Goal: Task Accomplishment & Management: Use online tool/utility

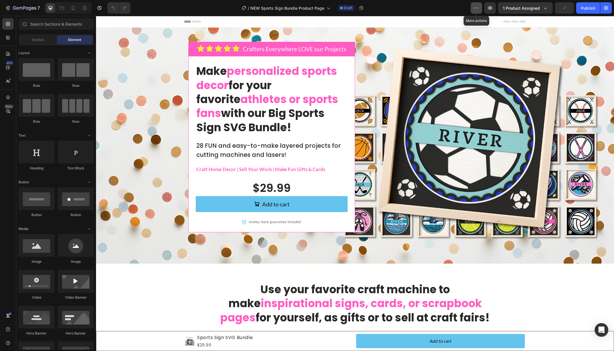
click at [474, 7] on button "button" at bounding box center [475, 7] width 11 height 11
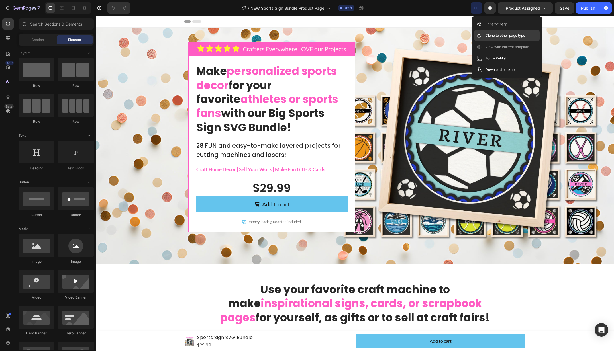
click at [498, 37] on p "Clone to other page type" at bounding box center [505, 36] width 40 height 6
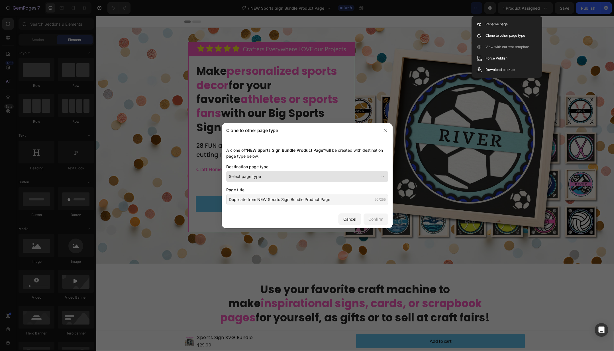
click at [274, 178] on div "Select page type" at bounding box center [304, 176] width 150 height 6
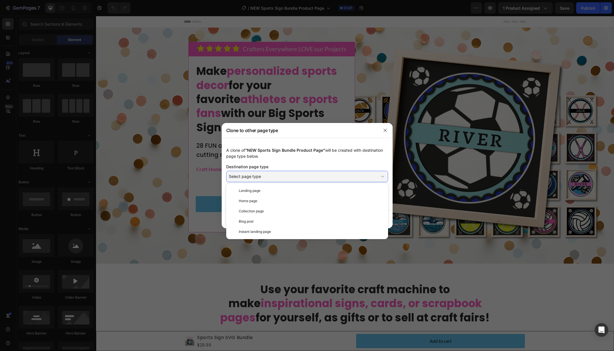
click at [314, 158] on div "A clone of “NEW Sports Sign Bundle Product Page” will be created with destinati…" at bounding box center [307, 153] width 162 height 12
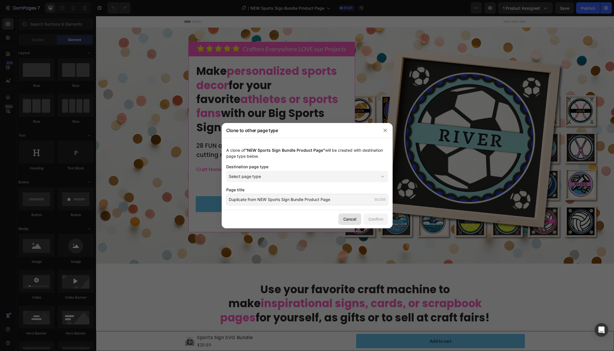
click at [352, 215] on button "Cancel" at bounding box center [349, 219] width 23 height 11
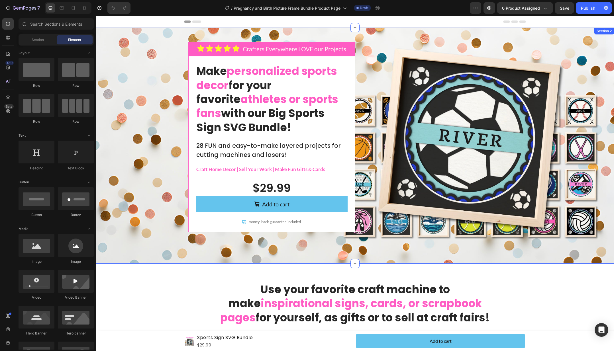
click at [578, 105] on div "Icon Icon Icon Icon Icon Icon List Crafters Everywhere LOVE our Projects Text B…" at bounding box center [355, 141] width 506 height 199
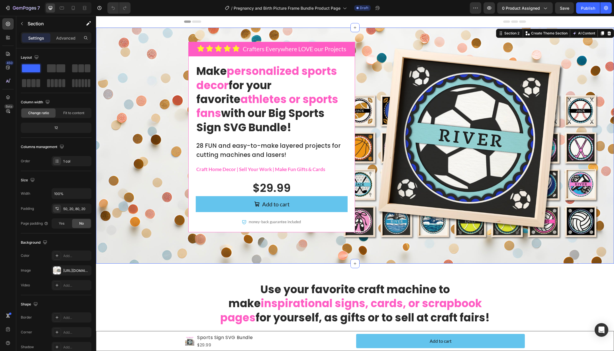
click at [113, 38] on div "Icon Icon Icon Icon Icon Icon List Crafters Everywhere LOVE our Projects Text B…" at bounding box center [355, 146] width 518 height 236
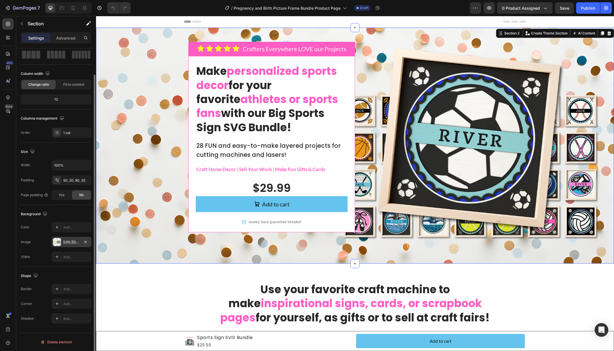
click at [75, 245] on div "https://cdn.shopify.com/s/files/1/0808/1820/9065/files/gempages_528053216466699…" at bounding box center [72, 242] width 40 height 10
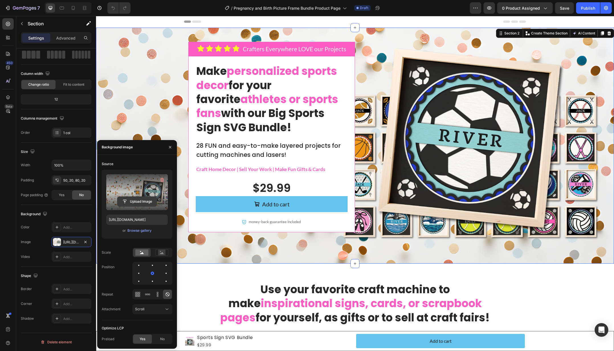
click at [147, 201] on input "file" at bounding box center [136, 202] width 39 height 10
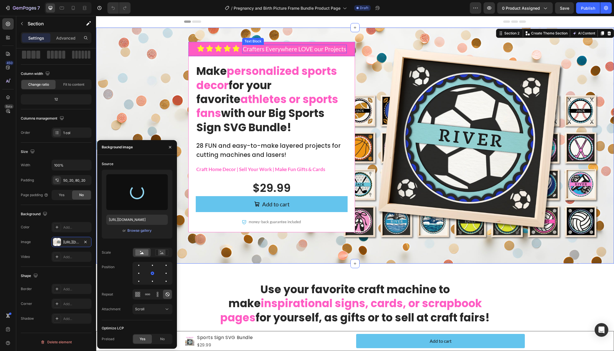
type input "[URL][DOMAIN_NAME]"
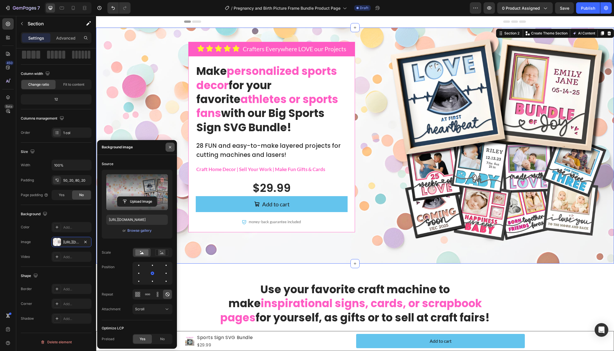
drag, startPoint x: 169, startPoint y: 148, endPoint x: 77, endPoint y: 134, distance: 92.8
click at [169, 148] on icon "button" at bounding box center [170, 147] width 2 height 2
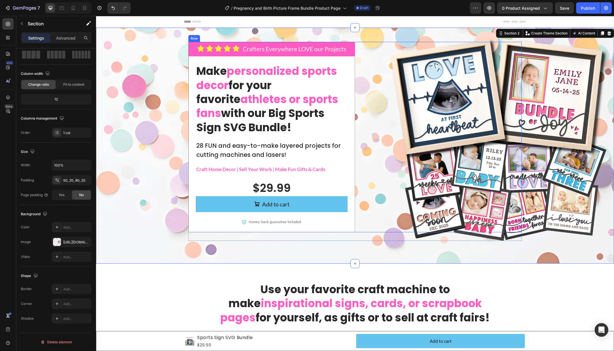
click at [371, 126] on div "Row" at bounding box center [438, 137] width 167 height 191
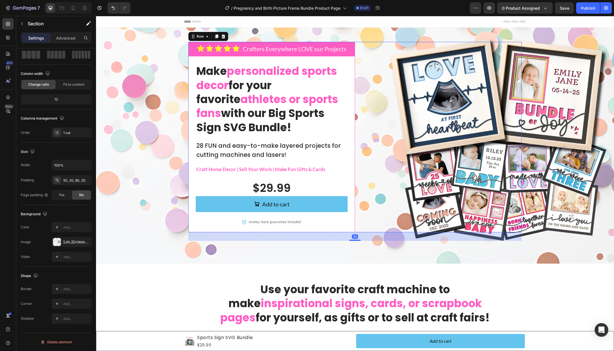
scroll to position [0, 0]
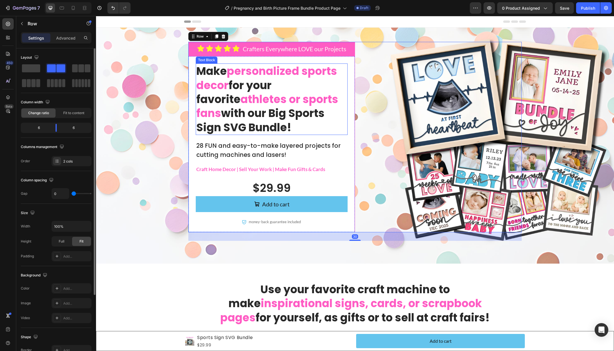
click at [269, 97] on span "athletes or sports fans" at bounding box center [267, 106] width 142 height 29
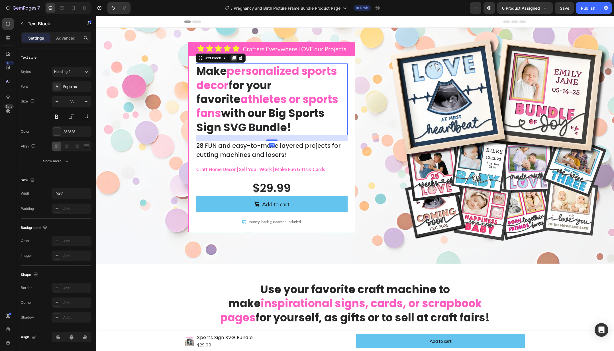
click at [232, 60] on icon at bounding box center [234, 58] width 5 height 5
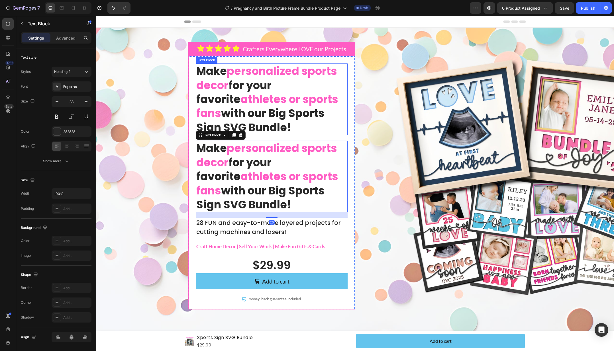
click at [253, 86] on p "Make personalized sports decor for your favorite athletes or sports fans with o…" at bounding box center [271, 99] width 151 height 70
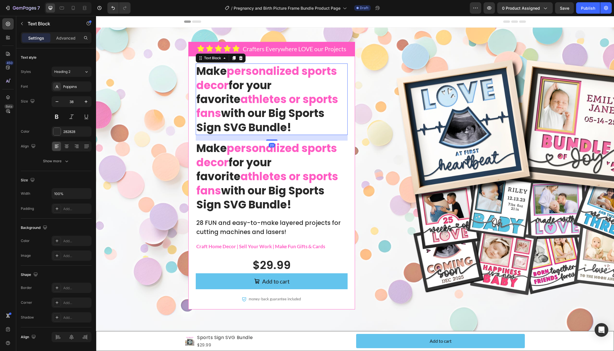
click at [253, 86] on p "Make personalized sports decor for your favorite athletes or sports fans with o…" at bounding box center [271, 99] width 151 height 70
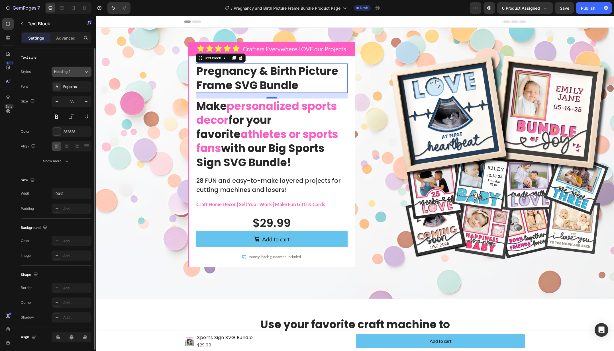
click at [85, 74] on icon at bounding box center [86, 72] width 5 height 6
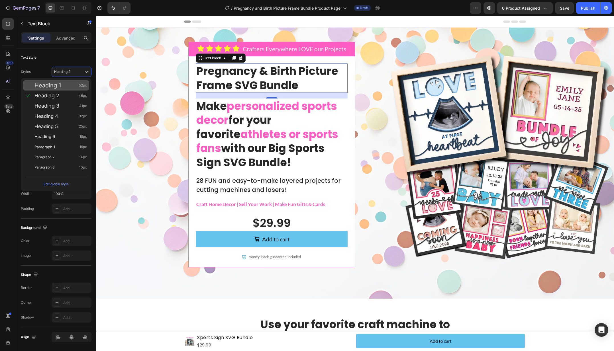
click at [77, 88] on div "Heading 1 52px" at bounding box center [60, 86] width 52 height 6
type input "52"
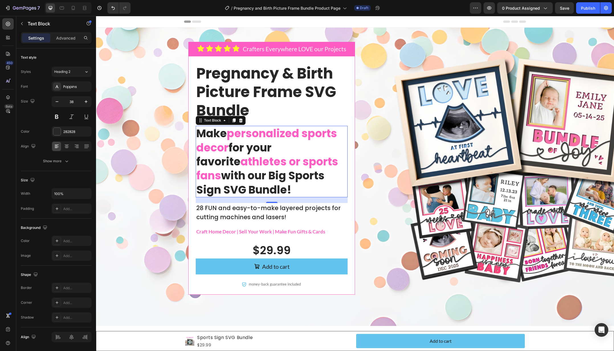
click at [289, 158] on span "athletes or sports fans" at bounding box center [267, 168] width 142 height 29
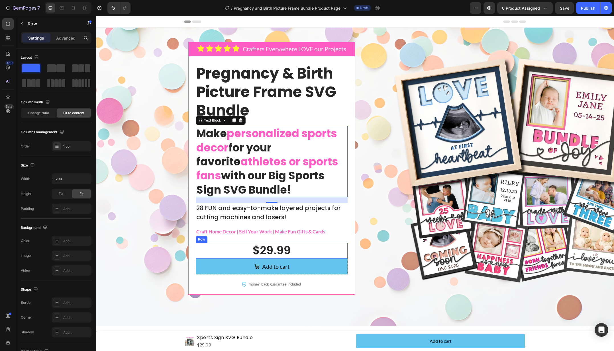
click at [304, 256] on div "$29.99 Product Price Product Price Row" at bounding box center [272, 251] width 152 height 16
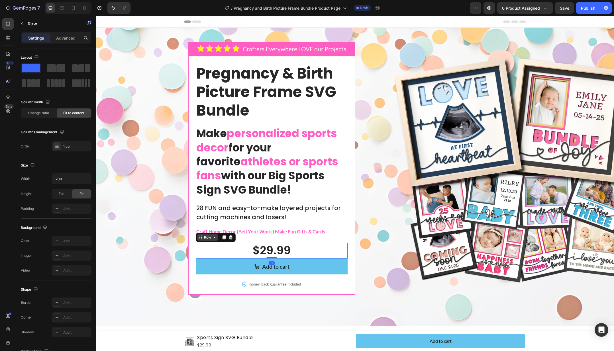
click at [213, 237] on icon at bounding box center [214, 237] width 5 height 5
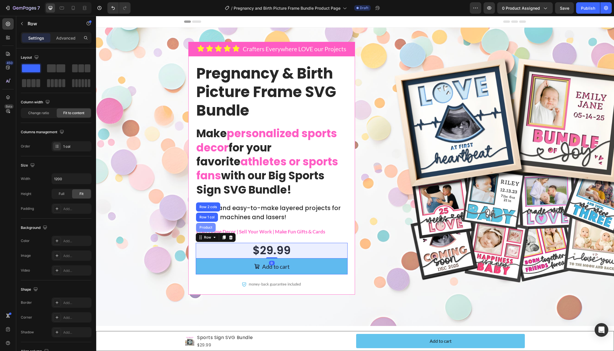
click at [207, 225] on div "Product" at bounding box center [206, 227] width 20 height 9
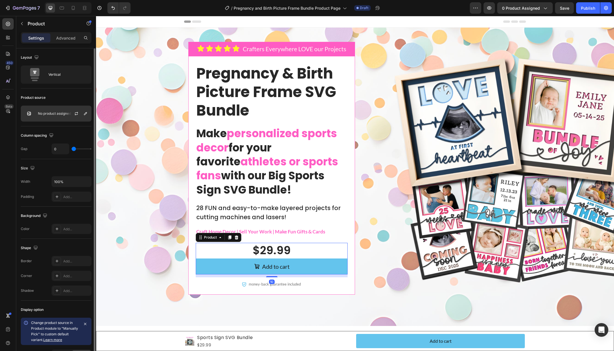
click at [42, 114] on p "No product assigned" at bounding box center [54, 114] width 33 height 4
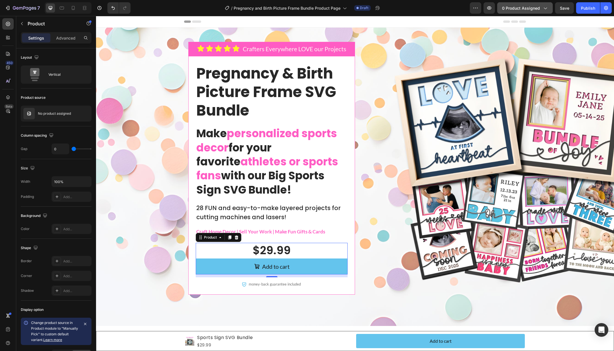
click at [513, 8] on span "0 product assigned" at bounding box center [521, 8] width 38 height 6
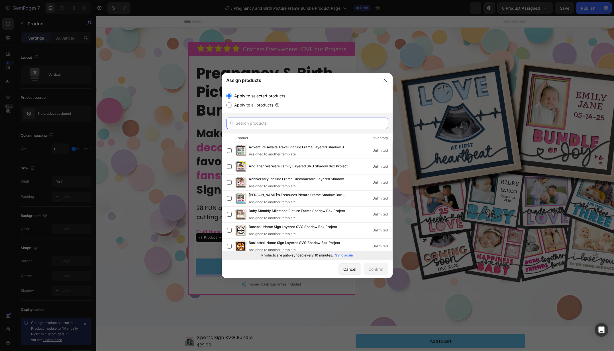
click at [257, 125] on input "text" at bounding box center [307, 123] width 162 height 11
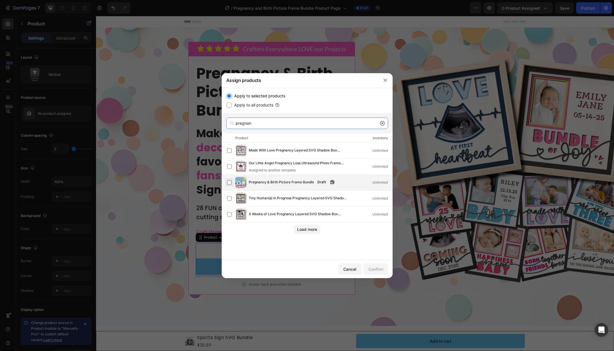
type input "pregnan"
click at [228, 182] on label at bounding box center [229, 182] width 5 height 5
click at [382, 271] on div "Confirm" at bounding box center [375, 269] width 15 height 6
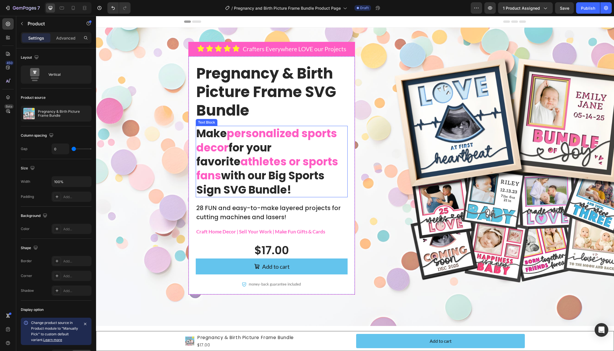
click at [214, 134] on p "Make personalized sports decor for your favorite athletes or sports fans with o…" at bounding box center [271, 161] width 151 height 70
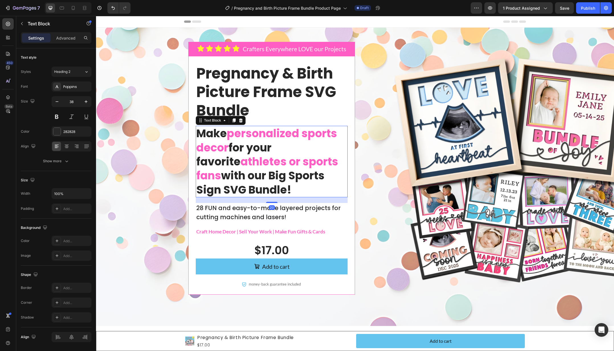
click at [214, 134] on p "Make personalized sports decor for your favorite athletes or sports fans with o…" at bounding box center [271, 161] width 151 height 70
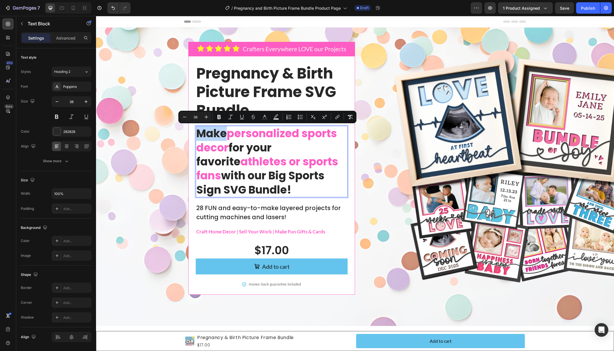
click at [214, 134] on p "Make personalized sports decor for your favorite athletes or sports fans with o…" at bounding box center [271, 161] width 151 height 70
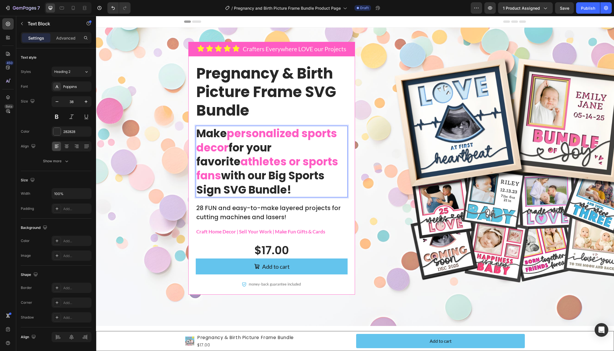
click at [205, 133] on p "Make personalized sports decor for your favorite athletes or sports fans with o…" at bounding box center [271, 161] width 151 height 70
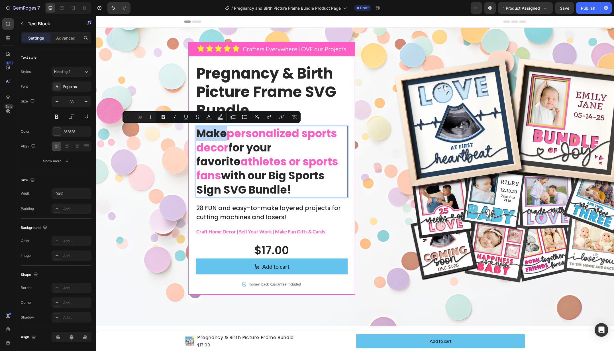
click at [205, 132] on p "Make personalized sports decor for your favorite athletes or sports fans with o…" at bounding box center [271, 161] width 151 height 70
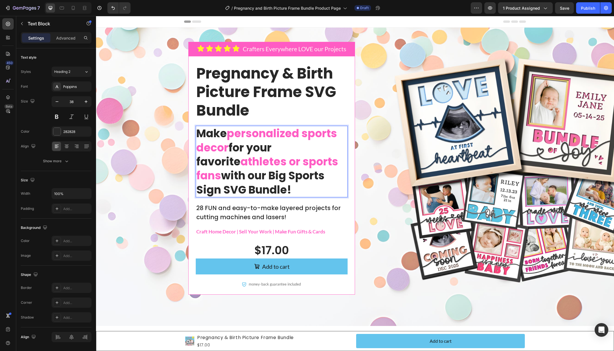
click at [200, 134] on p "Make personalized sports decor for your favorite athletes or sports fans with o…" at bounding box center [271, 161] width 151 height 70
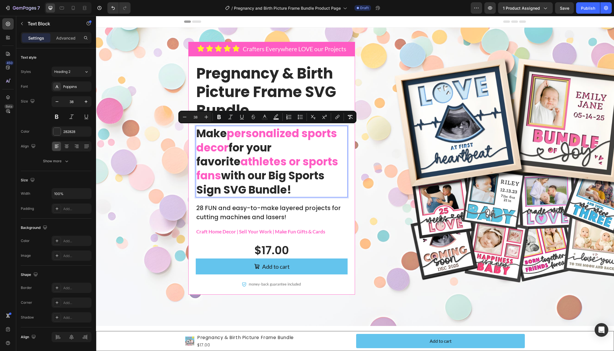
drag, startPoint x: 273, startPoint y: 189, endPoint x: 197, endPoint y: 134, distance: 94.4
click at [197, 134] on p "Make personalized sports decor for your favorite athletes or sports fans with o…" at bounding box center [271, 161] width 151 height 70
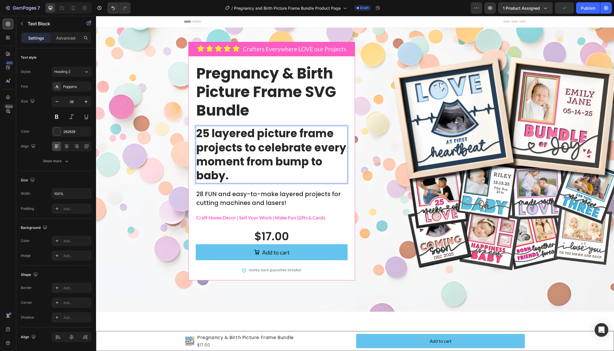
click at [287, 149] on p "25 layered picture frame projects to celebrate every moment from bump to baby." at bounding box center [271, 154] width 151 height 56
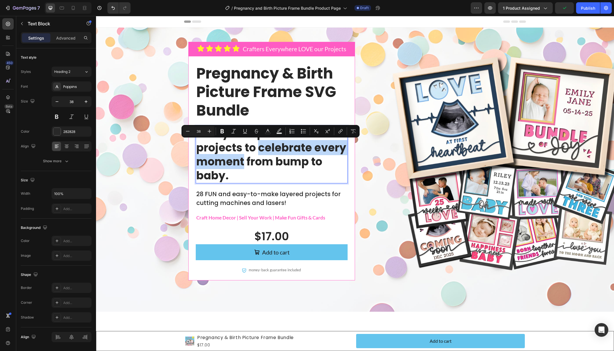
drag, startPoint x: 287, startPoint y: 149, endPoint x: 245, endPoint y: 163, distance: 44.5
click at [211, 168] on p "25 layered picture frame projects to celebrate every moment from bump to baby." at bounding box center [271, 154] width 151 height 56
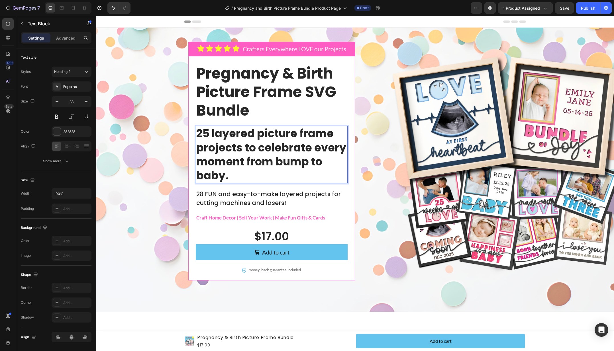
click at [245, 163] on p "25 layered picture frame projects to celebrate every moment from bump to baby." at bounding box center [271, 154] width 151 height 56
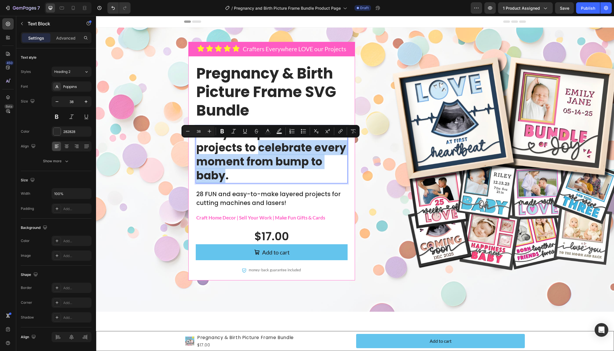
drag, startPoint x: 259, startPoint y: 149, endPoint x: 224, endPoint y: 175, distance: 43.4
click at [224, 175] on p "25 layered picture frame projects to celebrate every moment from bump to baby." at bounding box center [271, 154] width 151 height 56
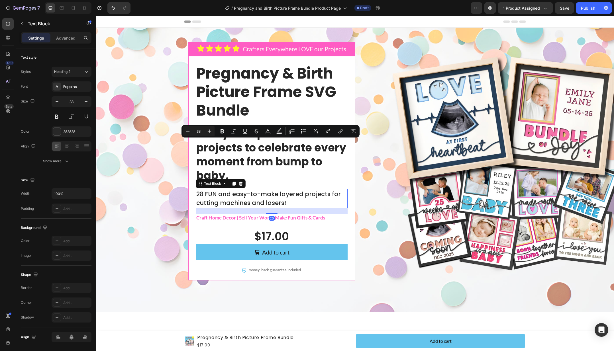
click at [280, 195] on p "28 FUN and easy-to-make layered projects for cutting machines and lasers!" at bounding box center [271, 199] width 151 height 18
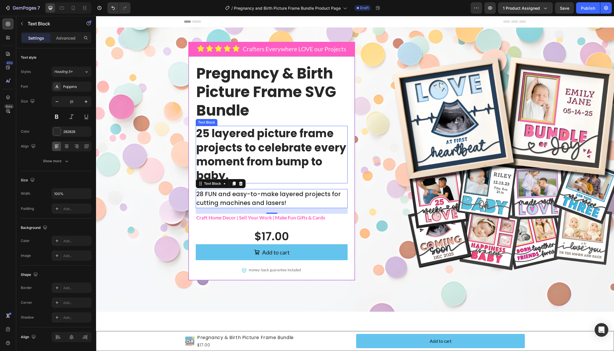
click at [246, 157] on p "25 layered picture frame projects to celebrate every moment from bump to baby." at bounding box center [271, 154] width 151 height 56
click at [268, 197] on p "28 FUN and easy-to-make layered projects for cutting machines and lasers!" at bounding box center [271, 199] width 151 height 18
click at [301, 152] on p "25 layered picture frame projects to celebrate every moment from bump to baby." at bounding box center [271, 154] width 151 height 56
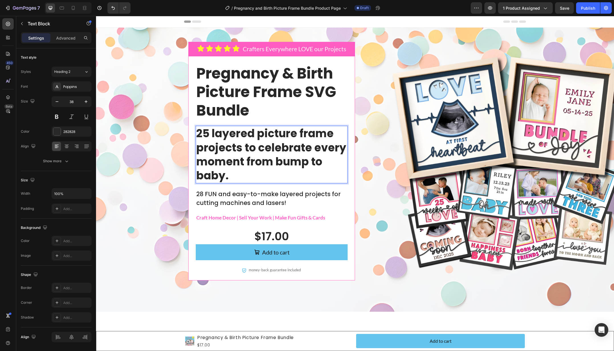
click at [199, 163] on p "25 layered picture frame projects to celebrate every moment from bump to baby." at bounding box center [271, 154] width 151 height 56
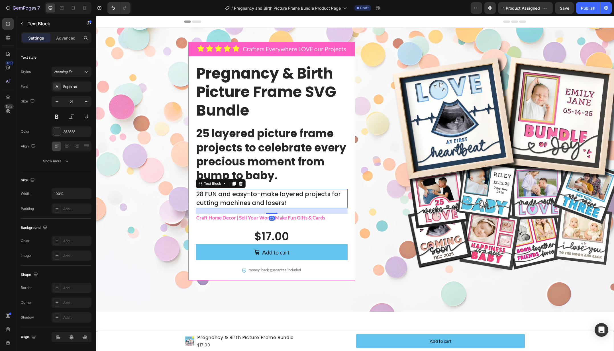
click at [249, 197] on p "28 FUN and easy-to-make layered projects for cutting machines and lasers!" at bounding box center [271, 199] width 151 height 18
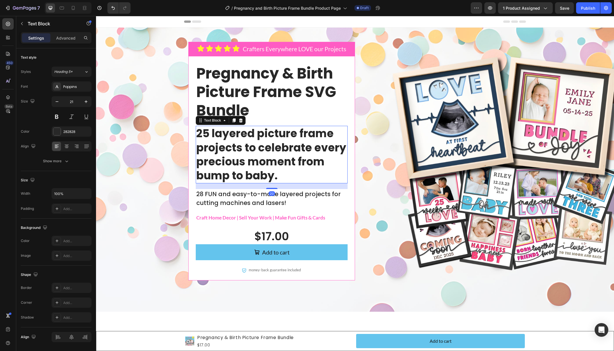
click at [295, 144] on p "25 layered picture frame projects to celebrate every precious moment from bump …" at bounding box center [271, 154] width 151 height 56
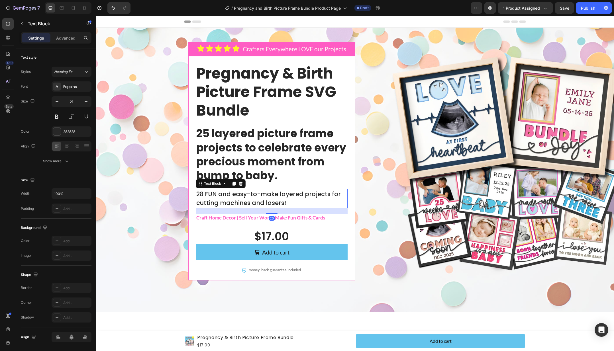
click at [222, 200] on p "28 FUN and easy-to-make layered projects for cutting machines and lasers!" at bounding box center [271, 199] width 151 height 18
click at [251, 198] on p "28 FUN and easy-to-make layered projects for cutting machines and lasers!" at bounding box center [271, 199] width 151 height 18
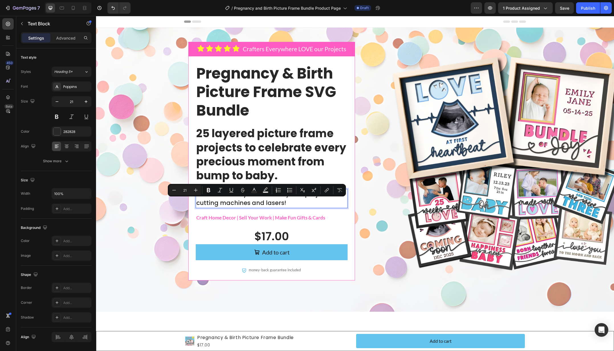
click at [226, 200] on p "28 FUN and easy-to-make layered projects for cutting machines and lasers!" at bounding box center [271, 199] width 151 height 18
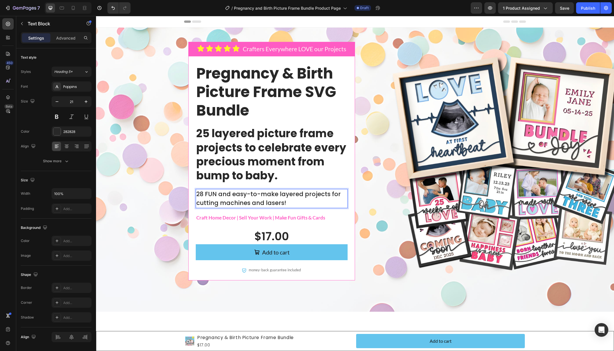
click at [227, 193] on p "28 FUN and easy-to-make layered projects for cutting machines and lasers!" at bounding box center [271, 199] width 151 height 18
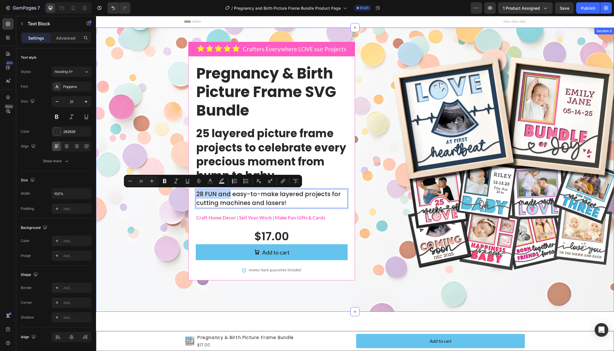
drag, startPoint x: 227, startPoint y: 193, endPoint x: 203, endPoint y: 191, distance: 24.3
click at [184, 190] on div "Icon Icon Icon Icon Icon Icon List Crafters Everywhere LOVE our Projects Text B…" at bounding box center [355, 165] width 506 height 247
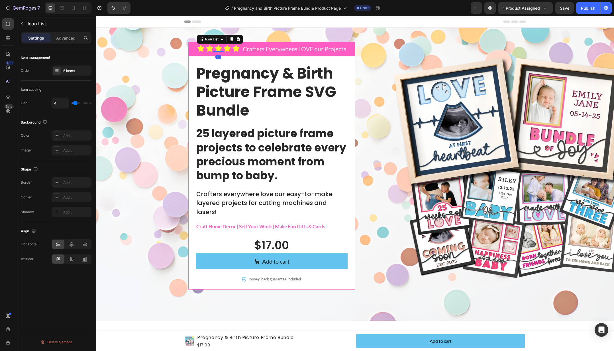
click at [222, 49] on div "Icon Icon Icon Icon Icon" at bounding box center [218, 49] width 43 height 8
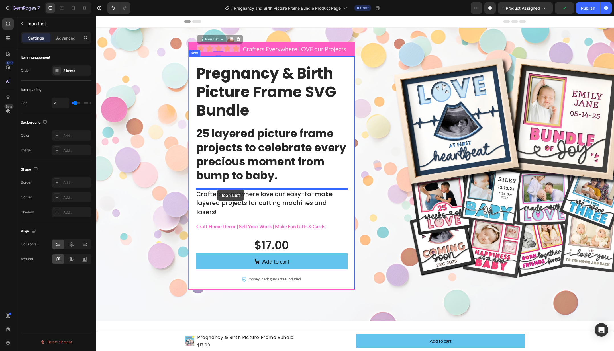
drag, startPoint x: 210, startPoint y: 39, endPoint x: 217, endPoint y: 190, distance: 150.8
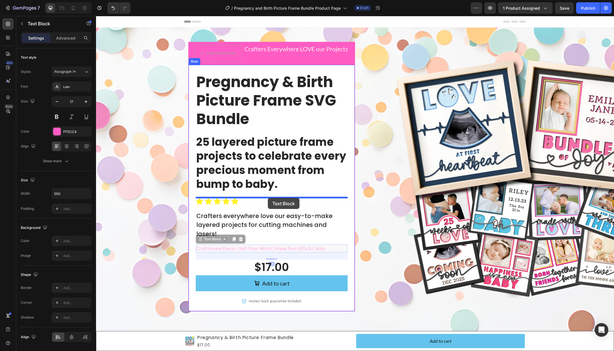
drag, startPoint x: 273, startPoint y: 241, endPoint x: 268, endPoint y: 198, distance: 43.1
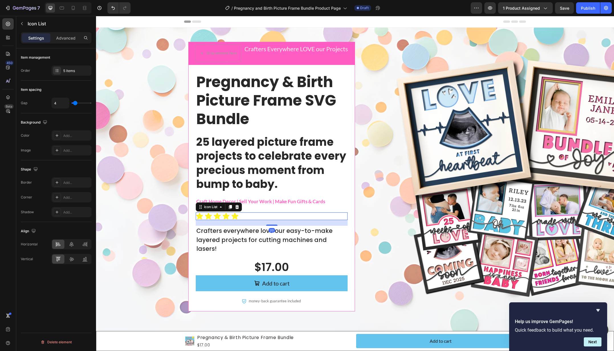
click at [245, 215] on div "Icon Icon Icon Icon Icon" at bounding box center [272, 216] width 152 height 8
click at [71, 39] on p "Advanced" at bounding box center [65, 38] width 19 height 6
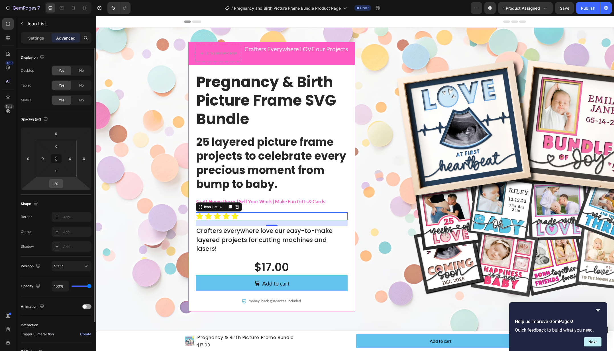
click at [56, 183] on input "20" at bounding box center [55, 183] width 11 height 9
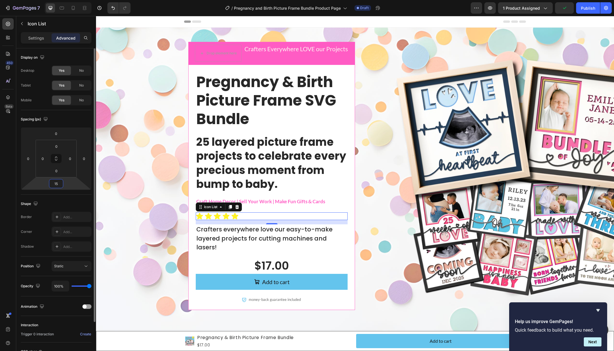
click at [56, 183] on input "15" at bounding box center [55, 183] width 11 height 9
type input "0"
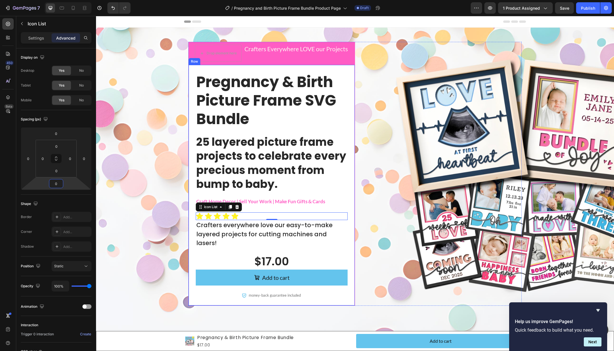
click at [353, 214] on div "Pregnancy & Birth Picture Frame SVG Bundle Text Block 25 layered picture frame …" at bounding box center [271, 185] width 167 height 241
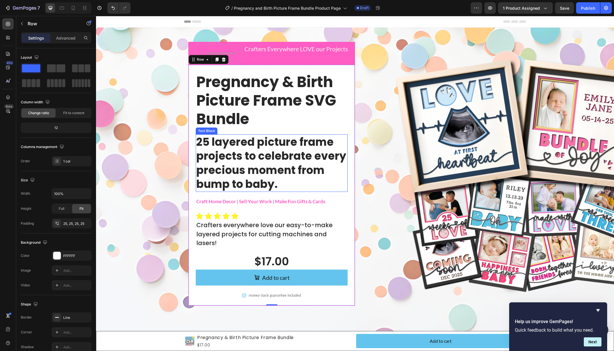
click at [266, 152] on p "25 layered picture frame projects to celebrate every precious moment from bump …" at bounding box center [271, 163] width 151 height 56
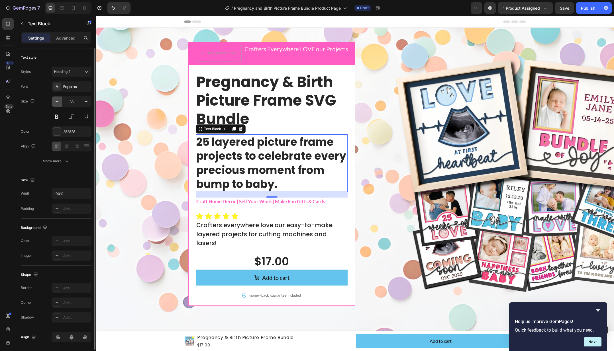
click at [59, 101] on icon "button" at bounding box center [57, 102] width 6 height 6
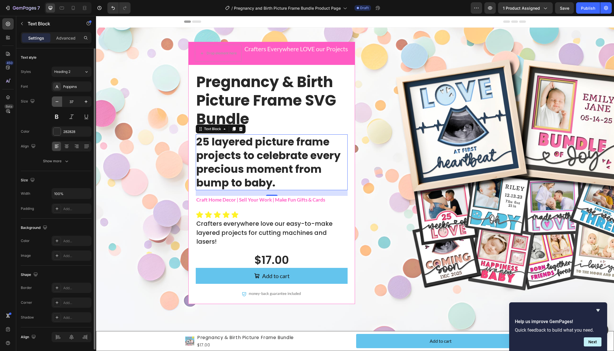
click at [59, 101] on icon "button" at bounding box center [57, 102] width 6 height 6
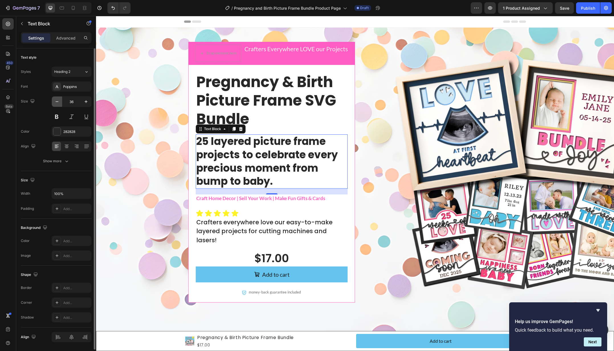
click at [59, 101] on icon "button" at bounding box center [57, 102] width 6 height 6
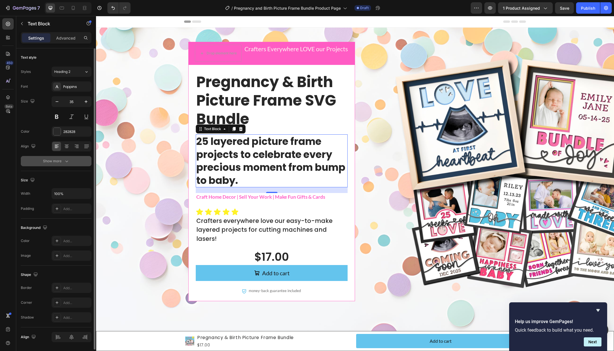
click at [64, 160] on icon "button" at bounding box center [67, 161] width 6 height 6
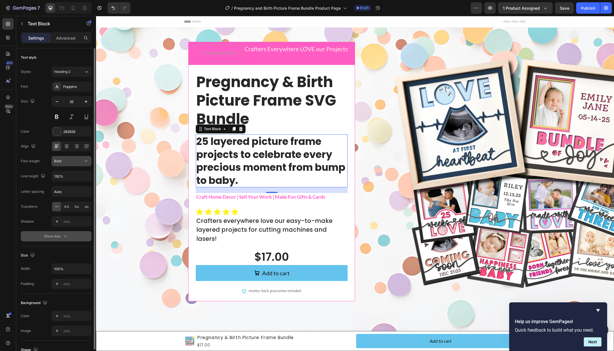
click at [66, 159] on div "Bold" at bounding box center [68, 161] width 29 height 5
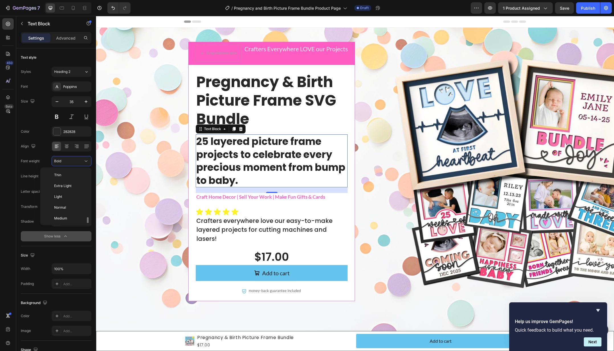
scroll to position [31, 0]
click at [69, 191] on div "Medium" at bounding box center [64, 187] width 44 height 11
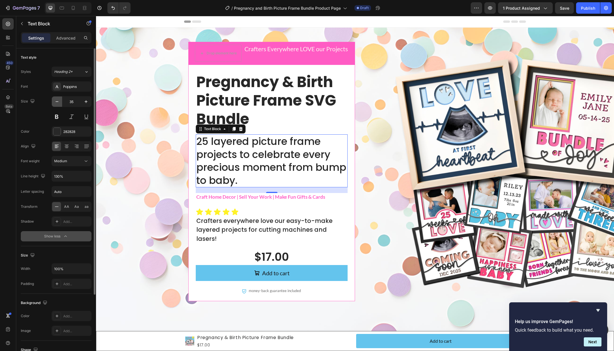
click at [56, 100] on icon "button" at bounding box center [57, 102] width 6 height 6
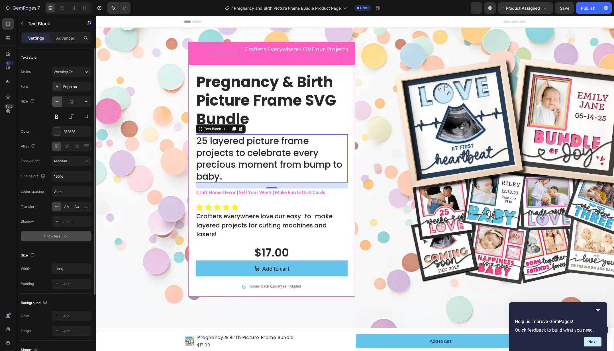
click at [56, 100] on icon "button" at bounding box center [57, 102] width 6 height 6
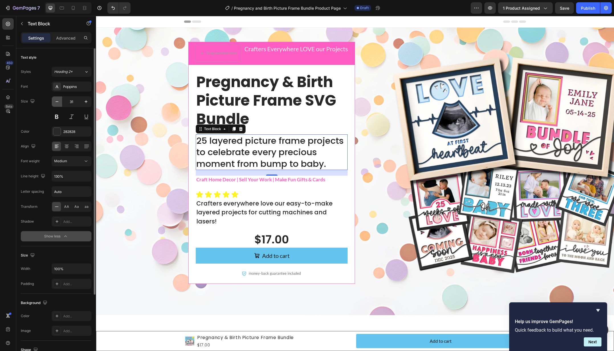
click at [56, 100] on icon "button" at bounding box center [57, 102] width 6 height 6
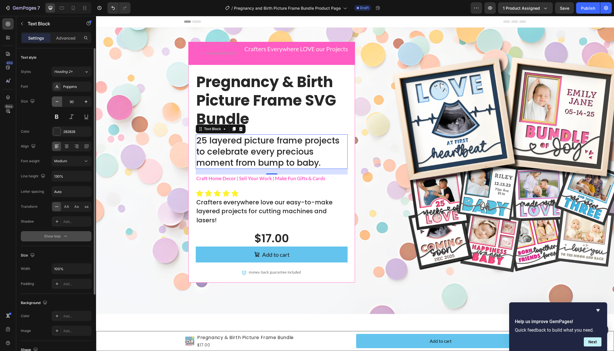
click at [56, 100] on icon "button" at bounding box center [57, 102] width 6 height 6
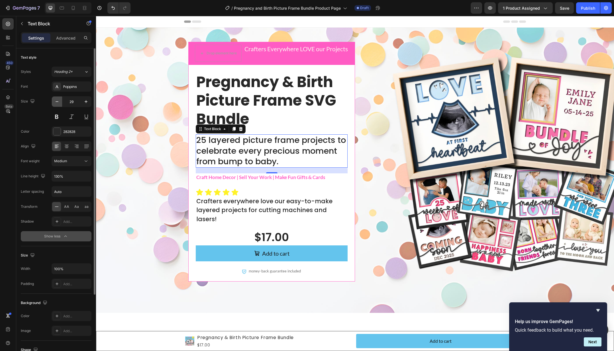
click at [56, 100] on icon "button" at bounding box center [57, 102] width 6 height 6
type input "28"
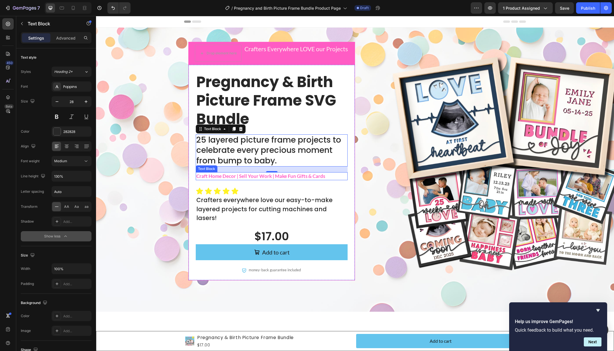
click at [301, 178] on p "Craft Home Decor | Sell Your Work | Make Fun Gifts & Cards" at bounding box center [271, 176] width 151 height 7
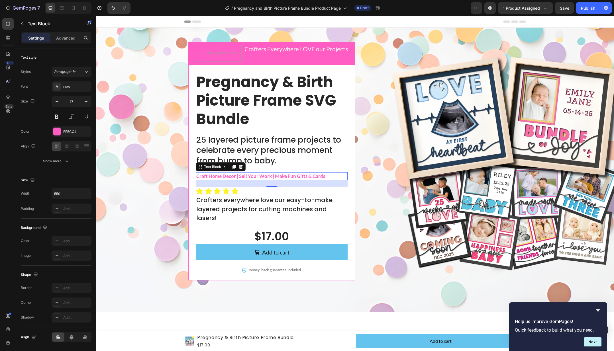
click at [243, 177] on p "Craft Home Decor | Sell Your Work | Make Fun Gifts & Cards" at bounding box center [271, 176] width 151 height 7
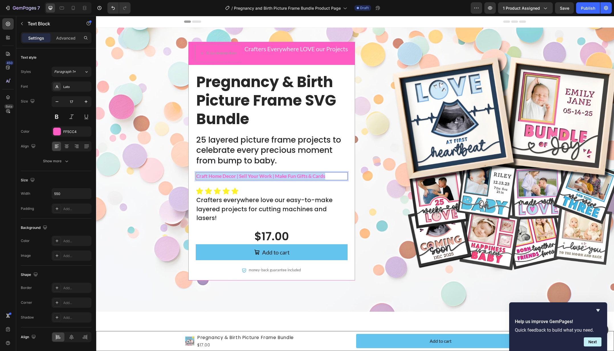
click at [243, 177] on p "Craft Home Decor | Sell Your Work | Make Fun Gifts & Cards" at bounding box center [271, 176] width 151 height 7
click at [262, 204] on p "Crafters everywhere love our easy-to-make layered projects for cutting machines…" at bounding box center [271, 209] width 151 height 27
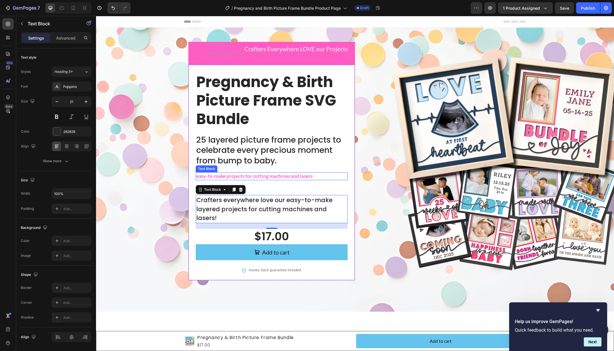
click at [282, 176] on p "easy-to-make projects for cutting machines and lasers" at bounding box center [271, 176] width 151 height 7
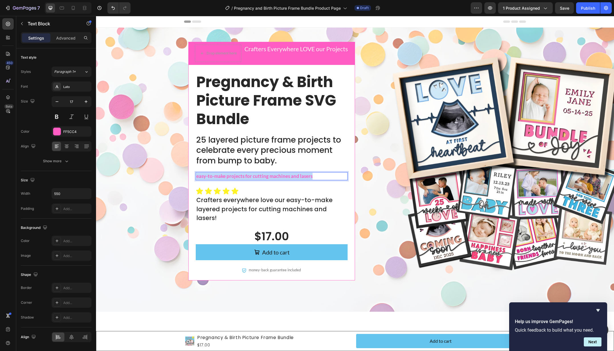
click at [282, 176] on p "easy-to-make projects for cutting machines and lasers" at bounding box center [271, 176] width 151 height 7
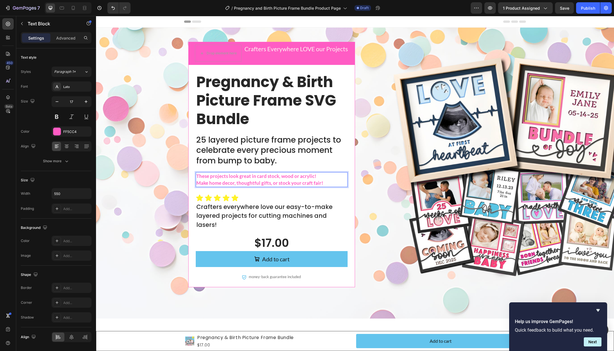
click at [283, 184] on p "Make home decor, thoughtful gifts, or stock your craft fair!" at bounding box center [271, 183] width 151 height 7
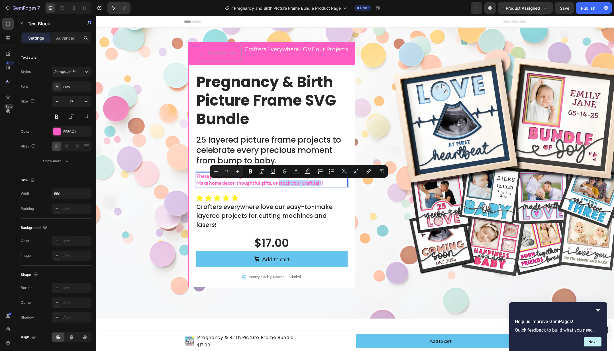
drag, startPoint x: 283, startPoint y: 184, endPoint x: 315, endPoint y: 184, distance: 32.5
click at [315, 184] on p "Make home decor, thoughtful gifts, or stock your craft fair!" at bounding box center [271, 183] width 151 height 7
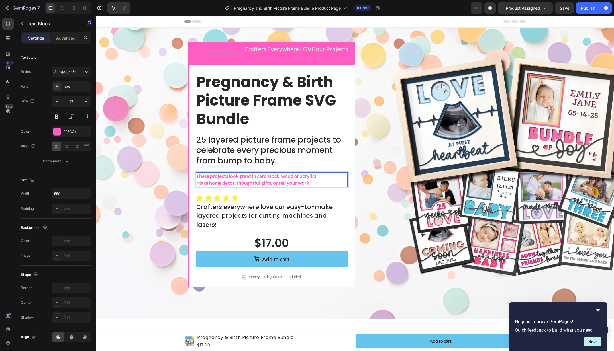
click at [318, 176] on p "These projects look great in card stock, wood or acrylic!" at bounding box center [271, 176] width 151 height 7
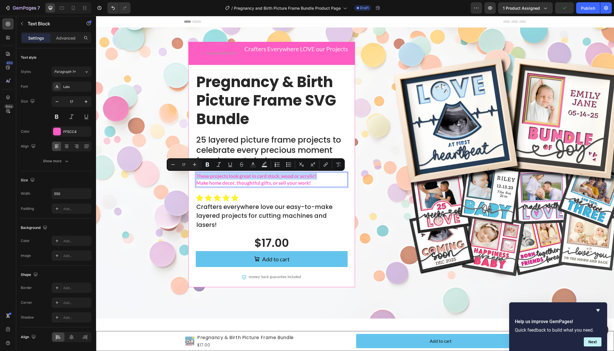
click at [318, 176] on p "These projects look great in card stock, wood or acrylic!" at bounding box center [271, 176] width 151 height 7
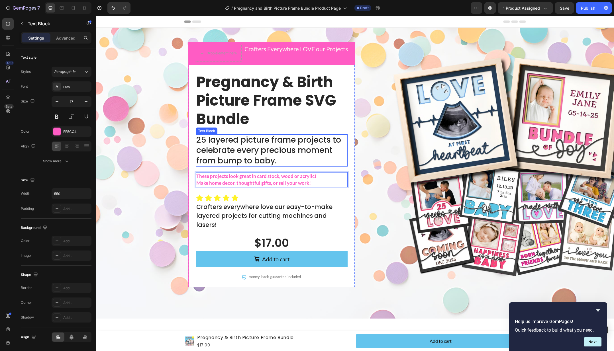
click at [286, 149] on p "25 layered picture frame projects to celebrate every precious moment from bump …" at bounding box center [271, 150] width 151 height 31
click at [283, 151] on p "25 layered picture frame projects to celebrate every precious moment from bump …" at bounding box center [271, 150] width 151 height 31
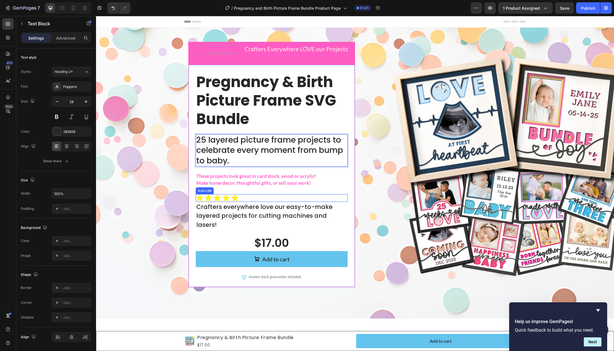
click at [336, 194] on div "Icon Icon Icon Icon Icon" at bounding box center [272, 198] width 152 height 8
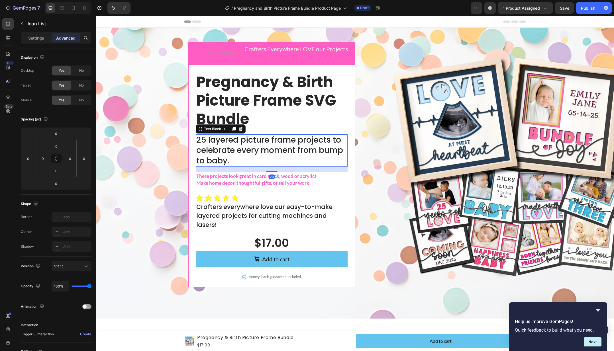
click at [320, 153] on p "25 layered picture frame projects to celebrate every moment from bump to baby." at bounding box center [271, 150] width 151 height 31
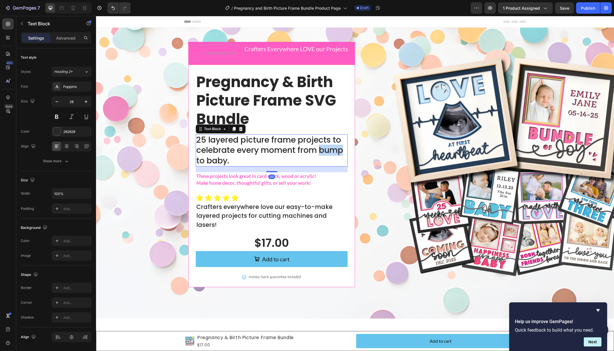
click at [328, 152] on p "25 layered picture frame projects to celebrate every moment from bump to baby." at bounding box center [271, 150] width 151 height 31
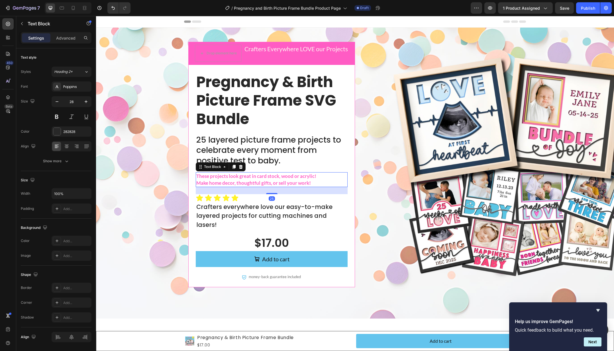
click at [335, 174] on p "These projects look great in card stock, wood or acrylic!" at bounding box center [271, 176] width 151 height 7
click at [316, 148] on p "25 layered picture frame projects to celebrate every moment from positive test …" at bounding box center [271, 150] width 151 height 31
click at [324, 180] on p "Make home decor, thoughtful gifts, or sell your work!" at bounding box center [271, 183] width 151 height 7
click at [302, 155] on p "25 layered picture frame projects to celebrate every moment from positive test …" at bounding box center [271, 150] width 151 height 31
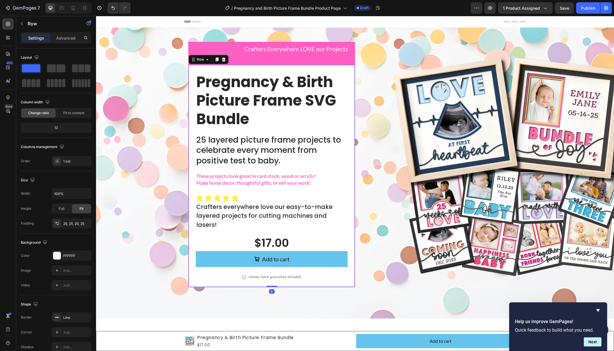
click at [321, 191] on div "Pregnancy & Birth Picture Frame SVG Bundle Text Block 25 layered picture frame …" at bounding box center [272, 176] width 152 height 208
click at [286, 155] on p "25 layered picture frame projects to celebrate every moment from positive test …" at bounding box center [271, 150] width 151 height 31
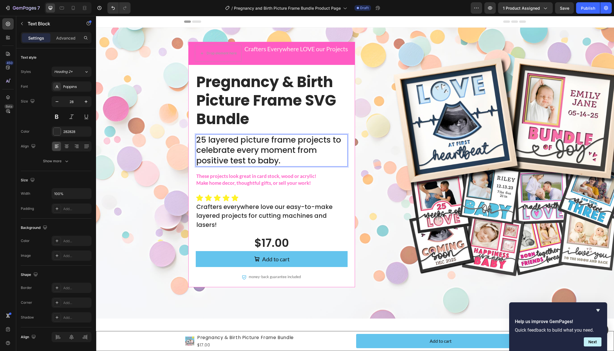
click at [212, 161] on p "25 layered picture frame projects to celebrate every moment from positive test …" at bounding box center [271, 150] width 151 height 31
click at [198, 161] on p "25 layered picture frame projects to celebrate every moment from OMG we're havi…" at bounding box center [271, 150] width 151 height 31
click at [325, 159] on p "25 layered picture frame projects to celebrate every moment from OMG "we're hav…" at bounding box center [271, 150] width 151 height 31
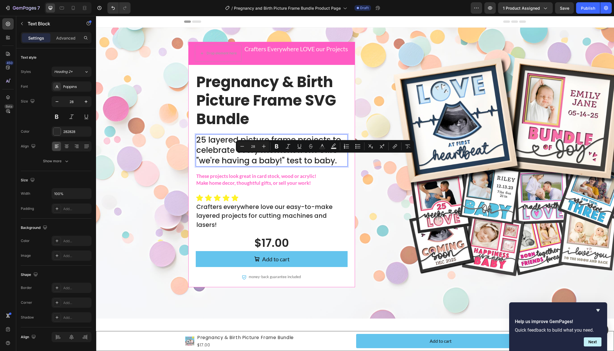
click at [199, 161] on p "25 layered picture frame projects to celebrate every moment from OMG "we're hav…" at bounding box center [271, 150] width 151 height 31
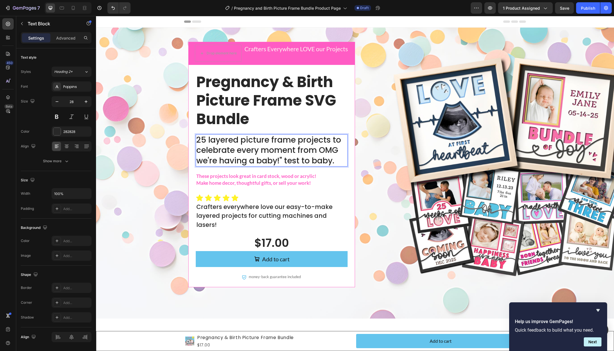
click at [320, 152] on p "25 layered picture frame projects to celebrate every moment from OMG we're havi…" at bounding box center [271, 150] width 151 height 31
click at [296, 162] on p "25 layered picture frame projects to celebrate every moment from "OMG we're hav…" at bounding box center [271, 150] width 151 height 31
click at [303, 161] on p "25 layered picture frame projects to celebrate every moment from "OMG we're hav…" at bounding box center [271, 150] width 151 height 31
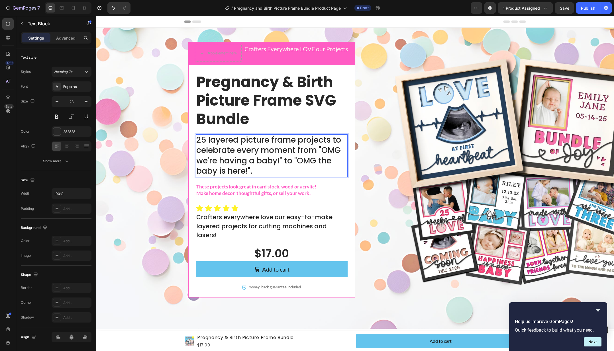
click at [280, 170] on p "25 layered picture frame projects to celebrate every moment from "OMG we're hav…" at bounding box center [271, 156] width 151 height 42
click at [250, 145] on p "25 layered picture frame projects to celebrate every moment from "OMG we're hav…" at bounding box center [271, 156] width 151 height 42
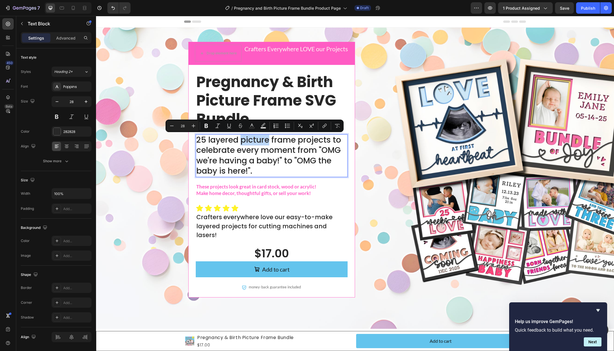
click at [257, 143] on p "25 layered picture frame projects to celebrate every moment from "OMG we're hav…" at bounding box center [271, 156] width 151 height 42
drag, startPoint x: 257, startPoint y: 143, endPoint x: 279, endPoint y: 139, distance: 22.3
click at [279, 139] on p "25 layered picture frame projects to celebrate every moment from "OMG we're hav…" at bounding box center [271, 156] width 151 height 42
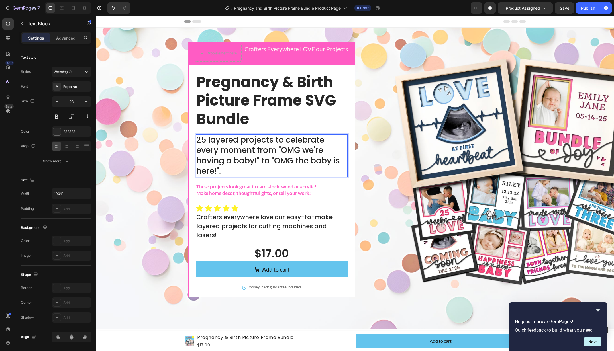
click at [227, 138] on p "25 layered projects to celebrate every moment from "OMG we're having a baby!" t…" at bounding box center [271, 156] width 151 height 42
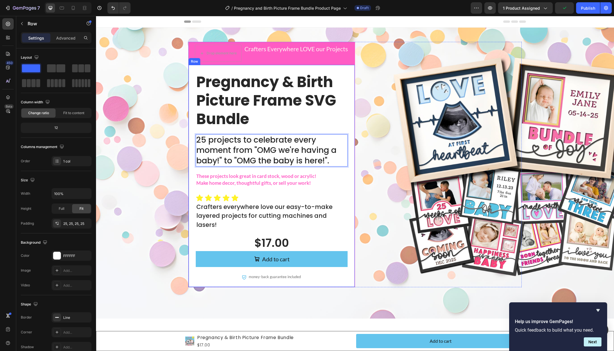
click at [350, 186] on div "Pregnancy & Birth Picture Frame SVG Bundle Text Block 25 projects to celebrate …" at bounding box center [271, 176] width 167 height 223
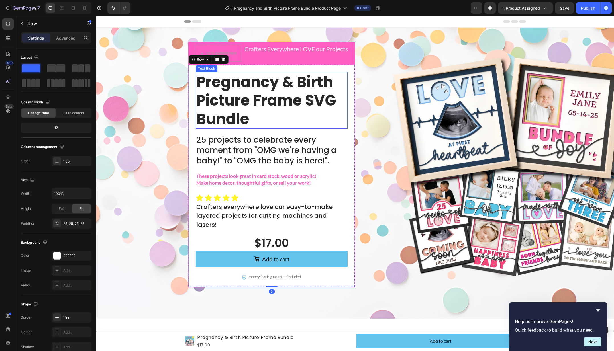
click at [288, 101] on p "Pregnancy & Birth Picture Frame SVG Bundle" at bounding box center [271, 101] width 151 height 56
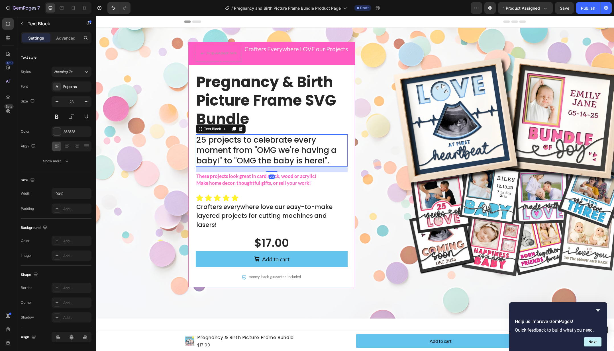
click at [240, 149] on p "25 projects to celebrate every moment from "OMG we're having a baby!" to "OMG t…" at bounding box center [271, 150] width 151 height 31
click at [239, 198] on div "Icon Icon Icon Icon Icon" at bounding box center [272, 198] width 152 height 8
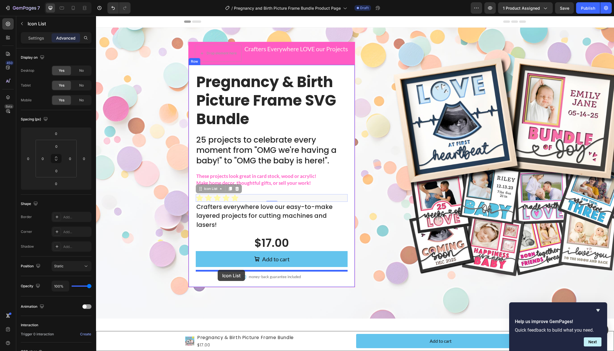
drag, startPoint x: 210, startPoint y: 187, endPoint x: 218, endPoint y: 264, distance: 78.1
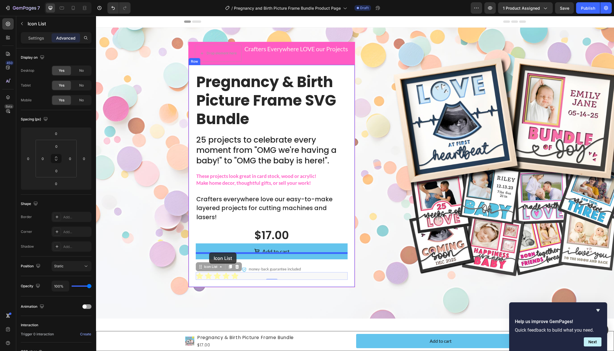
drag, startPoint x: 208, startPoint y: 257, endPoint x: 210, endPoint y: 244, distance: 13.2
type input "10"
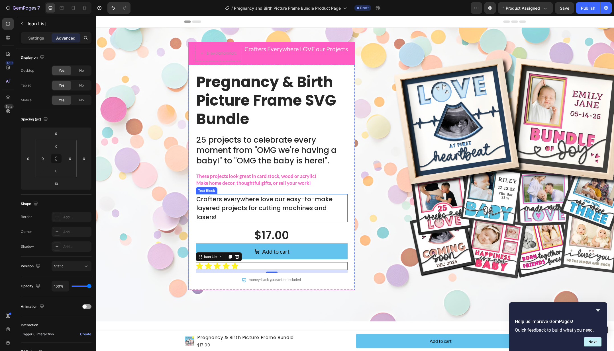
click at [208, 202] on p "Crafters everywhere love our easy-to-make layered projects for cutting machines…" at bounding box center [271, 208] width 151 height 27
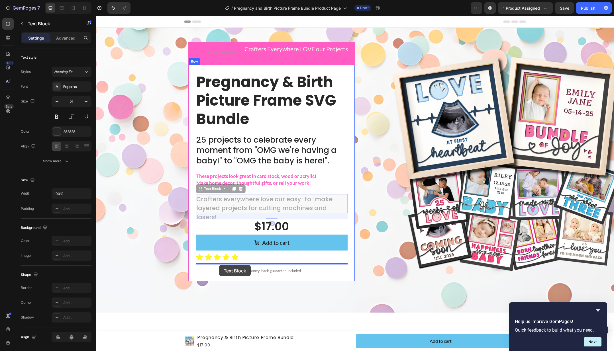
drag, startPoint x: 206, startPoint y: 191, endPoint x: 219, endPoint y: 265, distance: 75.5
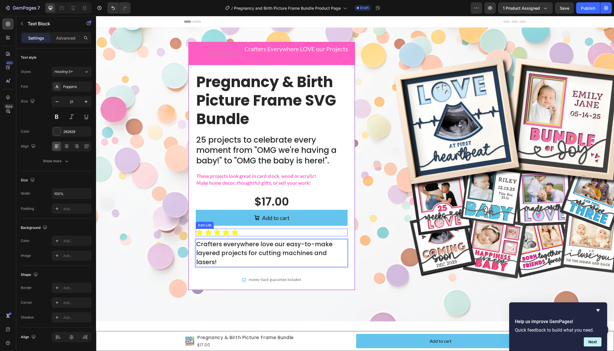
click at [255, 233] on div "Icon Icon Icon Icon Icon" at bounding box center [272, 233] width 152 height 8
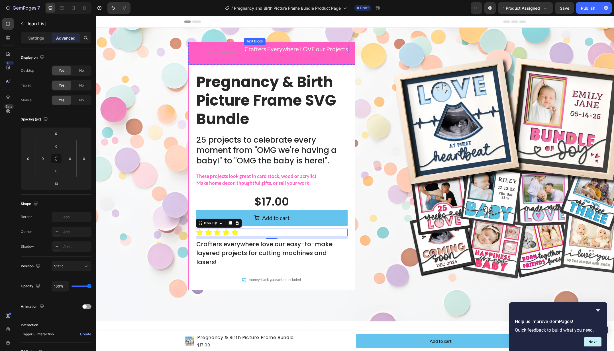
click at [266, 50] on p "Crafters Everywhere LOVE our Projects" at bounding box center [295, 48] width 103 height 7
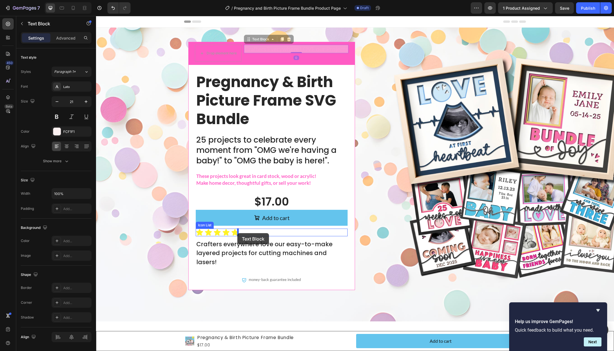
drag, startPoint x: 257, startPoint y: 39, endPoint x: 238, endPoint y: 233, distance: 195.1
click at [267, 230] on div "Icon Icon Icon Icon Icon" at bounding box center [272, 233] width 152 height 8
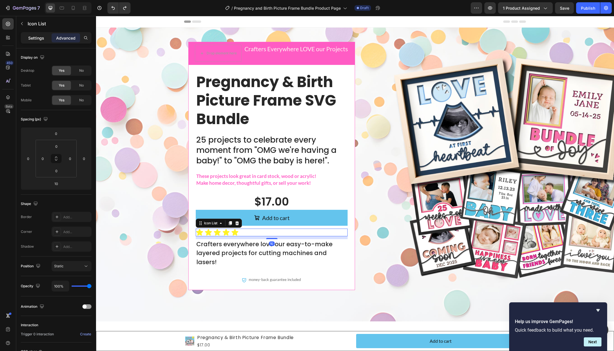
click at [29, 35] on p "Settings" at bounding box center [36, 38] width 16 height 6
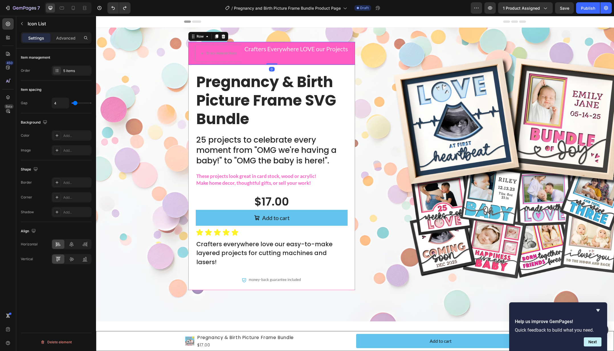
click at [246, 59] on div "Crafters Everywhere LOVE our Projects Text Block" at bounding box center [296, 53] width 105 height 17
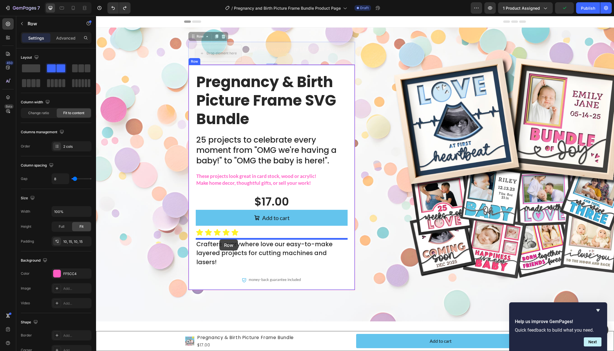
drag, startPoint x: 200, startPoint y: 36, endPoint x: 219, endPoint y: 239, distance: 204.8
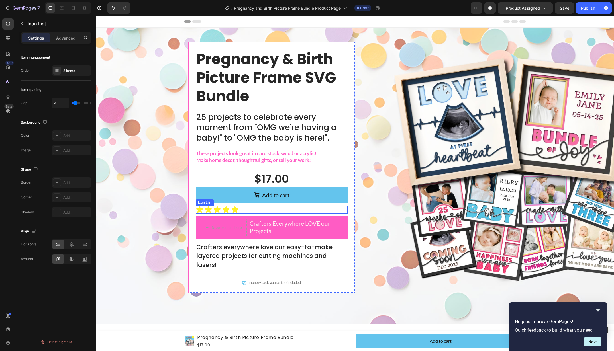
click at [230, 210] on div "Icon Icon Icon Icon Icon" at bounding box center [272, 210] width 152 height 8
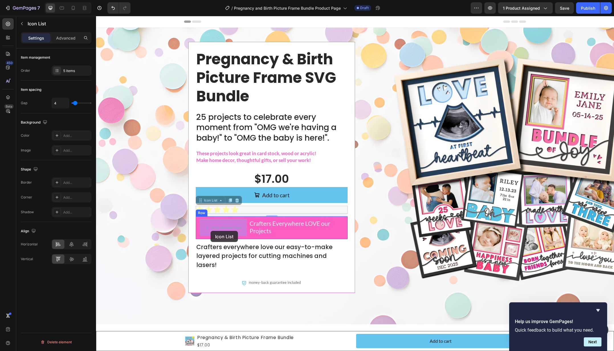
drag, startPoint x: 201, startPoint y: 198, endPoint x: 215, endPoint y: 230, distance: 34.8
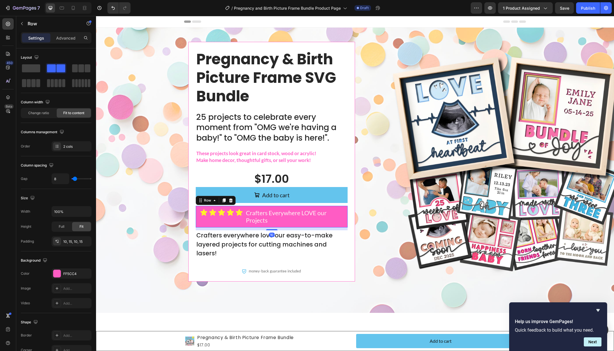
click at [345, 213] on div "Icon Icon Icon Icon Icon Icon List Crafters Everywhere LOVE our Projects Text B…" at bounding box center [272, 217] width 152 height 22
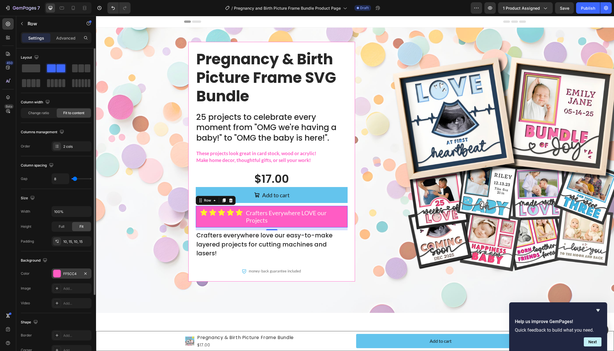
click at [67, 274] on div "FF5CC4" at bounding box center [71, 273] width 17 height 5
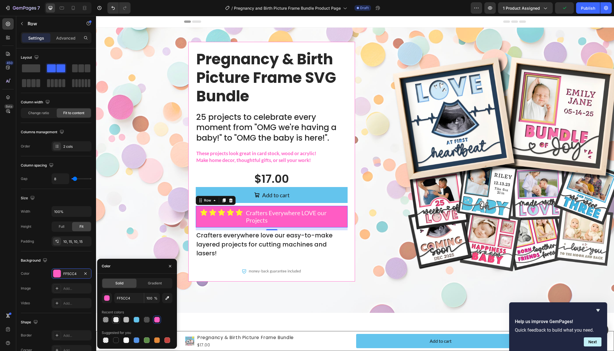
click at [116, 320] on div at bounding box center [116, 320] width 6 height 6
type input "FFFFFF"
type input "0"
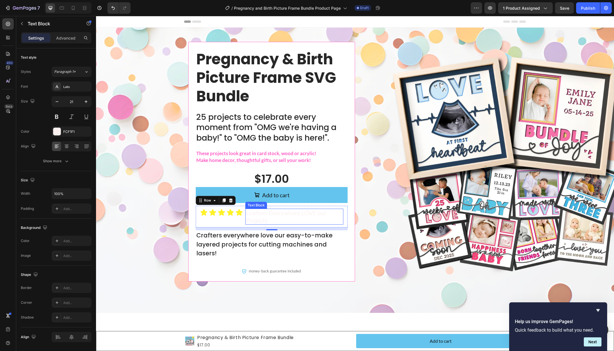
click at [261, 213] on p "Crafters Everywhere LOVE our Projects" at bounding box center [294, 216] width 97 height 15
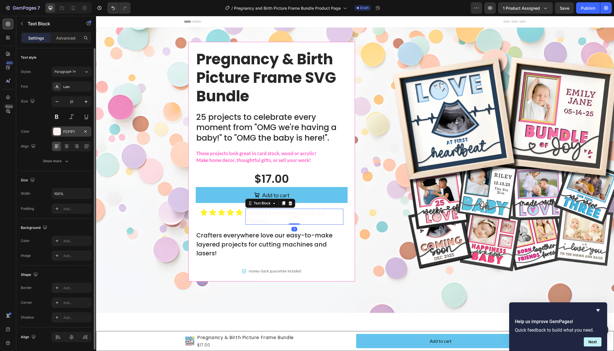
click at [54, 129] on div at bounding box center [56, 131] width 7 height 7
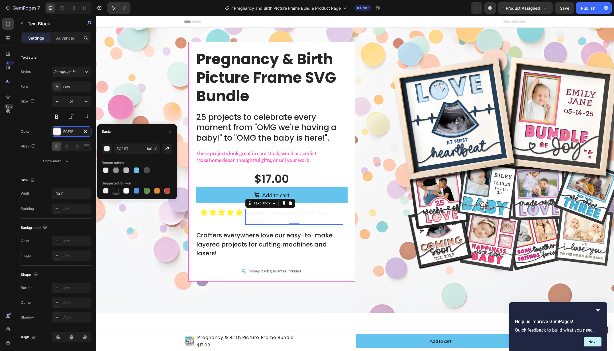
click at [115, 191] on div at bounding box center [116, 191] width 6 height 6
type input "151515"
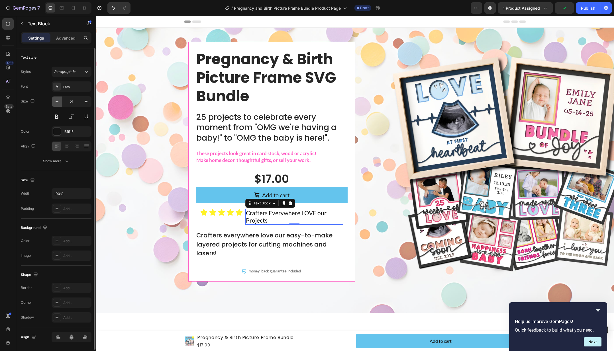
click at [58, 104] on icon "button" at bounding box center [57, 102] width 6 height 6
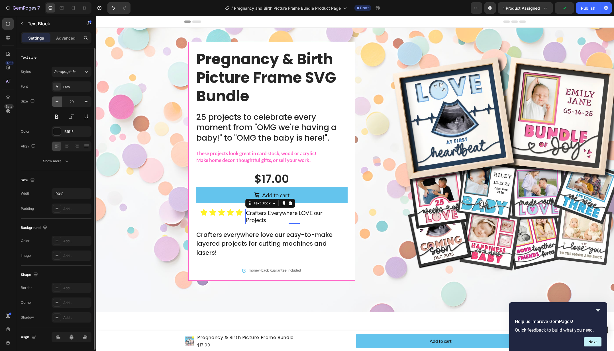
click at [58, 104] on icon "button" at bounding box center [57, 102] width 6 height 6
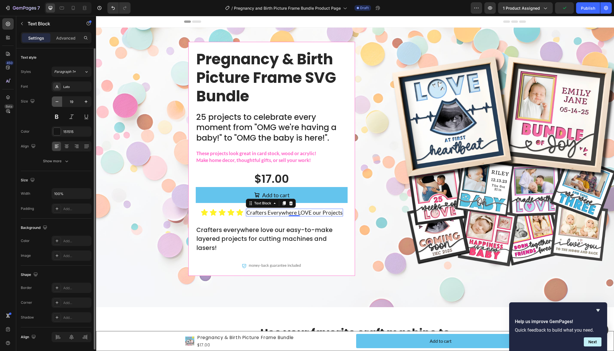
click at [58, 104] on icon "button" at bounding box center [57, 102] width 6 height 6
type input "16"
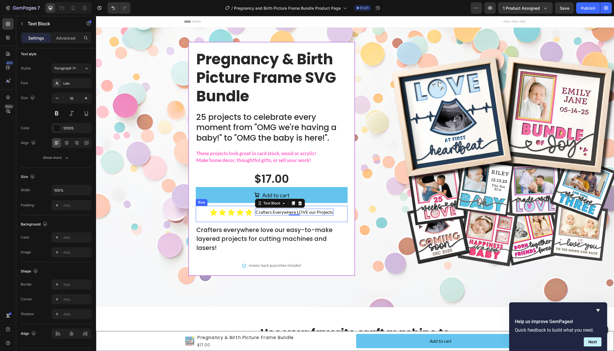
click at [343, 213] on div "Icon Icon Icon Icon Icon Icon List Crafters Everywhere LOVE our Projects Text B…" at bounding box center [272, 214] width 152 height 16
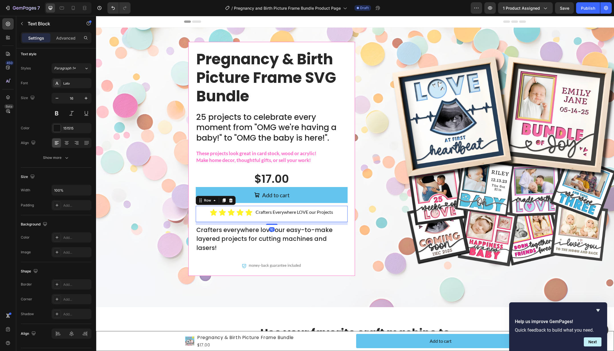
scroll to position [0, 0]
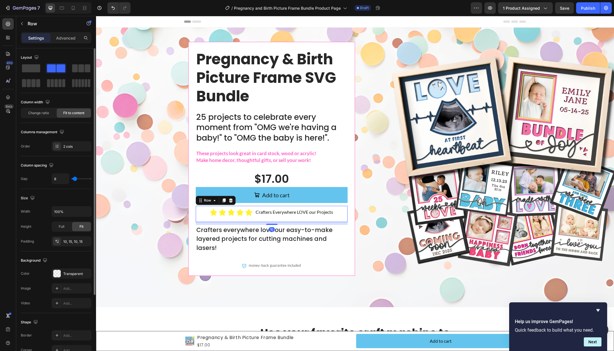
click at [348, 213] on div "Pregnancy & Birth Picture Frame SVG Bundle Text Block 25 projects to celebrate …" at bounding box center [271, 159] width 167 height 234
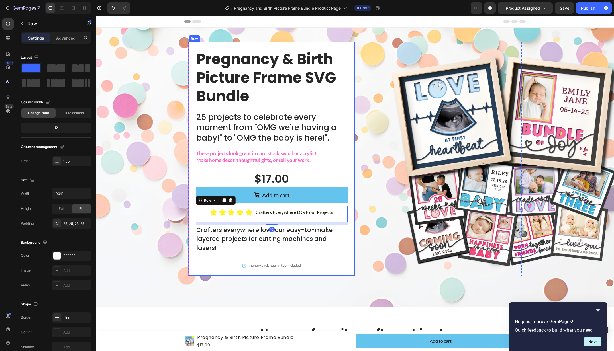
click at [348, 213] on div "Pregnancy & Birth Picture Frame SVG Bundle Text Block 25 projects to celebrate …" at bounding box center [271, 159] width 167 height 234
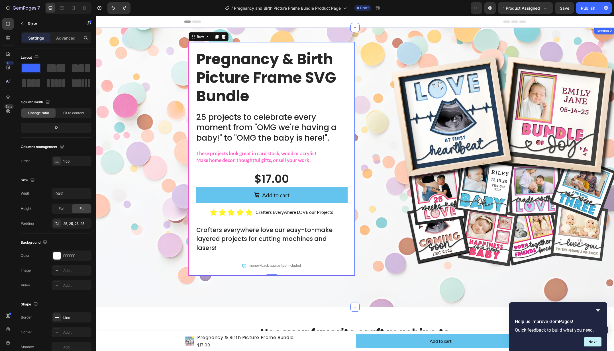
click at [176, 138] on div "Pregnancy & Birth Picture Frame SVG Bundle Text Block 25 projects to celebrate …" at bounding box center [355, 163] width 506 height 243
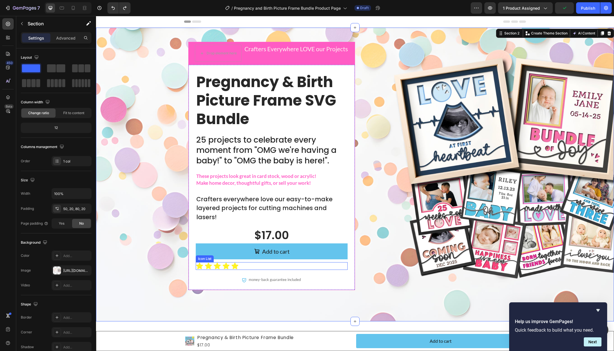
click at [242, 262] on div "Icon Icon Icon Icon Icon" at bounding box center [272, 266] width 152 height 8
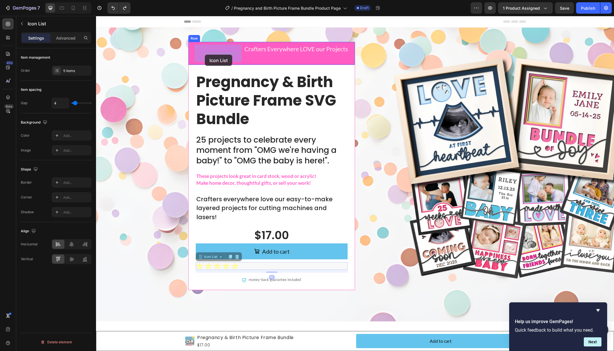
drag, startPoint x: 210, startPoint y: 249, endPoint x: 202, endPoint y: 65, distance: 184.7
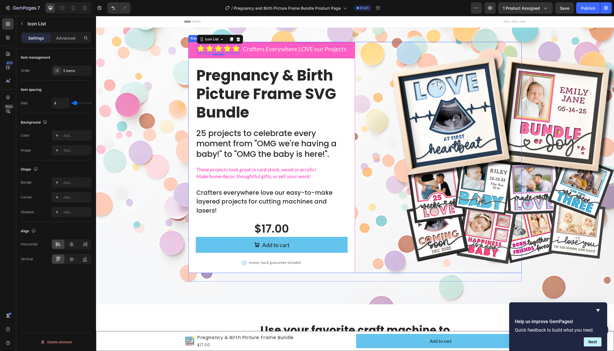
click at [379, 128] on div "Row" at bounding box center [438, 157] width 167 height 231
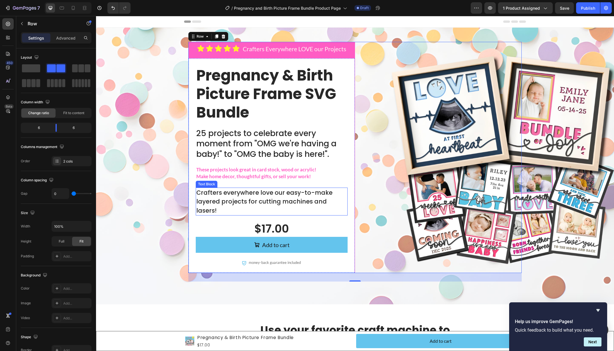
click at [303, 195] on p "Crafters everywhere love our easy-to-make layered projects for cutting machines…" at bounding box center [271, 201] width 151 height 27
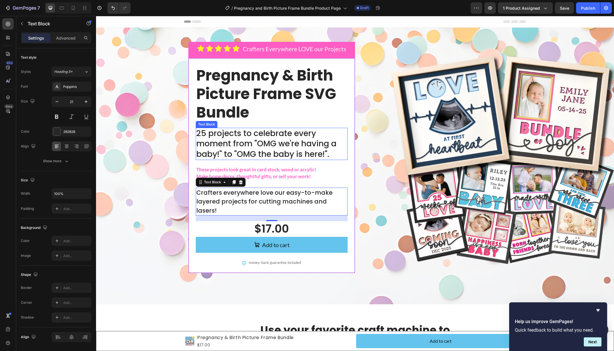
click at [243, 132] on p "25 projects to celebrate every moment from "OMG we're having a baby!" to "OMG t…" at bounding box center [271, 143] width 151 height 31
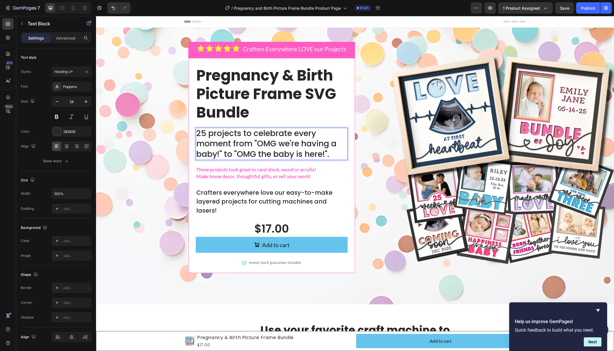
click at [243, 132] on p "25 projects to celebrate every moment from "OMG we're having a baby!" to "OMG t…" at bounding box center [271, 143] width 151 height 31
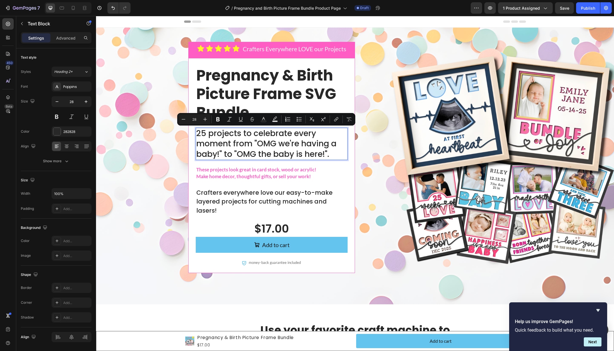
click at [243, 132] on p "25 projects to celebrate every moment from "OMG we're having a baby!" to "OMG t…" at bounding box center [271, 143] width 151 height 31
click at [242, 134] on p "25 projects to celebrate every moment from "OMG we're having a baby!" to "OMG t…" at bounding box center [271, 143] width 151 height 31
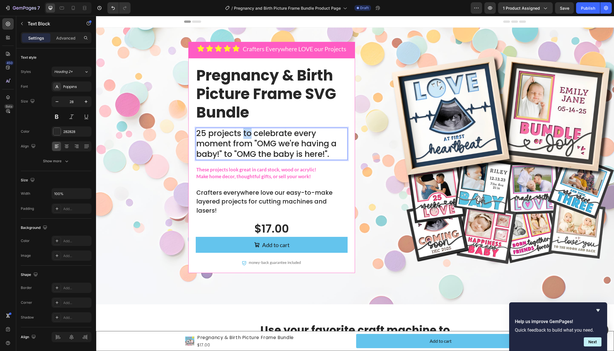
click at [242, 134] on p "25 projects to celebrate every moment from "OMG we're having a baby!" to "OMG t…" at bounding box center [271, 143] width 151 height 31
click at [240, 134] on p "25 projects to celebrate every moment from "OMG we're having a baby!" to "OMG t…" at bounding box center [271, 143] width 151 height 31
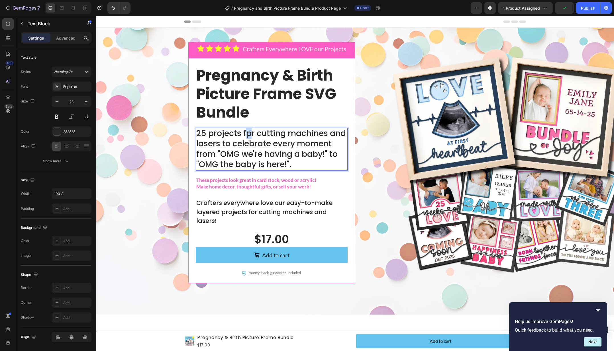
drag, startPoint x: 251, startPoint y: 134, endPoint x: 247, endPoint y: 135, distance: 3.6
click at [247, 135] on p "25 projects fpr cutting machines and lasers to celebrate every moment from "OMG…" at bounding box center [271, 149] width 151 height 42
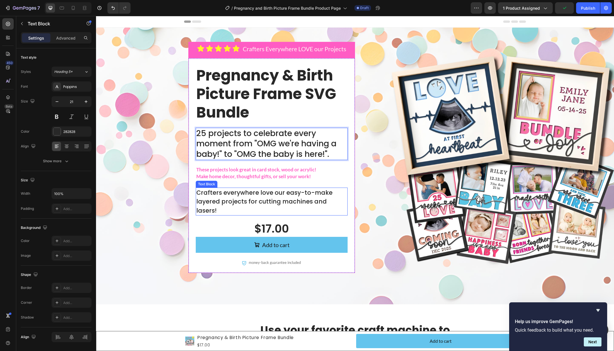
click at [303, 194] on p "Crafters everywhere love our easy-to-make layered projects for cutting machines…" at bounding box center [271, 201] width 151 height 27
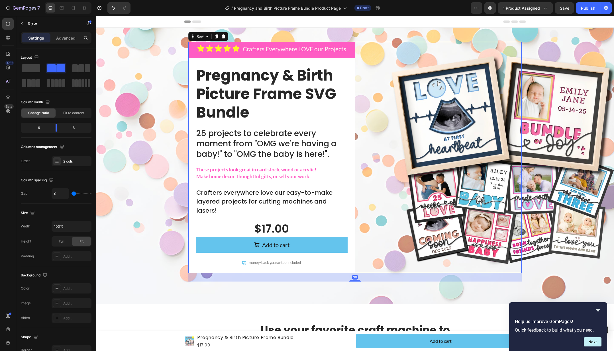
click at [390, 153] on div "Row" at bounding box center [438, 157] width 167 height 231
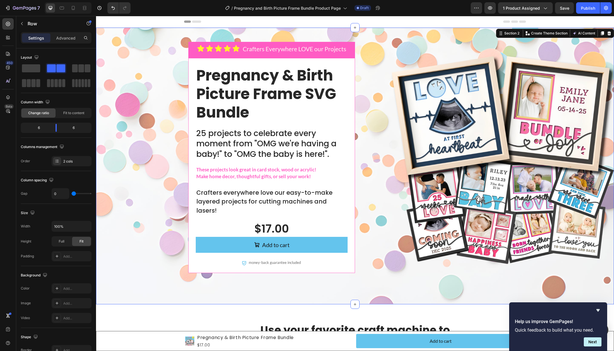
click at [567, 125] on div "Icon Icon Icon Icon Icon Icon List Crafters Everywhere LOVE our Projects Text B…" at bounding box center [355, 162] width 506 height 240
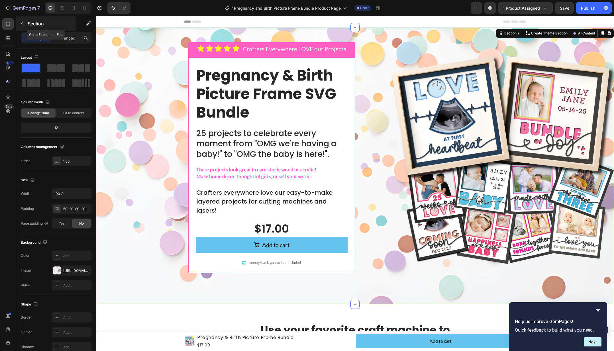
click at [24, 23] on icon "button" at bounding box center [22, 23] width 5 height 5
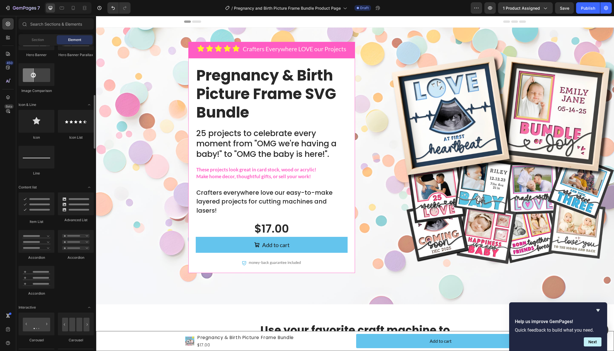
scroll to position [351, 0]
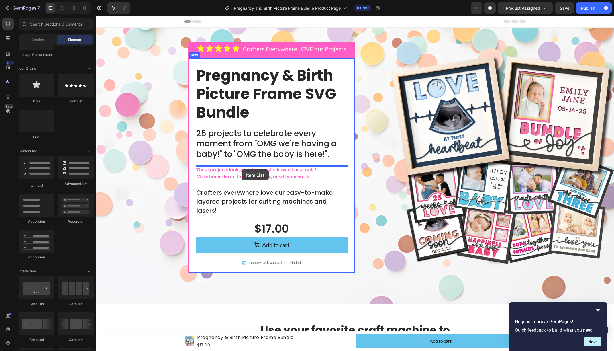
drag, startPoint x: 128, startPoint y: 191, endPoint x: 241, endPoint y: 169, distance: 115.0
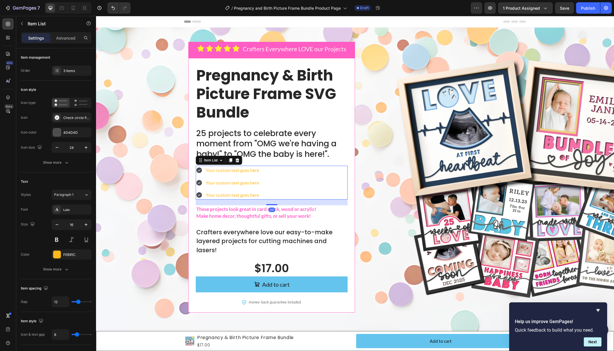
click at [241, 170] on div "Your custom text goes here" at bounding box center [232, 170] width 55 height 9
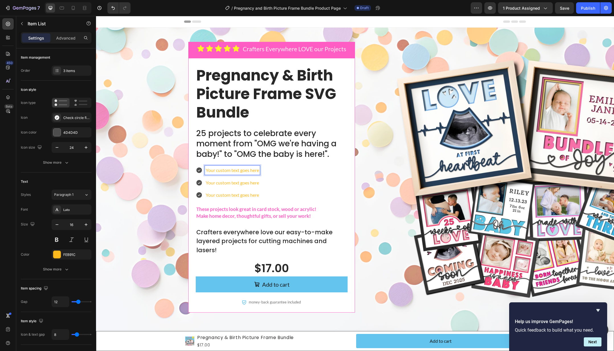
click at [241, 170] on p "Your custom text goes here" at bounding box center [232, 170] width 53 height 7
click at [207, 171] on p "Easy to use with most cutting machines and lasers" at bounding box center [254, 170] width 97 height 7
click at [206, 171] on p "Easy to use with most cutting machines and lasers" at bounding box center [254, 170] width 97 height 7
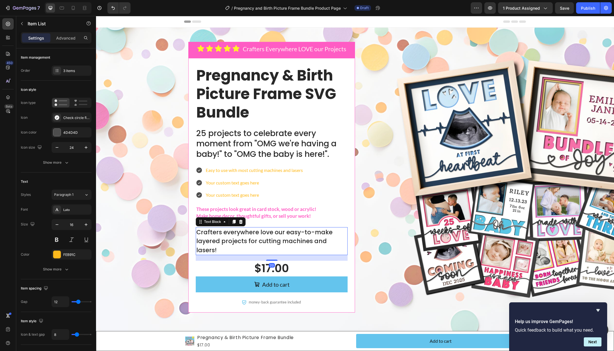
click at [282, 234] on p "Crafters everywhere love our easy-to-make layered projects for cutting machines…" at bounding box center [271, 241] width 151 height 27
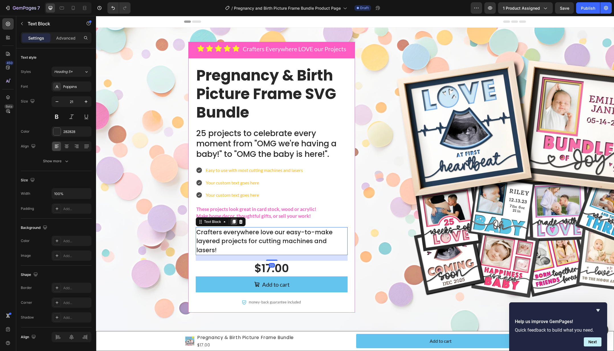
click at [232, 222] on icon at bounding box center [234, 222] width 5 height 5
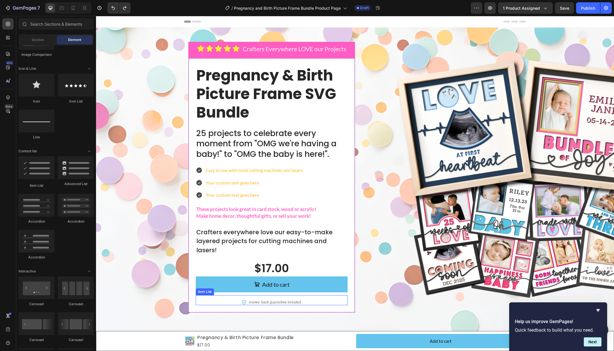
click at [290, 300] on span "money-back guarantee included" at bounding box center [275, 302] width 52 height 5
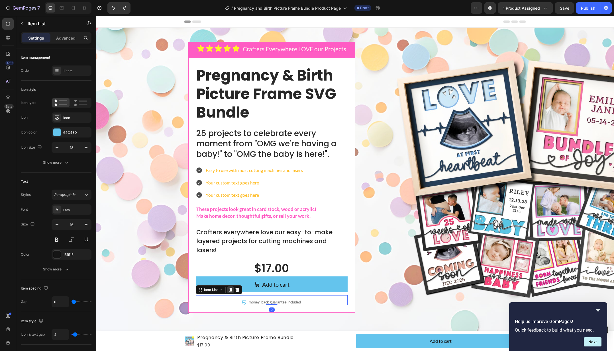
click at [232, 288] on icon at bounding box center [230, 290] width 5 height 5
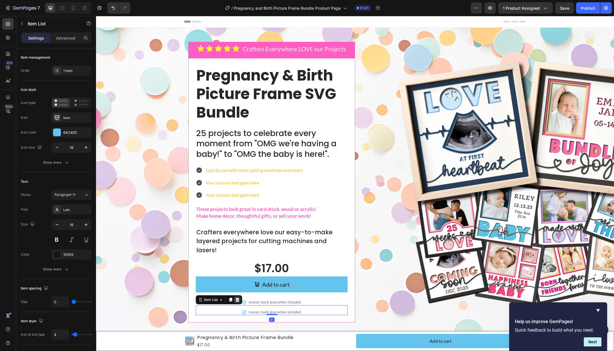
click at [239, 298] on icon at bounding box center [237, 300] width 5 height 5
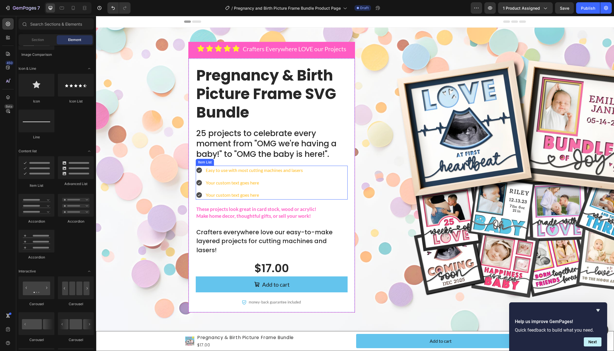
click at [216, 171] on p "Easy to use with most cutting machines and lasers" at bounding box center [254, 170] width 97 height 7
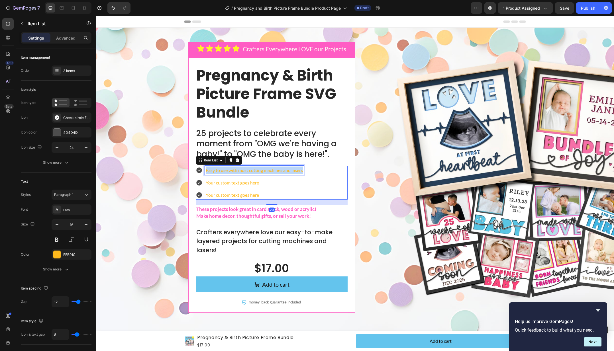
click at [216, 171] on p "Easy to use with most cutting machines and lasers" at bounding box center [254, 170] width 97 height 7
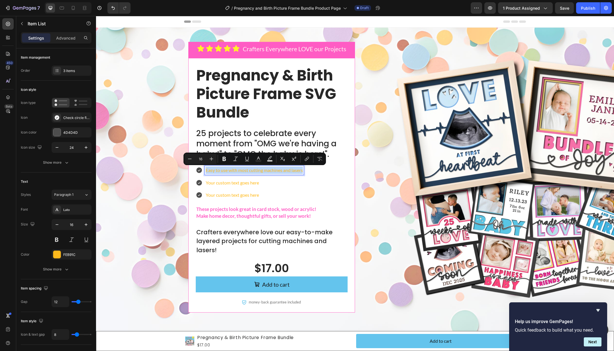
copy p "Easy to use with most cutting machines and lasers"
click at [233, 185] on p "Your custom text goes here" at bounding box center [254, 182] width 97 height 7
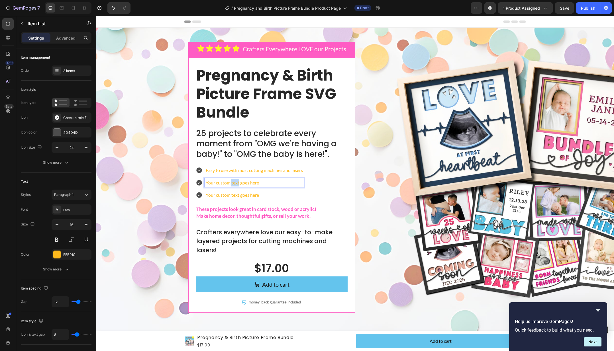
click at [233, 185] on p "Your custom text goes here" at bounding box center [254, 182] width 97 height 7
click at [245, 171] on p "Easy to use with most cutting machines and lasers" at bounding box center [254, 170] width 97 height 7
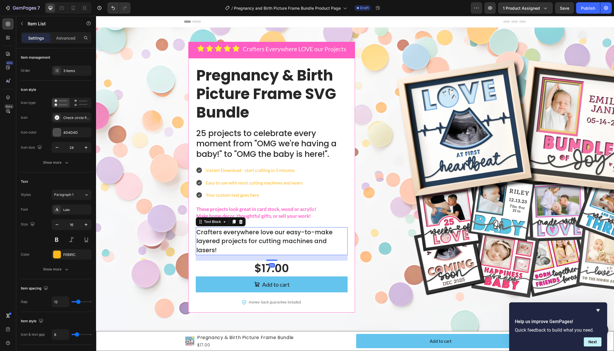
click at [267, 237] on p "Crafters everywhere love our easy-to-make layered projects for cutting machines…" at bounding box center [271, 241] width 151 height 27
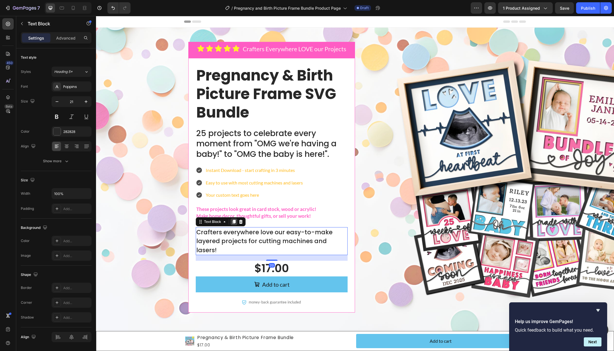
click at [234, 222] on icon at bounding box center [233, 222] width 3 height 4
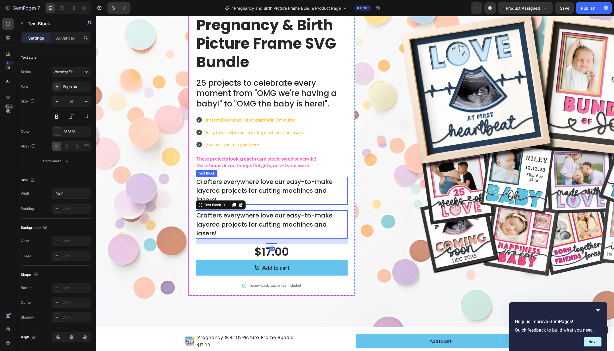
scroll to position [58, 0]
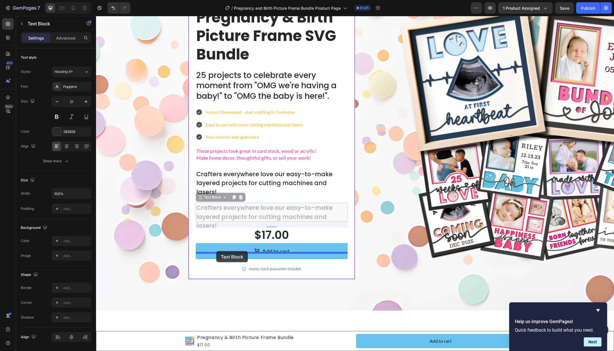
drag, startPoint x: 214, startPoint y: 187, endPoint x: 216, endPoint y: 251, distance: 63.8
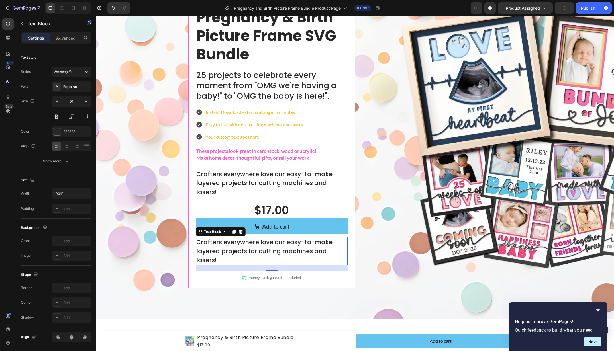
click at [232, 239] on p "Crafters everywhere love our easy-to-make layered projects for cutting machines…" at bounding box center [271, 251] width 151 height 27
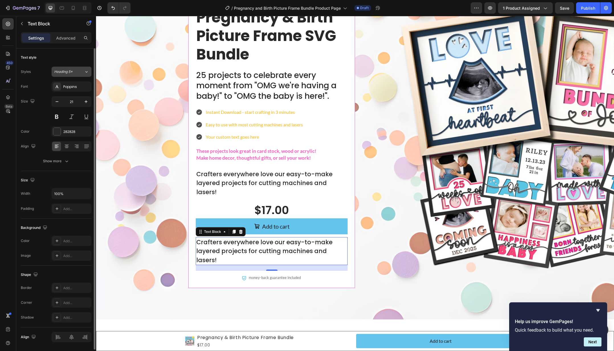
click at [76, 71] on div "Heading 5*" at bounding box center [65, 71] width 23 height 5
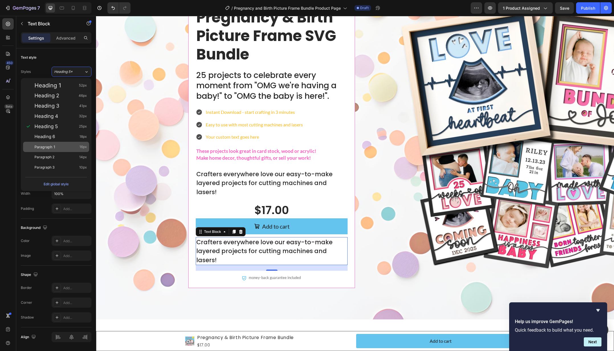
drag, startPoint x: 58, startPoint y: 148, endPoint x: 41, endPoint y: 170, distance: 27.6
click at [58, 148] on div "Paragraph 1 16px" at bounding box center [60, 147] width 52 height 6
type input "16"
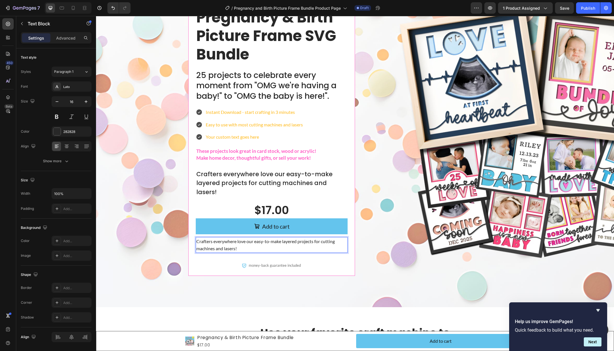
click at [256, 238] on p "Crafters everywhere love our easy-to-make layered projects for cutting machines…" at bounding box center [271, 245] width 151 height 15
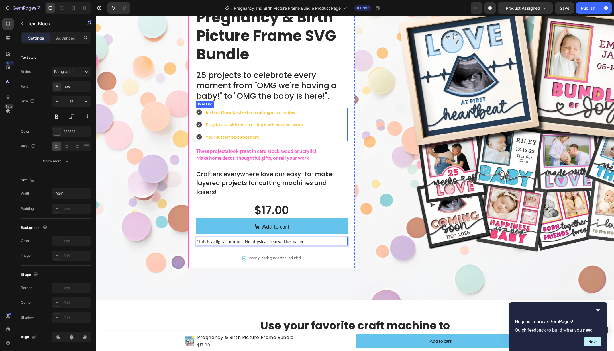
click at [254, 137] on p "Your custom text goes here" at bounding box center [254, 136] width 97 height 7
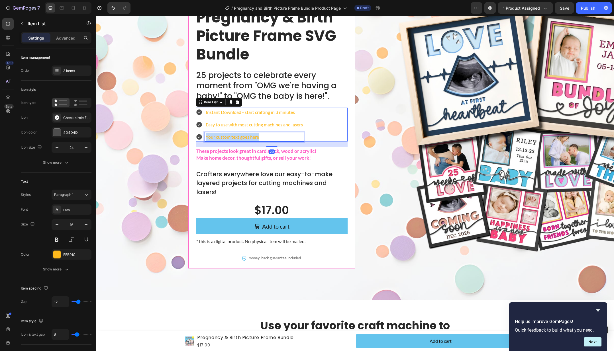
click at [254, 137] on p "Your custom text goes here" at bounding box center [254, 136] width 97 height 7
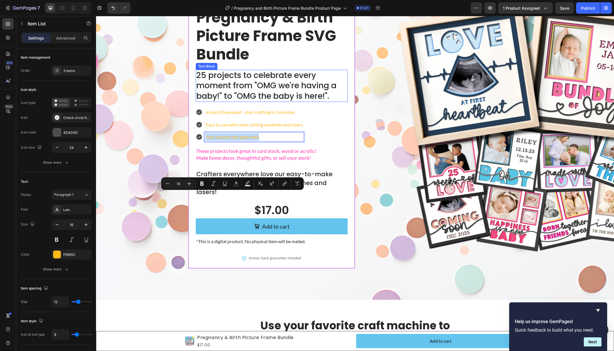
scroll to position [0, 0]
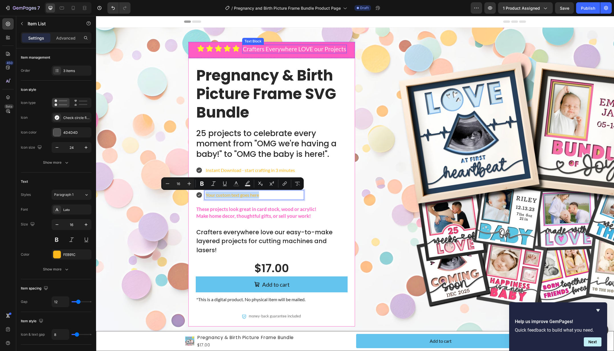
click at [247, 50] on p "Crafters Everywhere LOVE our Projects" at bounding box center [294, 48] width 103 height 7
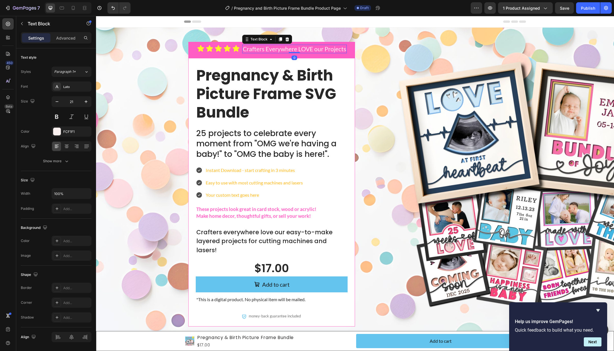
click at [247, 50] on p "Crafters Everywhere LOVE our Projects" at bounding box center [294, 48] width 103 height 7
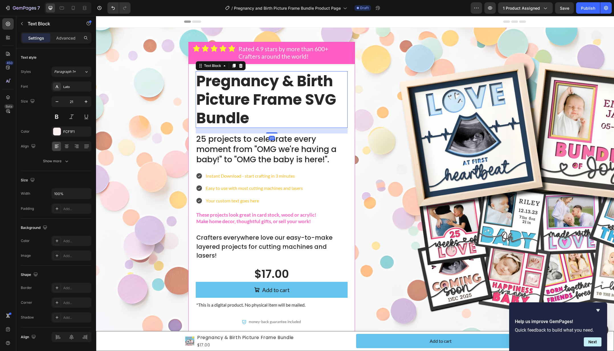
click at [279, 112] on p "Pregnancy & Birth Picture Frame SVG Bundle" at bounding box center [271, 100] width 151 height 56
click at [292, 150] on p "25 projects to celebrate every moment from "OMG we're having a baby!" to "OMG t…" at bounding box center [271, 149] width 151 height 31
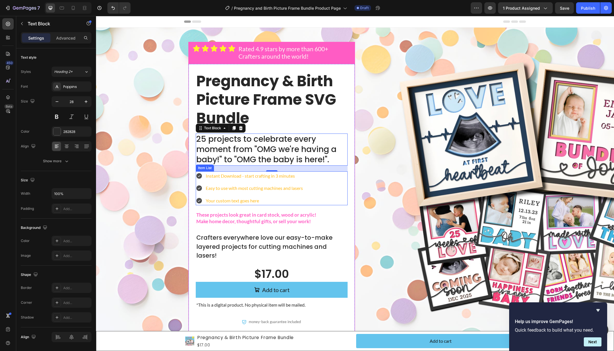
click at [251, 201] on p "Your custom text goes here" at bounding box center [254, 200] width 97 height 7
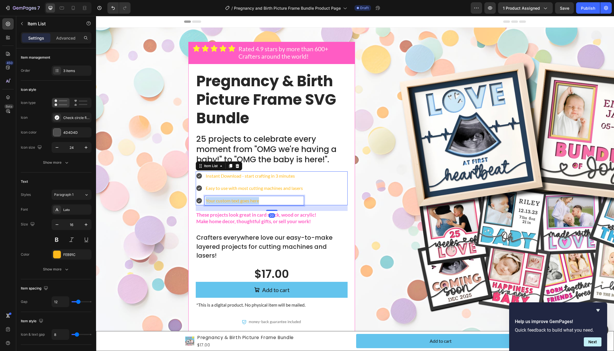
click at [251, 201] on p "Your custom text goes here" at bounding box center [254, 200] width 97 height 7
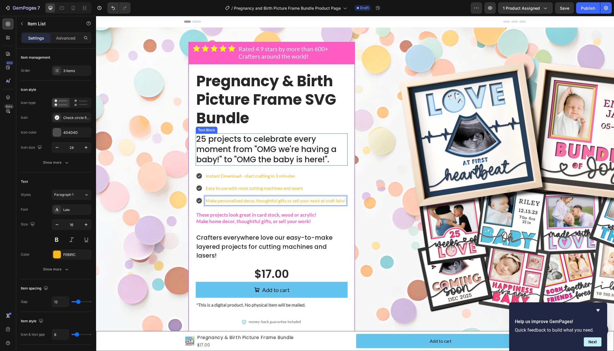
click at [221, 136] on p "25 projects to celebrate every moment from "OMG we're having a baby!" to "OMG t…" at bounding box center [271, 149] width 151 height 31
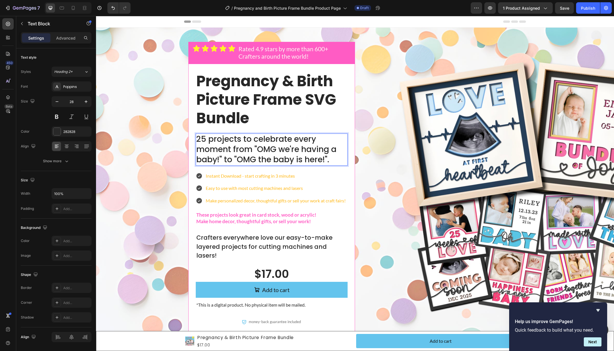
click at [210, 140] on p "25 projects to celebrate every moment from "OMG we're having a baby!" to "OMG t…" at bounding box center [271, 149] width 151 height 31
click at [241, 140] on p "25 projects to celebrate every moment from "OMG we're having a baby!" to "OMG t…" at bounding box center [271, 149] width 151 height 31
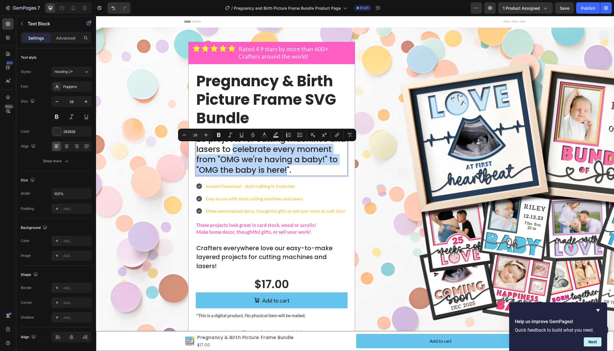
drag, startPoint x: 233, startPoint y: 150, endPoint x: 287, endPoint y: 168, distance: 56.6
click at [287, 168] on p "25 projects for cutting machines and lasers to celebrate every moment from "OMG…" at bounding box center [271, 155] width 151 height 42
drag, startPoint x: 290, startPoint y: 168, endPoint x: 234, endPoint y: 150, distance: 58.9
click at [234, 150] on p "25 projects for cutting machines and lasers to celebrate every moment from "OMG…" at bounding box center [271, 155] width 151 height 42
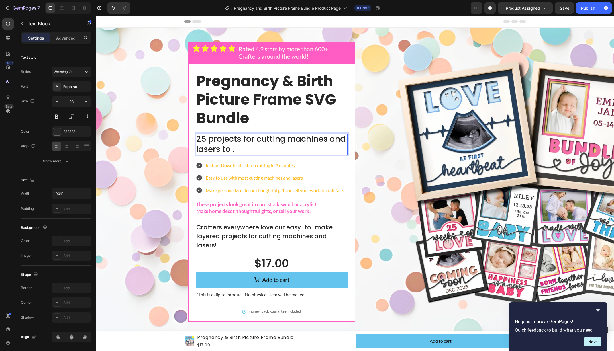
click at [197, 140] on p "25 projects for cutting machines and lasers to ." at bounding box center [271, 144] width 151 height 21
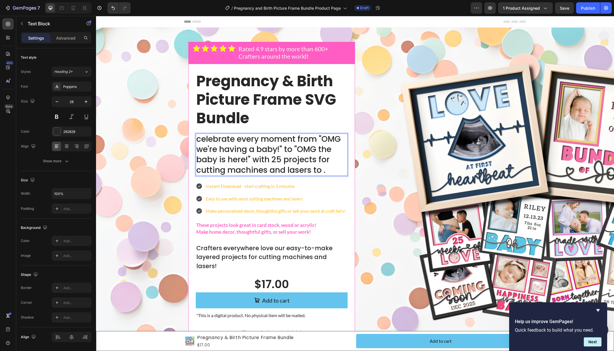
click at [282, 161] on p "celebrate every moment from "OMG we're having a baby!" to "OMG the baby is here…" at bounding box center [271, 155] width 151 height 42
click at [284, 161] on p "celebrate every moment from "OMG we're having a baby!" to "OMG the baby is here…" at bounding box center [271, 155] width 151 height 42
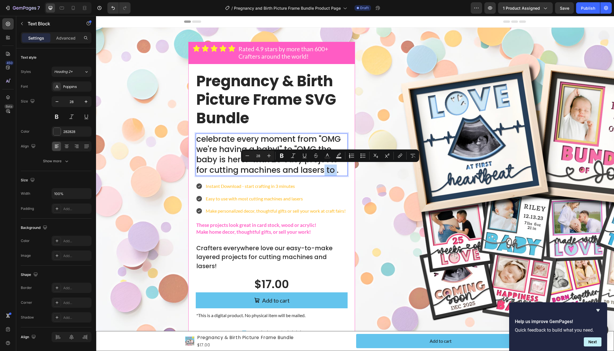
drag, startPoint x: 323, startPoint y: 172, endPoint x: 335, endPoint y: 172, distance: 12.2
click at [335, 172] on p "celebrate every moment from "OMG we're having a baby!" to "OMG the baby is here…" at bounding box center [271, 155] width 151 height 42
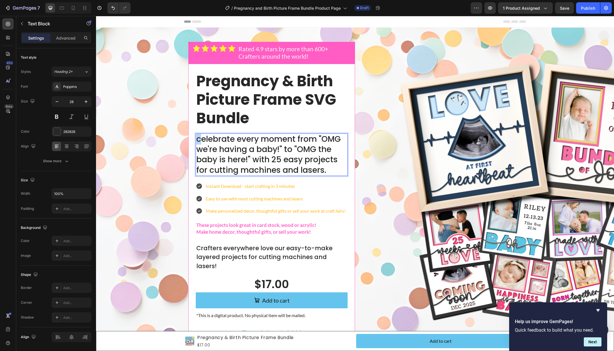
click at [196, 138] on div "celebrate every moment from "OMG we're having a baby!" to "OMG the baby is here…" at bounding box center [272, 155] width 152 height 43
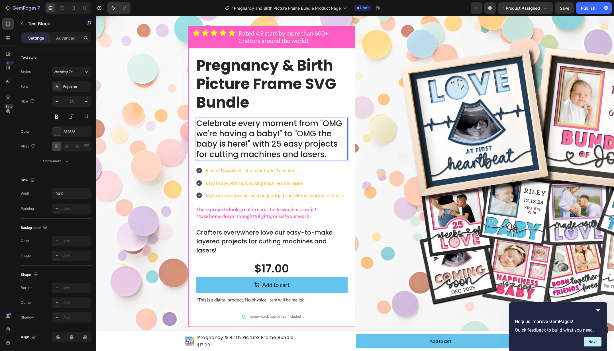
scroll to position [26, 0]
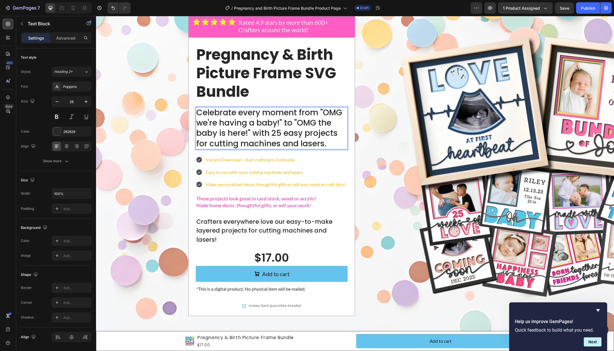
click at [305, 133] on p "Celebrate every moment from "OMG we're having a baby!" to "OMG the baby is here…" at bounding box center [271, 129] width 151 height 42
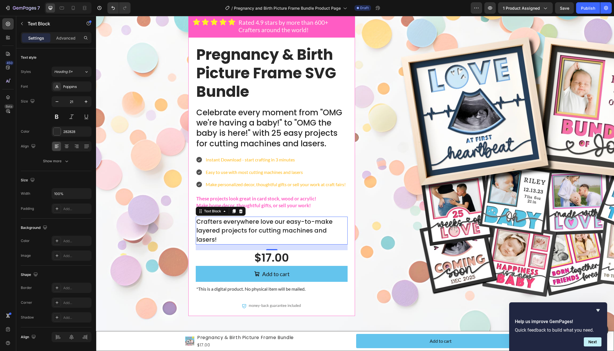
click at [317, 237] on p "Crafters everywhere love our easy-to-make layered projects for cutting machines…" at bounding box center [271, 230] width 151 height 27
click at [242, 214] on icon at bounding box center [240, 211] width 5 height 5
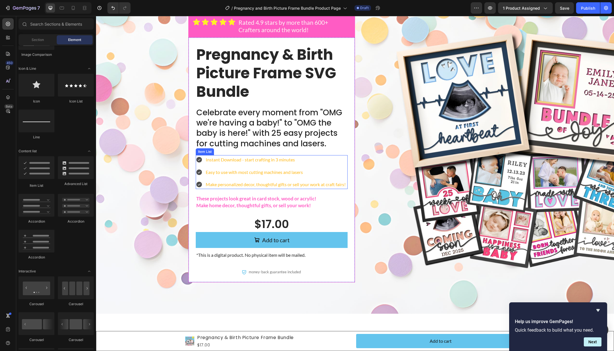
click at [226, 185] on p "Make personalized decor, thoughtful gifts or sell your work at craft fairs!" at bounding box center [276, 184] width 140 height 7
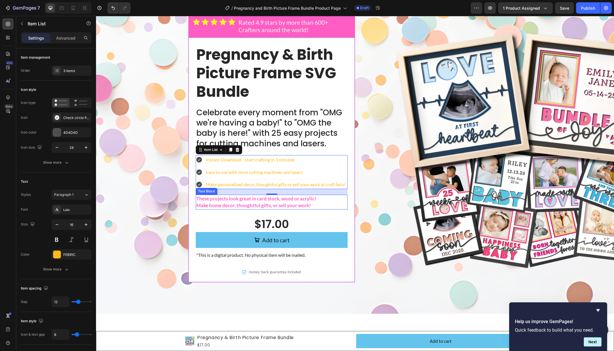
click at [235, 202] on p "These projects look great in card stock, wood or acrylic!" at bounding box center [271, 198] width 151 height 7
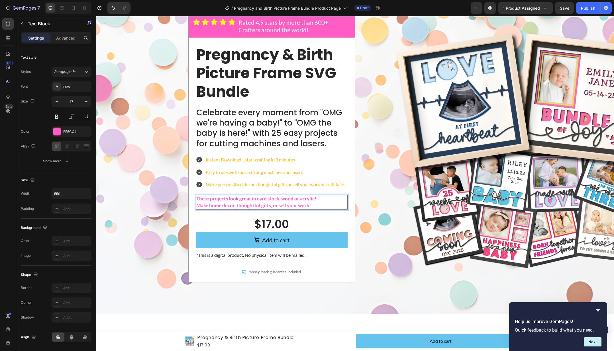
drag, startPoint x: 235, startPoint y: 208, endPoint x: 280, endPoint y: 209, distance: 44.7
click at [259, 202] on p "These projects look great in card stock, wood or acrylic!" at bounding box center [271, 198] width 151 height 7
click at [247, 202] on p "These projects look great in card stock, wood or acrylic!" at bounding box center [271, 198] width 151 height 7
click at [230, 202] on p "These projects look great in card stock, wood or acrylic!" at bounding box center [271, 198] width 151 height 7
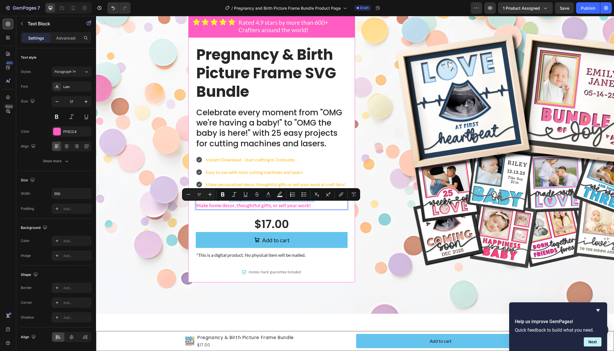
drag, startPoint x: 230, startPoint y: 206, endPoint x: 312, endPoint y: 205, distance: 82.0
click at [312, 202] on p "These projects look great in card stock, wood or acrylic!" at bounding box center [271, 198] width 151 height 7
copy p "look great in card stock, wood or acrylic"
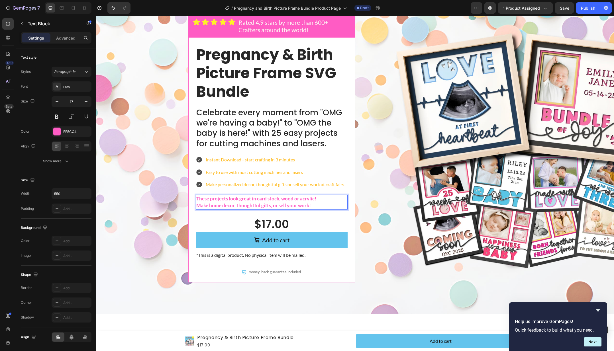
click at [316, 209] on p "Make home decor, thoughtful gifts, or sell your work!" at bounding box center [271, 205] width 151 height 7
click at [248, 202] on p "These projects look great in card stock, wood or acrylic!" at bounding box center [271, 198] width 151 height 7
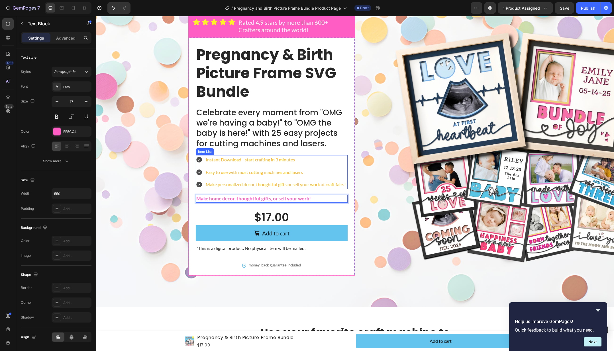
click at [233, 186] on p "Make personalized decor, thoughtful gifts or sell your work at craft fairs!" at bounding box center [276, 184] width 140 height 7
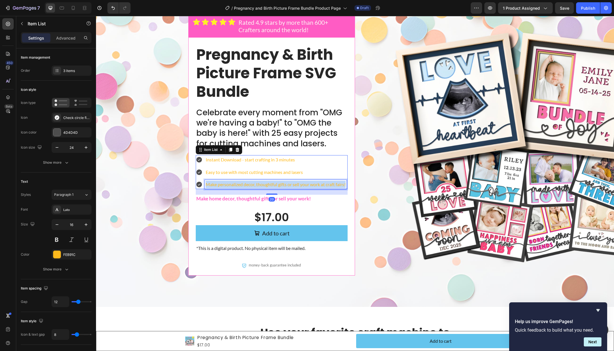
click at [233, 186] on p "Make personalized decor, thoughtful gifts or sell your work at craft fairs!" at bounding box center [276, 184] width 140 height 7
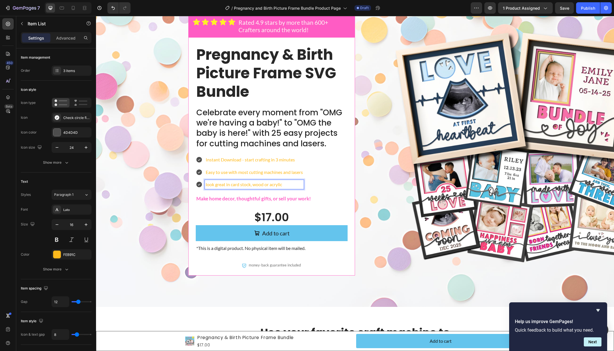
click at [206, 185] on p "look great in card stock, wood or acrylic" at bounding box center [254, 184] width 97 height 7
click at [275, 185] on p "look great in card stock, wood or acrylic" at bounding box center [254, 184] width 97 height 7
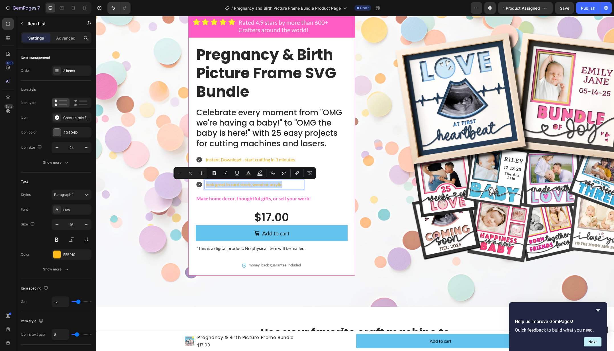
click at [312, 187] on div "Instant Download - start crafting in 3 minutes Easy to use with most cutting ma…" at bounding box center [272, 172] width 152 height 34
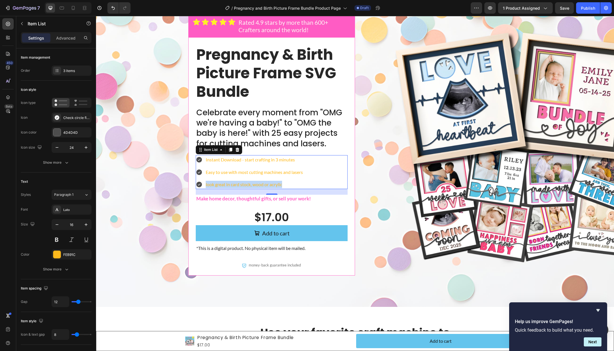
click at [275, 184] on p "look great in card stock, wood or acrylic" at bounding box center [254, 184] width 97 height 7
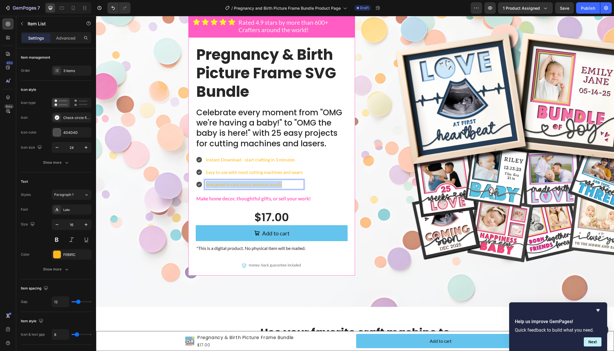
click at [275, 184] on p "look great in card stock, wood or acrylic" at bounding box center [254, 184] width 97 height 7
click at [327, 187] on div "Instant Download - start crafting in 3 minutes Easy to use with most cutting ma…" at bounding box center [272, 172] width 152 height 34
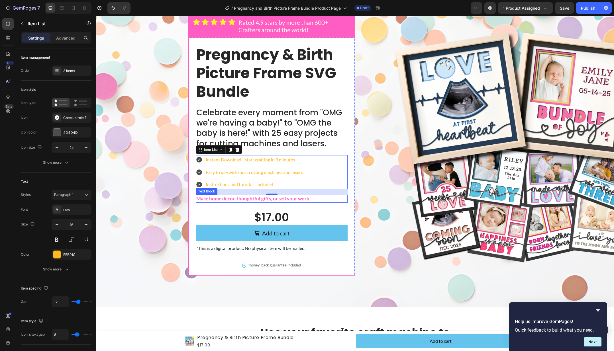
click at [308, 199] on p "Make home decor, thoughtful gifts, or sell your work!" at bounding box center [271, 198] width 151 height 7
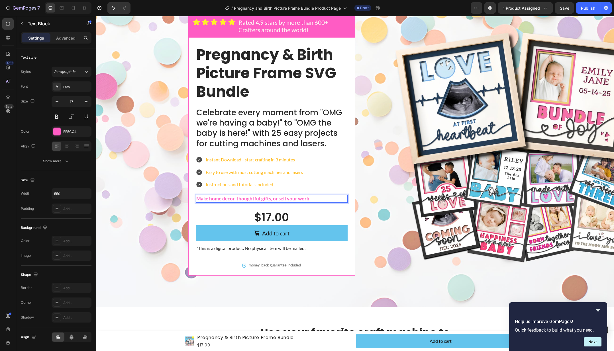
click at [309, 198] on p "Make home decor, thoughtful gifts, or sell your work!" at bounding box center [271, 198] width 151 height 7
click at [307, 200] on p "Make home decor, thoughtful gifts, or sell your work!" at bounding box center [271, 198] width 151 height 7
click at [169, 94] on div "Icon Icon Icon Icon Icon Icon List Rated 4.9 stars by more than 600+ Crafters a…" at bounding box center [355, 150] width 506 height 269
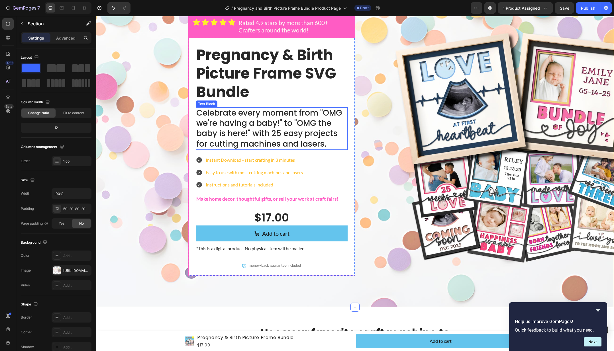
click at [251, 128] on p "Celebrate every moment from "OMG we're having a baby!" to "OMG the baby is here…" at bounding box center [271, 129] width 151 height 42
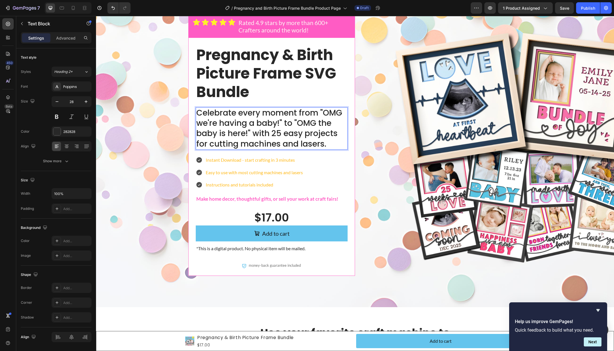
click at [204, 123] on p "Celebrate every moment from "OMG we're having a baby!" to "OMG the baby is here…" at bounding box center [271, 129] width 151 height 42
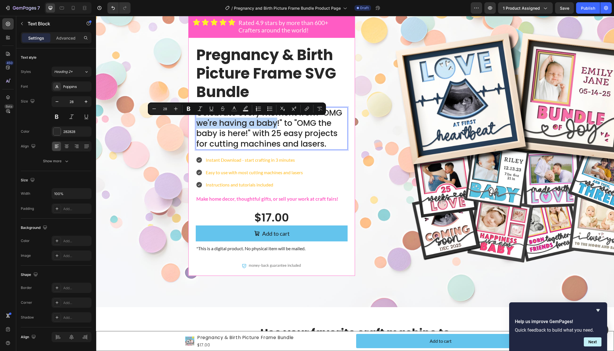
drag, startPoint x: 204, startPoint y: 123, endPoint x: 262, endPoint y: 124, distance: 58.1
click at [262, 124] on p "Celebrate every moment from "OMG we're having a baby!" to "OMG the baby is here…" at bounding box center [271, 129] width 151 height 42
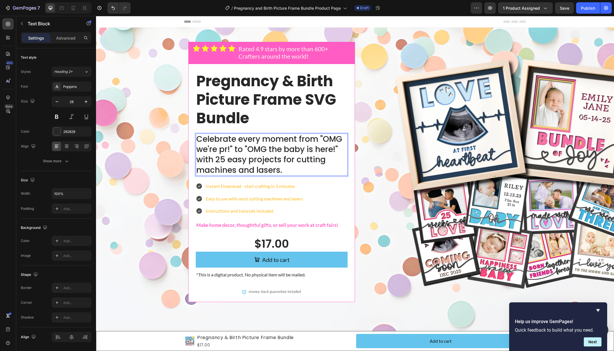
scroll to position [26, 0]
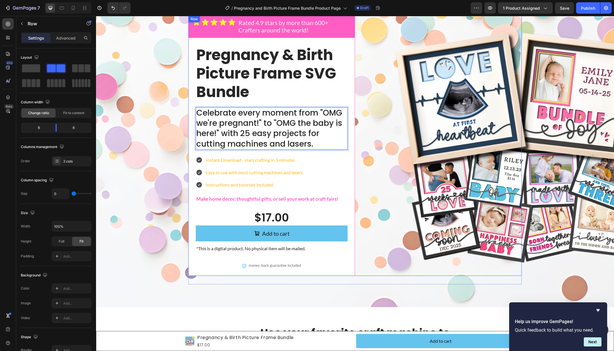
click at [367, 157] on div "Row" at bounding box center [438, 146] width 167 height 260
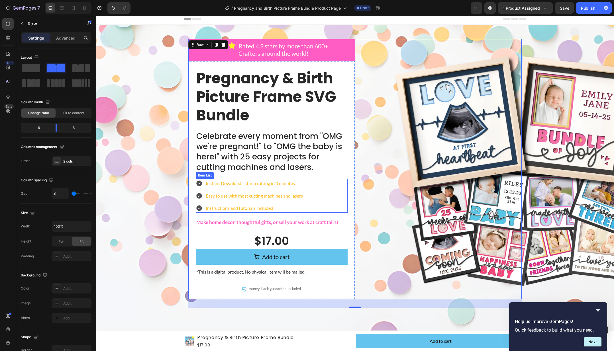
scroll to position [0, 0]
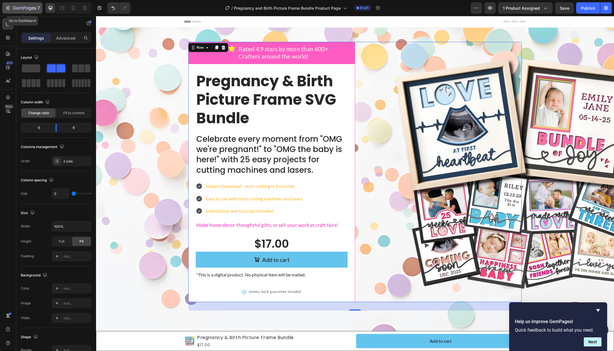
click at [19, 10] on icon "button" at bounding box center [24, 8] width 23 height 5
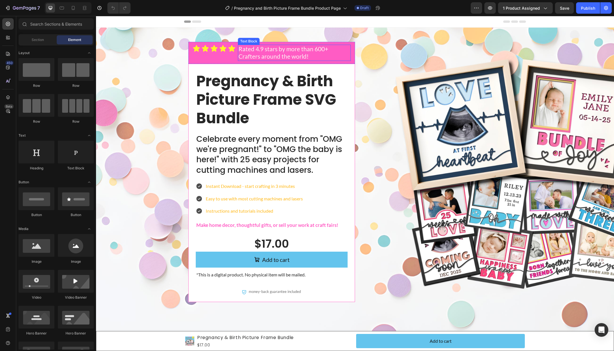
click at [273, 50] on p "Rated 4.9 stars by more than 600+ Crafters around the world!" at bounding box center [294, 52] width 112 height 15
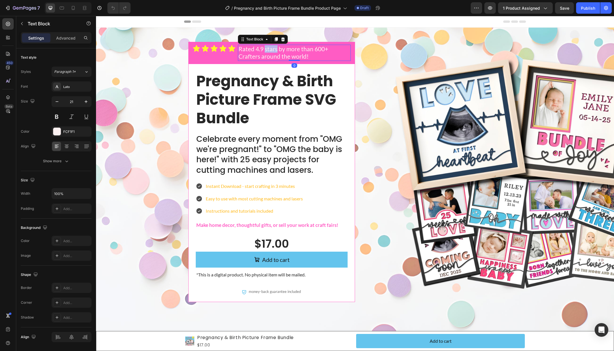
click at [273, 50] on p "Rated 4.9 stars by more than 600+ Crafters around the world!" at bounding box center [294, 52] width 112 height 15
click at [258, 50] on p "Rated 4.9 stars by more than 600+ Crafters around the world!" at bounding box center [294, 52] width 112 height 15
click at [260, 49] on p "Rated 4.9 stars by more than 600+ Crafters around the world!" at bounding box center [294, 52] width 112 height 15
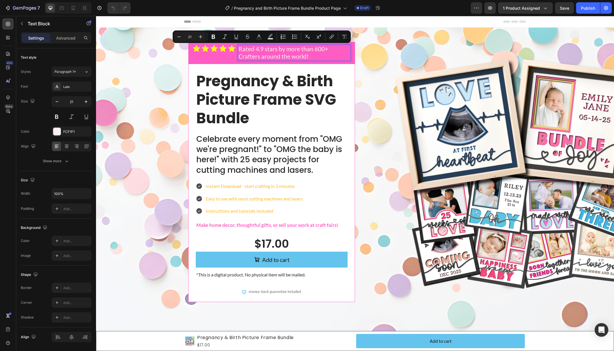
click at [257, 49] on p "Rated 4.9 stars by more than 600+ Crafters around the world!" at bounding box center [294, 52] width 112 height 15
drag, startPoint x: 257, startPoint y: 49, endPoint x: 261, endPoint y: 49, distance: 3.4
click at [261, 49] on p "Rated 4.9 stars by more than 600+ Crafters around the world!" at bounding box center [294, 52] width 112 height 15
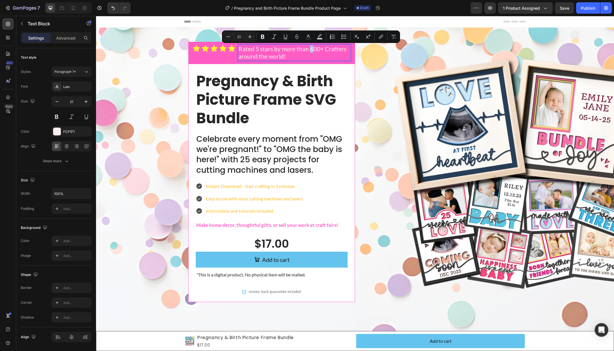
click at [310, 48] on p "Rated 5 stars by more than 600+ Crafters around the world!" at bounding box center [294, 52] width 112 height 15
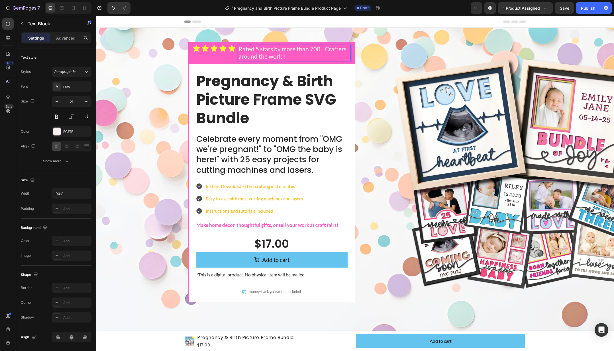
click at [297, 49] on p "Rated 5 stars by more than 700+ Crafters around the world!" at bounding box center [294, 52] width 112 height 15
drag, startPoint x: 297, startPoint y: 49, endPoint x: 285, endPoint y: 49, distance: 12.5
click at [285, 49] on p "Rated 5 stars by more than 700+ Crafters around the world!" at bounding box center [294, 52] width 112 height 15
click at [321, 50] on p "Rated 5 stars by 700+ Crafters around the world!" at bounding box center [294, 52] width 112 height 15
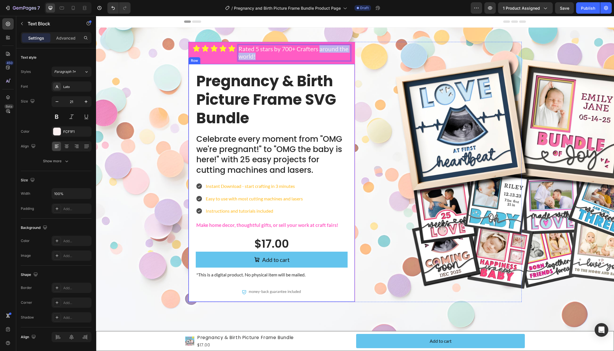
drag, startPoint x: 321, startPoint y: 50, endPoint x: 345, endPoint y: 69, distance: 30.2
click at [345, 69] on div "Icon Icon Icon Icon Icon Icon List Rated 5 stars by 700+ Crafters around the wo…" at bounding box center [271, 172] width 167 height 260
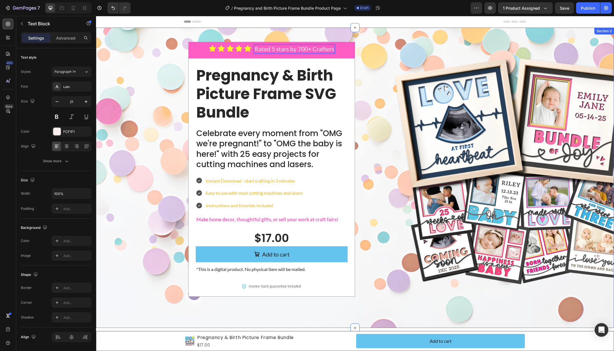
click at [166, 91] on div "Icon Icon Icon Icon Icon Icon List Rated 5 stars by 700+ Crafters Text Block 0 …" at bounding box center [355, 173] width 506 height 263
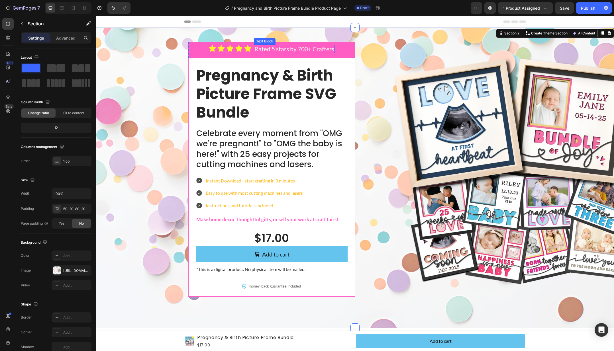
click at [305, 48] on p "Rated 5 stars by 700+ Crafters" at bounding box center [294, 48] width 80 height 7
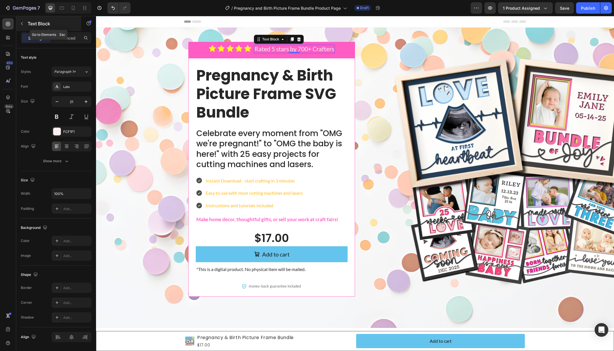
click at [22, 25] on icon "button" at bounding box center [22, 23] width 5 height 5
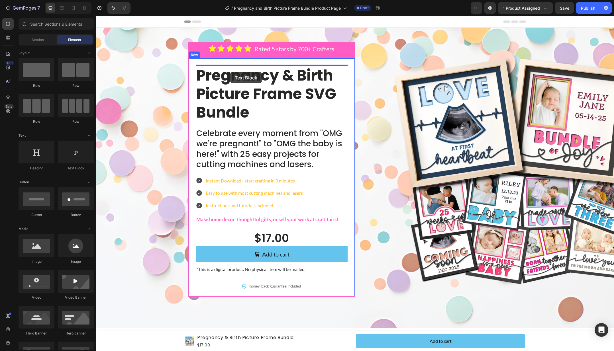
drag, startPoint x: 170, startPoint y: 172, endPoint x: 230, endPoint y: 72, distance: 116.5
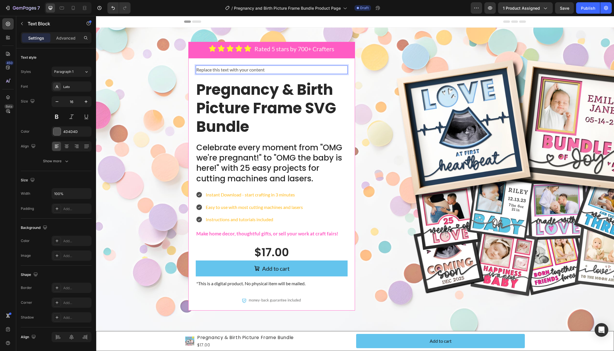
click at [258, 67] on div "Replace this text with your content" at bounding box center [272, 69] width 152 height 9
click at [258, 67] on p "Replace this text with your content" at bounding box center [271, 69] width 151 height 7
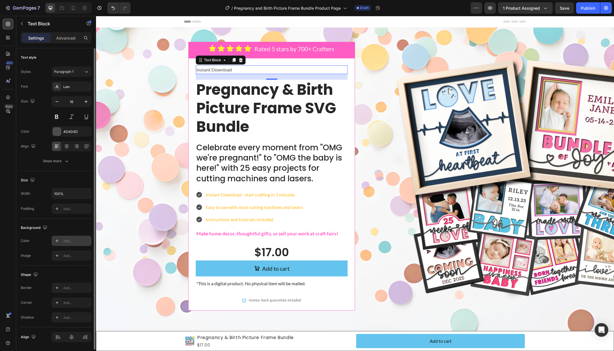
click at [74, 243] on div "Add..." at bounding box center [76, 241] width 27 height 5
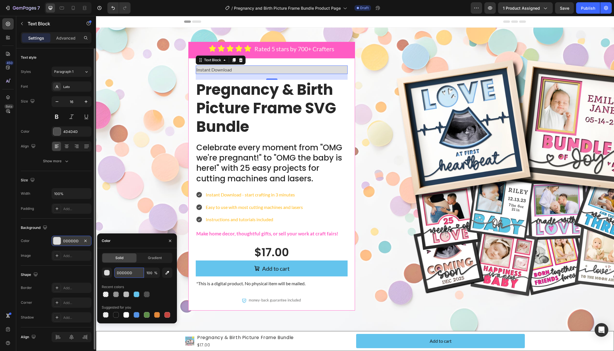
click at [128, 274] on input "DDDDDD" at bounding box center [129, 273] width 30 height 10
paste input "FFF227"
type input "FFF227"
click at [169, 286] on div "Recent colors" at bounding box center [137, 286] width 71 height 9
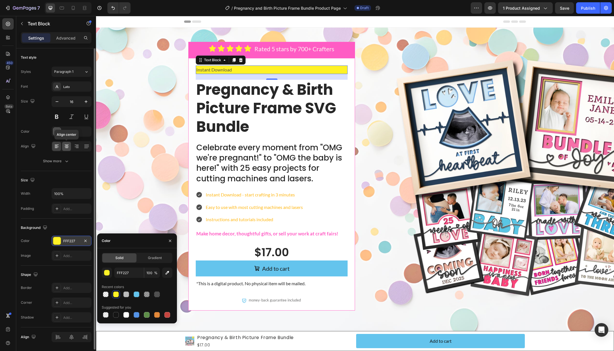
click at [67, 146] on icon at bounding box center [67, 147] width 6 height 6
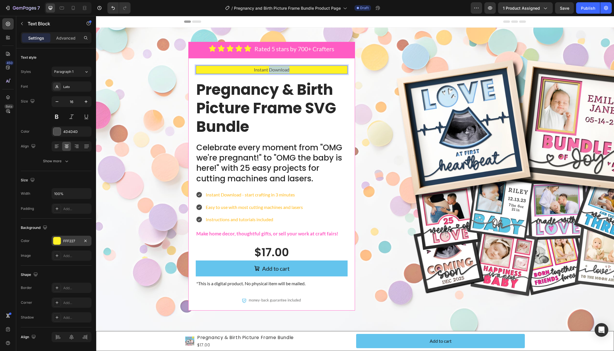
click at [282, 69] on p "Instant Download" at bounding box center [271, 69] width 151 height 7
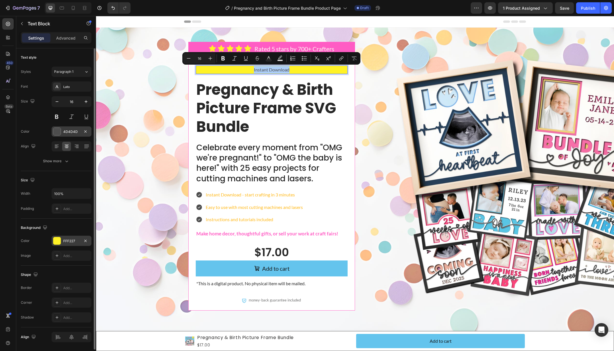
click at [71, 132] on div "4D4D4D" at bounding box center [71, 131] width 17 height 5
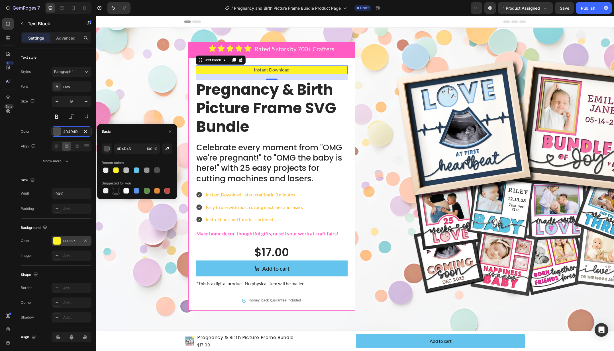
click at [116, 191] on div at bounding box center [116, 191] width 6 height 6
type input "151515"
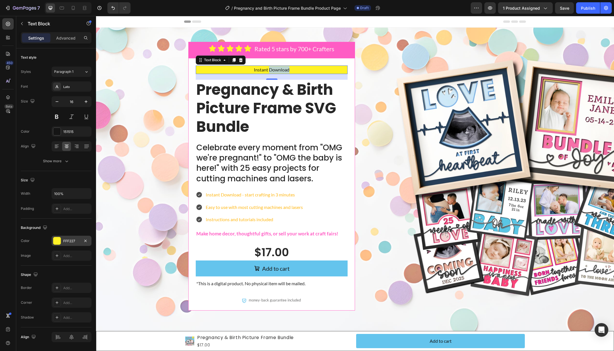
click at [285, 69] on p "Instant Download" at bounding box center [271, 69] width 151 height 7
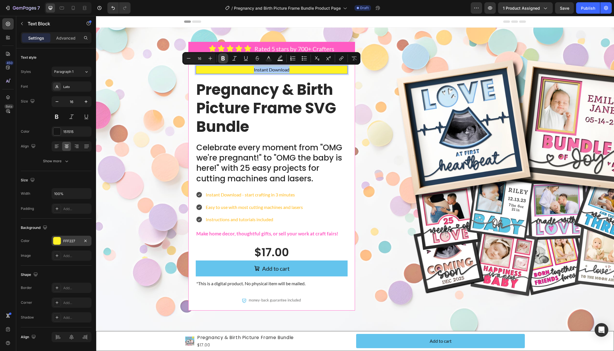
click at [223, 56] on icon "Editor contextual toolbar" at bounding box center [223, 59] width 6 height 6
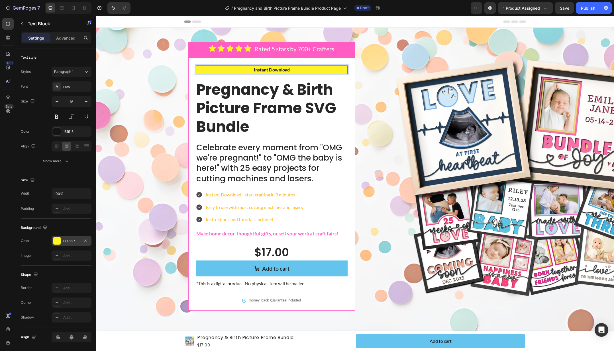
click at [236, 71] on p "Instant Download" at bounding box center [271, 69] width 151 height 7
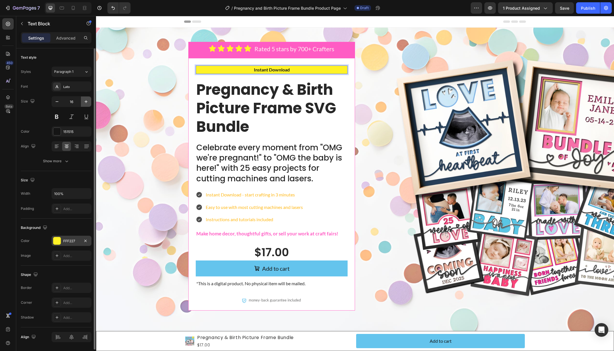
click at [85, 99] on icon "button" at bounding box center [86, 102] width 6 height 6
type input "17"
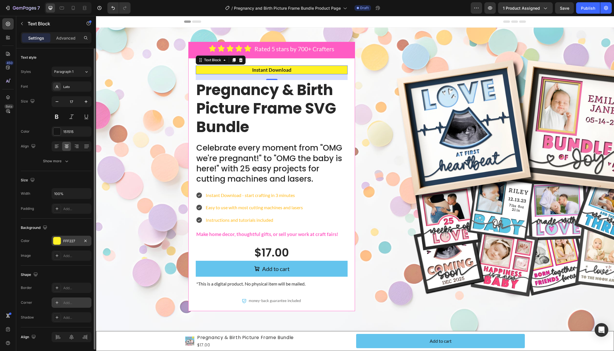
click at [66, 304] on div "Add..." at bounding box center [76, 302] width 27 height 5
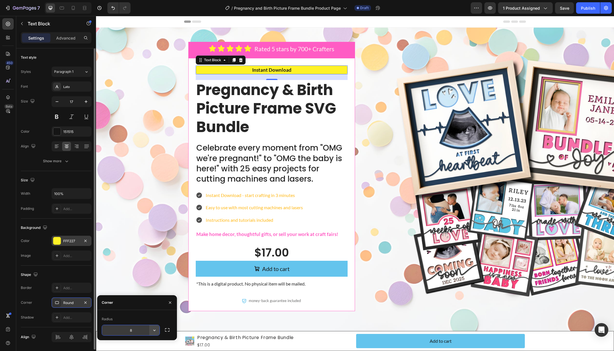
click at [152, 331] on icon "button" at bounding box center [154, 330] width 6 height 6
click at [148, 314] on p "Pill" at bounding box center [138, 315] width 32 height 6
type input "9999"
click at [67, 195] on input "100%" at bounding box center [71, 194] width 39 height 10
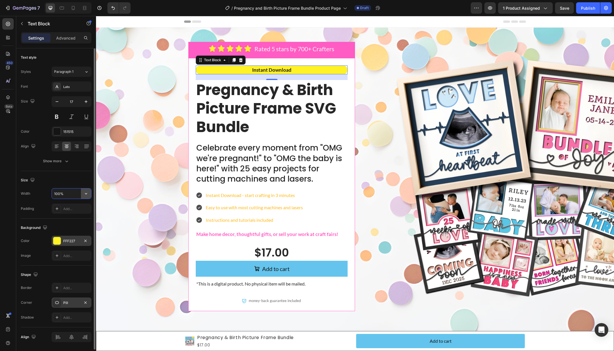
click at [88, 193] on icon "button" at bounding box center [86, 194] width 6 height 6
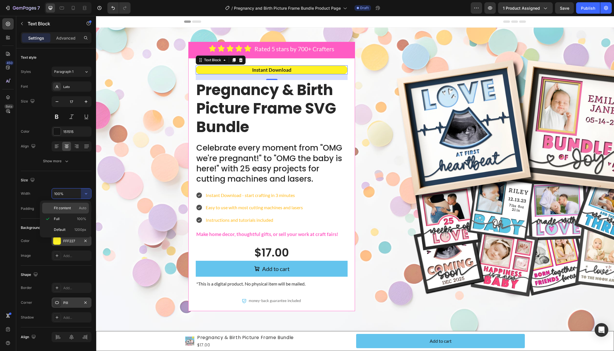
click at [75, 210] on p "Fit content Auto" at bounding box center [70, 208] width 32 height 5
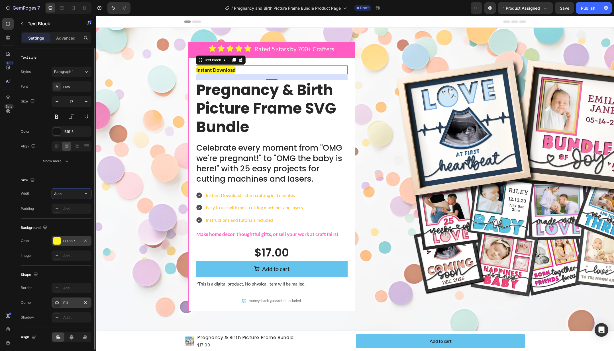
click at [74, 195] on input "Auto" at bounding box center [71, 194] width 39 height 10
click at [86, 195] on icon "button" at bounding box center [86, 194] width 6 height 6
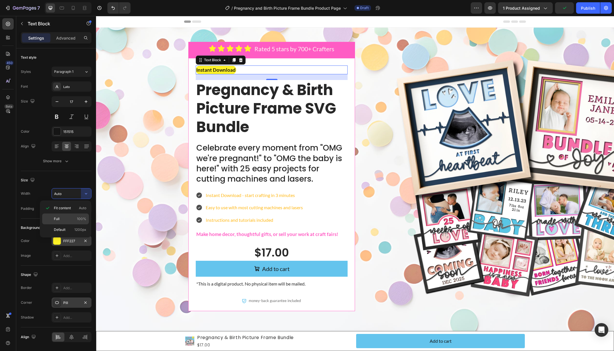
click at [62, 217] on p "Full 100%" at bounding box center [70, 218] width 32 height 5
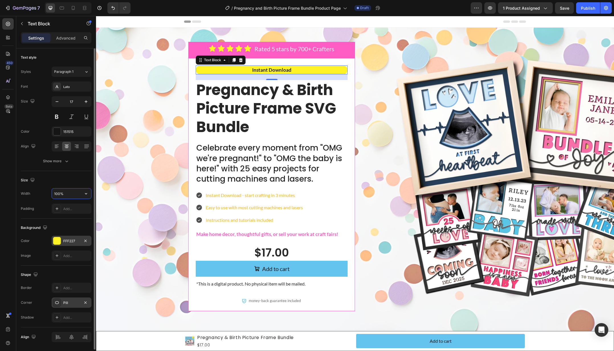
click at [69, 196] on input "100%" at bounding box center [71, 194] width 39 height 10
type input "250"
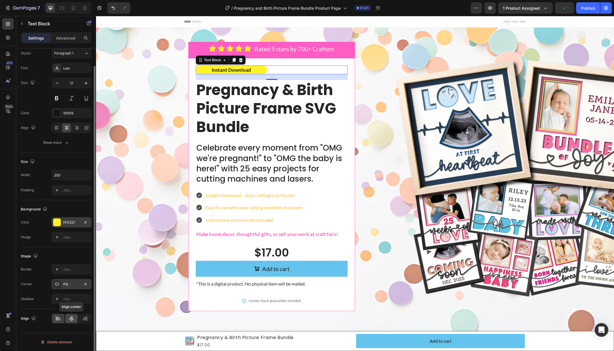
click at [72, 321] on icon at bounding box center [72, 319] width 6 height 6
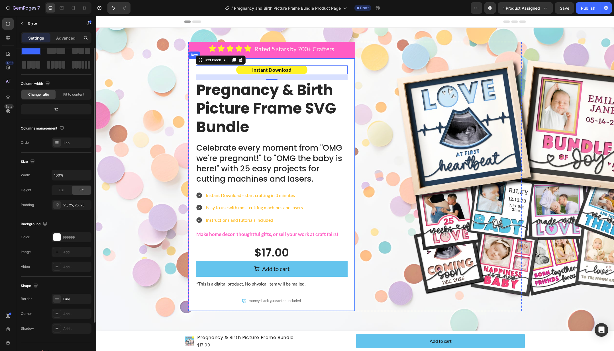
click at [297, 62] on div "Instant Download Text Block 20 Pregnancy & Birth Picture Frame SVG Bundle Text …" at bounding box center [271, 184] width 167 height 253
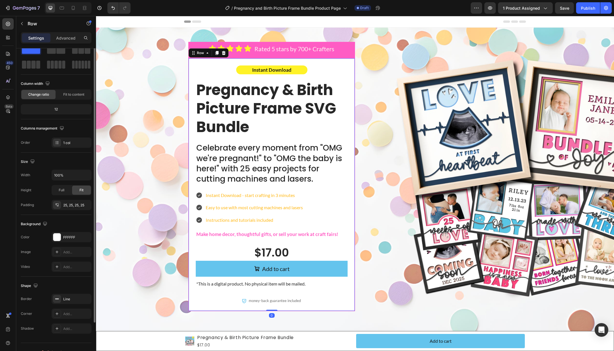
scroll to position [0, 0]
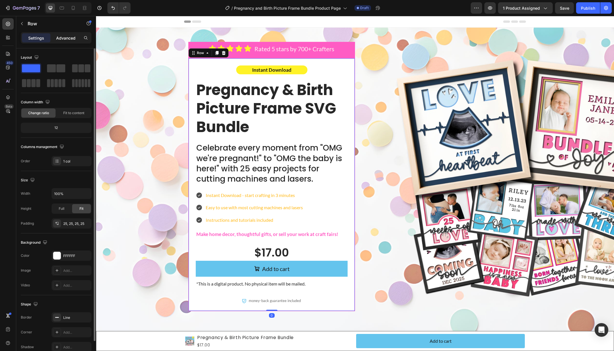
click at [64, 38] on p "Advanced" at bounding box center [65, 38] width 19 height 6
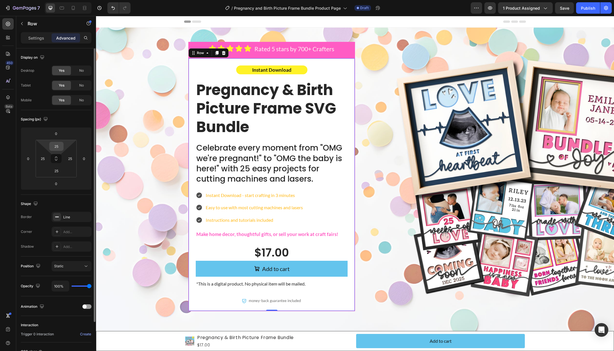
click at [58, 146] on input "25" at bounding box center [56, 146] width 11 height 9
type input "10"
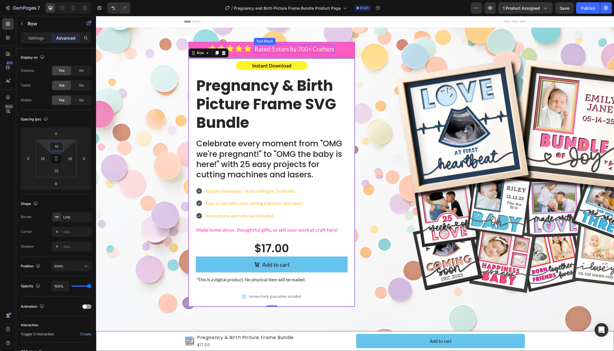
click at [285, 50] on p "Rated 5 stars by 700+ Crafters" at bounding box center [294, 48] width 80 height 7
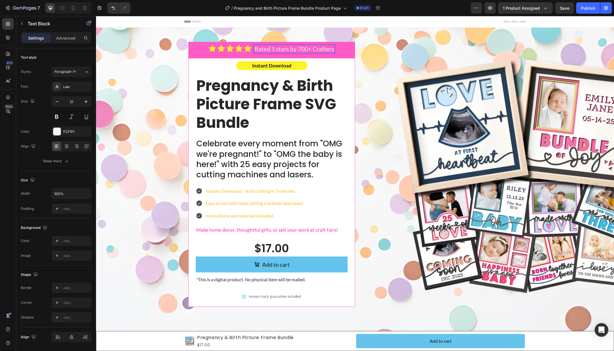
click at [272, 50] on p "Rated 5 stars by 700+ Crafters" at bounding box center [294, 48] width 80 height 7
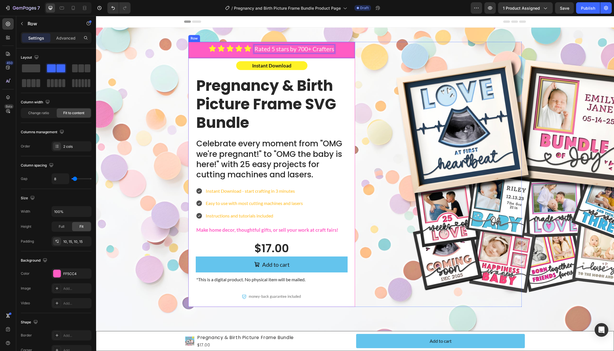
click at [197, 49] on div "Icon Icon Icon Icon Icon Icon List Rated 5 stars by 700+ Crafters Text Block 0 …" at bounding box center [271, 50] width 167 height 16
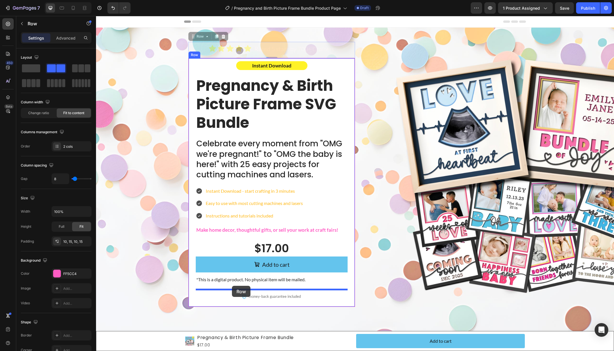
drag, startPoint x: 200, startPoint y: 36, endPoint x: 232, endPoint y: 286, distance: 251.7
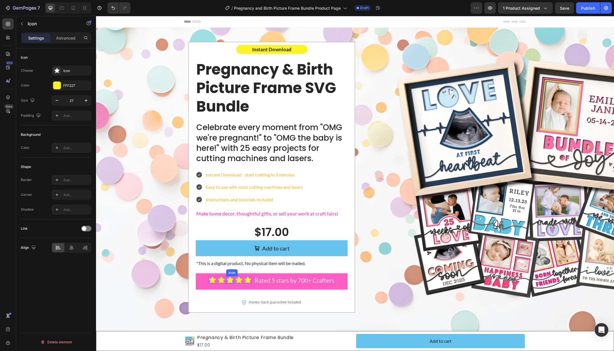
click at [233, 280] on icon at bounding box center [230, 280] width 8 height 8
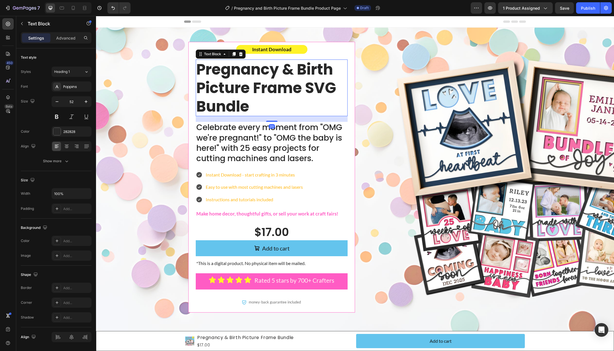
click at [298, 60] on p "Pregnancy & Birth Picture Frame SVG Bundle" at bounding box center [271, 88] width 151 height 56
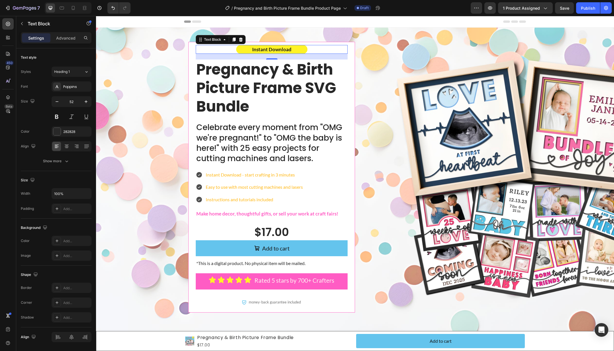
click at [312, 48] on div "Instant Download" at bounding box center [272, 49] width 152 height 9
click at [62, 32] on div "Settings Advanced" at bounding box center [56, 37] width 71 height 11
click at [63, 37] on p "Advanced" at bounding box center [65, 38] width 19 height 6
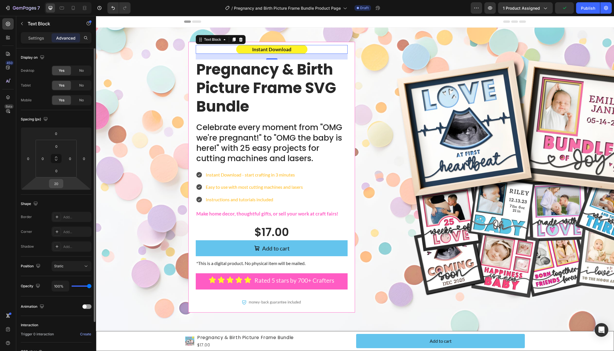
click at [55, 184] on input "20" at bounding box center [55, 183] width 11 height 9
type input "10"
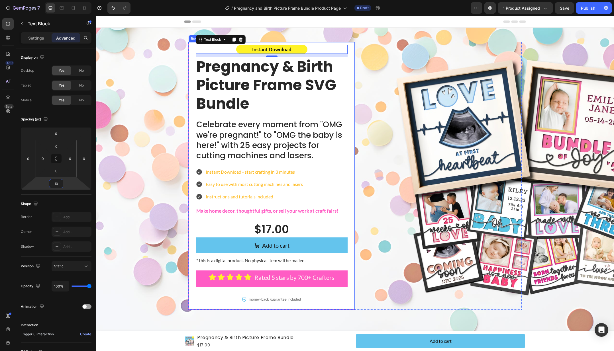
click at [351, 101] on div "Instant Download Text Block 10 Pregnancy & Birth Picture Frame SVG Bundle Text …" at bounding box center [271, 176] width 167 height 268
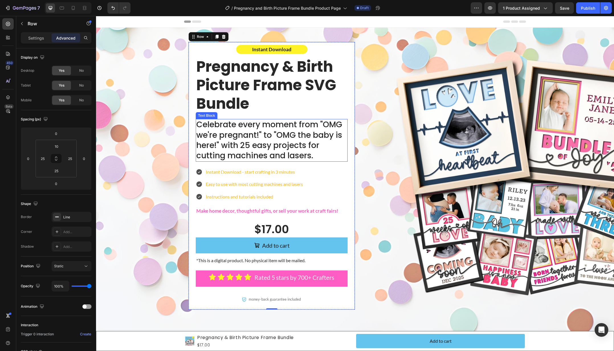
click at [311, 137] on p "Celebrate every moment from "OMG we're pregnant!" to "OMG the baby is here!" wi…" at bounding box center [271, 141] width 151 height 42
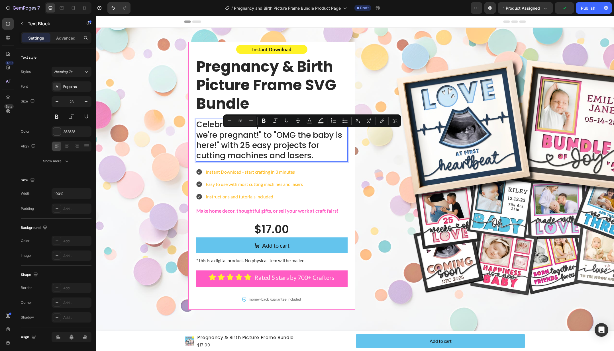
click at [306, 136] on p "Celebrate every moment from "OMG we're pregnant!" to "OMG the baby is here!" wi…" at bounding box center [271, 141] width 151 height 42
drag, startPoint x: 306, startPoint y: 136, endPoint x: 322, endPoint y: 138, distance: 15.8
click at [322, 138] on p "Celebrate every moment from "OMG we're pregnant!" to "OMG the baby is here!" wi…" at bounding box center [271, 141] width 151 height 42
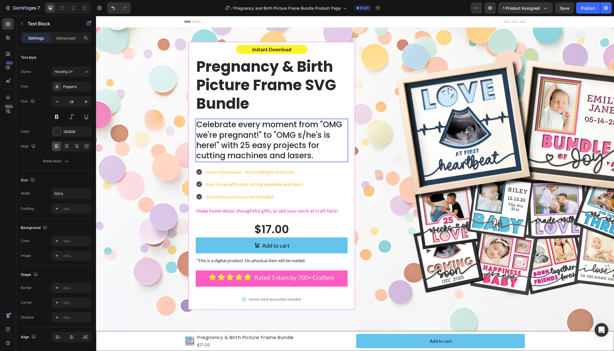
click at [326, 134] on p "Celebrate every moment from "OMG we're pregnant!" to "OMG s/he's is here!" with…" at bounding box center [271, 141] width 151 height 42
click at [304, 136] on p "Celebrate every moment from "OMG we're pregnant!" to "OMG s/he's here!" with 25…" at bounding box center [271, 141] width 151 height 42
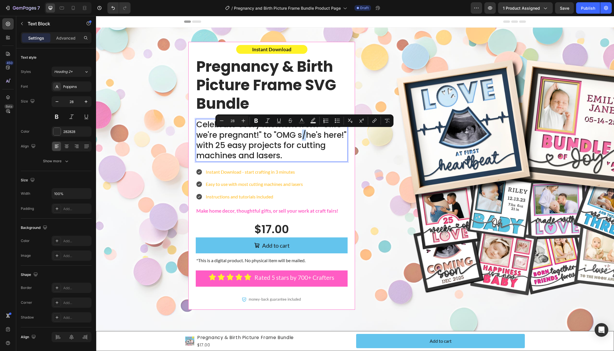
click at [304, 136] on p "Celebrate every moment from "OMG we're pregnant!" to "OMG s/he's here!" with 25…" at bounding box center [271, 141] width 151 height 42
drag, startPoint x: 321, startPoint y: 135, endPoint x: 300, endPoint y: 136, distance: 21.1
click at [300, 136] on p "Celebrate every moment from "OMG we're pregnant!" to "OMG s/he's here!" with 25…" at bounding box center [271, 141] width 151 height 42
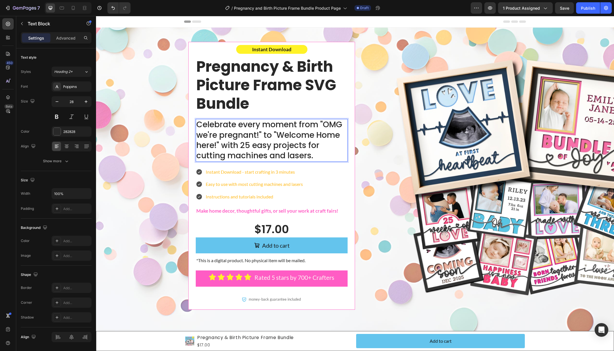
click at [207, 146] on p "Celebrate every moment from "OMG we're pregnant!" to "Welcome Home here!" with …" at bounding box center [271, 141] width 151 height 42
click at [329, 124] on p "Celebrate every moment from "OMG we're pregnant!" to "Welcome Home Baby!" with …" at bounding box center [271, 141] width 151 height 42
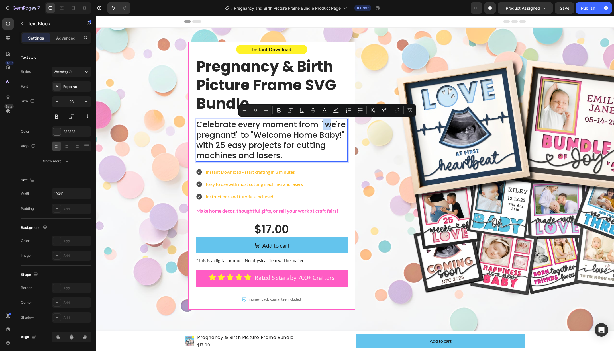
drag, startPoint x: 331, startPoint y: 123, endPoint x: 323, endPoint y: 125, distance: 8.7
click at [322, 125] on p "Celebrate every moment from " we're pregnant!" to "Welcome Home Baby!" with 25 …" at bounding box center [271, 141] width 151 height 42
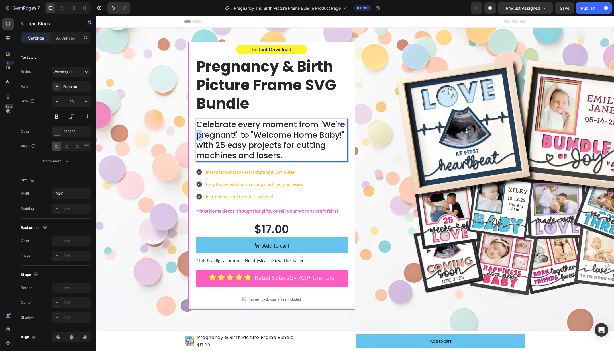
drag, startPoint x: 200, startPoint y: 136, endPoint x: 197, endPoint y: 136, distance: 3.1
click at [197, 136] on p "Celebrate every moment from "We're pregnant!" to "Welcome Home Baby!" with 25 e…" at bounding box center [271, 141] width 151 height 42
click at [285, 143] on p "Celebrate every moment from "We're Pregnant!" to "Welcome Home Baby!" with 25 e…" at bounding box center [271, 141] width 151 height 42
click at [297, 150] on p "Celebrate every moment from "We're Pregnant!" to "Welcome Home Baby!" with 25 e…" at bounding box center [271, 141] width 151 height 42
click at [296, 155] on p "Celebrate every moment from "We're Pregnant!" to "Welcome Home Baby!" with 25 e…" at bounding box center [271, 141] width 151 height 42
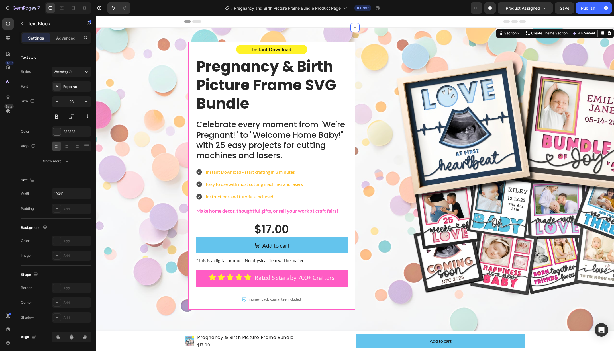
click at [175, 109] on div "Instant Download Text Block Pregnancy & Birth Picture Frame SVG Bundle Text Blo…" at bounding box center [355, 180] width 506 height 277
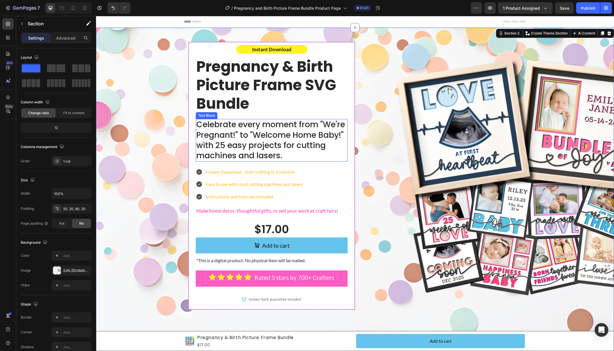
click at [294, 136] on p "Celebrate every moment from "We're Pregnant!" to "Welcome Home Baby!" with 25 e…" at bounding box center [271, 141] width 151 height 42
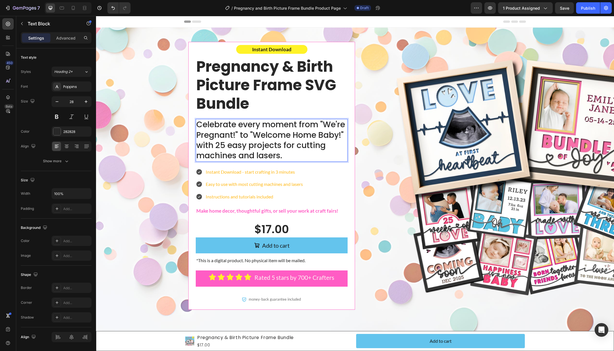
click at [280, 135] on p "Celebrate every moment from "We're Pregnant!" to "Welcome Home Baby!" with 25 e…" at bounding box center [271, 141] width 151 height 42
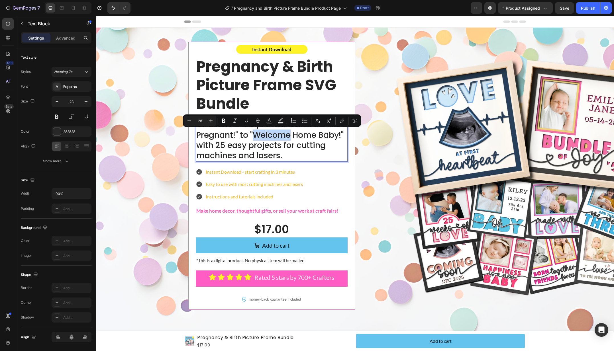
click at [280, 135] on p "Celebrate every moment from "We're Pregnant!" to "Welcome Home Baby!" with 25 e…" at bounding box center [271, 141] width 151 height 42
click at [298, 135] on p "Celebrate every moment from "We're Pregnant!" to "Welcome Home Baby!" with 25 e…" at bounding box center [271, 141] width 151 height 42
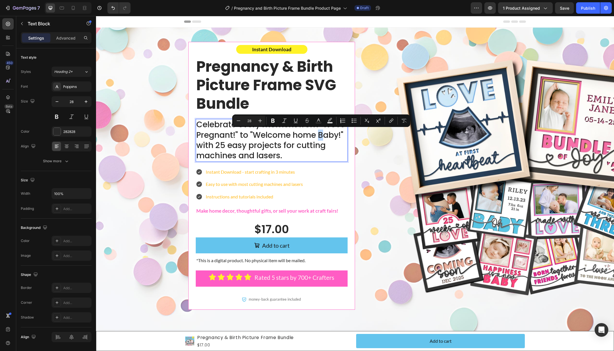
drag, startPoint x: 322, startPoint y: 136, endPoint x: 319, endPoint y: 136, distance: 2.9
click at [319, 136] on p "Celebrate every moment from "We're Pregnant!" to "Welcome home Baby!" with 25 e…" at bounding box center [271, 141] width 151 height 42
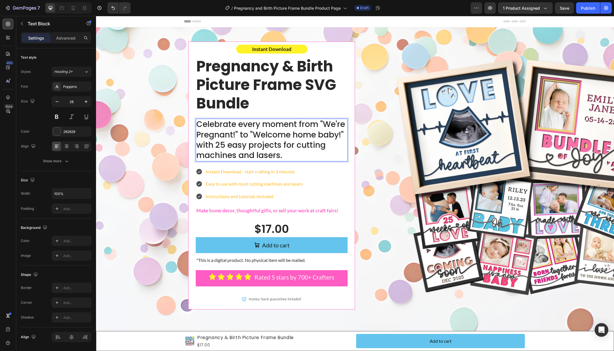
click at [201, 134] on p "Celebrate every moment from "We're Pregnant!" to "Welcome home baby!" with 25 e…" at bounding box center [271, 140] width 151 height 42
click at [163, 133] on div "Instant Download Text Block Pregnancy & Birth Picture Frame SVG Bundle Text Blo…" at bounding box center [355, 180] width 506 height 277
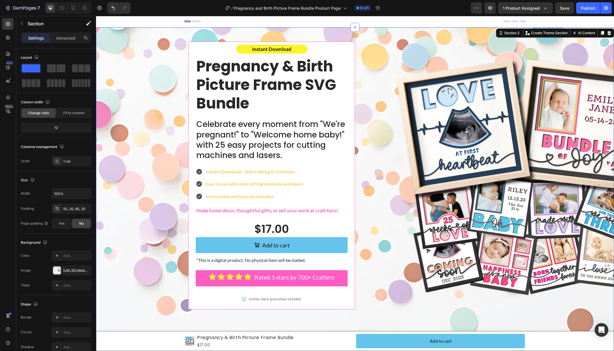
click at [161, 139] on div "Instant Download Text Block Pregnancy & Birth Picture Frame SVG Bundle Text Blo…" at bounding box center [355, 180] width 506 height 277
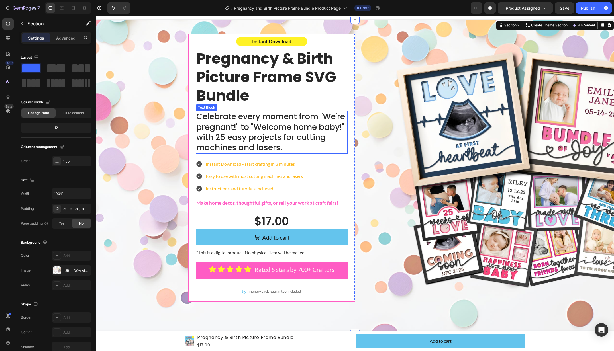
scroll to position [0, 0]
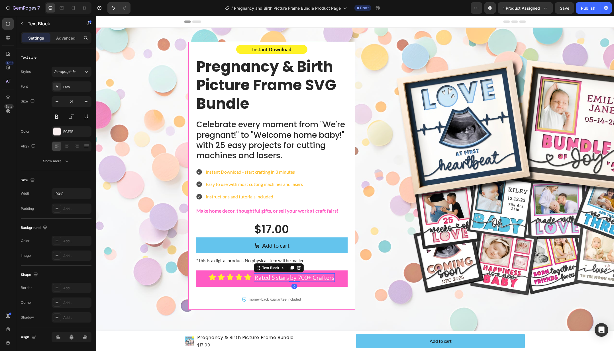
click at [269, 279] on p "Rated 5 stars by 700+ Crafters" at bounding box center [294, 277] width 80 height 7
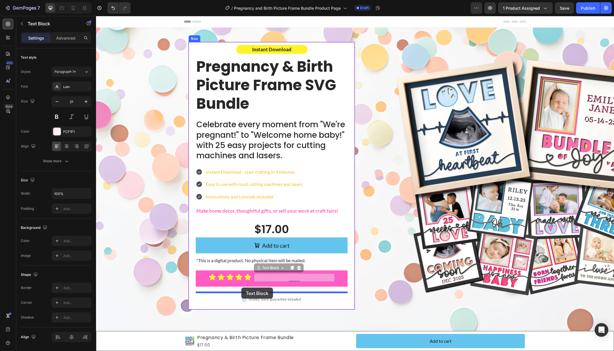
drag, startPoint x: 265, startPoint y: 268, endPoint x: 245, endPoint y: 286, distance: 26.8
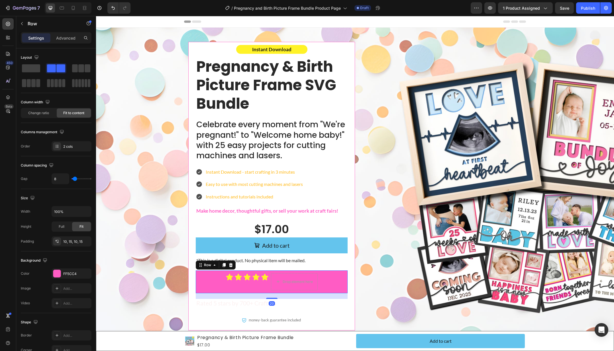
click at [260, 287] on div "Icon Icon Icon Icon Icon Icon List" at bounding box center [247, 281] width 43 height 17
click at [265, 285] on div "Icon Icon Icon Icon Icon Icon List" at bounding box center [247, 281] width 43 height 17
click at [278, 276] on div "Drop element here" at bounding box center [294, 281] width 47 height 17
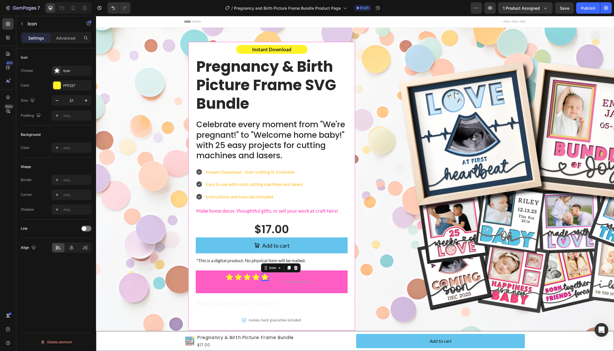
click at [268, 278] on icon at bounding box center [265, 277] width 8 height 8
click at [275, 268] on div "Icon" at bounding box center [272, 268] width 9 height 0
click at [273, 261] on div "Icon List" at bounding box center [271, 257] width 20 height 9
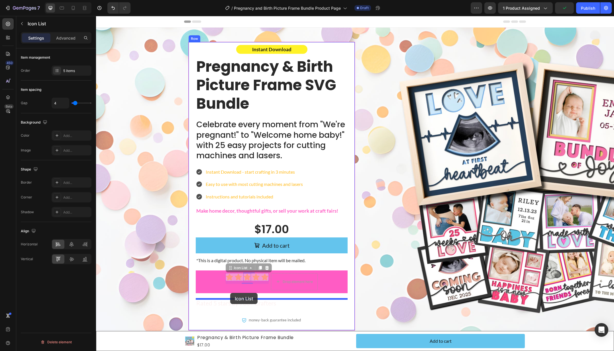
drag, startPoint x: 240, startPoint y: 269, endPoint x: 231, endPoint y: 293, distance: 26.2
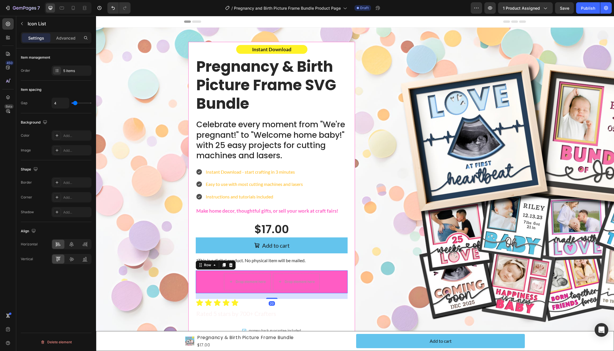
click at [208, 278] on div "Drop element here Drop element here Row 20" at bounding box center [272, 282] width 152 height 23
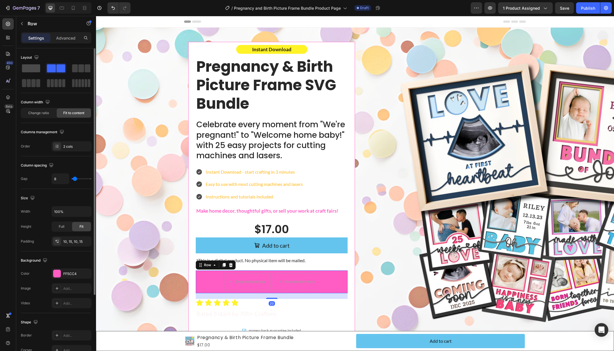
click at [33, 72] on span at bounding box center [31, 68] width 18 height 8
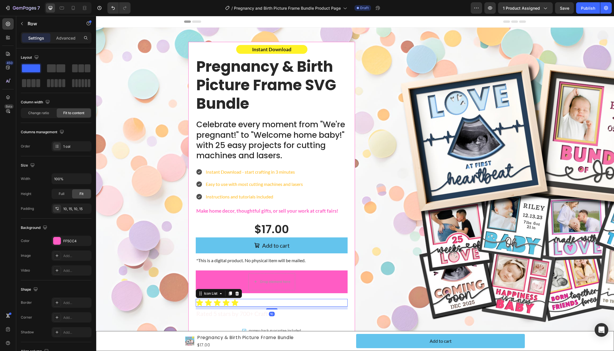
click at [213, 302] on div "Icon Icon Icon Icon Icon" at bounding box center [272, 303] width 152 height 8
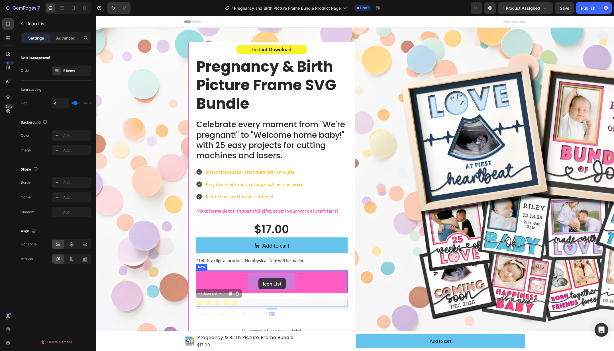
drag, startPoint x: 210, startPoint y: 294, endPoint x: 258, endPoint y: 278, distance: 50.8
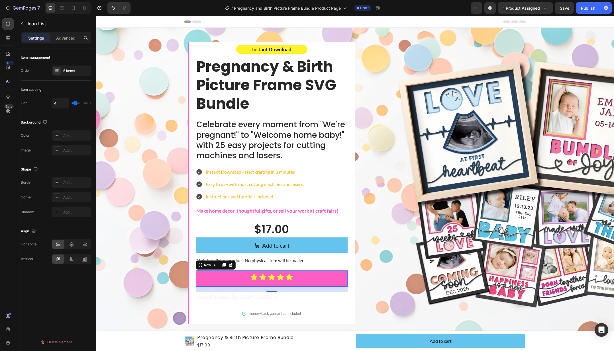
click at [321, 279] on div "Icon Icon Icon Icon Icon Icon List Row 0" at bounding box center [272, 279] width 152 height 16
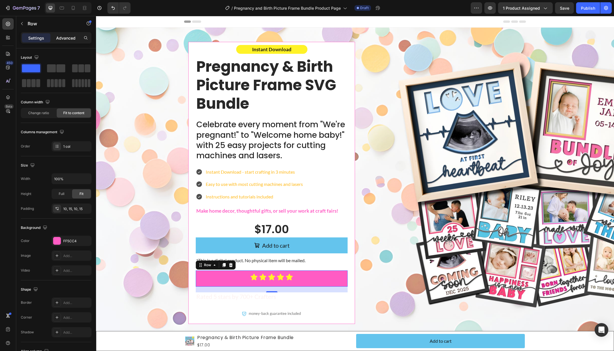
click at [69, 37] on p "Advanced" at bounding box center [65, 38] width 19 height 6
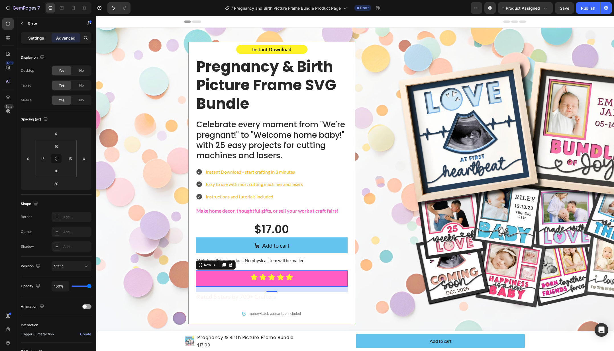
click at [40, 37] on p "Settings" at bounding box center [36, 38] width 16 height 6
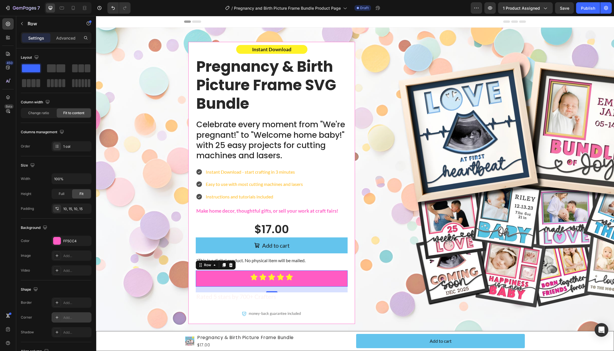
click at [65, 318] on div "Add..." at bounding box center [76, 317] width 27 height 5
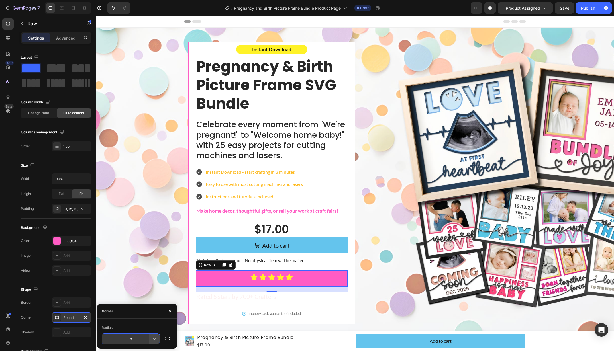
click at [155, 339] on icon "button" at bounding box center [154, 338] width 2 height 1
click at [149, 325] on icon at bounding box center [152, 323] width 6 height 6
type input "9999"
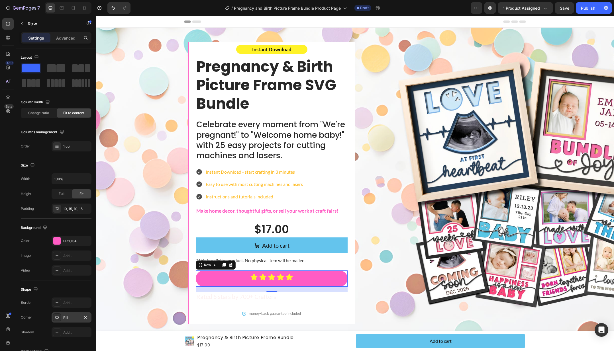
click at [294, 275] on div "Icon Icon Icon Icon Icon Icon List Row 20" at bounding box center [272, 279] width 152 height 16
click at [284, 279] on div "Icon Icon Icon Icon Icon" at bounding box center [271, 277] width 43 height 8
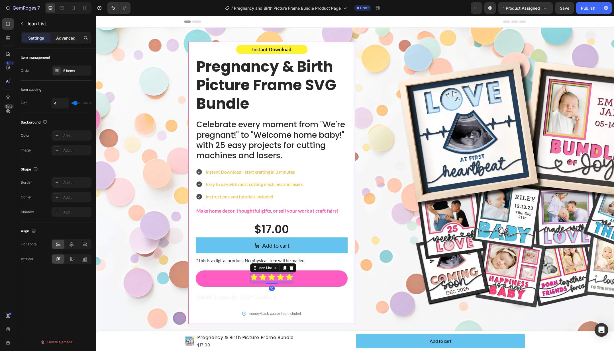
click at [68, 39] on p "Advanced" at bounding box center [65, 38] width 19 height 6
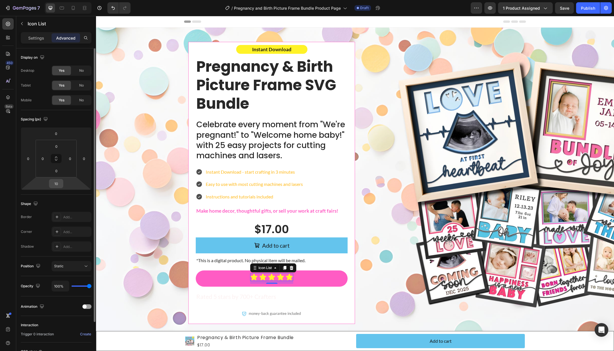
click at [60, 187] on input "10" at bounding box center [55, 183] width 11 height 9
type input "0"
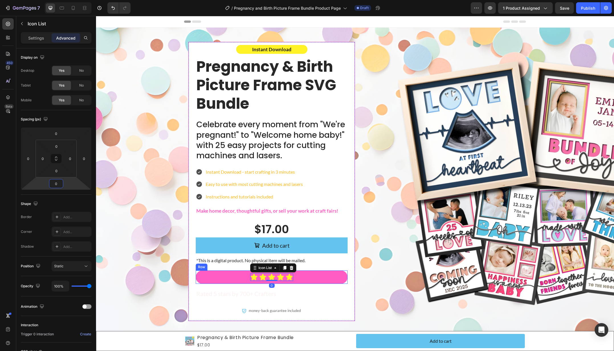
click at [333, 276] on div "Icon Icon Icon Icon Icon Icon List 0 Row" at bounding box center [272, 277] width 152 height 13
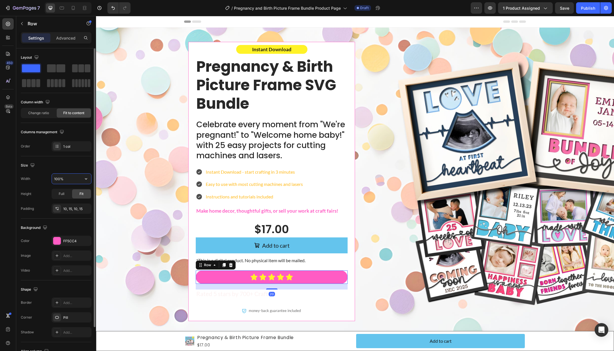
click at [79, 181] on input "100%" at bounding box center [71, 179] width 39 height 10
click at [84, 180] on icon "button" at bounding box center [86, 179] width 6 height 6
click at [64, 181] on input "100%" at bounding box center [71, 179] width 39 height 10
click at [67, 180] on input "100%" at bounding box center [71, 179] width 39 height 10
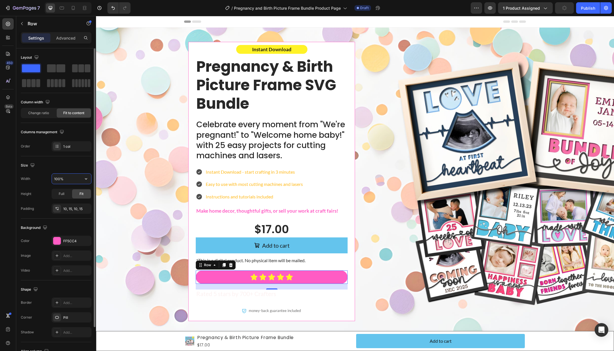
click at [67, 180] on input "100%" at bounding box center [71, 179] width 39 height 10
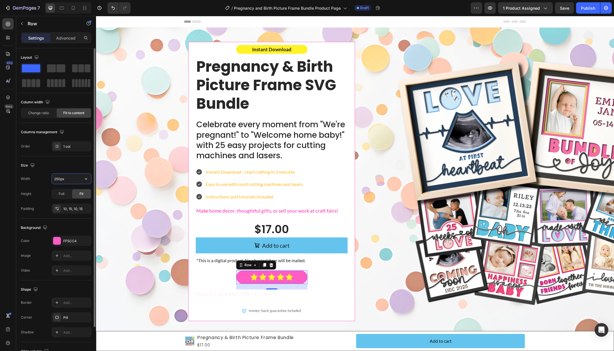
click at [57, 179] on input "250px" at bounding box center [71, 179] width 39 height 10
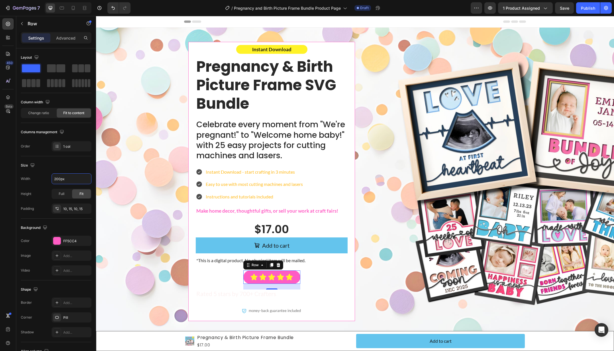
type input "200"
click at [79, 226] on div "Background" at bounding box center [56, 227] width 71 height 9
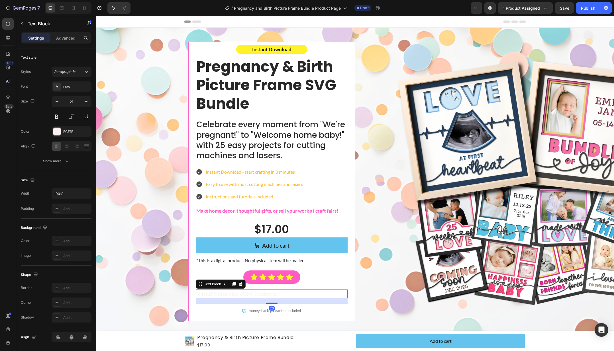
click at [258, 293] on p "Rated 5 stars by 700+ Crafters" at bounding box center [271, 293] width 151 height 7
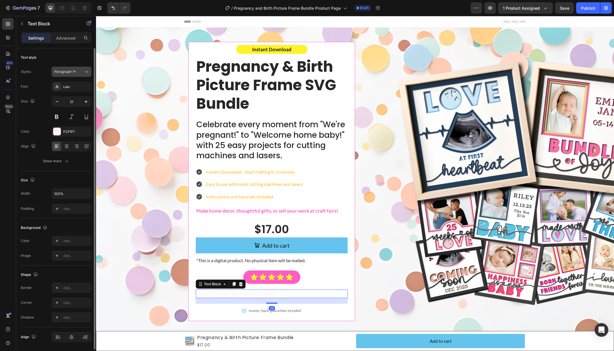
click at [76, 74] on div "Paragraph 1*" at bounding box center [65, 71] width 23 height 5
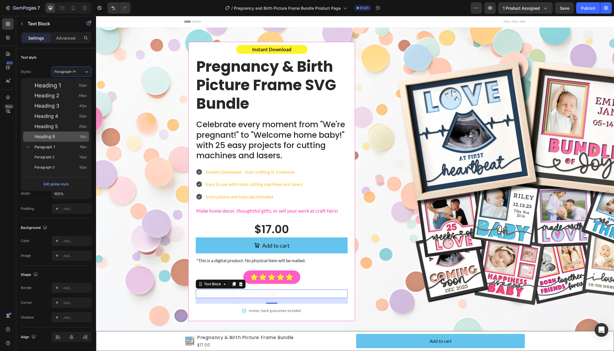
click at [48, 140] on div "Heading 6 18px" at bounding box center [56, 137] width 66 height 10
type input "18"
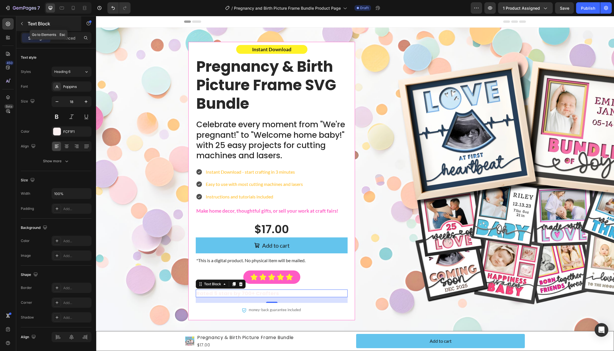
click at [19, 21] on button "button" at bounding box center [21, 23] width 9 height 9
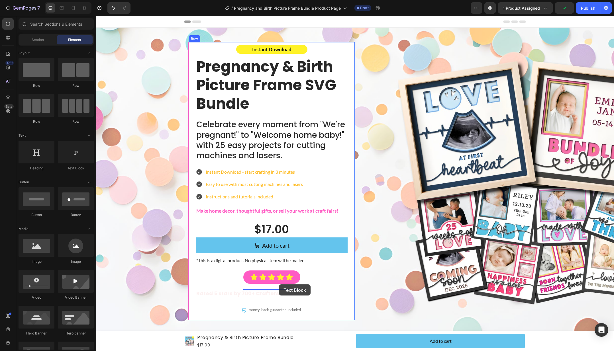
drag, startPoint x: 164, startPoint y: 170, endPoint x: 279, endPoint y: 284, distance: 161.9
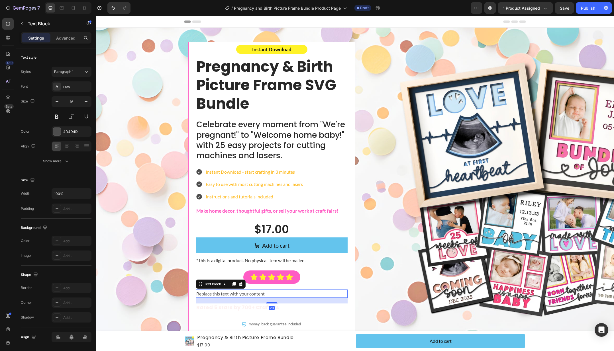
click at [285, 293] on div "Replace this text with your content" at bounding box center [272, 294] width 152 height 9
click at [285, 293] on p "Replace this text with your content" at bounding box center [271, 293] width 151 height 7
click at [281, 307] on p "Rated 5 stars by 700+ Crafters" at bounding box center [271, 307] width 151 height 7
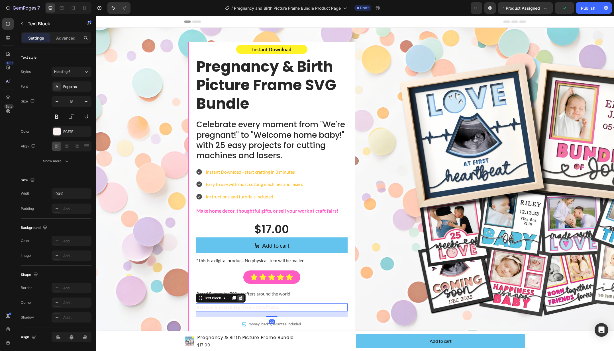
click at [240, 298] on icon at bounding box center [240, 298] width 5 height 5
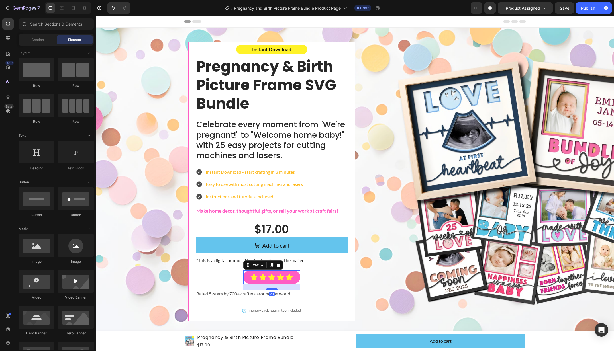
click at [245, 278] on div "Icon Icon Icon Icon Icon Icon List Row 20" at bounding box center [271, 277] width 57 height 13
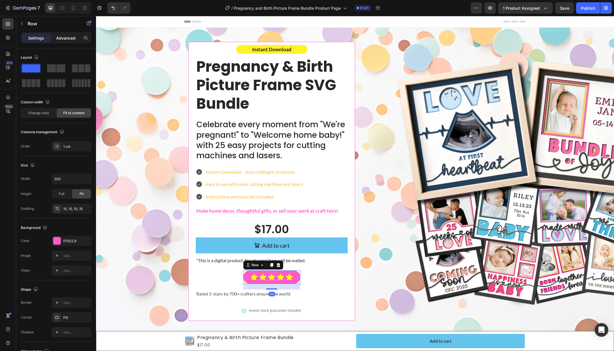
click at [71, 39] on p "Advanced" at bounding box center [65, 38] width 19 height 6
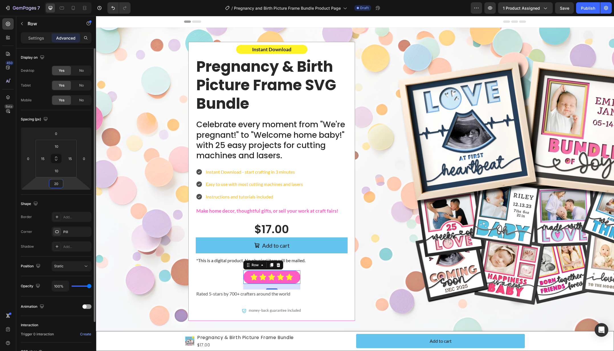
click at [56, 183] on input "20" at bounding box center [55, 183] width 11 height 9
type input "0"
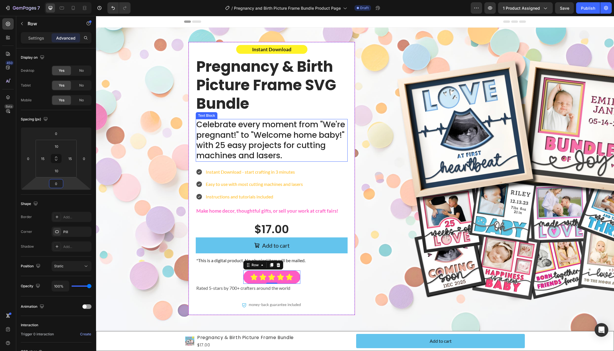
click at [273, 133] on p "Celebrate every moment from "We're pregnant!" to "Welcome home baby!" with 25 e…" at bounding box center [271, 141] width 151 height 42
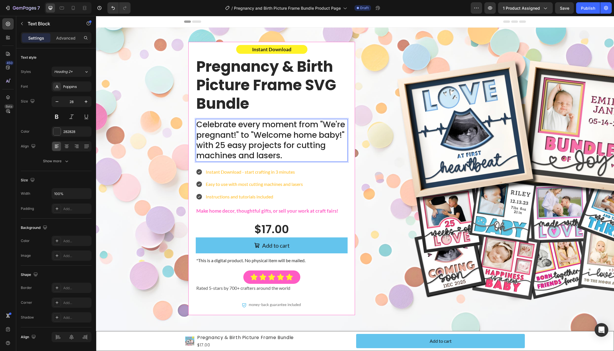
click at [270, 135] on p "Celebrate every moment from "We're pregnant!" to "Welcome home baby!" with 25 e…" at bounding box center [271, 141] width 151 height 42
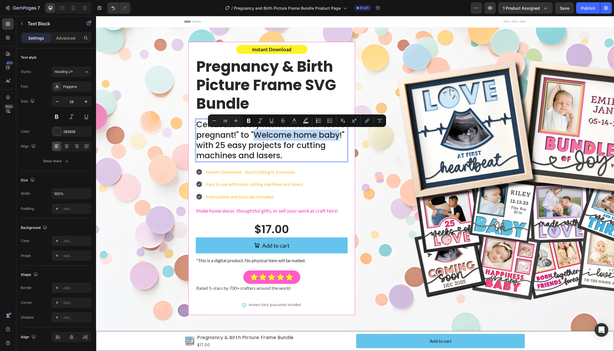
drag, startPoint x: 270, startPoint y: 135, endPoint x: 321, endPoint y: 133, distance: 50.5
click at [321, 133] on p "Celebrate every moment from "We're pregnant!" to "Welcome home baby!" with 25 e…" at bounding box center [271, 141] width 151 height 42
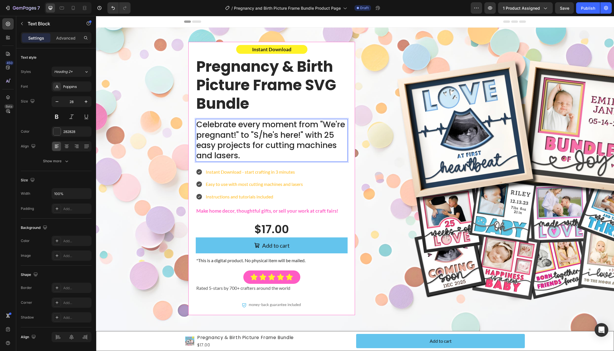
click at [256, 149] on p "Celebrate every moment from "We're pregnant!" to "S/he's here!" with 25 easy pr…" at bounding box center [271, 141] width 151 height 42
click at [158, 137] on div "Instant Download Text Block Pregnancy & Birth Picture Frame SVG Bundle Text Blo…" at bounding box center [355, 183] width 506 height 282
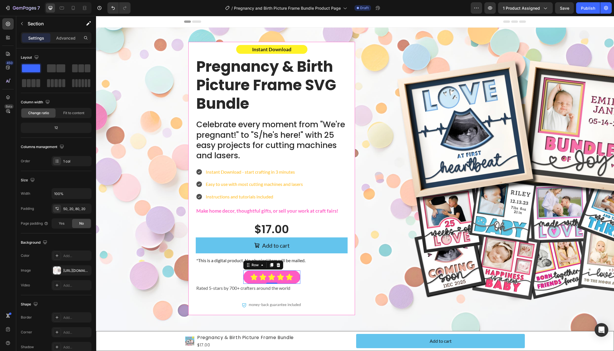
click at [297, 273] on div "Icon Icon Icon Icon Icon Icon List Row 0" at bounding box center [271, 277] width 57 height 13
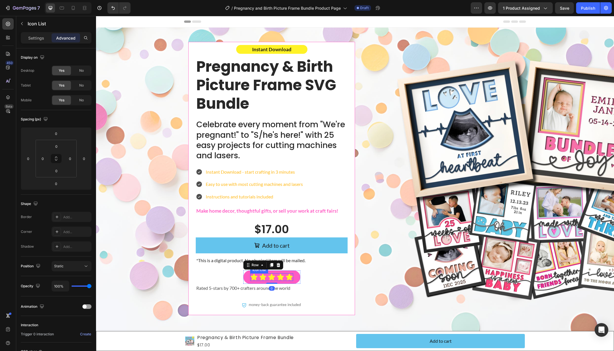
click at [258, 278] on div "Icon Icon Icon Icon Icon" at bounding box center [271, 277] width 43 height 8
click at [40, 39] on p "Settings" at bounding box center [36, 38] width 16 height 6
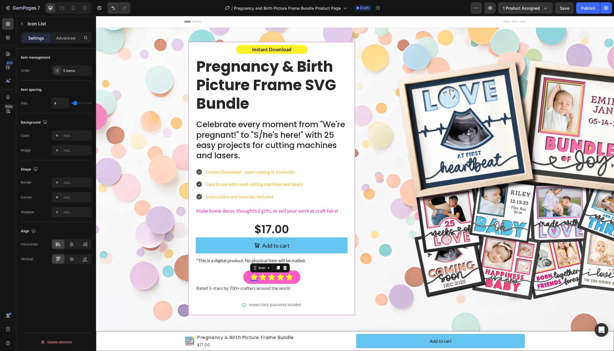
click at [252, 278] on icon at bounding box center [254, 277] width 8 height 8
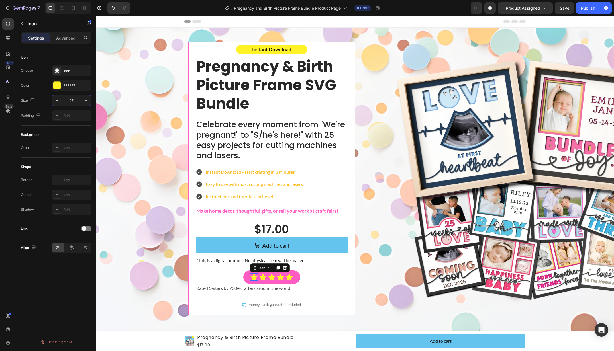
click at [71, 100] on input "27" at bounding box center [71, 100] width 19 height 10
type input "15"
click at [261, 278] on icon at bounding box center [261, 277] width 7 height 7
click at [70, 99] on input "27" at bounding box center [71, 100] width 19 height 10
type input "15"
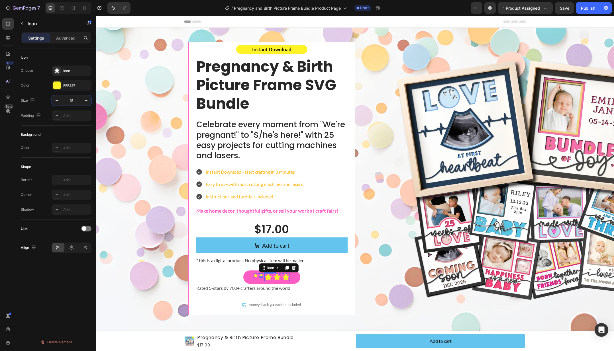
click at [268, 277] on icon at bounding box center [268, 277] width 7 height 7
click at [73, 101] on input "27" at bounding box center [71, 100] width 19 height 10
type input "15"
click at [273, 275] on icon at bounding box center [275, 277] width 8 height 8
click at [72, 101] on input "27" at bounding box center [71, 100] width 19 height 10
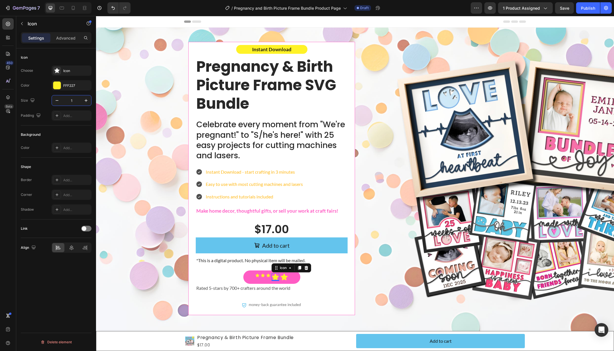
type input "15"
click at [279, 275] on icon at bounding box center [283, 277] width 8 height 8
click at [71, 101] on input "27" at bounding box center [71, 100] width 19 height 10
type input "15"
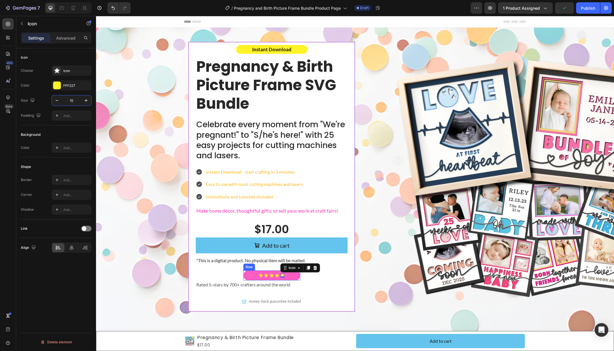
click at [293, 278] on div "Icon Icon Icon Icon Icon 0 Icon List Row" at bounding box center [271, 276] width 57 height 10
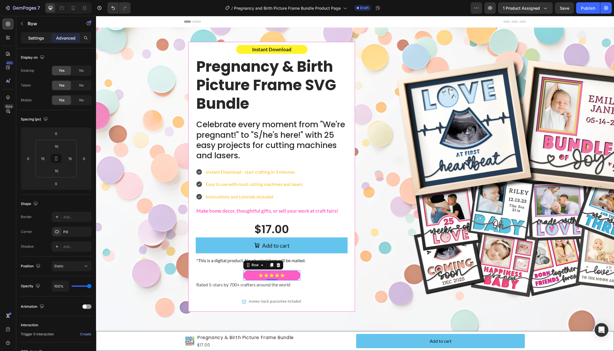
click at [36, 38] on p "Settings" at bounding box center [36, 38] width 16 height 6
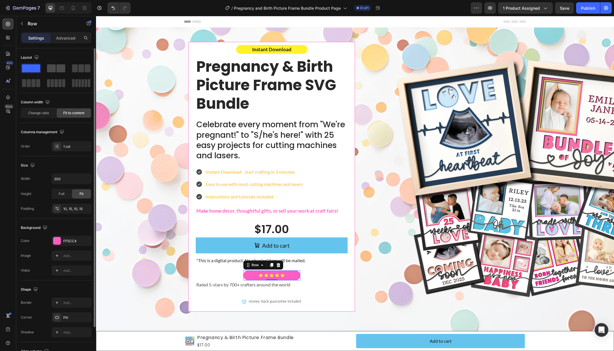
click at [57, 71] on span at bounding box center [60, 68] width 9 height 8
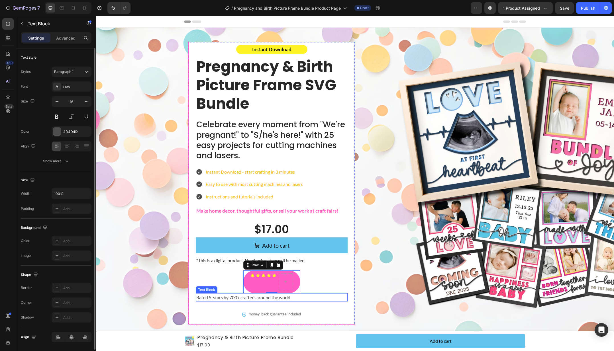
click at [220, 296] on p "Rated 5-stars by 700+ crafters around the world" at bounding box center [271, 297] width 151 height 7
drag, startPoint x: 208, startPoint y: 288, endPoint x: 287, endPoint y: 278, distance: 79.4
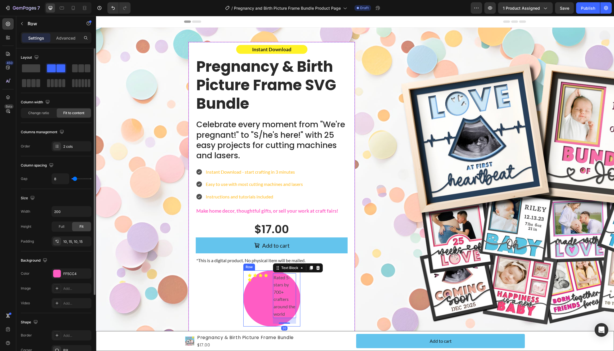
click at [256, 298] on div "Icon Icon Icon Icon Icon Icon List" at bounding box center [258, 298] width 23 height 51
click at [59, 225] on span "Full" at bounding box center [62, 226] width 6 height 5
click at [80, 225] on span "Fit" at bounding box center [81, 226] width 4 height 5
click at [53, 212] on input "200" at bounding box center [71, 211] width 39 height 10
click at [83, 210] on icon "button" at bounding box center [86, 212] width 6 height 6
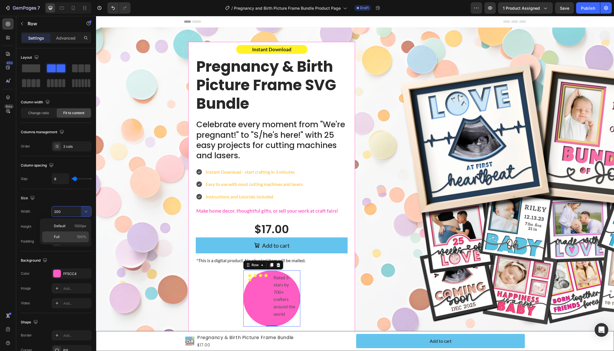
click at [62, 238] on p "Full 100%" at bounding box center [70, 236] width 32 height 5
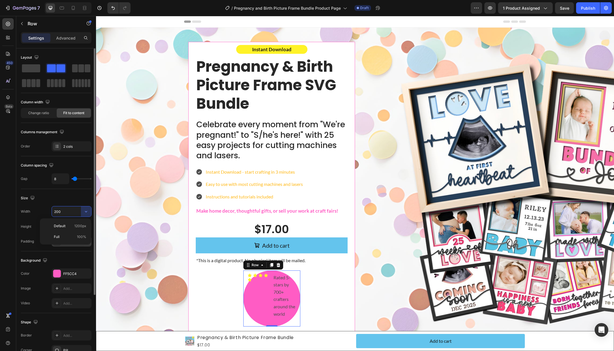
type input "100%"
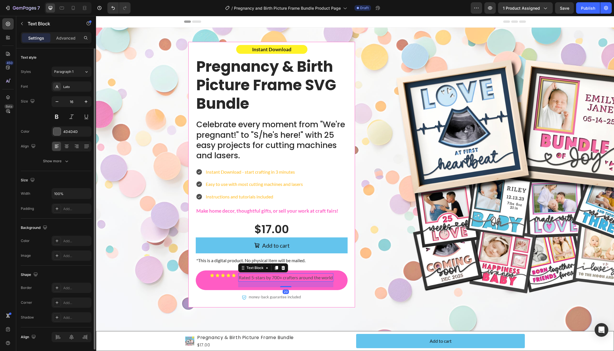
click at [257, 275] on p "Rated 5-stars by 700+ crafters around the world" at bounding box center [286, 277] width 94 height 7
click at [210, 275] on icon at bounding box center [212, 276] width 4 height 4
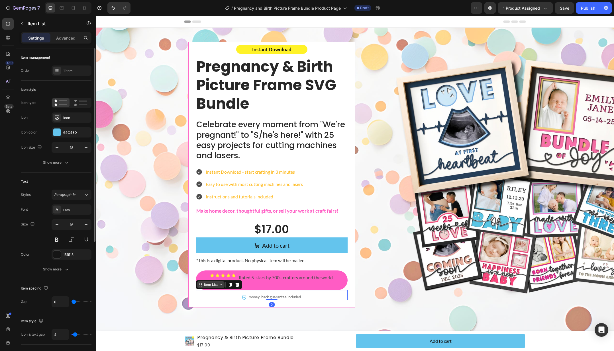
click at [204, 286] on div "Item List" at bounding box center [211, 284] width 16 height 5
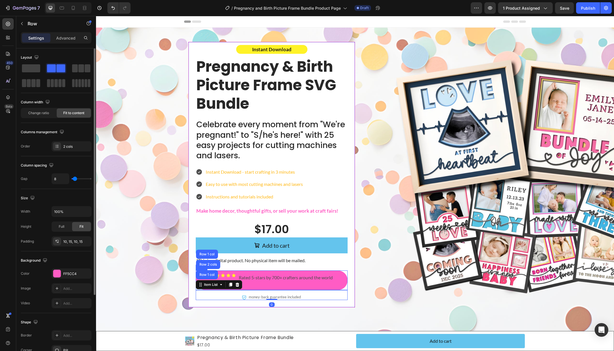
click at [338, 286] on div "Icon Icon Icon Icon Icon Icon List Rated 5-stars by 700+ crafters around the wo…" at bounding box center [272, 281] width 152 height 20
click at [69, 272] on div "FF5CC4" at bounding box center [71, 273] width 17 height 5
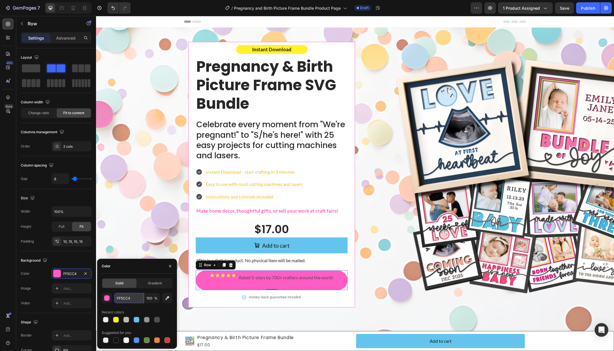
click at [120, 297] on input "FF5CC4" at bounding box center [129, 298] width 30 height 10
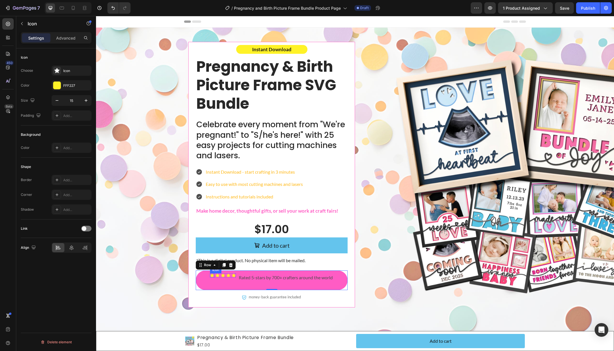
click at [210, 276] on div "Icon" at bounding box center [212, 275] width 4 height 4
click at [67, 83] on div "FFF227" at bounding box center [71, 85] width 17 height 5
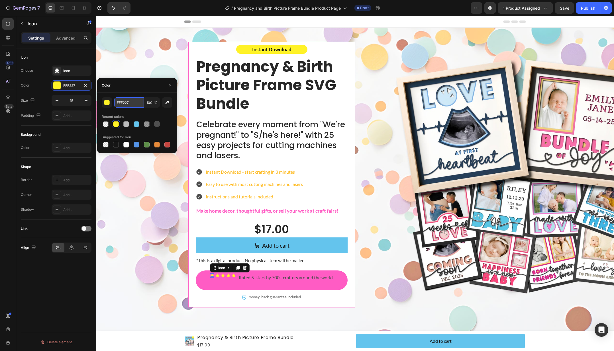
click at [127, 104] on input "FFF227" at bounding box center [129, 102] width 30 height 10
paste input "5CC4"
type input "FF5CC4"
click at [216, 275] on icon at bounding box center [218, 276] width 4 height 4
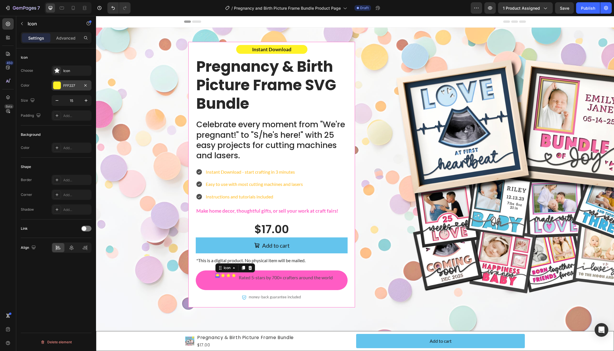
click at [65, 81] on div "FFF227" at bounding box center [72, 85] width 40 height 10
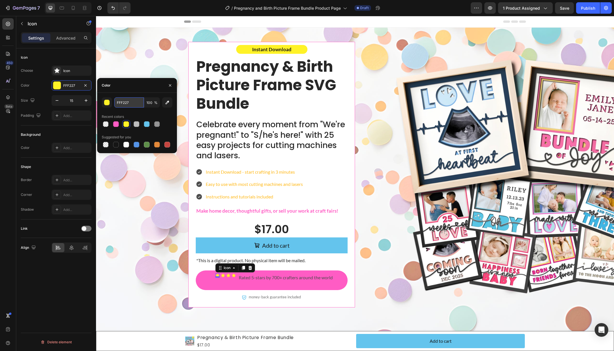
click at [124, 105] on input "FFF227" at bounding box center [129, 102] width 30 height 10
paste input "5CC4"
type input "FF5CC4"
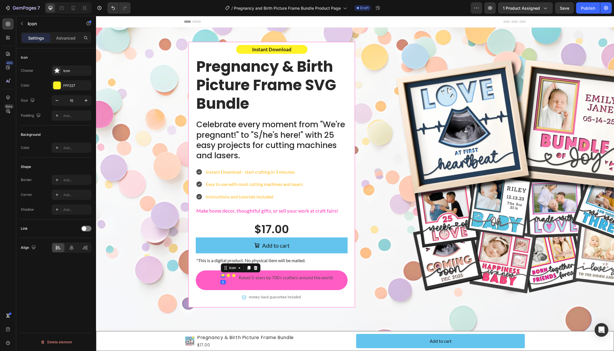
click at [222, 274] on icon at bounding box center [223, 276] width 4 height 4
click at [68, 84] on div "FFF227" at bounding box center [71, 85] width 17 height 5
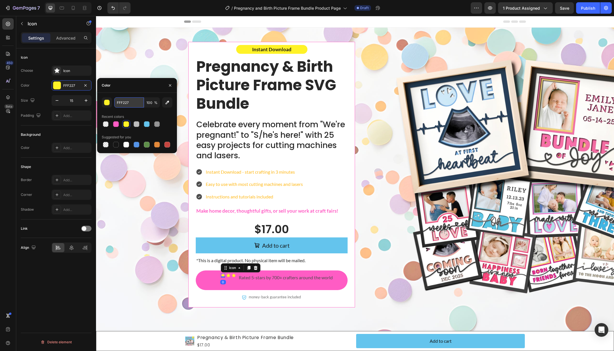
click at [128, 104] on input "FFF227" at bounding box center [129, 102] width 30 height 10
paste input "5CC4"
type input "FF5CC4"
click at [228, 274] on icon at bounding box center [228, 275] width 4 height 4
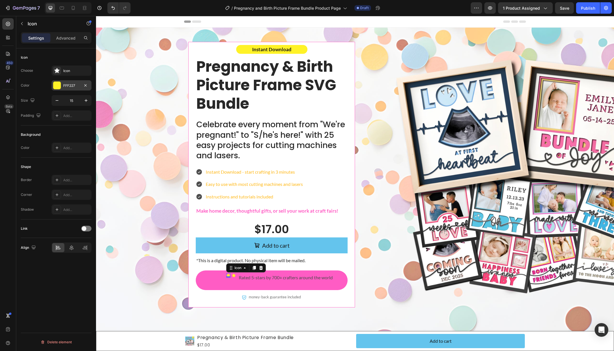
click at [69, 81] on div "FFF227" at bounding box center [72, 85] width 40 height 10
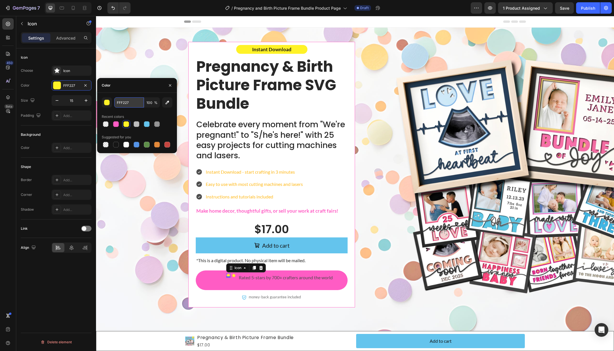
click at [125, 105] on input "FFF227" at bounding box center [129, 102] width 30 height 10
paste input "5CC4"
type input "FF5CC4"
click at [234, 275] on icon at bounding box center [234, 275] width 4 height 4
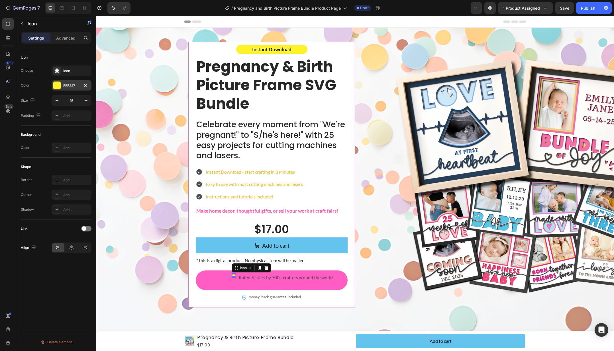
click at [69, 85] on div "FFF227" at bounding box center [71, 85] width 17 height 5
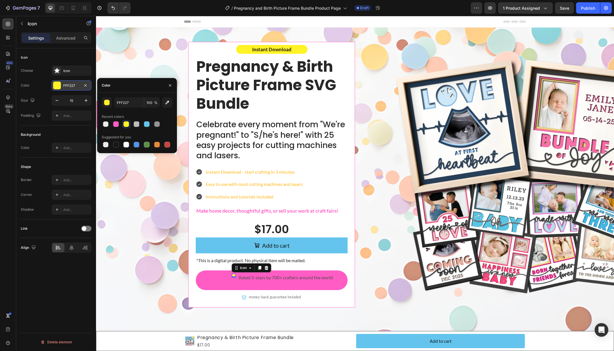
click at [69, 85] on div "FFF227" at bounding box center [71, 85] width 17 height 5
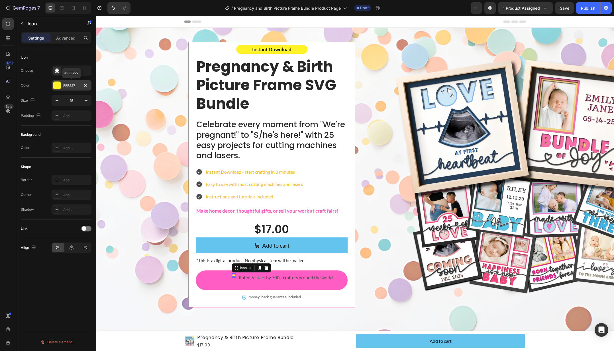
click at [70, 85] on div "FFF227" at bounding box center [71, 85] width 17 height 5
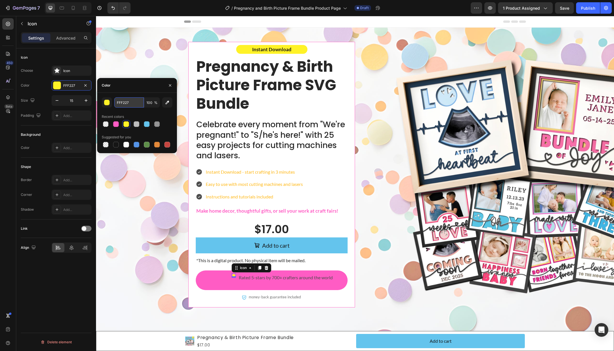
click at [126, 103] on input "FFF227" at bounding box center [129, 102] width 30 height 10
paste input "5CC4"
type input "FF5CC4"
click at [228, 286] on div "Icon Icon Icon Icon Icon 0 Icon List" at bounding box center [223, 280] width 26 height 14
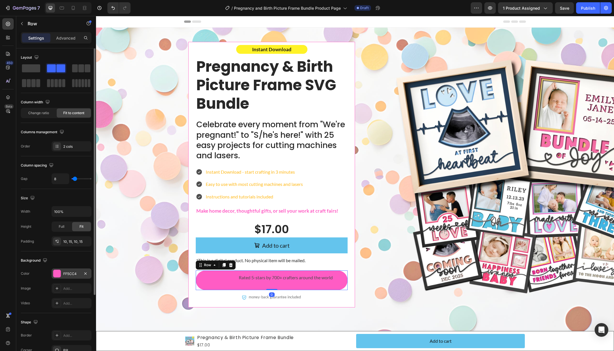
click at [66, 273] on div "FF5CC4" at bounding box center [71, 273] width 17 height 5
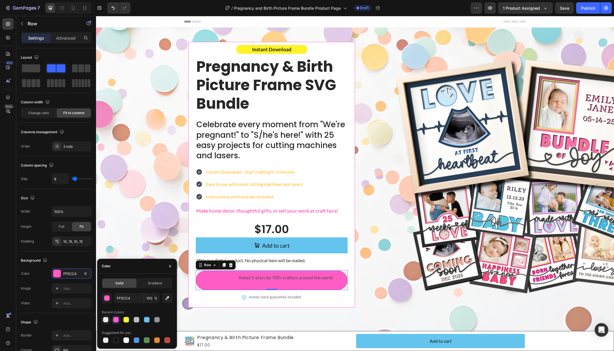
click at [103, 321] on div at bounding box center [106, 320] width 6 height 6
type input "FFFFFF"
type input "0"
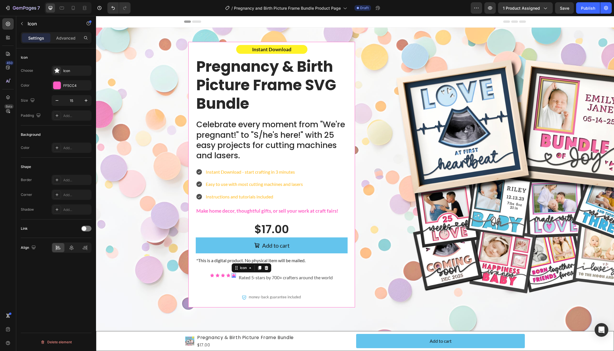
click at [232, 275] on icon at bounding box center [234, 275] width 4 height 4
click at [229, 275] on icon at bounding box center [228, 275] width 4 height 4
click at [236, 268] on div "Icon" at bounding box center [237, 268] width 9 height 0
click at [237, 258] on div "Icon List" at bounding box center [237, 257] width 16 height 3
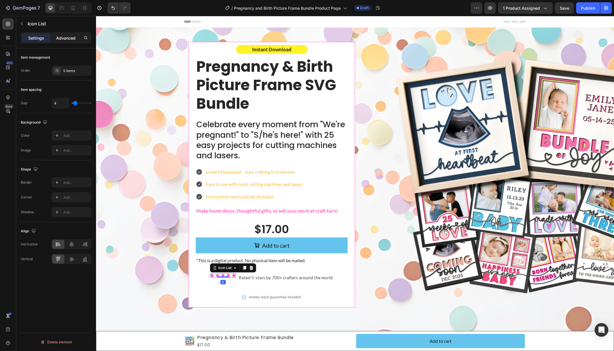
click at [62, 39] on p "Advanced" at bounding box center [65, 38] width 19 height 6
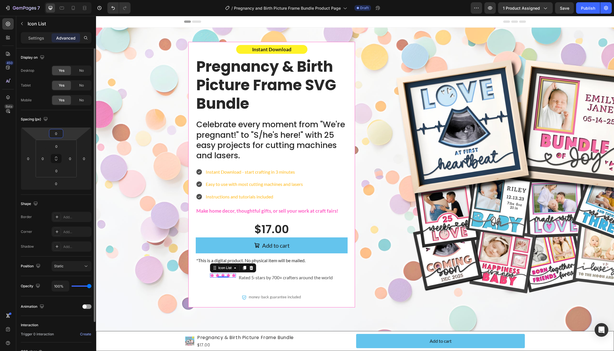
click at [58, 134] on input "0" at bounding box center [55, 133] width 11 height 9
type input "10"
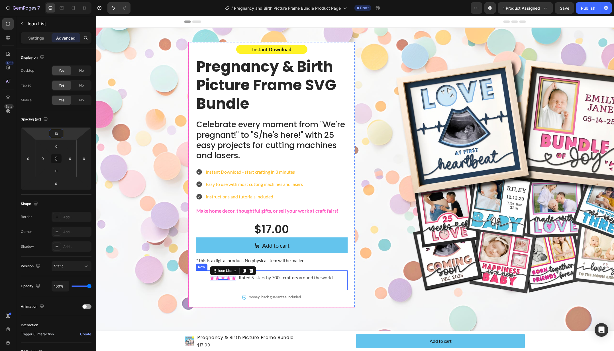
click at [337, 277] on div "Icon Icon Icon Icon Icon Icon List 0 Rated 5-stars by 700+ crafters around the …" at bounding box center [272, 281] width 152 height 20
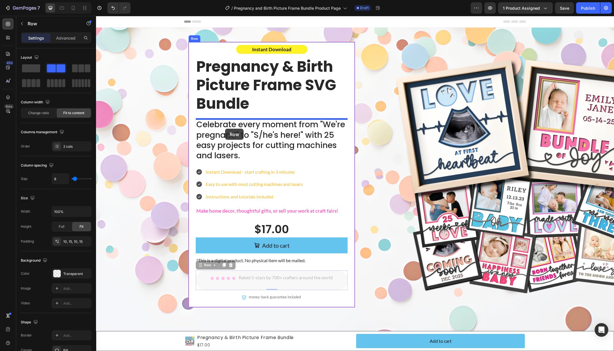
drag, startPoint x: 207, startPoint y: 266, endPoint x: 225, endPoint y: 129, distance: 138.1
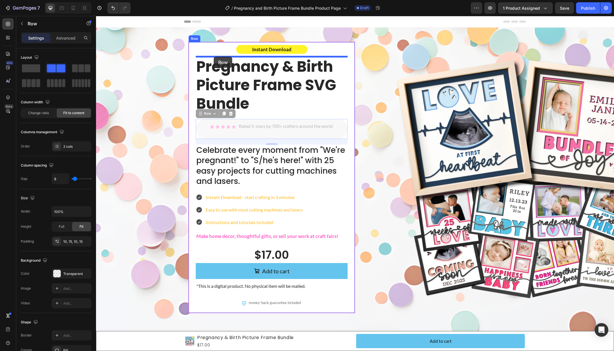
drag, startPoint x: 202, startPoint y: 113, endPoint x: 214, endPoint y: 57, distance: 57.2
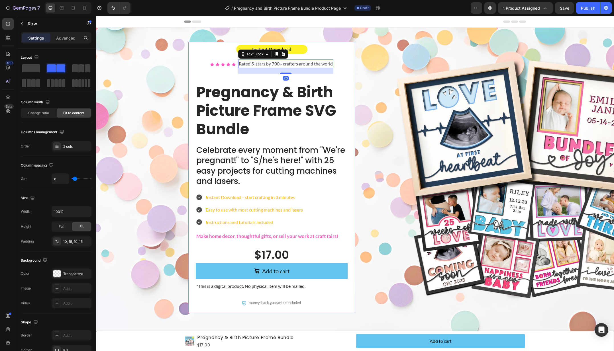
click at [326, 64] on p "Rated 5-stars by 700+ crafters around the world" at bounding box center [286, 63] width 94 height 7
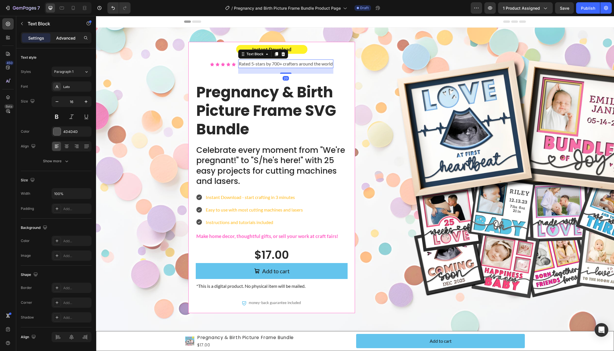
click at [65, 38] on p "Advanced" at bounding box center [65, 38] width 19 height 6
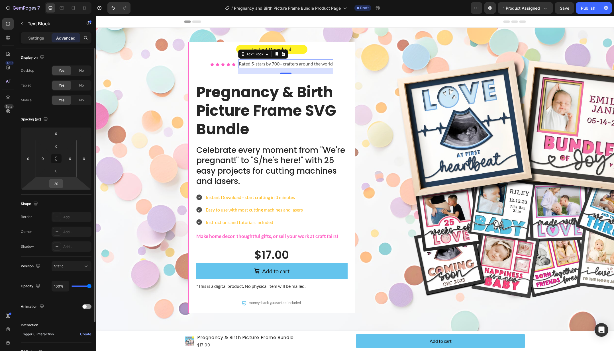
click at [54, 183] on input "20" at bounding box center [55, 183] width 11 height 9
type input "0"
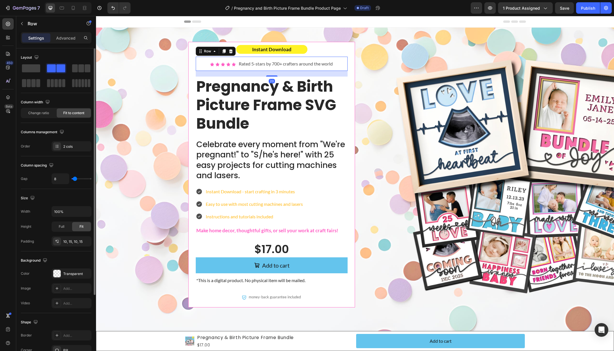
click at [338, 64] on div "Icon Icon Icon Icon Icon Icon List Rated 5-stars by 700+ crafters around the wo…" at bounding box center [272, 64] width 152 height 14
click at [67, 39] on p "Advanced" at bounding box center [65, 38] width 19 height 6
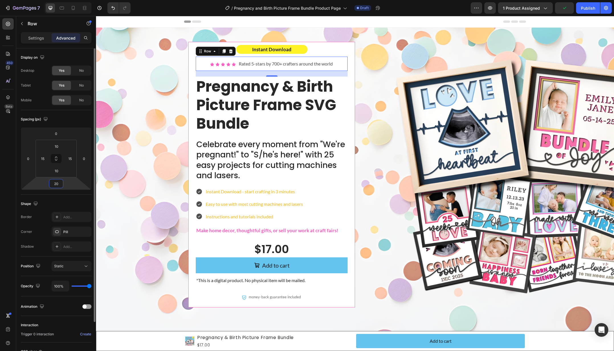
click at [54, 183] on input "20" at bounding box center [55, 183] width 11 height 9
type input "0"
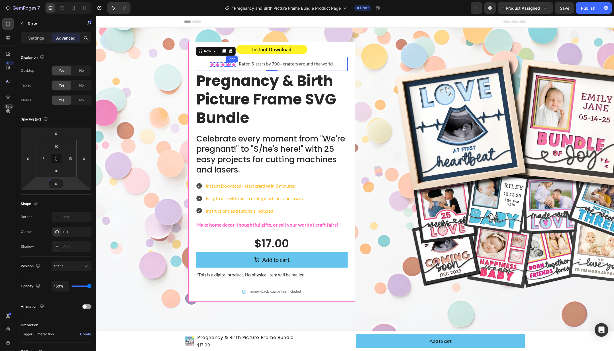
click at [228, 64] on icon at bounding box center [228, 65] width 4 height 4
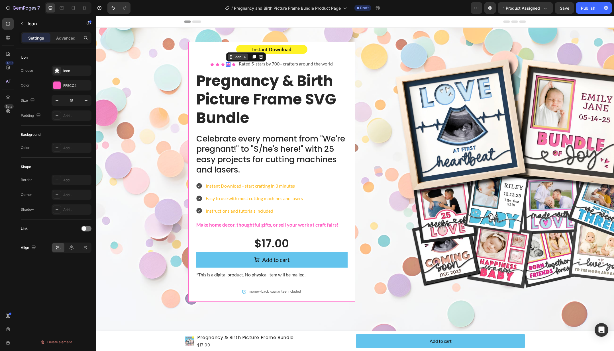
click at [231, 56] on icon at bounding box center [231, 57] width 5 height 5
click at [237, 48] on div "Icon List" at bounding box center [237, 46] width 16 height 3
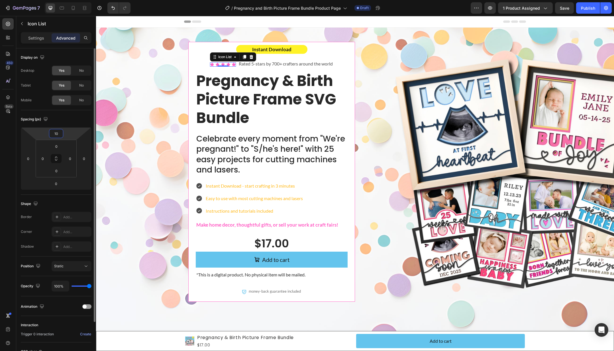
click at [59, 133] on input "10" at bounding box center [55, 133] width 11 height 9
type input "5"
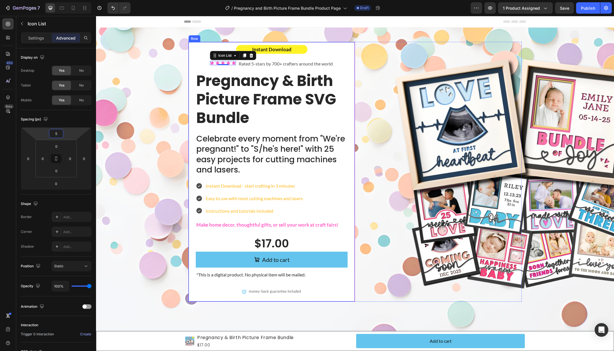
click at [341, 60] on div "Icon Icon Icon Icon Icon Icon List 0 Rated 5-stars by 700+ crafters around the …" at bounding box center [272, 64] width 152 height 14
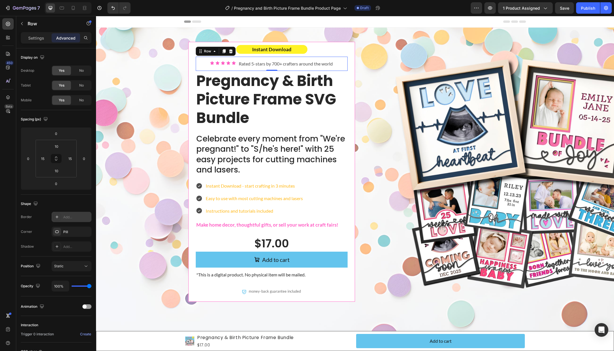
click at [64, 219] on div "Add..." at bounding box center [76, 217] width 27 height 5
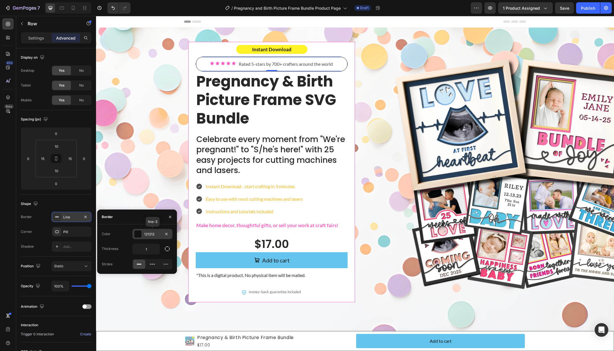
click at [146, 236] on div "121212" at bounding box center [152, 234] width 17 height 5
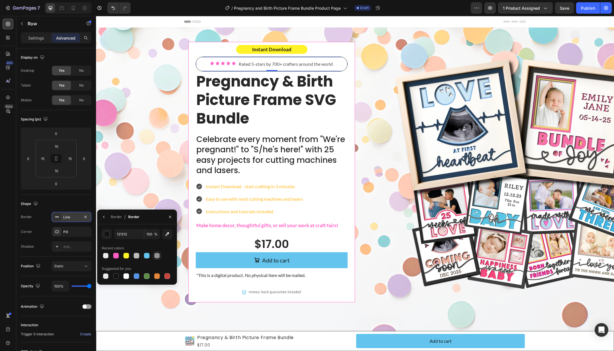
click at [157, 256] on div at bounding box center [157, 256] width 6 height 6
type input "40"
click at [134, 254] on div at bounding box center [137, 256] width 6 height 6
type input "BCBCBC"
type input "100"
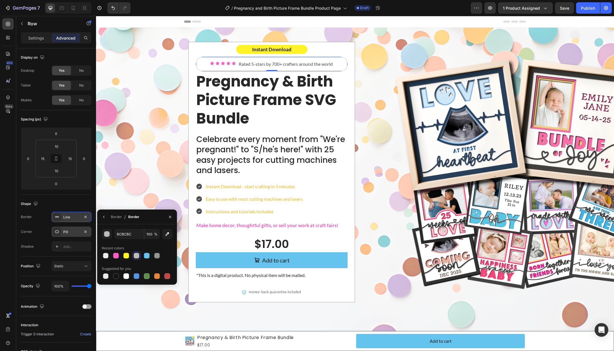
click at [68, 231] on div "Pill" at bounding box center [71, 232] width 17 height 5
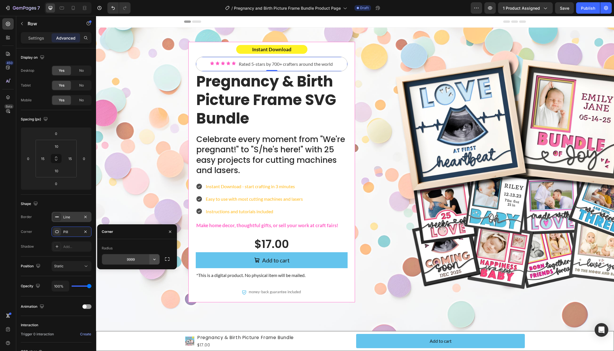
click at [156, 259] on icon "button" at bounding box center [154, 260] width 6 height 6
click at [146, 275] on p "Sharp" at bounding box center [138, 274] width 32 height 6
type input "0"
click at [130, 208] on div "Instant Download Text Block Icon Icon Icon Icon Icon Icon List Rated 5-stars by…" at bounding box center [355, 176] width 506 height 269
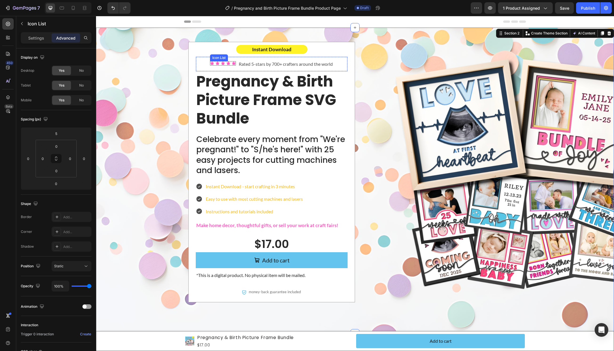
click at [230, 64] on div "Icon Icon Icon Icon Icon" at bounding box center [223, 63] width 26 height 4
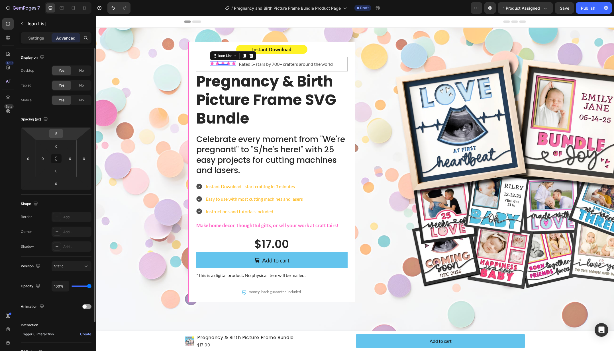
click at [57, 134] on input "5" at bounding box center [55, 133] width 11 height 9
type input "7"
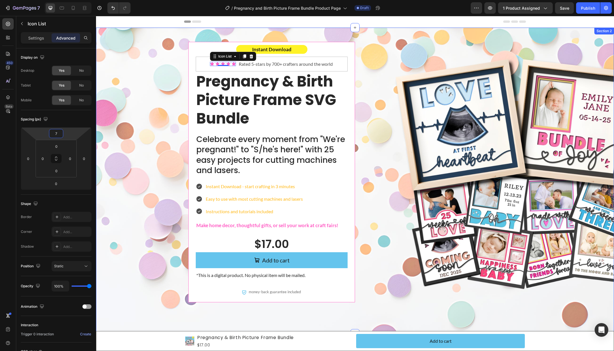
click at [173, 113] on div "Instant Download Text Block Icon Icon Icon Icon Icon Icon List 0 Rated 5-stars …" at bounding box center [355, 176] width 506 height 269
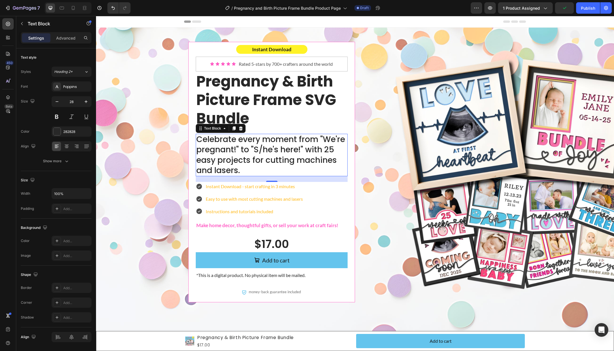
click at [286, 138] on p "Celebrate every moment from "We're pregnant!" to "S/he's here!" with 25 easy pr…" at bounding box center [271, 155] width 151 height 42
click at [54, 102] on icon "button" at bounding box center [57, 102] width 6 height 6
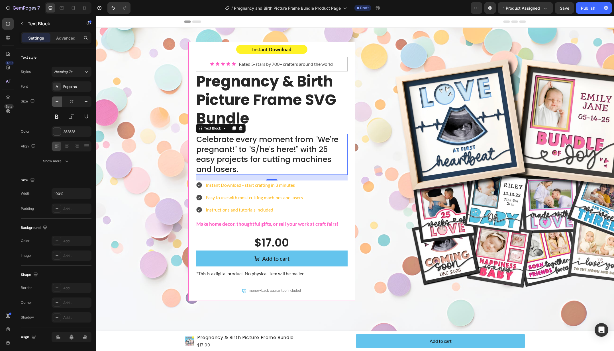
click at [54, 102] on icon "button" at bounding box center [57, 102] width 6 height 6
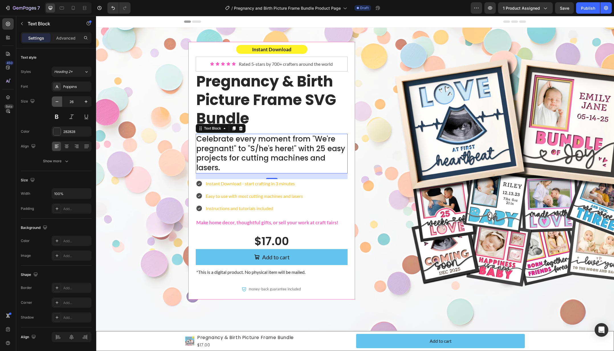
click at [54, 102] on icon "button" at bounding box center [57, 102] width 6 height 6
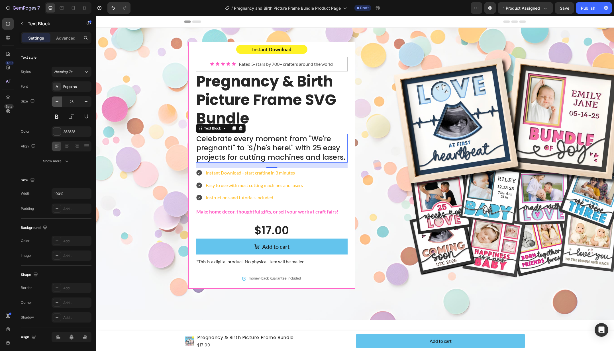
click at [54, 102] on icon "button" at bounding box center [57, 102] width 6 height 6
type input "24"
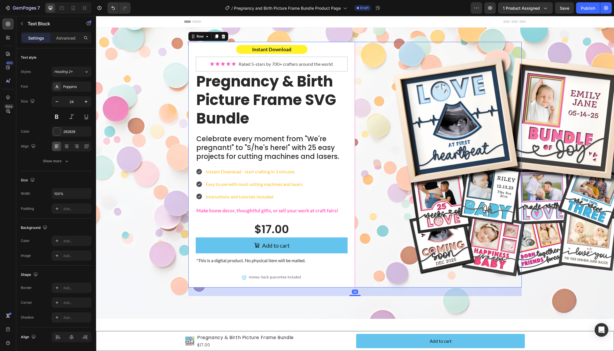
click at [376, 171] on div "Row" at bounding box center [438, 165] width 167 height 246
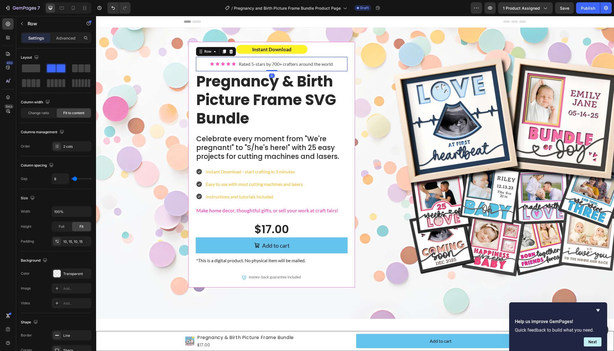
click at [340, 60] on div "Icon Icon Icon Icon Icon Icon List Rated 5-stars by 700+ crafters around the wo…" at bounding box center [272, 64] width 152 height 15
drag, startPoint x: 206, startPoint y: 51, endPoint x: 206, endPoint y: 43, distance: 8.3
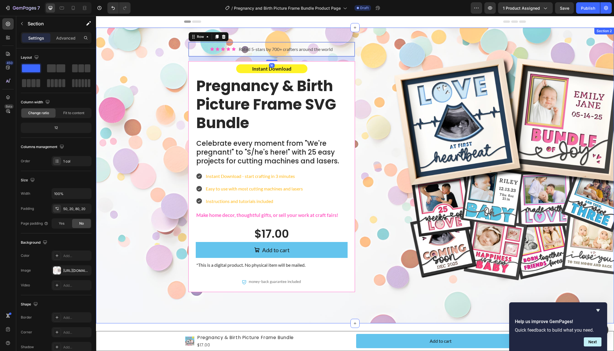
click at [163, 55] on div "Icon Icon Icon Icon Icon Icon List Rated 5-stars by 700+ crafters around the wo…" at bounding box center [355, 171] width 506 height 259
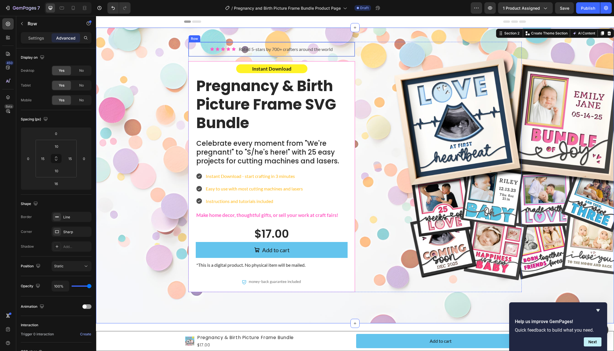
click at [350, 46] on div "Icon Icon Icon Icon Icon Icon List Rated 5-stars by 700+ crafters around the wo…" at bounding box center [271, 49] width 167 height 15
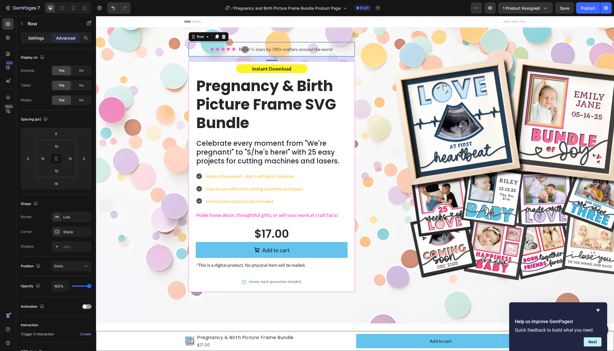
click at [39, 39] on p "Settings" at bounding box center [36, 38] width 16 height 6
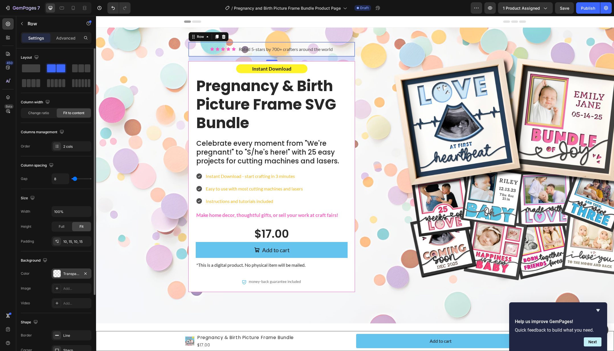
click at [74, 271] on div "Transparent" at bounding box center [71, 273] width 17 height 5
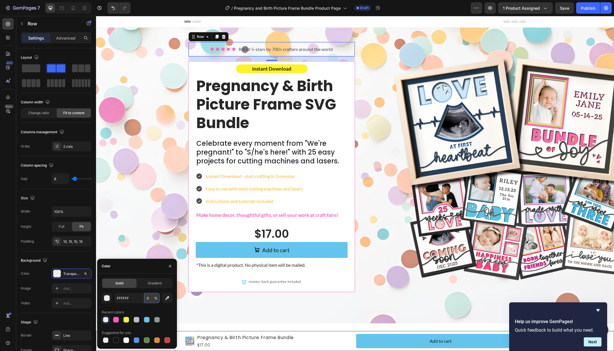
click at [147, 298] on input "0" at bounding box center [152, 298] width 16 height 10
type input "100"
click at [150, 236] on div "Icon Icon Icon Icon Icon Icon List Rated 5-stars by 700+ crafters around the wo…" at bounding box center [355, 171] width 506 height 259
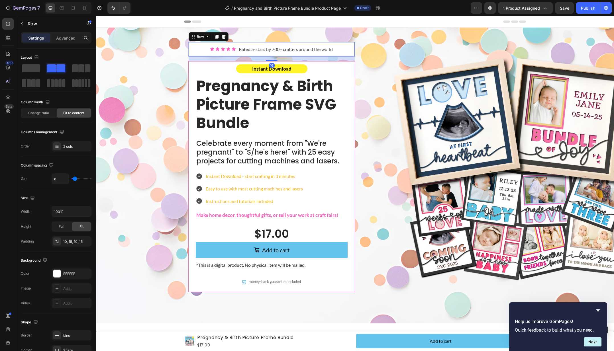
click at [352, 53] on div "Icon Icon Icon Icon Icon Icon List Rated 5-stars by 700+ crafters around the wo…" at bounding box center [271, 49] width 167 height 15
click at [65, 38] on p "Advanced" at bounding box center [65, 38] width 19 height 6
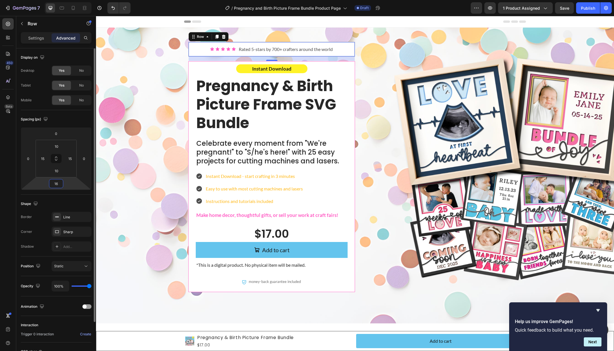
click at [56, 185] on input "16" at bounding box center [55, 183] width 11 height 9
type input "0"
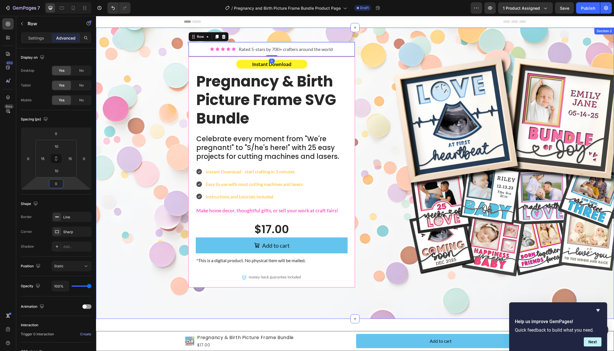
click at [148, 133] on div "Icon Icon Icon Icon Icon Icon List Rated 5-stars by 700+ crafters around the wo…" at bounding box center [355, 169] width 506 height 254
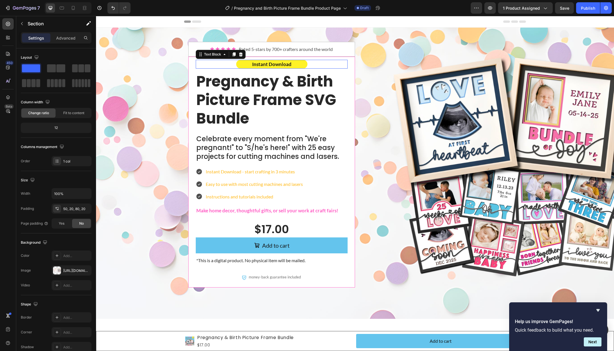
click at [321, 63] on div "Instant Download" at bounding box center [272, 64] width 152 height 9
click at [153, 102] on div "Icon Icon Icon Icon Icon Icon List Rated 5-stars by 700+ crafters around the wo…" at bounding box center [355, 169] width 506 height 254
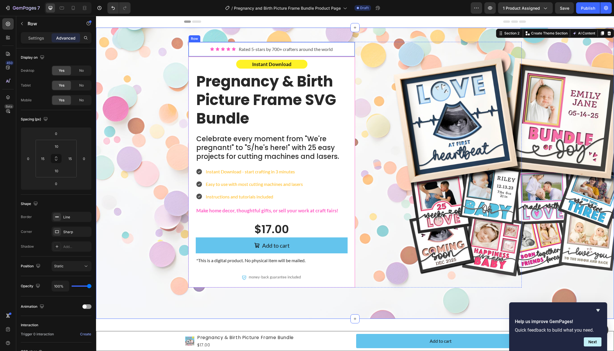
click at [344, 48] on div "Icon Icon Icon Icon Icon Icon List Rated 5-stars by 700+ crafters around the wo…" at bounding box center [271, 49] width 167 height 15
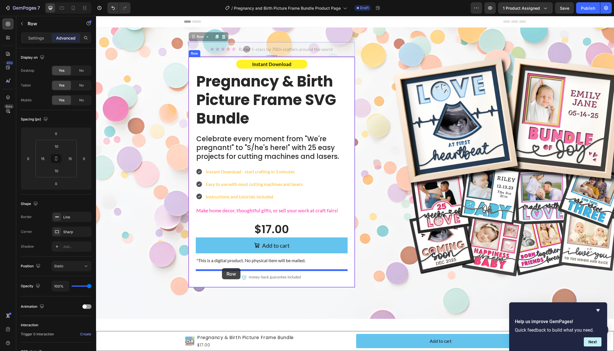
drag, startPoint x: 201, startPoint y: 36, endPoint x: 222, endPoint y: 268, distance: 232.8
type input "20"
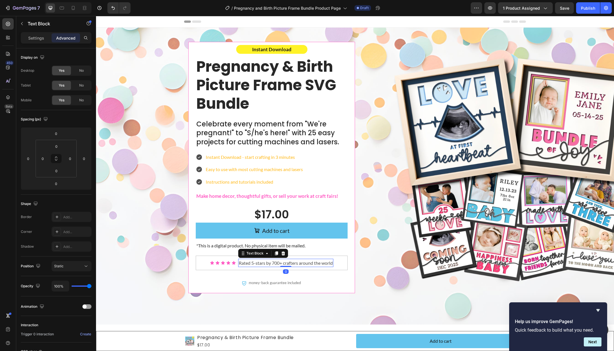
click at [252, 264] on p "Rated 5-stars by 700+ crafters around the world" at bounding box center [286, 262] width 94 height 7
click at [275, 252] on icon at bounding box center [276, 253] width 3 height 4
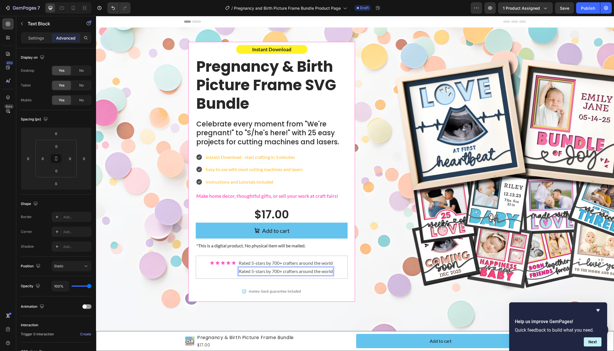
click at [270, 272] on p "Rated 5-stars by 700+ crafters around the world" at bounding box center [286, 271] width 94 height 7
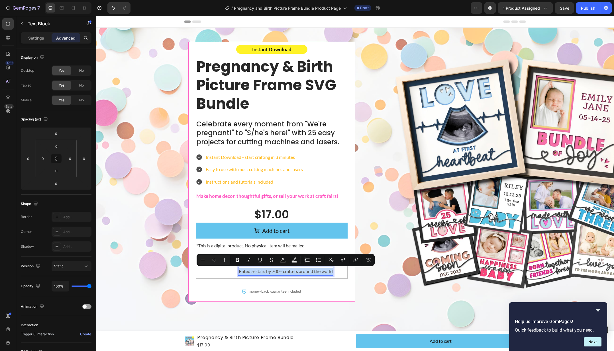
click at [260, 272] on p "Rated 5-stars by 700+ crafters around the world" at bounding box center [286, 271] width 94 height 7
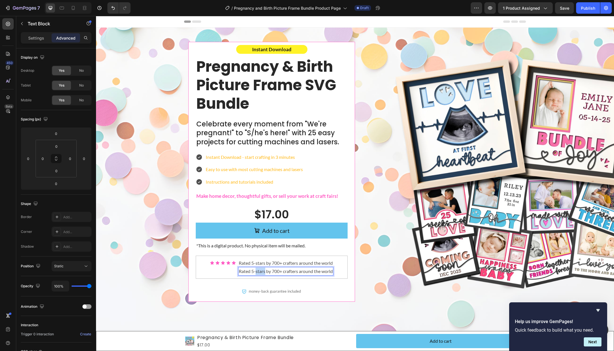
click at [260, 272] on p "Rated 5-stars by 700+ crafters around the world" at bounding box center [286, 271] width 94 height 7
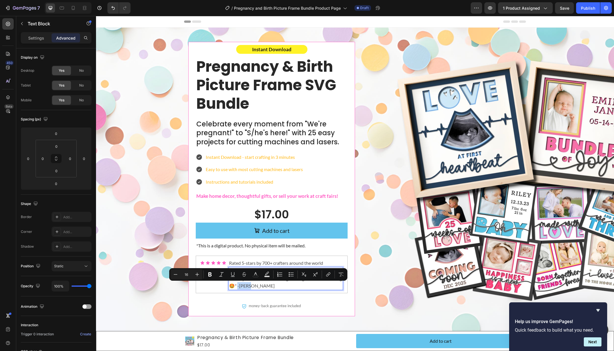
drag, startPoint x: 261, startPoint y: 286, endPoint x: 253, endPoint y: 287, distance: 8.0
click at [253, 287] on p ""I absolutely love making these. They are so easy to make. Thank you so much fo…" at bounding box center [285, 279] width 113 height 22
click at [217, 276] on button "Italic" at bounding box center [221, 274] width 10 height 10
click at [219, 289] on div "Icon Icon Icon Icon Icon Icon List" at bounding box center [213, 274] width 26 height 31
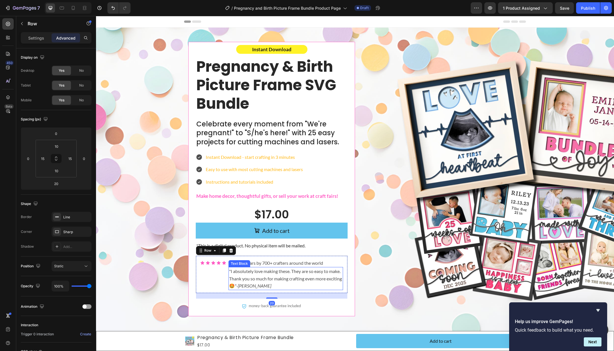
click at [238, 276] on p ""I absolutely love making these. They are so easy to make. Thank you so much fo…" at bounding box center [285, 279] width 113 height 22
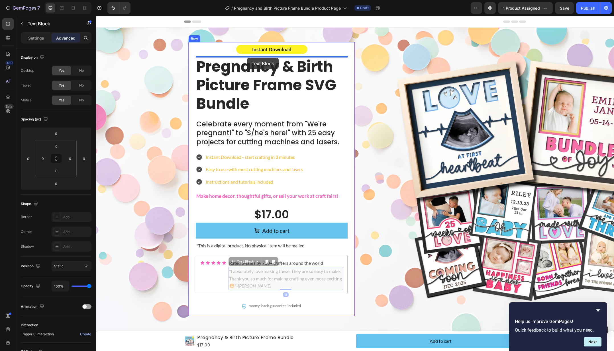
drag, startPoint x: 241, startPoint y: 261, endPoint x: 247, endPoint y: 58, distance: 203.1
type input "10"
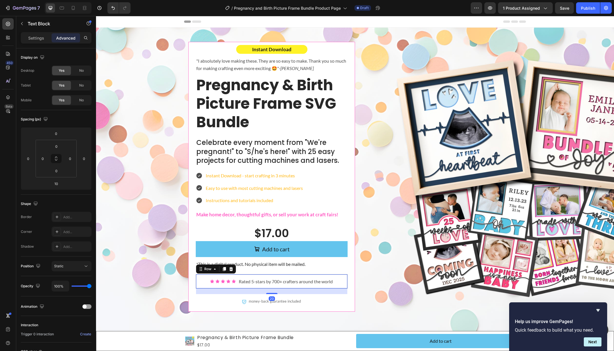
click at [342, 277] on div "Icon Icon Icon Icon Icon Icon List Rated 5-stars by 700+ crafters around the wo…" at bounding box center [272, 281] width 152 height 15
click at [223, 270] on icon at bounding box center [224, 269] width 3 height 4
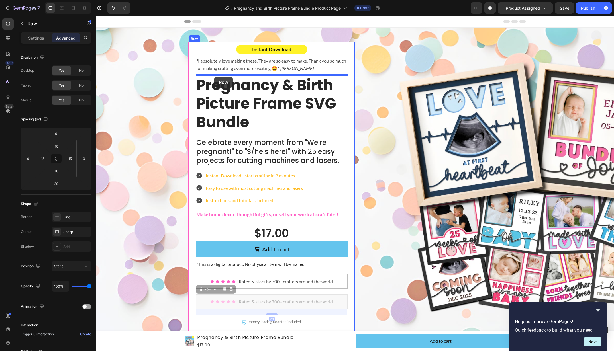
drag, startPoint x: 202, startPoint y: 290, endPoint x: 226, endPoint y: 63, distance: 228.4
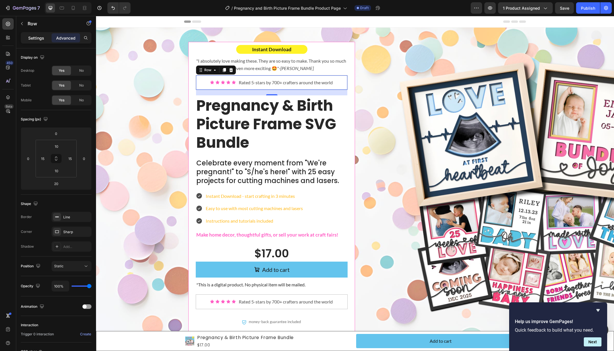
click at [38, 36] on p "Settings" at bounding box center [36, 38] width 16 height 6
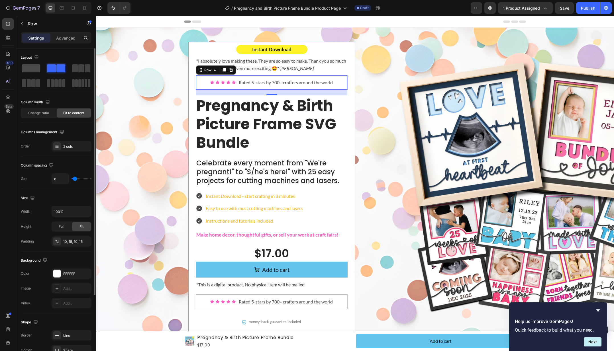
click at [31, 71] on span at bounding box center [31, 68] width 18 height 8
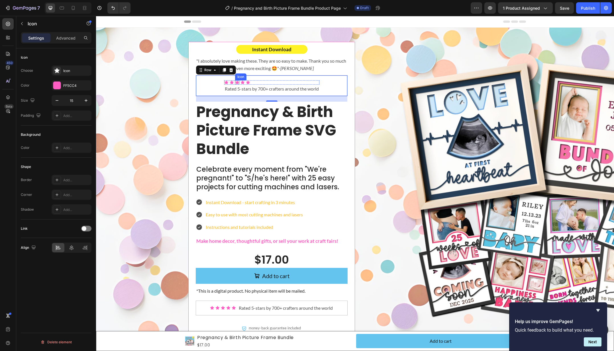
click at [236, 83] on icon at bounding box center [237, 83] width 4 height 4
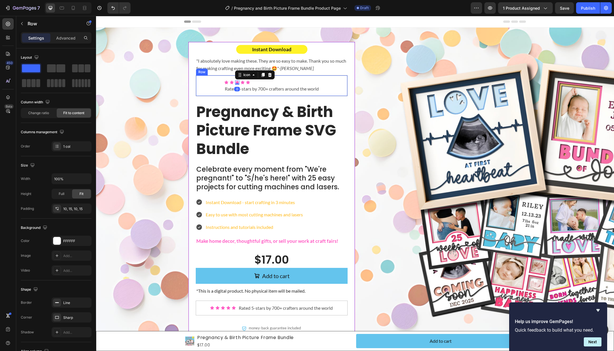
click at [263, 80] on div "Icon Icon Icon 0 Icon Icon Icon List Rated 5-stars by 700+ crafters around the …" at bounding box center [271, 85] width 95 height 15
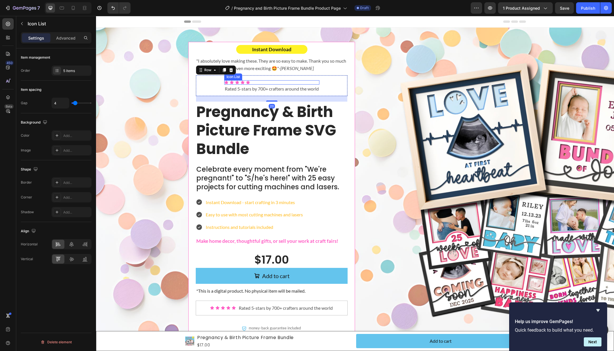
click at [261, 83] on div "Icon Icon Icon Icon Icon" at bounding box center [271, 82] width 95 height 4
click at [265, 75] on icon at bounding box center [265, 75] width 5 height 5
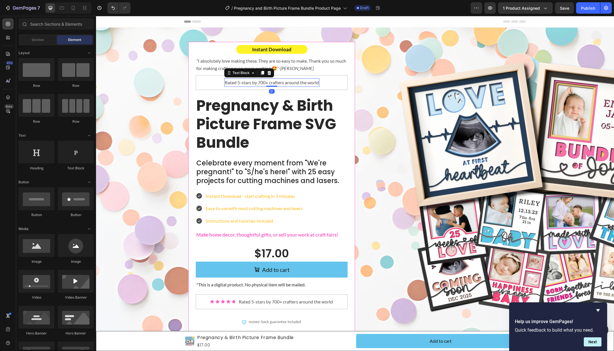
click at [269, 81] on p "Rated 5-stars by 700+ crafters around the world" at bounding box center [272, 82] width 94 height 7
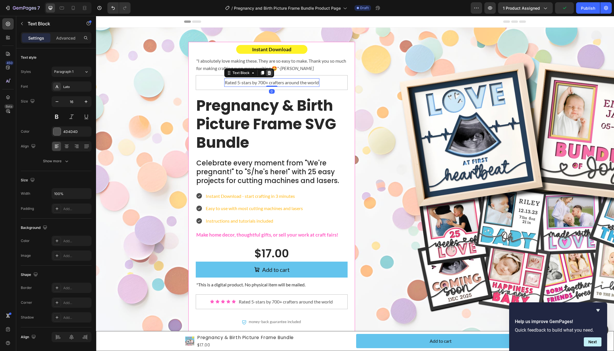
click at [267, 71] on icon at bounding box center [269, 73] width 4 height 4
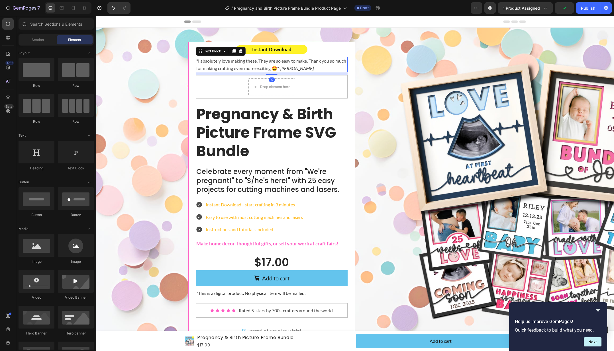
click at [212, 65] on p ""I absolutely love making these. They are so easy to make. Thank you so much fo…" at bounding box center [271, 64] width 151 height 15
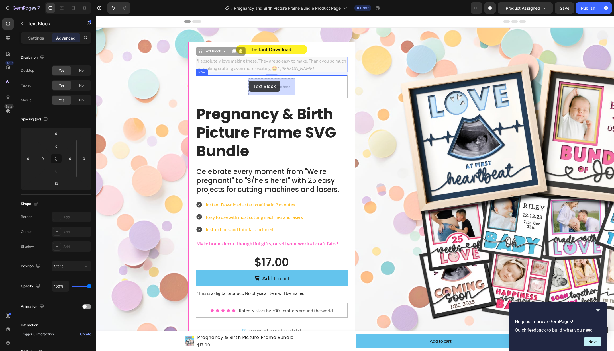
drag, startPoint x: 211, startPoint y: 51, endPoint x: 249, endPoint y: 81, distance: 47.7
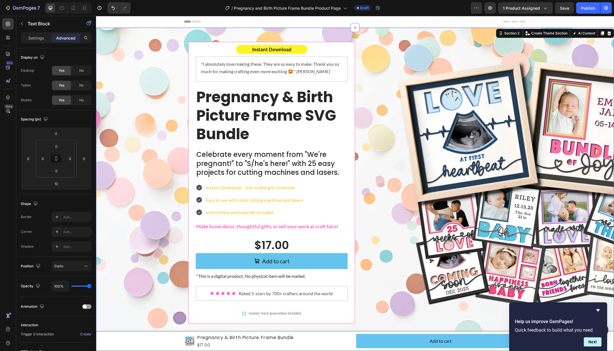
click at [162, 80] on div "Instant Download Text Block "I absolutely love making these. They are so easy t…" at bounding box center [355, 187] width 506 height 290
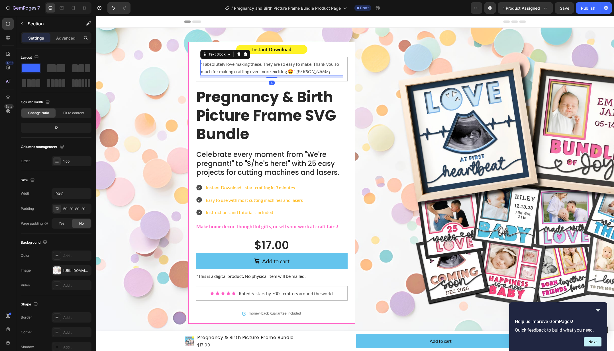
click at [314, 70] on p ""I absolutely love making these. They are so easy to make. Thank you so much fo…" at bounding box center [272, 67] width 142 height 15
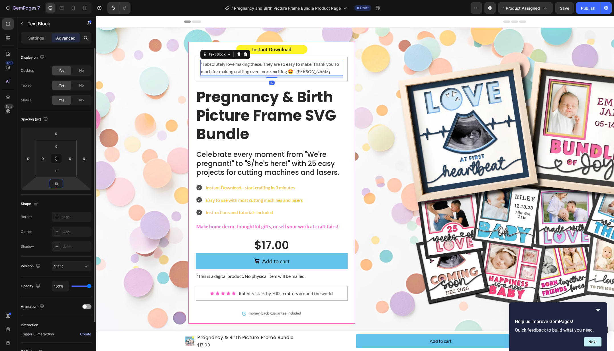
click at [56, 183] on input "10" at bounding box center [55, 183] width 11 height 9
type input "0"
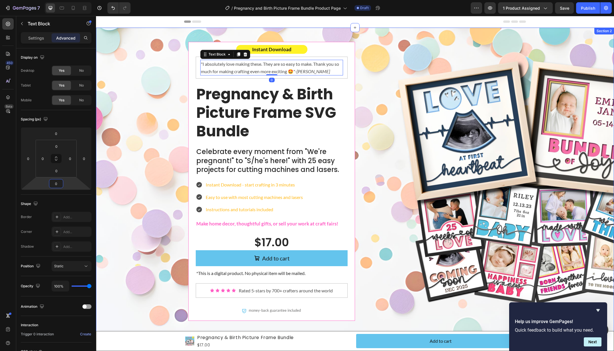
click at [153, 177] on div "Instant Download Text Block "I absolutely love making these. They are so easy t…" at bounding box center [355, 186] width 506 height 288
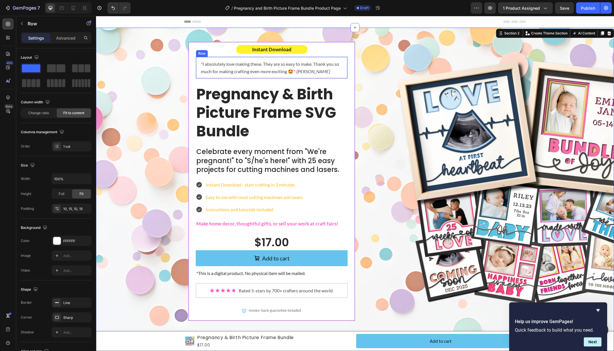
click at [346, 59] on div ""I absolutely love making these. They are so easy to make. Thank you so much fo…" at bounding box center [272, 68] width 152 height 22
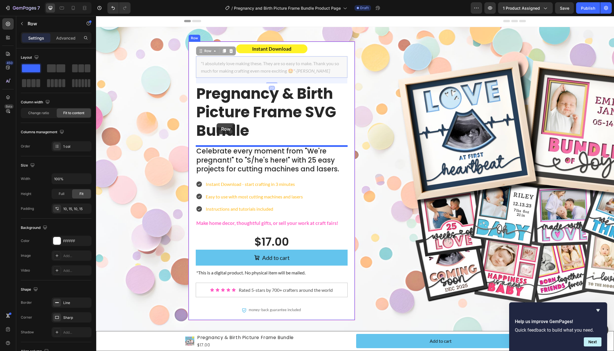
drag, startPoint x: 205, startPoint y: 50, endPoint x: 216, endPoint y: 123, distance: 74.7
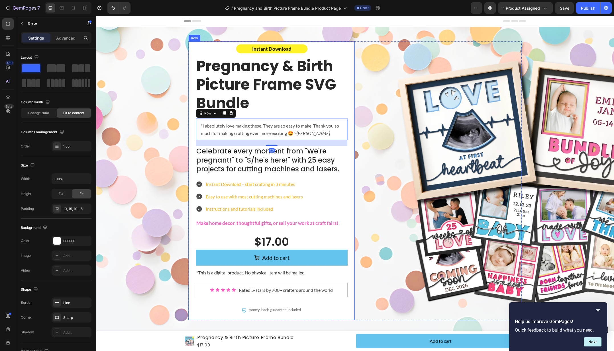
scroll to position [0, 0]
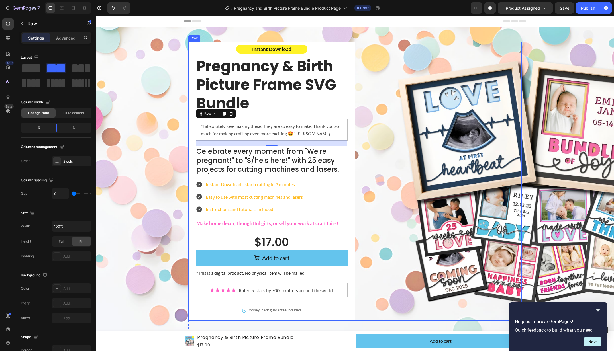
click at [399, 123] on div "Row" at bounding box center [438, 181] width 167 height 279
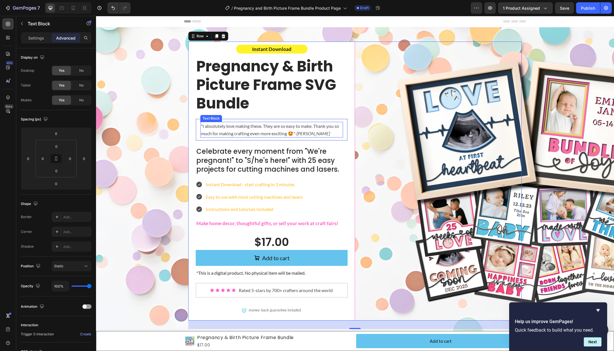
click at [244, 130] on p ""I absolutely love making these. They are so easy to make. Thank you so much fo…" at bounding box center [272, 129] width 142 height 15
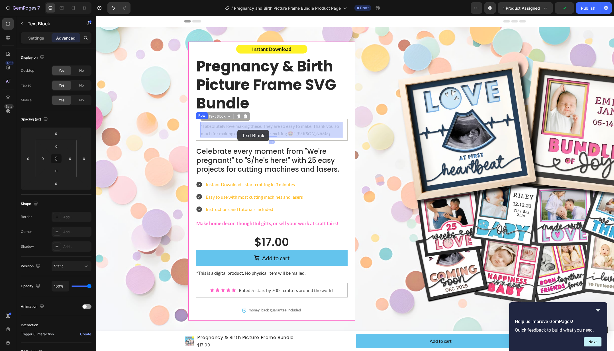
drag, startPoint x: 218, startPoint y: 117, endPoint x: 237, endPoint y: 130, distance: 23.5
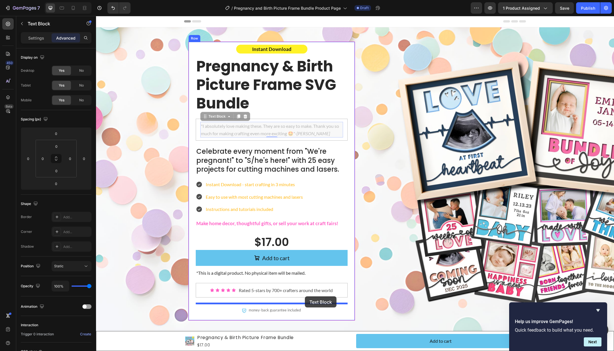
drag, startPoint x: 219, startPoint y: 117, endPoint x: 305, endPoint y: 296, distance: 199.2
type input "20"
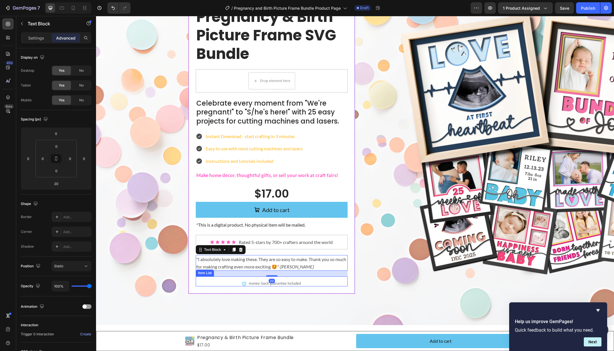
scroll to position [51, 0]
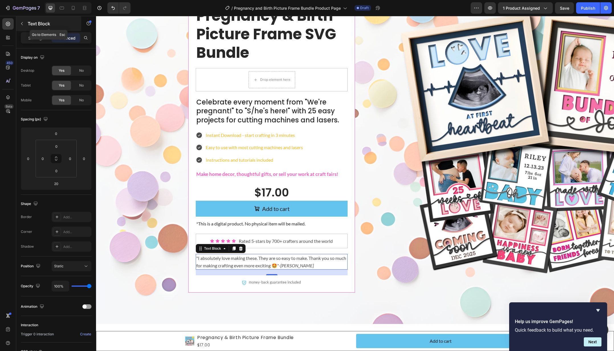
click at [28, 26] on p "Text Block" at bounding box center [52, 23] width 48 height 7
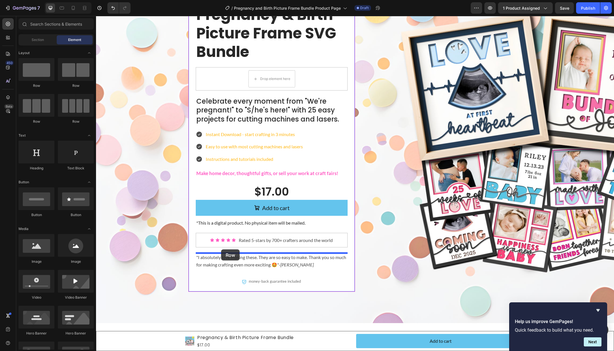
scroll to position [51, 0]
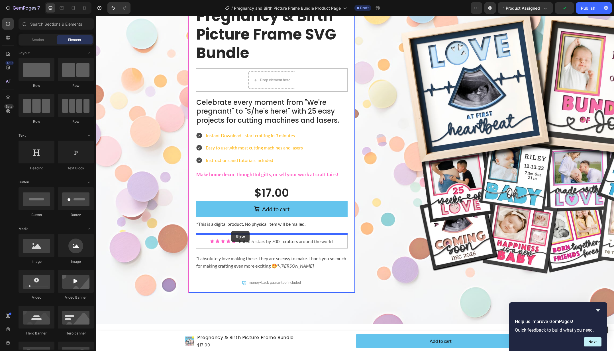
drag, startPoint x: 133, startPoint y: 88, endPoint x: 231, endPoint y: 231, distance: 173.7
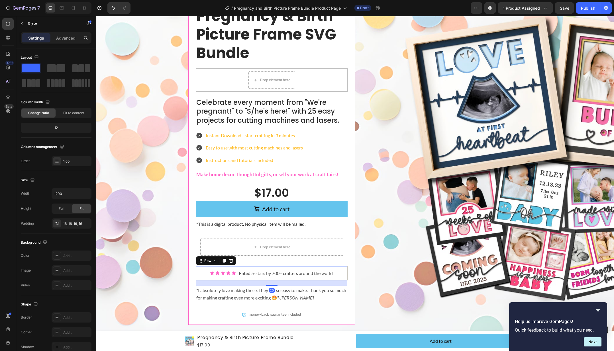
click at [236, 275] on div "Icon Icon Icon Icon Icon Icon List Rated 5-stars by 700+ crafters around the wo…" at bounding box center [272, 273] width 152 height 15
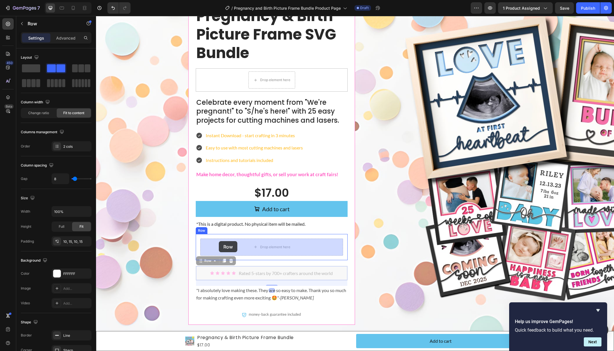
drag, startPoint x: 200, startPoint y: 260, endPoint x: 228, endPoint y: 255, distance: 28.7
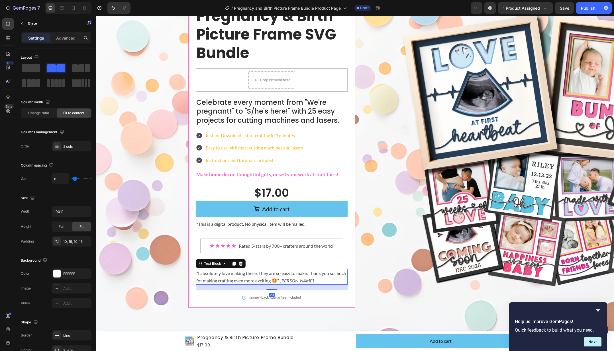
click at [246, 278] on p ""I absolutely love making these. They are so easy to make. Thank you so much fo…" at bounding box center [271, 277] width 151 height 15
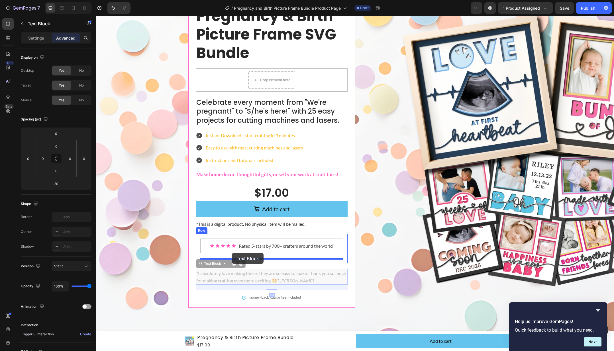
drag, startPoint x: 204, startPoint y: 264, endPoint x: 232, endPoint y: 253, distance: 29.7
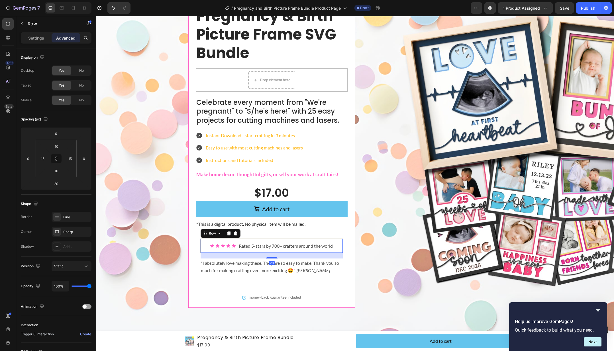
click at [339, 251] on div "Icon Icon Icon Icon Icon Icon List Rated 5-stars by 700+ crafters around the wo…" at bounding box center [271, 246] width 143 height 15
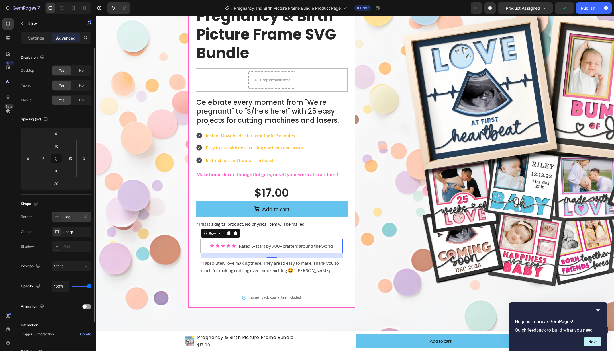
click at [68, 214] on div "Line" at bounding box center [72, 217] width 40 height 10
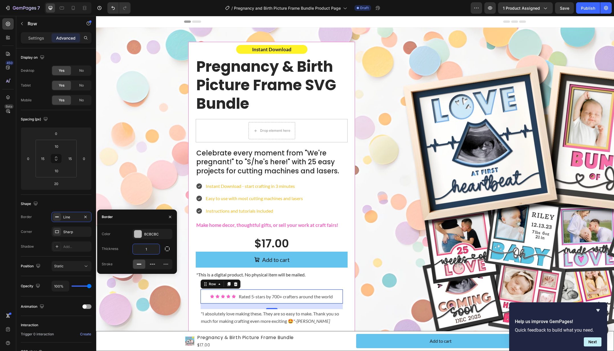
scroll to position [51, 0]
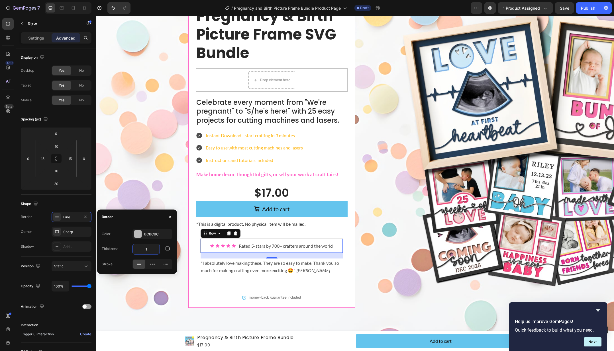
type input "0"
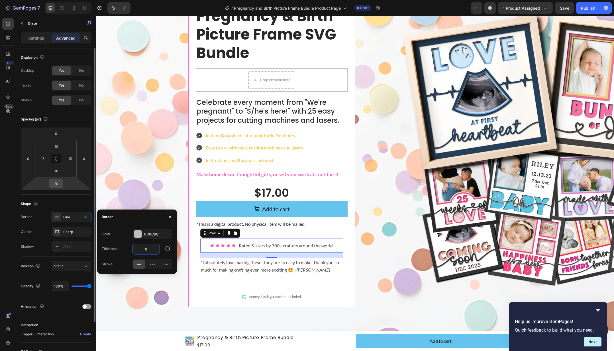
click at [56, 182] on input "20" at bounding box center [55, 183] width 11 height 9
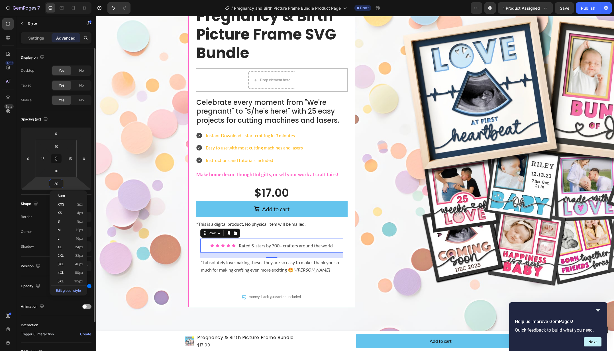
type input "0"
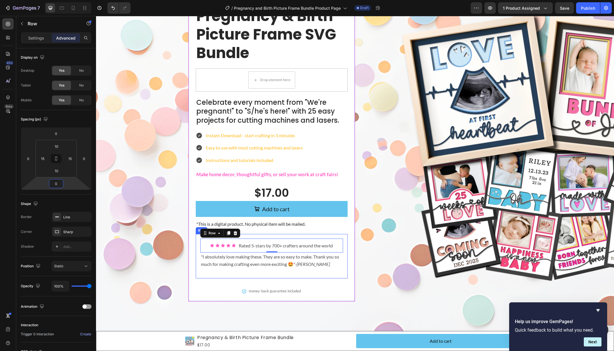
click at [327, 273] on div "Icon Icon Icon Icon Icon Icon List Rated 5-stars by 700+ crafters around the wo…" at bounding box center [271, 257] width 143 height 36
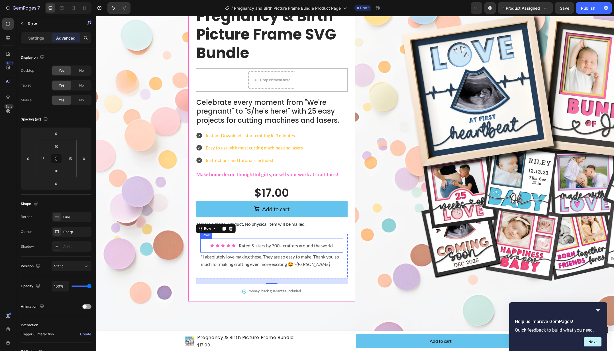
click at [337, 247] on div "Icon Icon Icon Icon Icon Icon List Rated 5-stars by 700+ crafters around the wo…" at bounding box center [271, 246] width 143 height 14
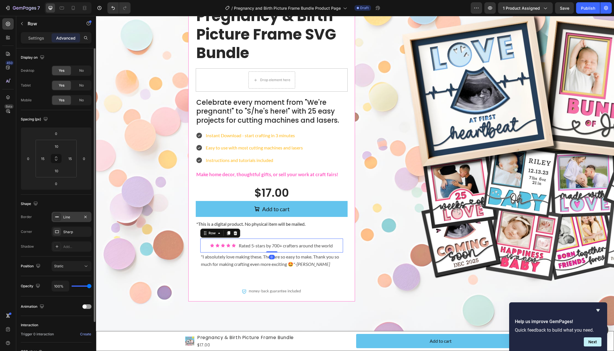
click at [70, 219] on div "Line" at bounding box center [71, 217] width 17 height 5
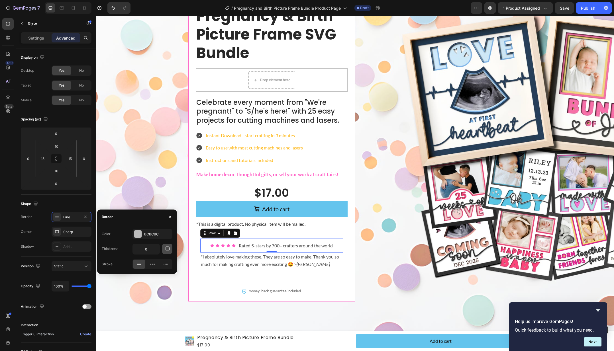
click at [171, 249] on button "button" at bounding box center [167, 249] width 10 height 10
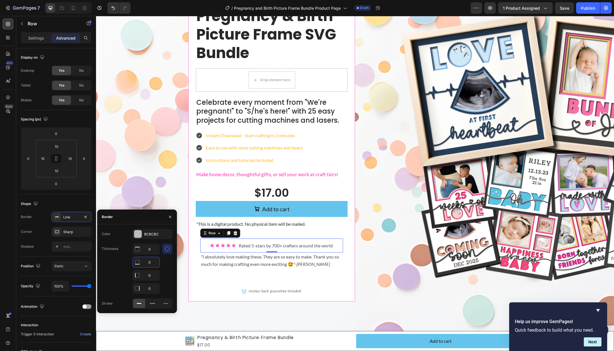
click at [149, 263] on input "0" at bounding box center [146, 262] width 27 height 10
type input "1"
click at [163, 201] on div "Instant Download Text Block Pregnancy & Birth Picture Frame SVG Bundle Text Blo…" at bounding box center [355, 150] width 506 height 319
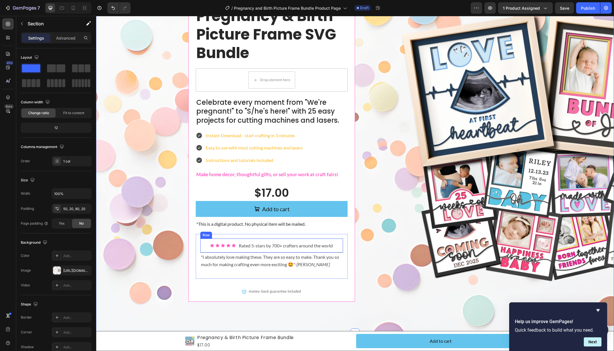
click at [333, 252] on div "Icon Icon Icon Icon Icon Icon List Rated 5-stars by 700+ crafters around the wo…" at bounding box center [271, 246] width 143 height 15
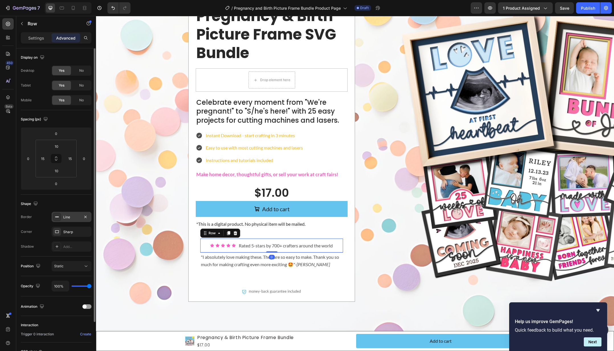
click at [68, 217] on div "Line" at bounding box center [71, 217] width 17 height 5
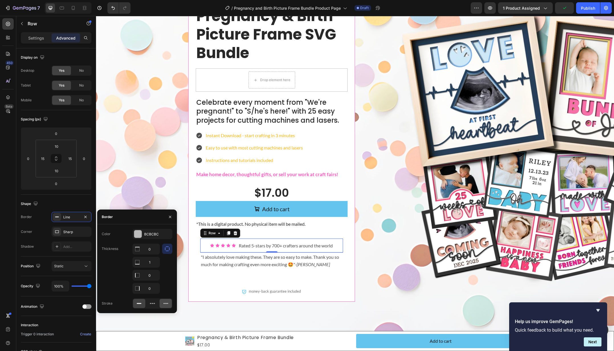
click at [166, 306] on icon at bounding box center [166, 304] width 6 height 6
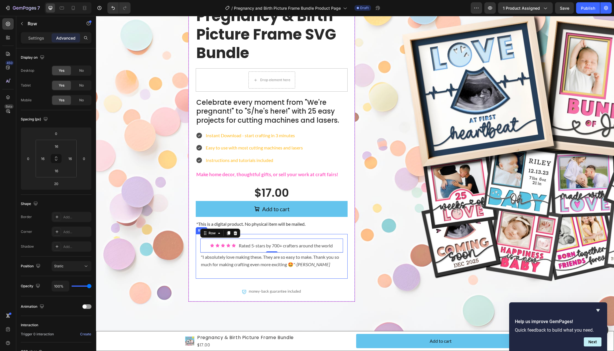
click at [215, 271] on div "Icon Icon Icon Icon Icon Icon List Rated 5-stars by 700+ crafters around the wo…" at bounding box center [271, 257] width 143 height 36
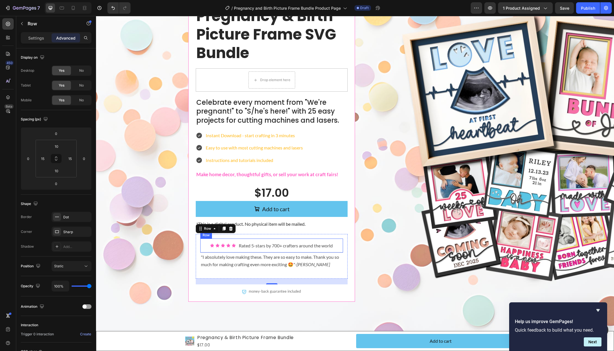
click at [250, 251] on div "Icon Icon Icon Icon Icon Icon List Rated 5-stars by 700+ crafters around the wo…" at bounding box center [271, 246] width 143 height 15
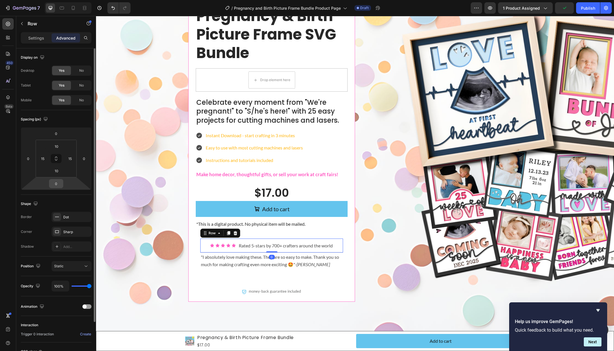
click at [55, 185] on input "0" at bounding box center [55, 183] width 11 height 9
type input "10"
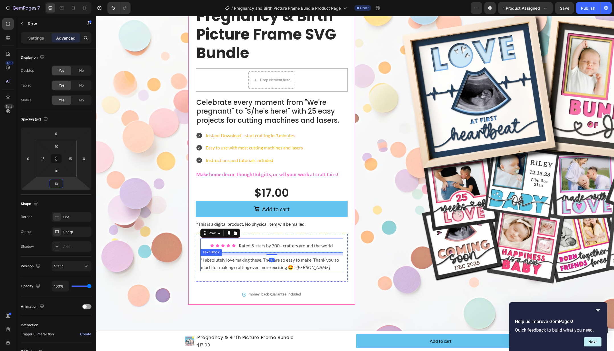
click at [323, 271] on div ""I absolutely love making these. They are so easy to make. Thank you so much fo…" at bounding box center [271, 264] width 143 height 16
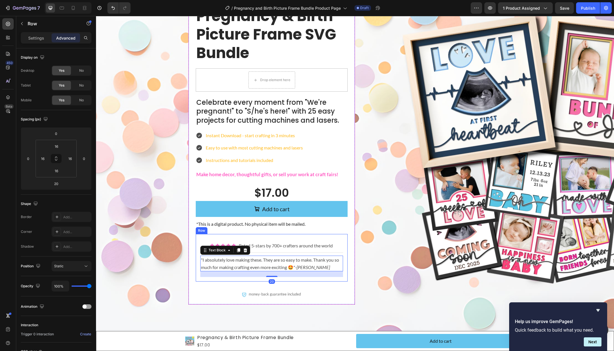
click at [333, 277] on div "Icon Icon Icon Icon Icon Icon List Rated 5-stars by 700+ crafters around the wo…" at bounding box center [272, 258] width 152 height 48
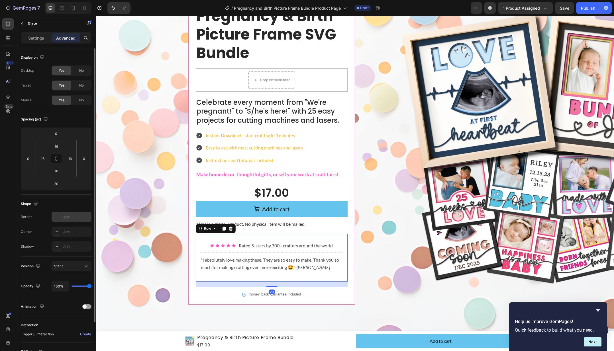
click at [66, 216] on div "Add..." at bounding box center [76, 217] width 27 height 5
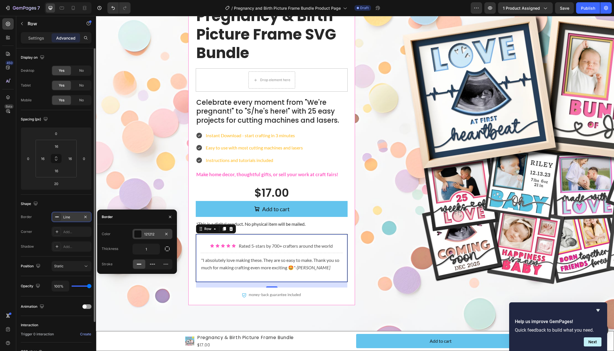
click at [148, 232] on div "121212" at bounding box center [152, 234] width 17 height 5
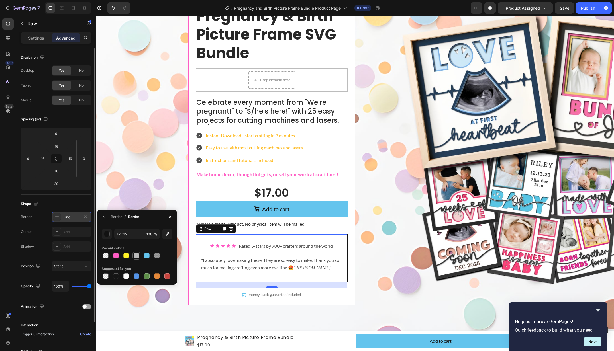
click at [134, 256] on div at bounding box center [137, 256] width 6 height 6
type input "BCBCBC"
click at [378, 266] on div "Row" at bounding box center [438, 148] width 167 height 314
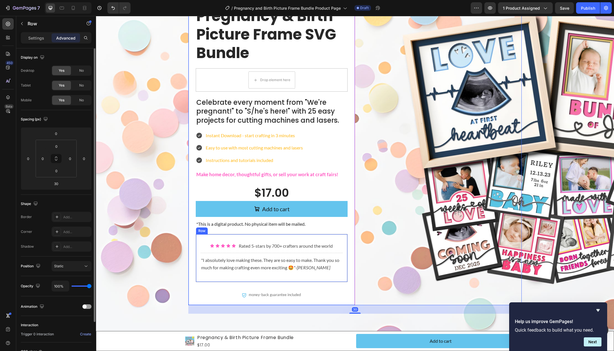
click at [335, 237] on div "Icon Icon Icon Icon Icon Icon List Rated 5-stars by 700+ crafters around the wo…" at bounding box center [272, 258] width 152 height 48
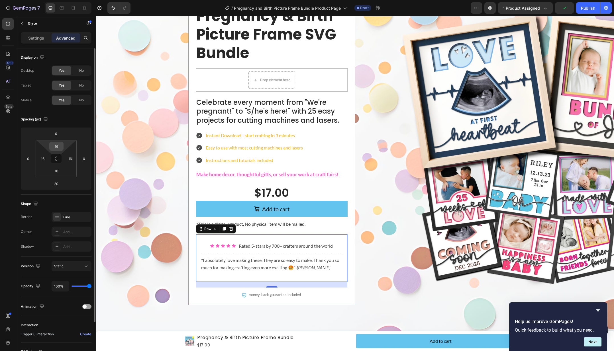
click at [55, 148] on input "16" at bounding box center [56, 146] width 11 height 9
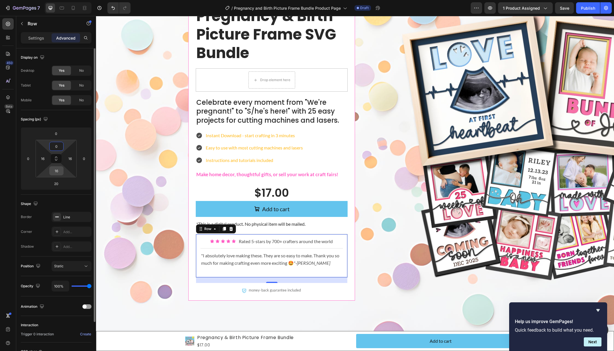
click at [57, 172] on input "16" at bounding box center [56, 171] width 11 height 9
click at [56, 146] on input "0" at bounding box center [56, 146] width 11 height 9
type input "16"
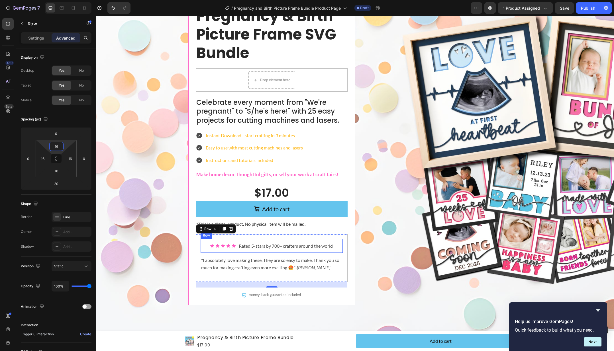
click at [214, 250] on div "Icon Icon Icon Icon Icon Icon List" at bounding box center [223, 246] width 26 height 9
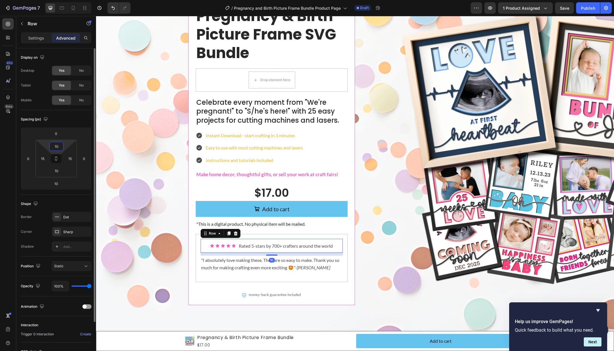
click at [56, 145] on input "10" at bounding box center [56, 146] width 11 height 9
type input "0"
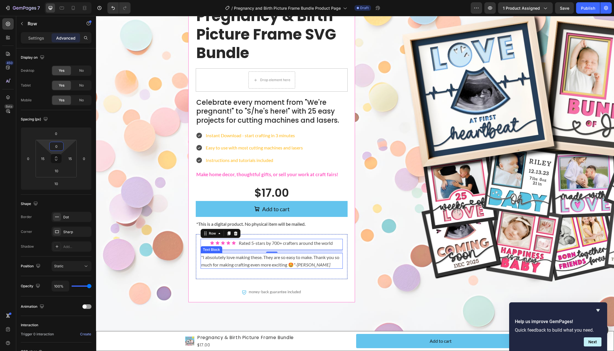
click at [228, 263] on p ""I absolutely love making these. They are so easy to make. Thank you so much fo…" at bounding box center [271, 261] width 141 height 15
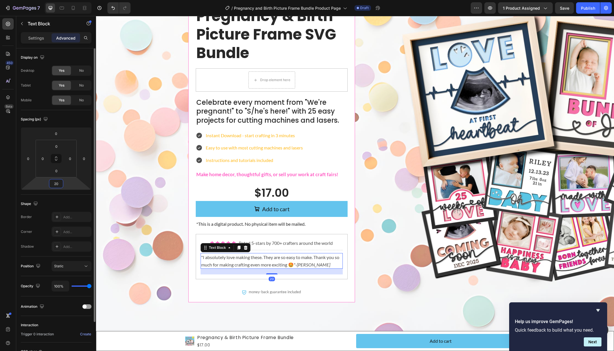
click at [55, 181] on input "20" at bounding box center [55, 183] width 11 height 9
type input "0"
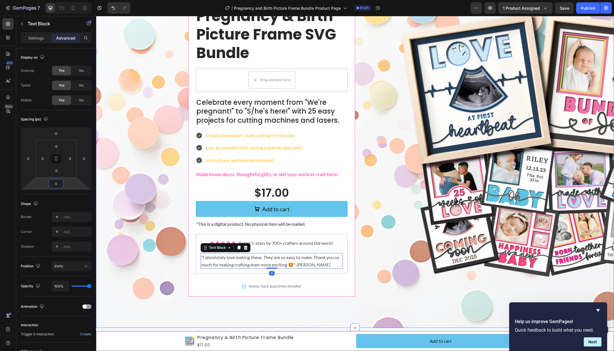
click at [158, 251] on div "Instant Download Text Block Pregnancy & Birth Picture Frame SVG Bundle Text Blo…" at bounding box center [355, 148] width 506 height 314
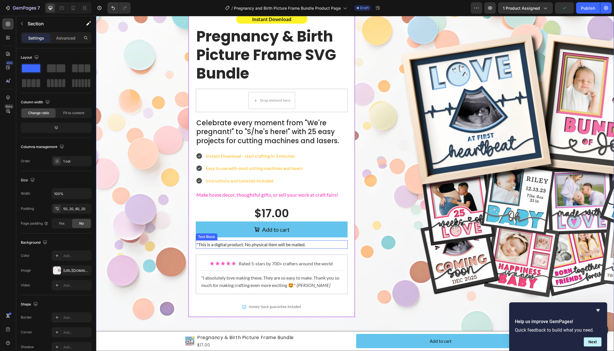
scroll to position [0, 0]
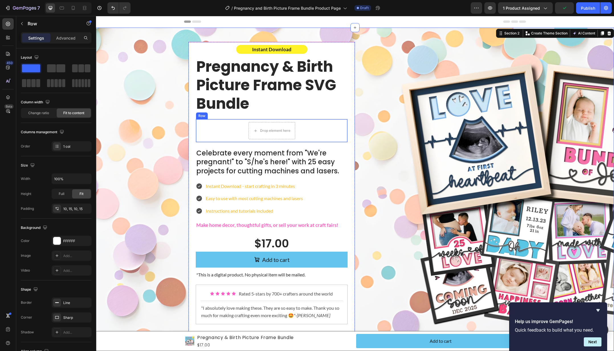
click at [338, 130] on div "Drop element here Row" at bounding box center [272, 130] width 152 height 23
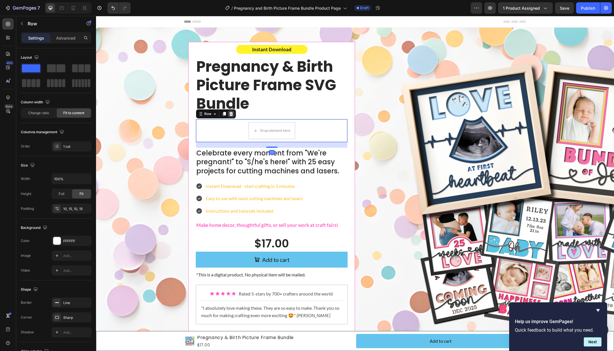
click at [230, 114] on icon at bounding box center [231, 114] width 5 height 5
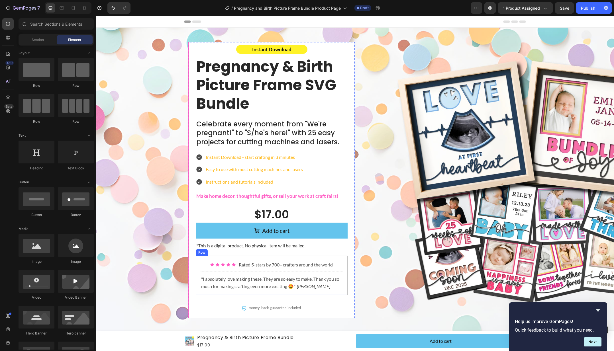
click at [341, 259] on div "Icon Icon Icon Icon Icon Icon List Rated 5-stars by 700+ crafters around the wo…" at bounding box center [272, 276] width 152 height 40
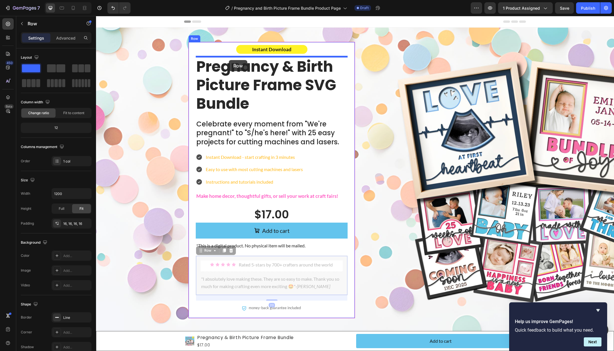
drag, startPoint x: 203, startPoint y: 251, endPoint x: 229, endPoint y: 60, distance: 192.5
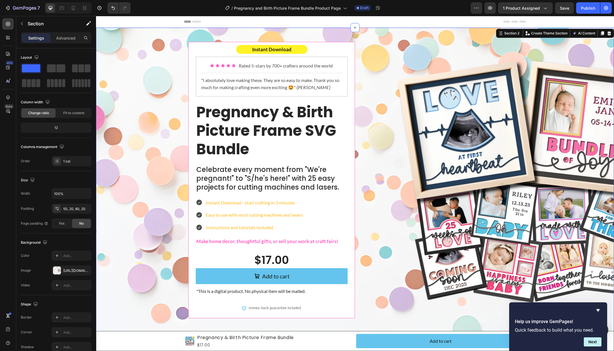
drag, startPoint x: 173, startPoint y: 82, endPoint x: 167, endPoint y: 82, distance: 6.0
click at [173, 82] on div "Instant Download Text Block Icon Icon Icon Icon Icon Icon List Rated 5-stars by…" at bounding box center [355, 184] width 506 height 285
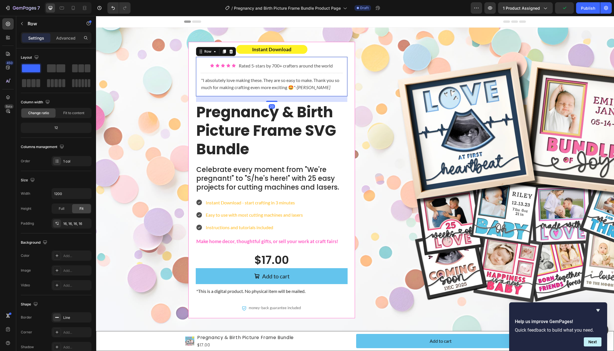
click at [259, 58] on div "Icon Icon Icon Icon Icon Icon List Rated 5-stars by 700+ crafters around the wo…" at bounding box center [272, 77] width 152 height 40
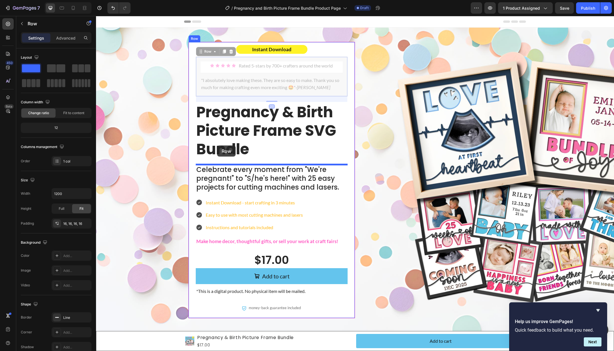
drag, startPoint x: 209, startPoint y: 50, endPoint x: 248, endPoint y: 141, distance: 99.5
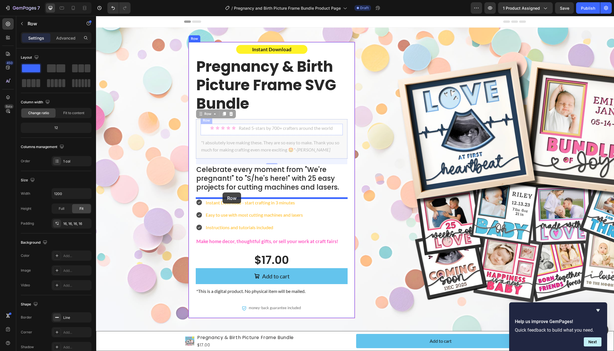
drag, startPoint x: 205, startPoint y: 112, endPoint x: 224, endPoint y: 192, distance: 81.8
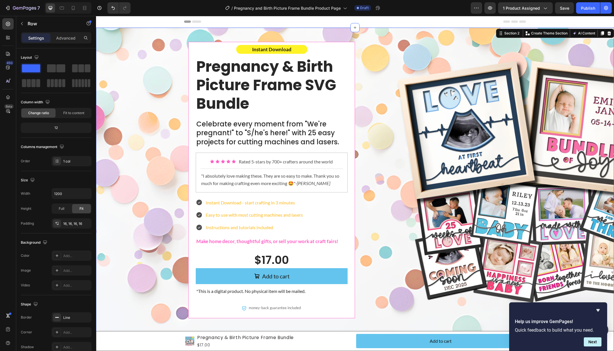
click at [164, 140] on div "Instant Download Text Block Pregnancy & Birth Picture Frame SVG Bundle Text Blo…" at bounding box center [355, 184] width 506 height 285
click at [259, 130] on p "Celebrate every moment from "We're pregnant!" to "S/he's here!" with 25 easy pr…" at bounding box center [271, 133] width 151 height 27
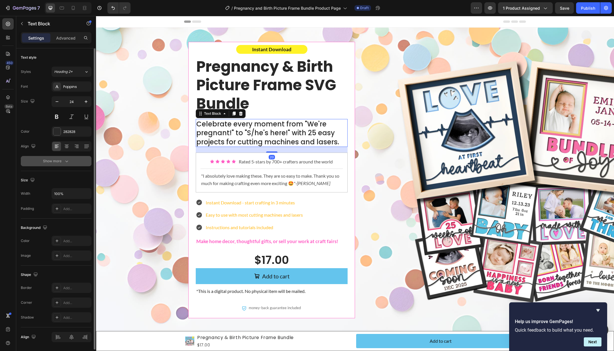
click at [58, 162] on div "Show more" at bounding box center [56, 161] width 26 height 6
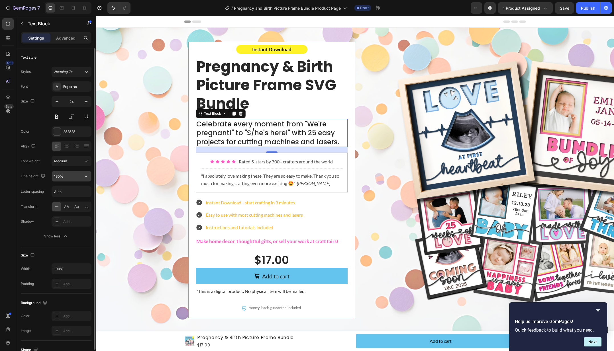
click at [70, 174] on input "130%" at bounding box center [71, 176] width 39 height 10
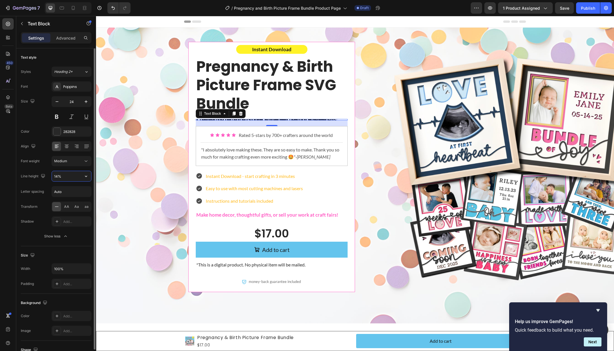
type input "140%"
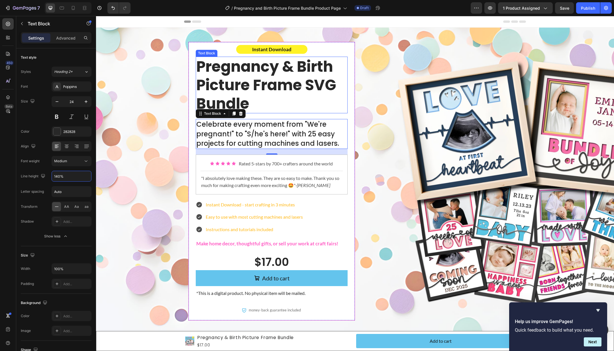
click at [325, 109] on p "Pregnancy & Birth Picture Frame SVG Bundle" at bounding box center [271, 85] width 151 height 56
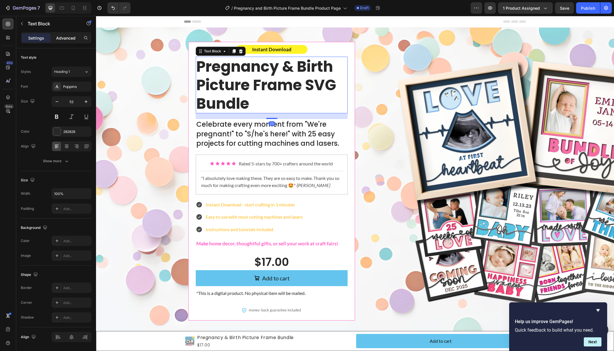
click at [62, 36] on p "Advanced" at bounding box center [65, 38] width 19 height 6
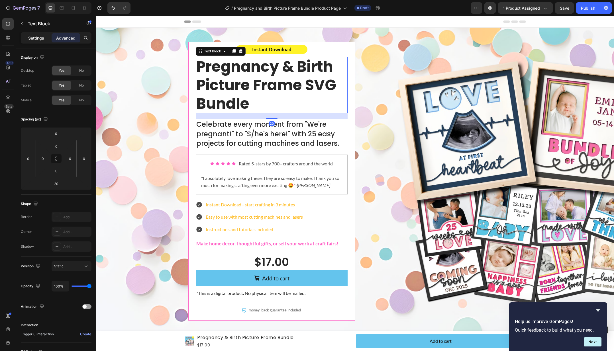
click at [38, 37] on p "Settings" at bounding box center [36, 38] width 16 height 6
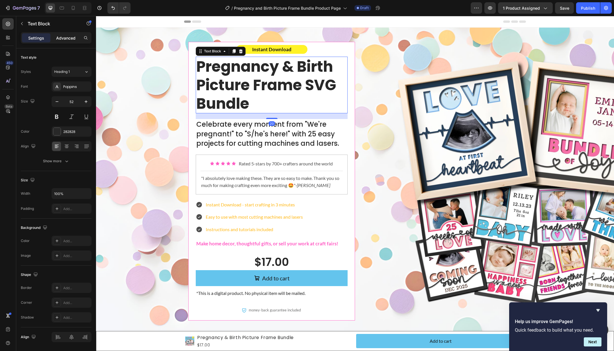
click at [69, 39] on p "Advanced" at bounding box center [65, 38] width 19 height 6
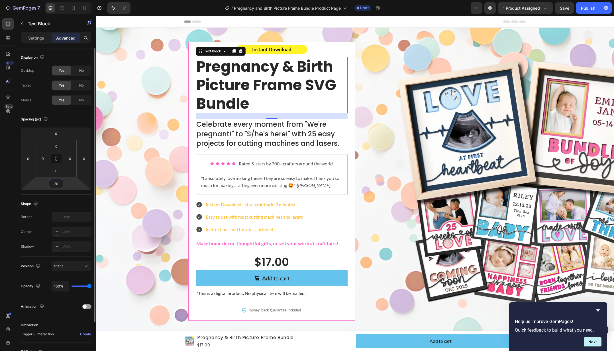
click at [53, 183] on input "20" at bounding box center [55, 183] width 11 height 9
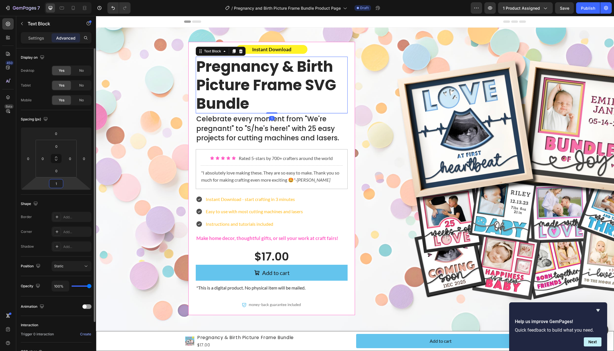
type input "15"
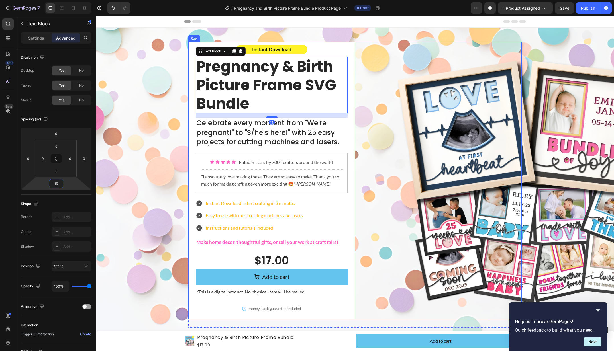
click at [370, 168] on div "Row" at bounding box center [438, 180] width 167 height 277
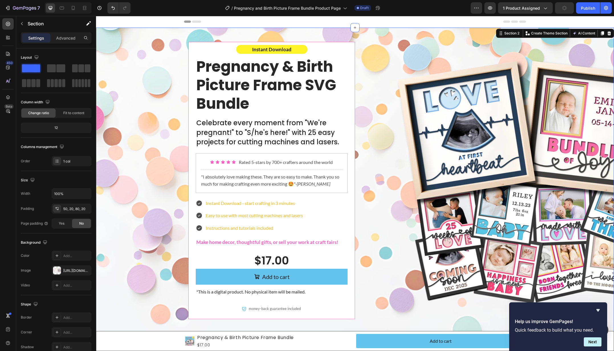
click at [152, 52] on div "Instant Download Text Block Pregnancy & Birth Picture Frame SVG Bundle Text Blo…" at bounding box center [355, 185] width 506 height 286
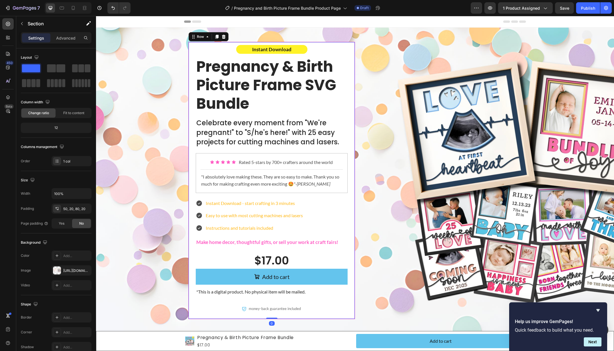
click at [351, 45] on div "Instant Download Text Block Pregnancy & Birth Picture Frame SVG Bundle Text Blo…" at bounding box center [271, 180] width 167 height 277
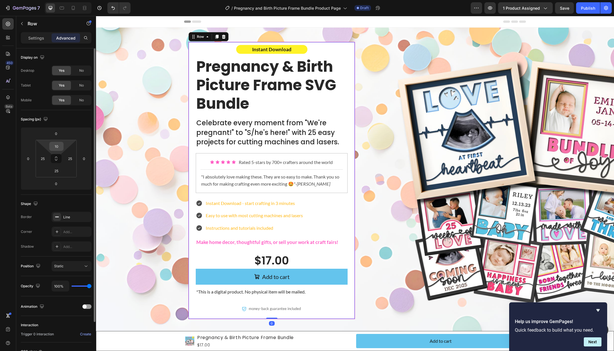
click at [56, 146] on input "10" at bounding box center [56, 146] width 11 height 9
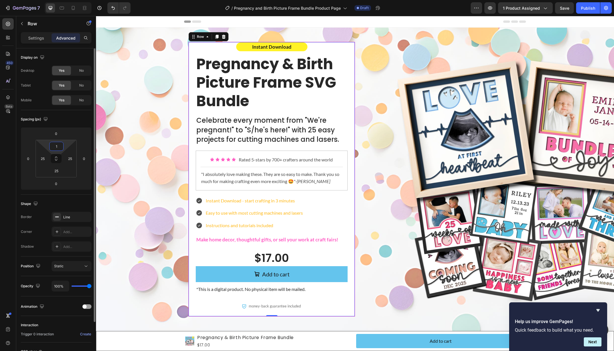
type input "15"
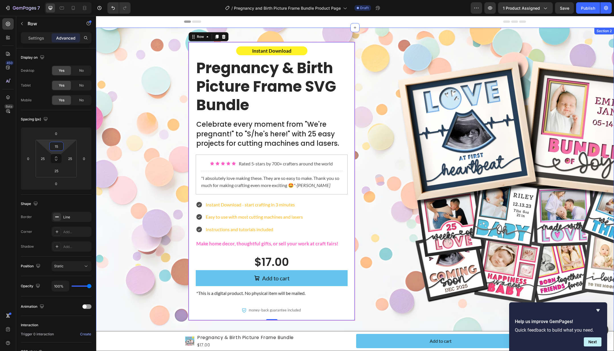
click at [152, 128] on div "Instant Download Text Block Pregnancy & Birth Picture Frame SVG Bundle Text Blo…" at bounding box center [355, 185] width 506 height 287
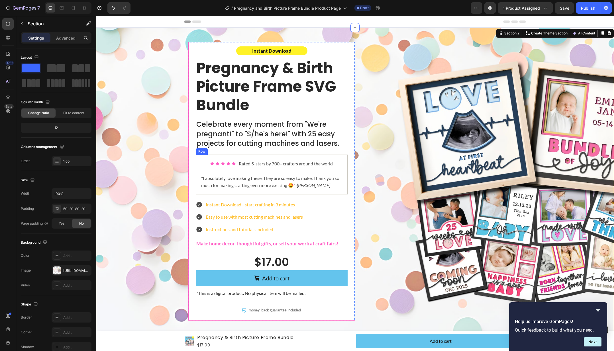
click at [345, 157] on div "Icon Icon Icon Icon Icon Icon List Rated 5-stars by 700+ crafters around the wo…" at bounding box center [272, 175] width 152 height 40
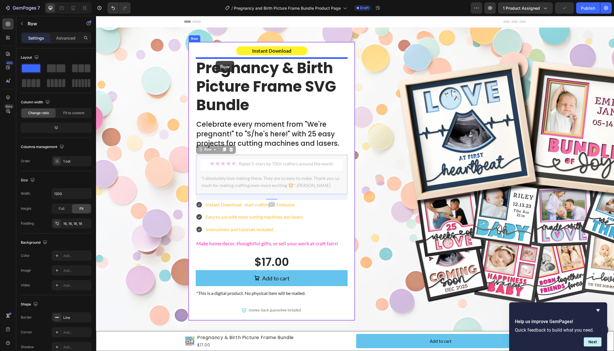
drag, startPoint x: 206, startPoint y: 150, endPoint x: 216, endPoint y: 61, distance: 89.1
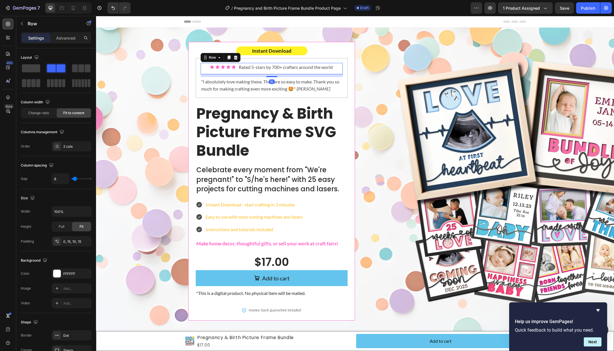
click at [227, 69] on div "Icon Icon Icon Icon Icon Icon List" at bounding box center [223, 67] width 26 height 9
click at [174, 83] on div "Instant Download Text Block Icon Icon Icon Icon Icon Icon List Rated 5-stars by…" at bounding box center [355, 185] width 506 height 287
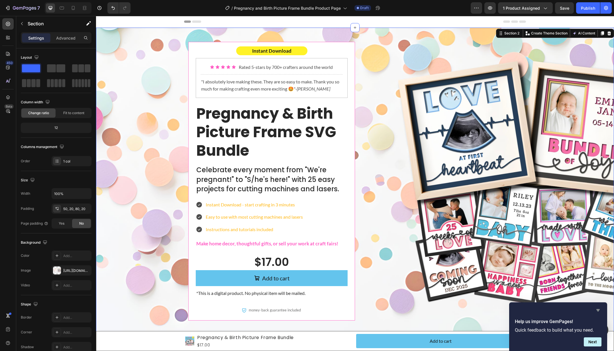
click at [597, 311] on icon "Hide survey" at bounding box center [597, 310] width 7 height 7
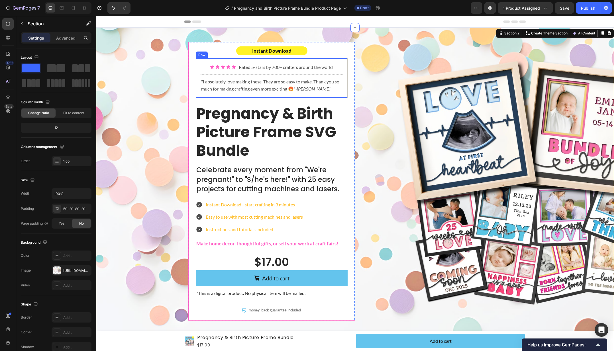
click at [331, 95] on div "Icon Icon Icon Icon Icon Icon List Rated 5-stars by 700+ crafters around the wo…" at bounding box center [272, 78] width 152 height 40
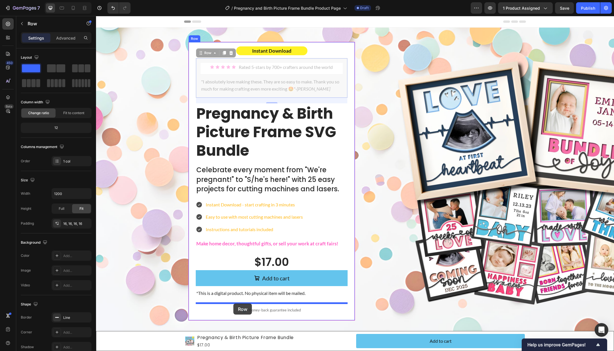
drag, startPoint x: 204, startPoint y: 54, endPoint x: 233, endPoint y: 304, distance: 251.7
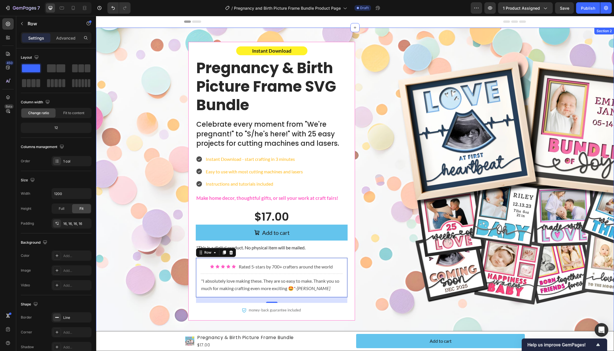
click at [154, 270] on div "Instant Download Text Block Pregnancy & Birth Picture Frame SVG Bundle Text Blo…" at bounding box center [355, 185] width 506 height 287
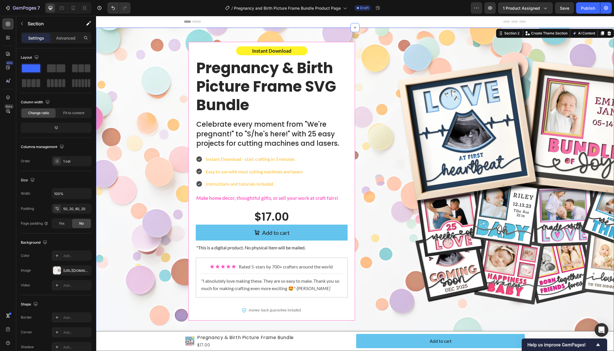
click at [171, 92] on div "Instant Download Text Block Pregnancy & Birth Picture Frame SVG Bundle Text Blo…" at bounding box center [355, 185] width 506 height 287
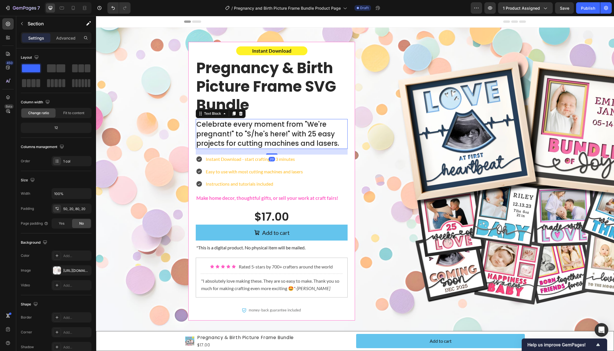
click at [329, 136] on p "Celebrate every moment from "We're pregnant!" to "S/he's here!" with 25 easy pr…" at bounding box center [271, 134] width 151 height 29
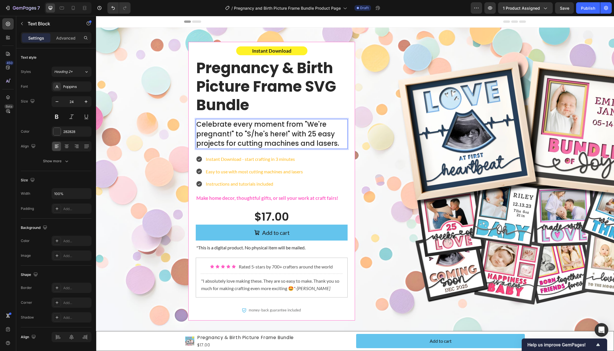
click at [332, 133] on p "Celebrate every moment from "We're pregnant!" to "S/he's here!" with 25 easy pr…" at bounding box center [271, 134] width 151 height 29
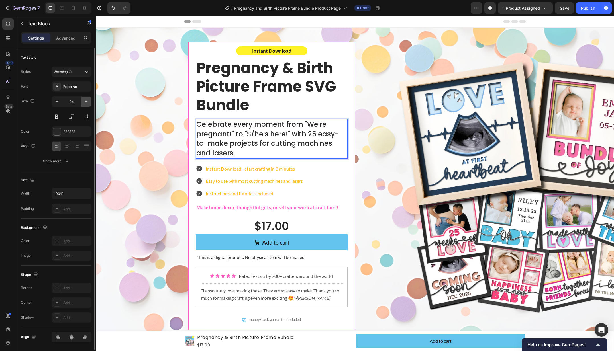
click at [83, 101] on icon "button" at bounding box center [86, 102] width 6 height 6
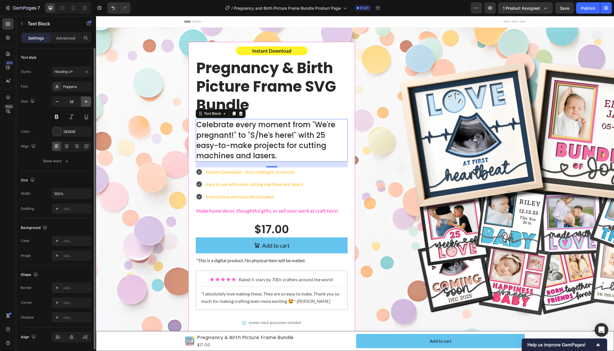
click at [83, 101] on icon "button" at bounding box center [86, 102] width 6 height 6
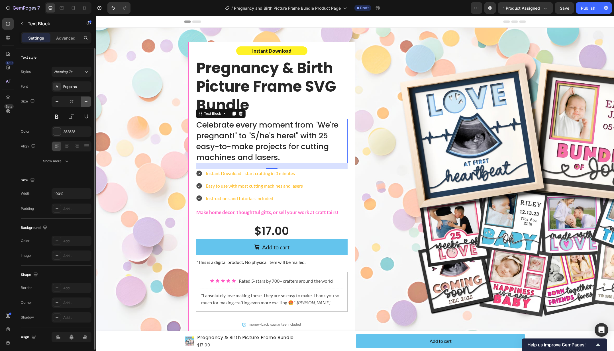
click at [83, 101] on icon "button" at bounding box center [86, 102] width 6 height 6
type input "28"
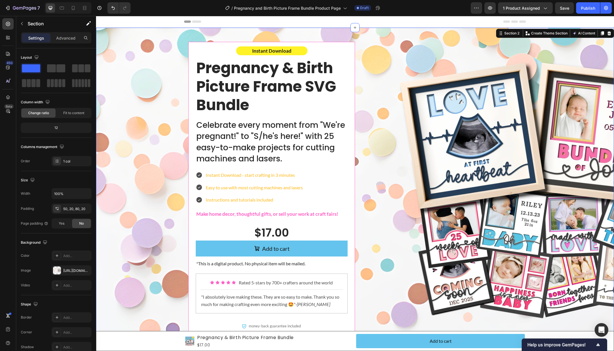
click at [166, 110] on div "Instant Download Text Block Pregnancy & Birth Picture Frame SVG Bundle Text Blo…" at bounding box center [355, 193] width 506 height 303
click at [273, 215] on p "Make home decor, thoughtful gifts, or sell your work at craft fairs!" at bounding box center [271, 214] width 151 height 7
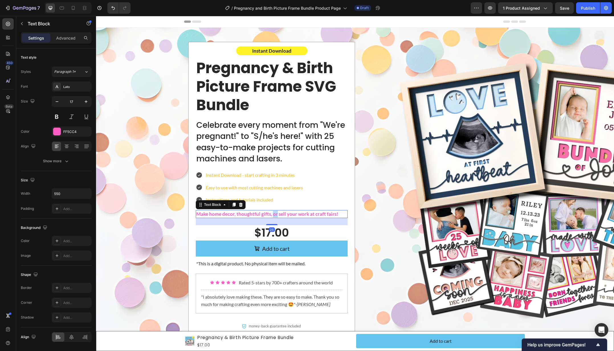
click at [273, 215] on p "Make home decor, thoughtful gifts, or sell your work at craft fairs!" at bounding box center [271, 214] width 151 height 7
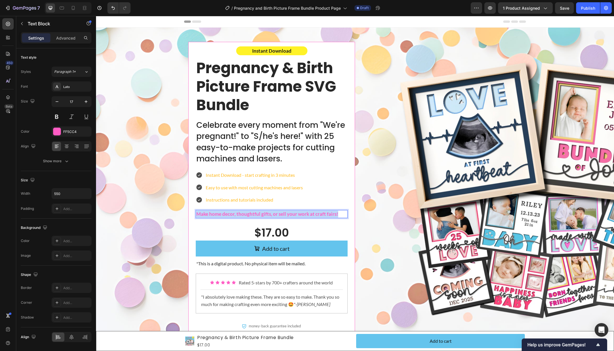
click at [273, 215] on p "Make home decor, thoughtful gifts, or sell your work at craft fairs!" at bounding box center [271, 214] width 151 height 7
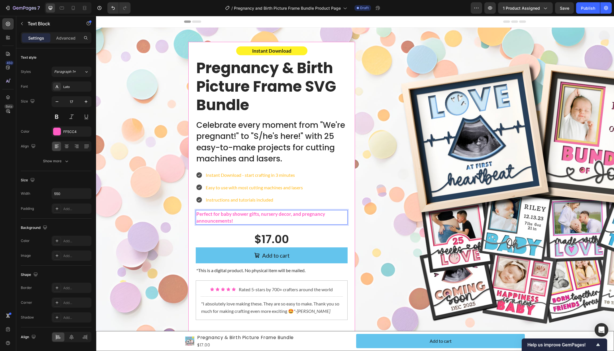
click at [293, 215] on p "Perfect for baby shower gifts, nursery decor, and pregnancy announcements!" at bounding box center [271, 218] width 151 height 14
click at [231, 222] on p "Perfect for baby shower gifts, nursery decor, pregnancy announcements!" at bounding box center [271, 218] width 151 height 14
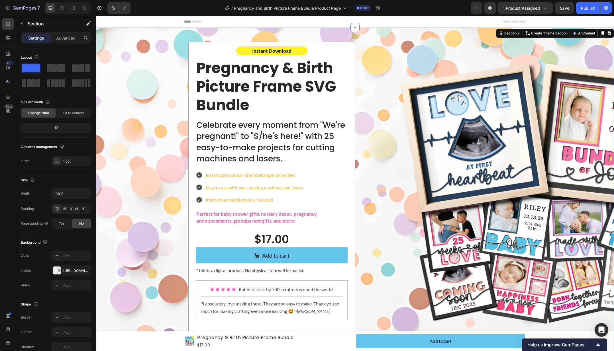
click at [168, 213] on div "Instant Download Text Block Pregnancy & Birth Picture Frame SVG Bundle Text Blo…" at bounding box center [355, 197] width 506 height 310
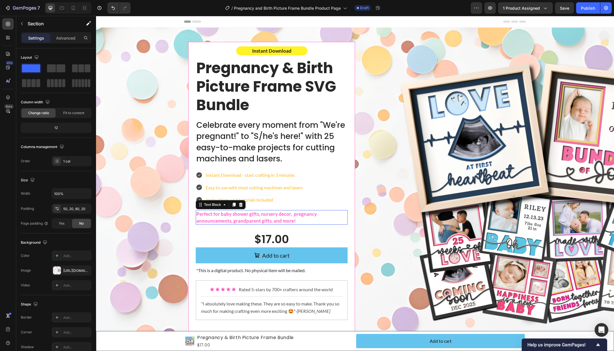
click at [243, 215] on p "Perfect for baby shower gifts, nursery decor, pregnancy announcements, grandpar…" at bounding box center [271, 218] width 151 height 14
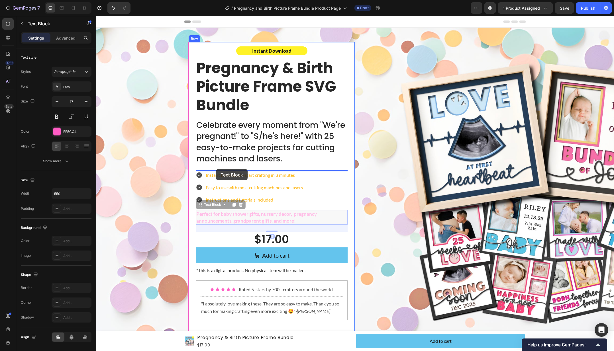
drag, startPoint x: 212, startPoint y: 205, endPoint x: 216, endPoint y: 169, distance: 36.4
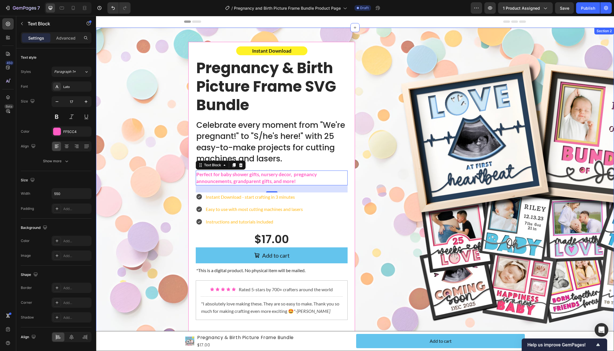
click at [152, 207] on div "Instant Download Text Block Pregnancy & Birth Picture Frame SVG Bundle Text Blo…" at bounding box center [355, 197] width 506 height 310
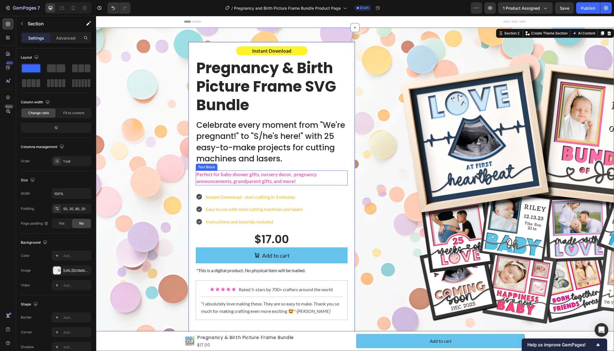
click at [266, 177] on p "Perfect for baby shower gifts, nursery decor, pregnancy announcements, grandpar…" at bounding box center [271, 178] width 151 height 14
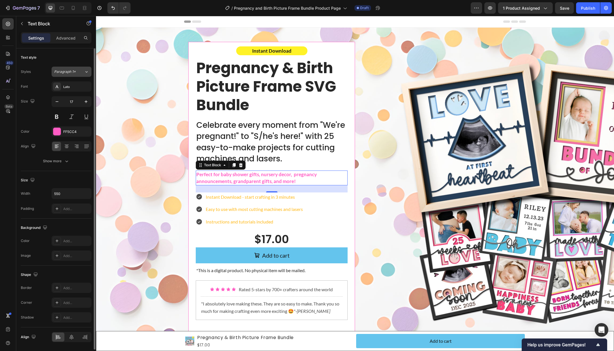
click at [84, 68] on button "Paragraph 1*" at bounding box center [72, 72] width 40 height 10
click at [45, 70] on div "Styles Paragraph 1*" at bounding box center [56, 72] width 71 height 10
click at [88, 102] on icon "button" at bounding box center [86, 102] width 6 height 6
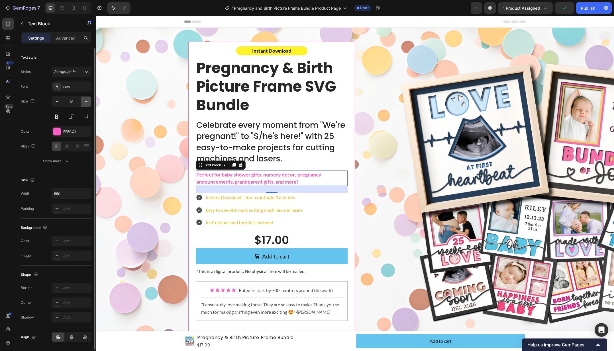
click at [88, 102] on icon "button" at bounding box center [86, 102] width 6 height 6
type input "19"
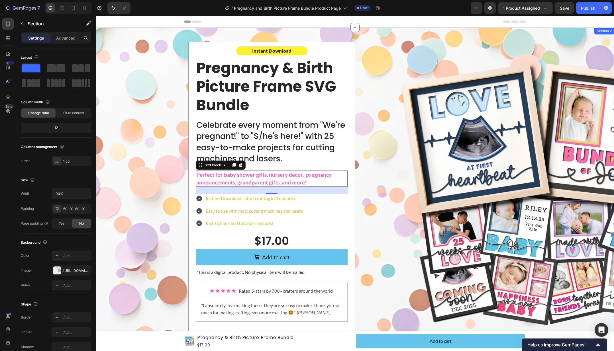
click at [141, 129] on div "Instant Download Text Block Pregnancy & Birth Picture Frame SVG Bundle Text Blo…" at bounding box center [355, 198] width 506 height 312
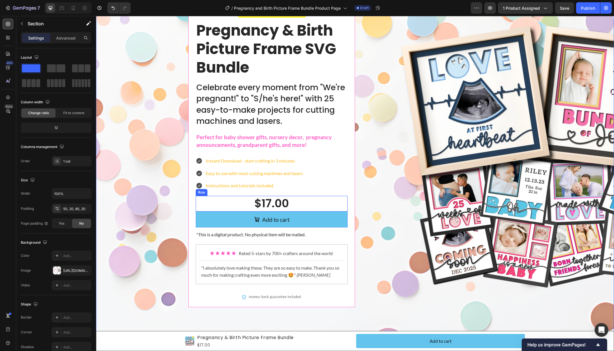
scroll to position [38, 0]
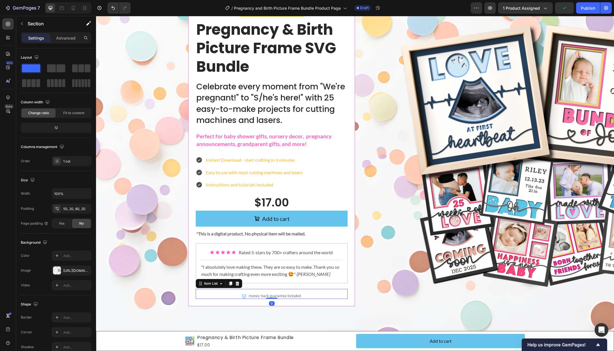
click at [312, 293] on div "money-back guarantee included" at bounding box center [272, 295] width 152 height 7
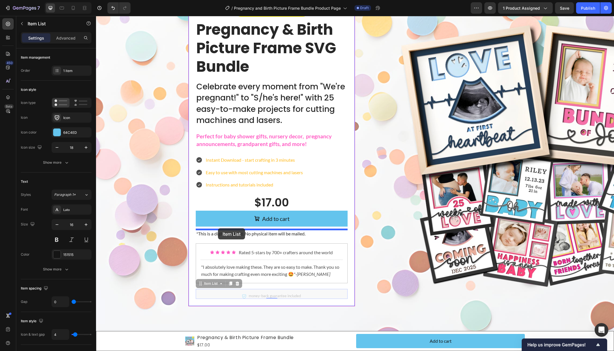
drag, startPoint x: 206, startPoint y: 284, endPoint x: 218, endPoint y: 228, distance: 57.0
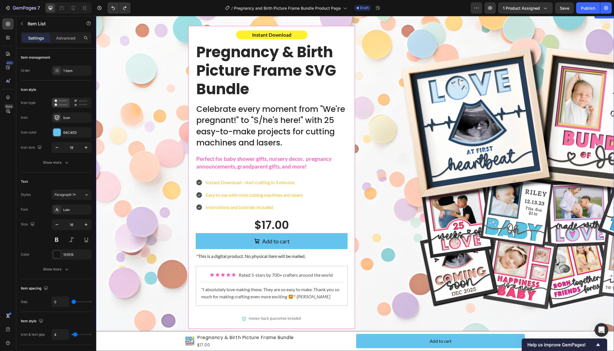
scroll to position [0, 0]
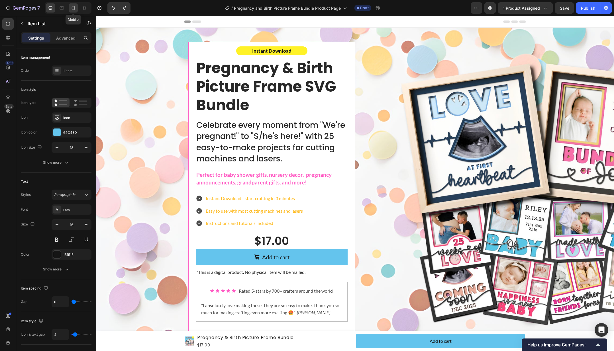
click at [77, 9] on div at bounding box center [73, 7] width 9 height 9
type input "16"
type input "14"
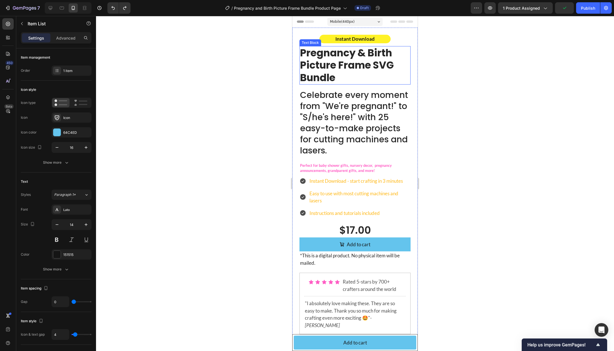
click at [359, 67] on p "Pregnancy & Birth Picture Frame SVG Bundle" at bounding box center [355, 65] width 110 height 37
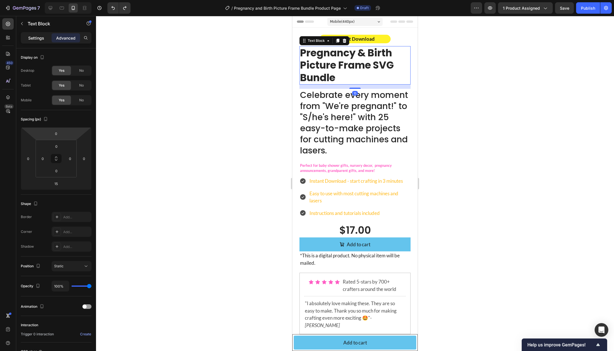
click at [32, 38] on p "Settings" at bounding box center [36, 38] width 16 height 6
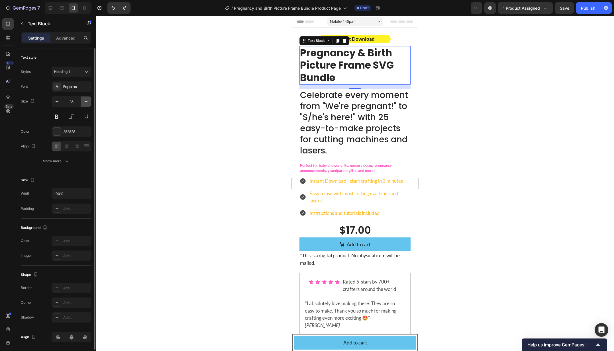
click at [85, 103] on icon "button" at bounding box center [86, 102] width 6 height 6
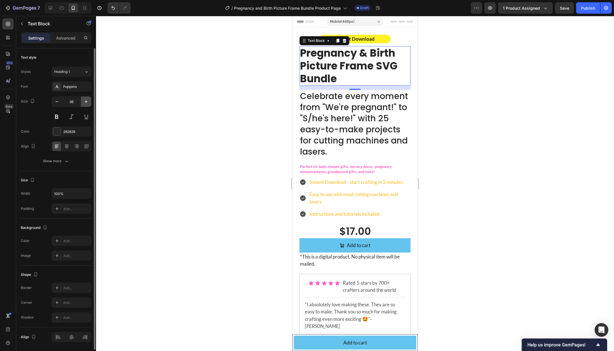
type input "37"
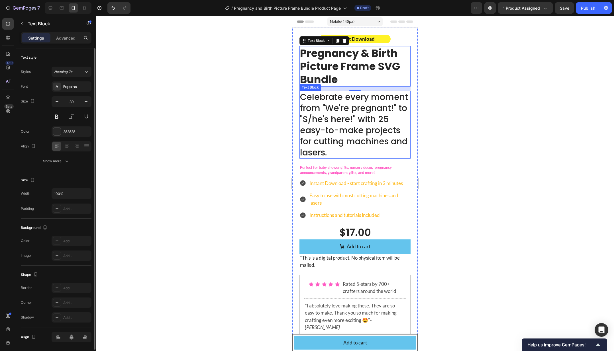
click at [362, 115] on p "Celebrate every moment from "We're pregnant!" to "S/he's here!" with 25 easy-to…" at bounding box center [355, 124] width 110 height 67
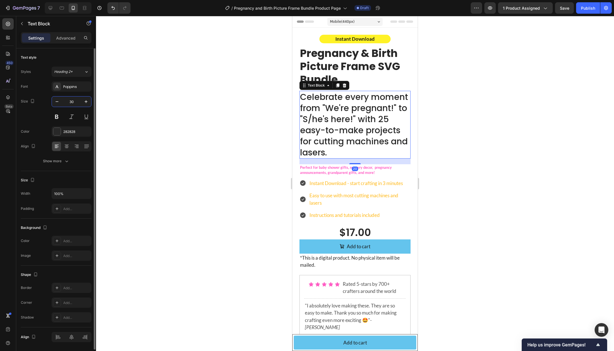
click at [69, 101] on input "30" at bounding box center [71, 102] width 19 height 10
type input "20"
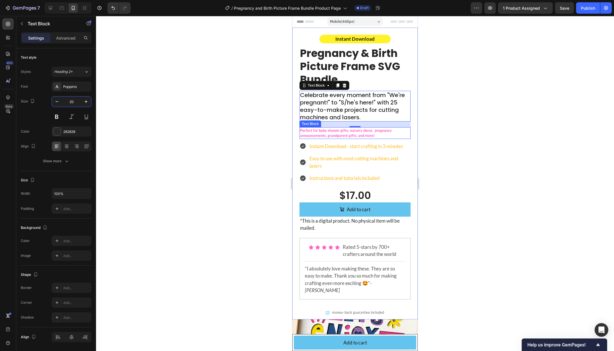
click at [321, 129] on p "Perfect for baby shower gifts, nursery decor, pregnancy announcements, grandpar…" at bounding box center [355, 133] width 110 height 10
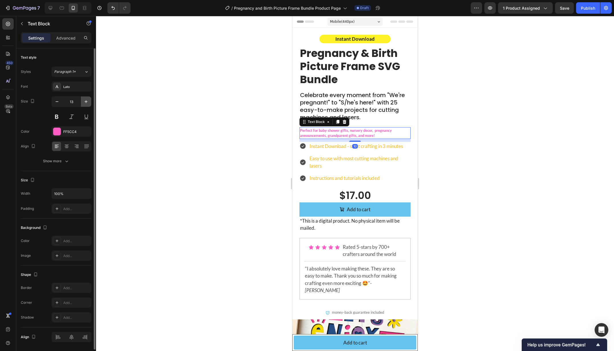
click at [84, 102] on icon "button" at bounding box center [86, 102] width 6 height 6
type input "15"
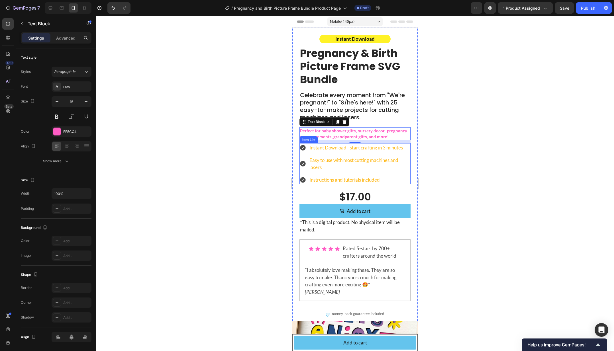
click at [324, 148] on p "Instant Download - start crafting in 3 minutes" at bounding box center [359, 147] width 100 height 7
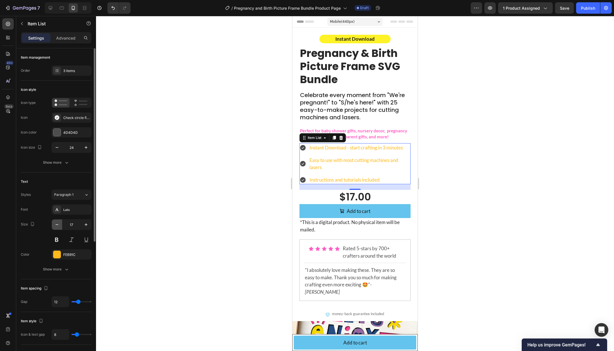
click at [56, 226] on icon "button" at bounding box center [57, 225] width 6 height 6
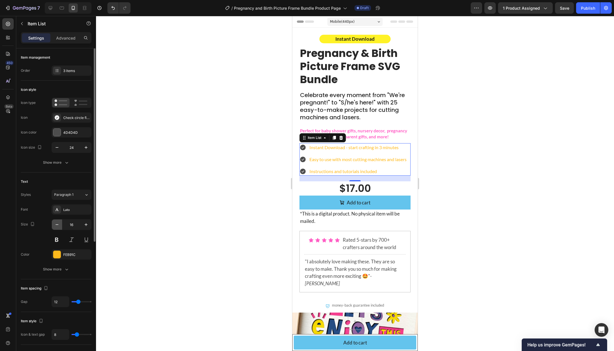
type input "15"
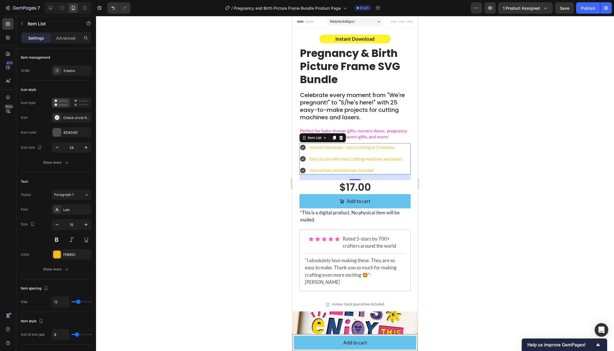
click at [266, 169] on div at bounding box center [355, 183] width 518 height 335
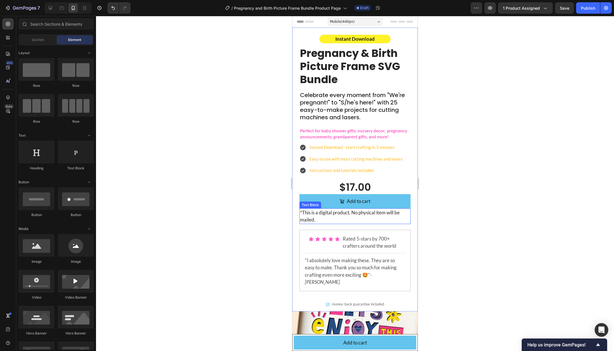
click at [320, 216] on p "*This is a digital product. No physical item will be mailed." at bounding box center [355, 216] width 110 height 15
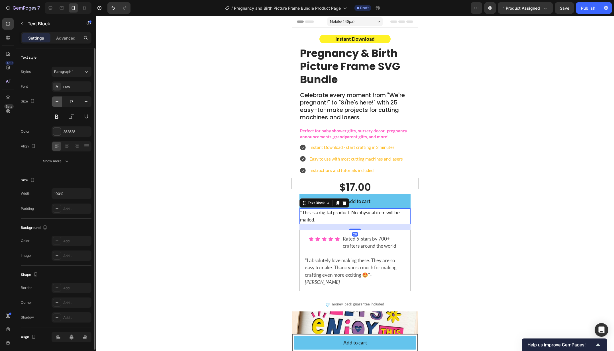
click at [59, 99] on icon "button" at bounding box center [57, 102] width 6 height 6
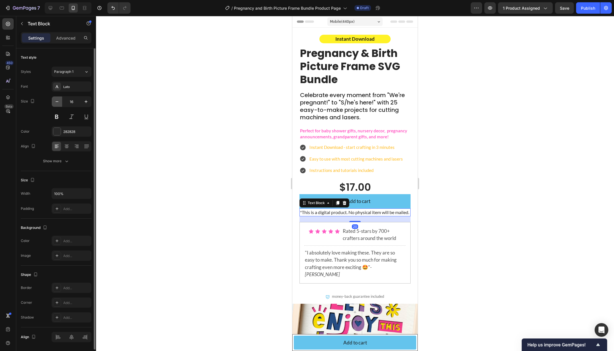
click at [59, 99] on icon "button" at bounding box center [57, 102] width 6 height 6
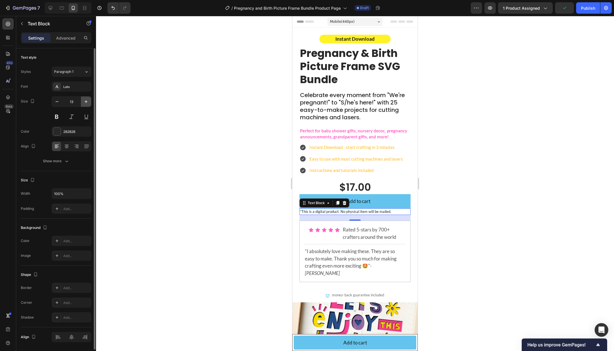
click at [82, 102] on button "button" at bounding box center [86, 102] width 10 height 10
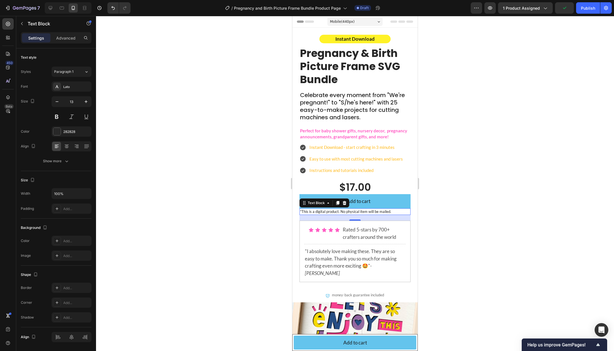
type input "14"
click at [362, 237] on p "Rated 5-stars by 700+ crafters around the world" at bounding box center [372, 234] width 58 height 15
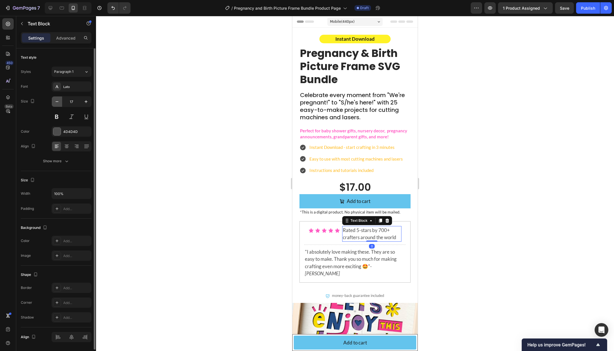
click at [57, 101] on icon "button" at bounding box center [57, 101] width 3 height 1
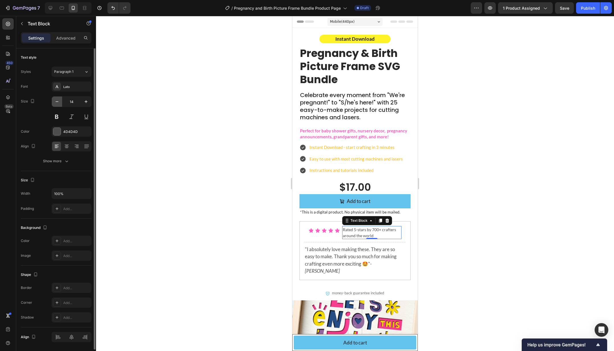
click at [57, 101] on icon "button" at bounding box center [57, 101] width 3 height 1
click at [85, 102] on icon "button" at bounding box center [86, 102] width 6 height 6
click at [57, 103] on icon "button" at bounding box center [57, 102] width 6 height 6
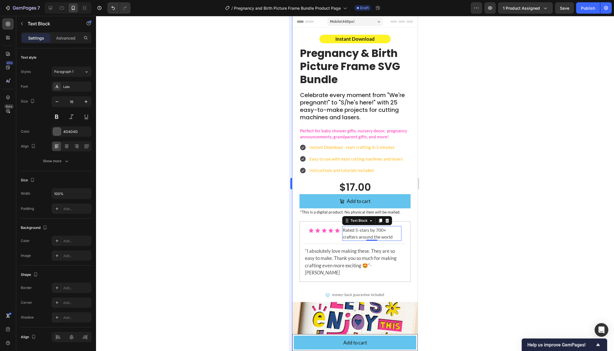
type input "15"
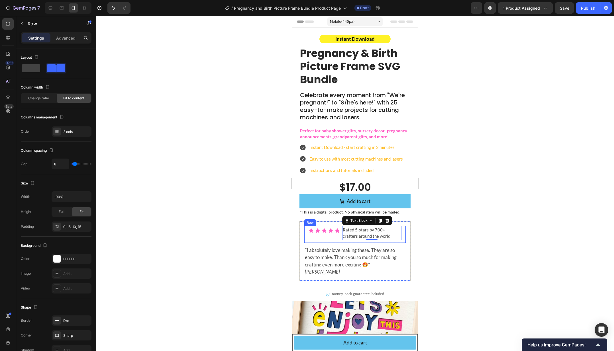
click at [404, 234] on div "Icon Icon Icon Icon Icon Icon List Rated 5-stars by 700+ crafters around the wo…" at bounding box center [354, 234] width 101 height 17
click at [60, 40] on p "Advanced" at bounding box center [65, 38] width 19 height 6
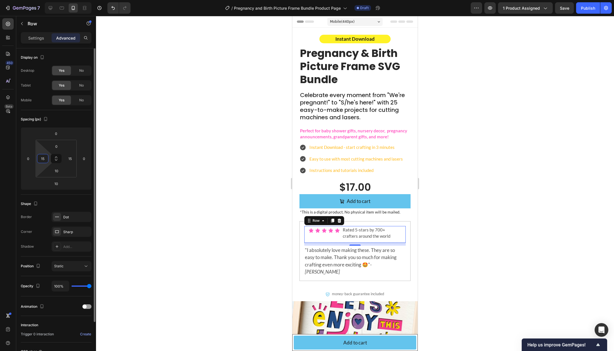
click at [43, 161] on input "15" at bounding box center [42, 158] width 9 height 9
type input "0"
click at [71, 159] on input "15" at bounding box center [70, 158] width 9 height 9
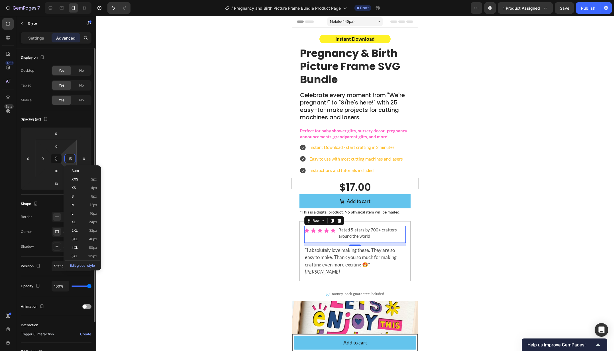
type input "0"
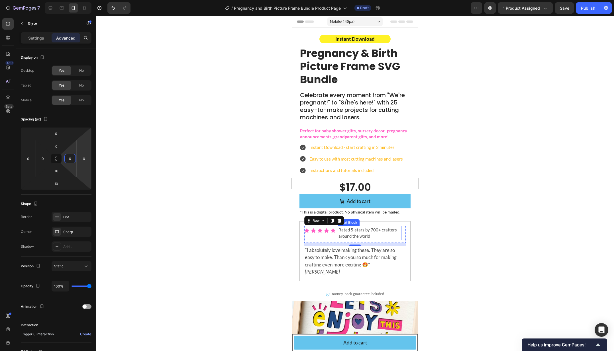
click at [363, 237] on p "Rated 5-stars by 700+ crafters around the world" at bounding box center [369, 233] width 62 height 13
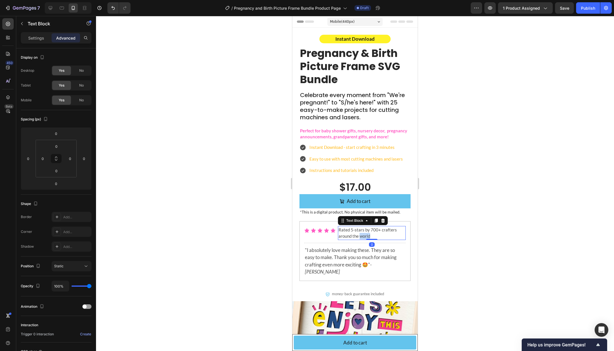
click at [363, 237] on p "Rated 5-stars by 700+ crafters around the world" at bounding box center [371, 233] width 67 height 13
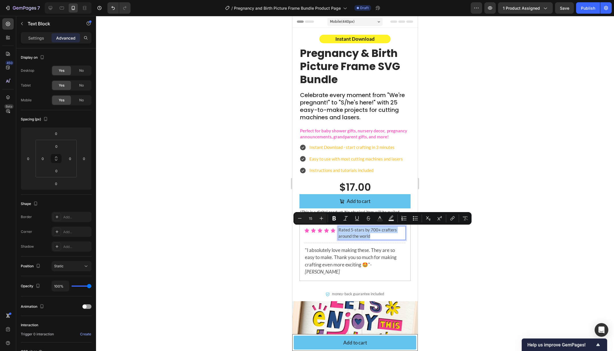
click at [363, 237] on p "Rated 5-stars by 700+ crafters around the world" at bounding box center [371, 233] width 67 height 13
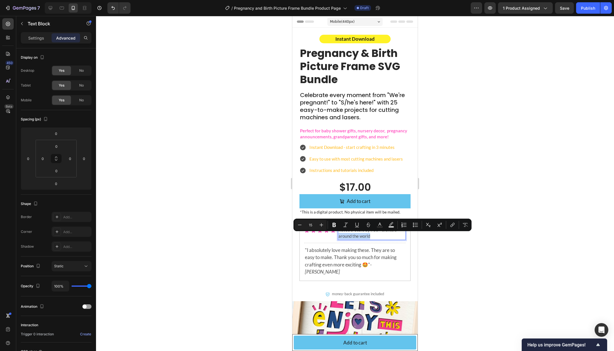
drag, startPoint x: 363, startPoint y: 237, endPoint x: 338, endPoint y: 236, distance: 24.8
click at [338, 236] on p "Rated 5-stars by 700+ crafters around the world" at bounding box center [371, 233] width 67 height 13
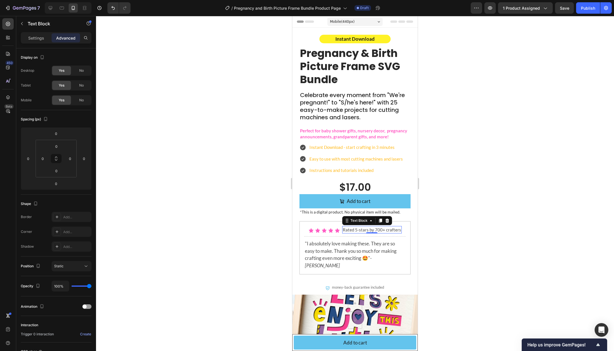
click at [239, 236] on div at bounding box center [355, 183] width 518 height 335
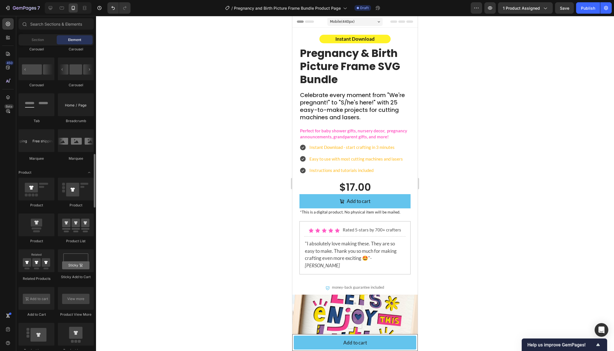
scroll to position [616, 0]
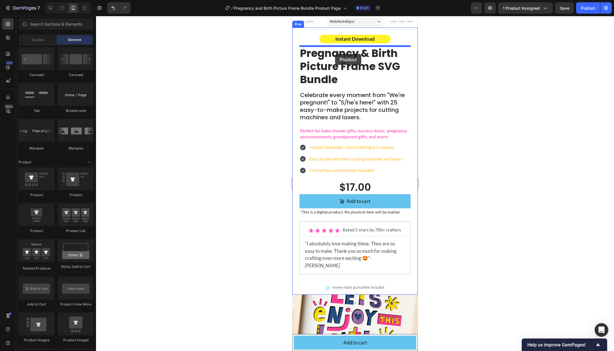
drag, startPoint x: 326, startPoint y: 232, endPoint x: 335, endPoint y: 54, distance: 178.8
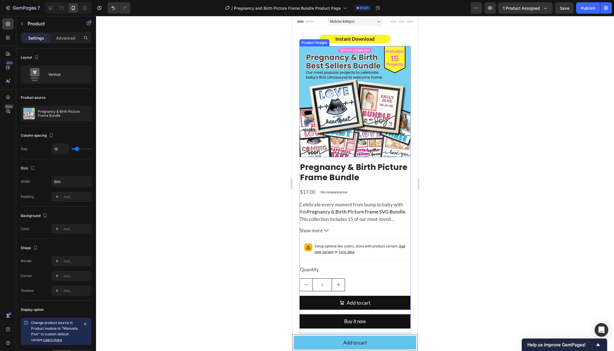
click at [359, 74] on img at bounding box center [354, 101] width 111 height 111
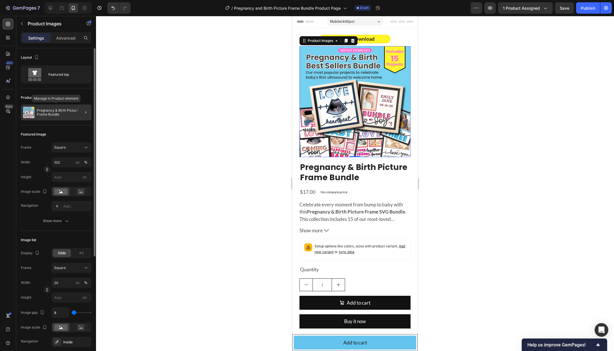
click at [43, 112] on p "Pregnancy & Birth Picture Frame Bundle" at bounding box center [63, 112] width 52 height 8
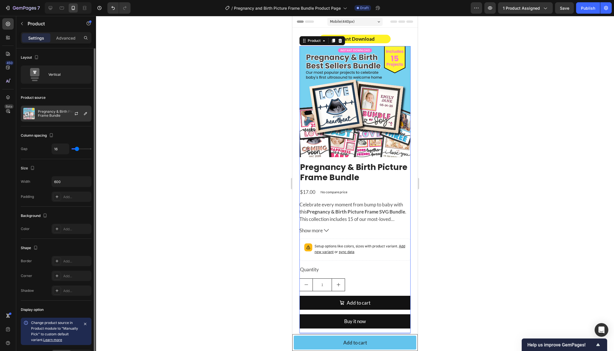
click at [62, 112] on p "Pregnancy & Birth Picture Frame Bundle" at bounding box center [63, 114] width 51 height 8
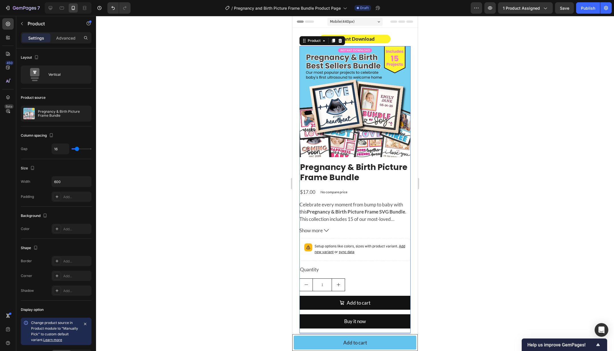
click at [222, 99] on div at bounding box center [355, 183] width 518 height 335
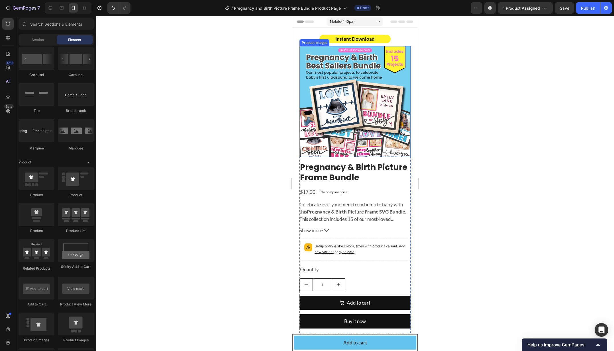
click at [366, 103] on img at bounding box center [354, 101] width 111 height 111
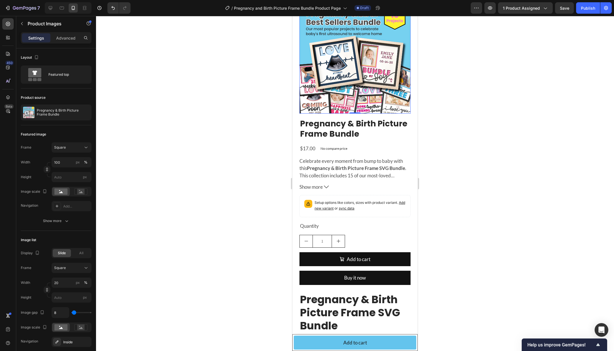
scroll to position [0, 0]
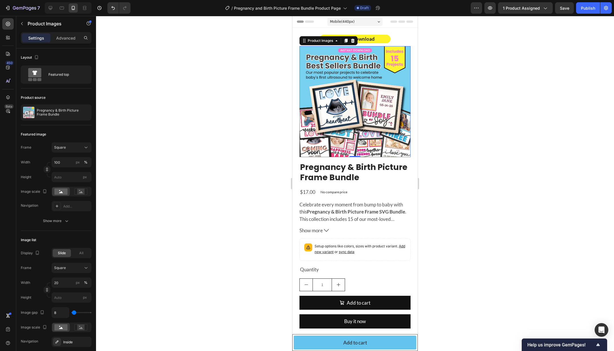
click at [464, 54] on div at bounding box center [355, 183] width 518 height 335
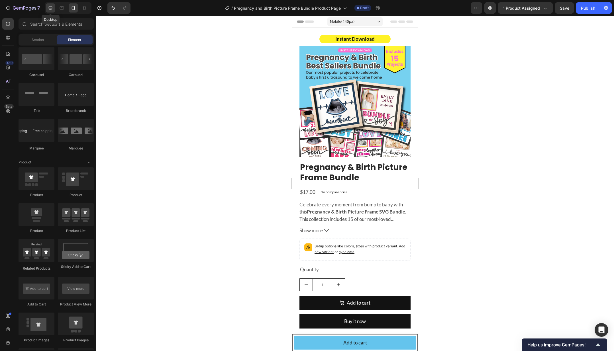
click at [51, 9] on icon at bounding box center [51, 8] width 4 height 4
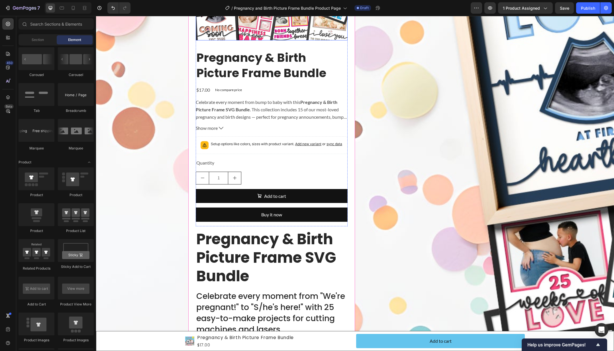
scroll to position [137, 0]
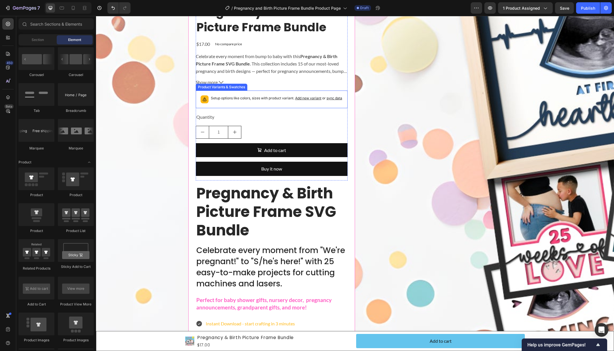
click at [239, 94] on div "Setup options like colors, sizes with product variant. Add new variant or sync …" at bounding box center [271, 99] width 147 height 13
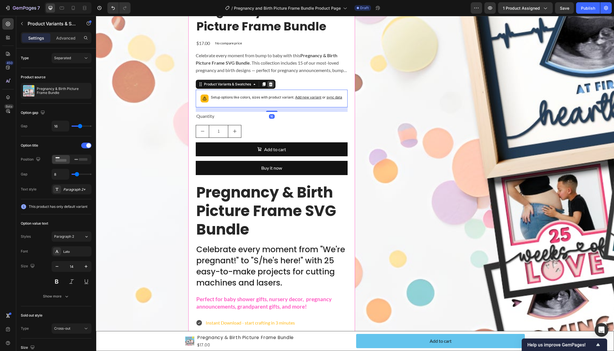
click at [270, 83] on icon at bounding box center [270, 84] width 5 height 5
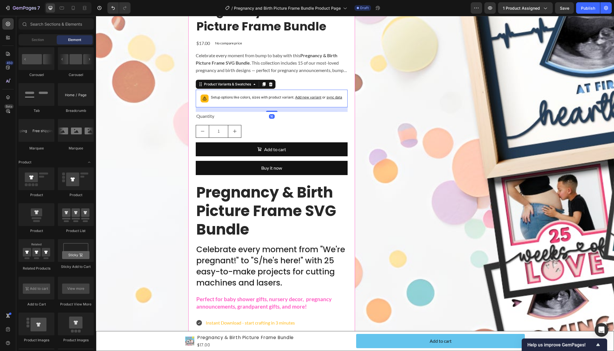
scroll to position [218, 0]
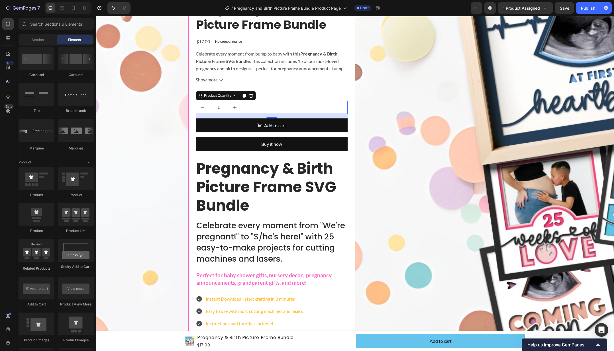
click at [245, 106] on div "1" at bounding box center [272, 107] width 152 height 13
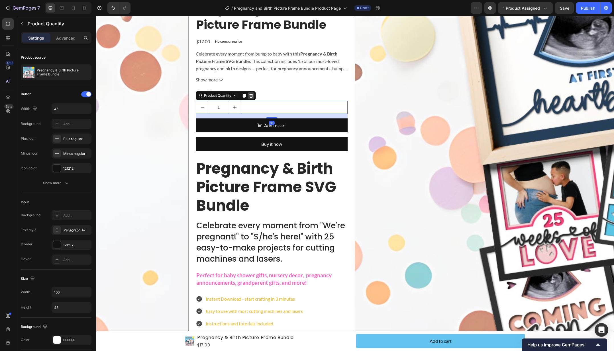
click at [252, 94] on icon at bounding box center [251, 95] width 5 height 5
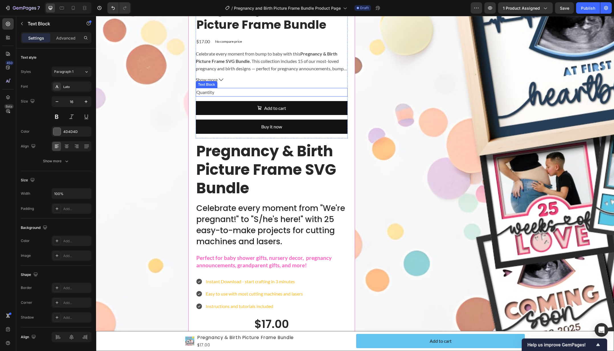
click at [224, 91] on div "Quantity" at bounding box center [272, 92] width 152 height 9
click at [239, 80] on icon at bounding box center [240, 82] width 5 height 5
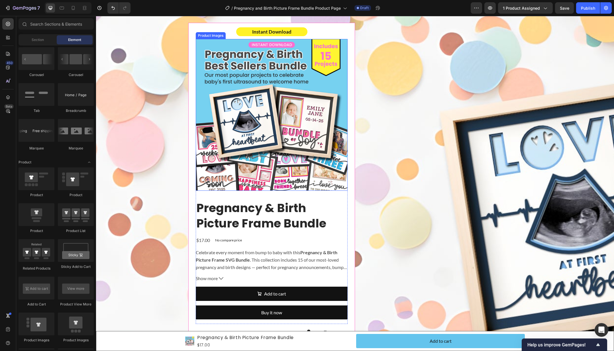
scroll to position [0, 0]
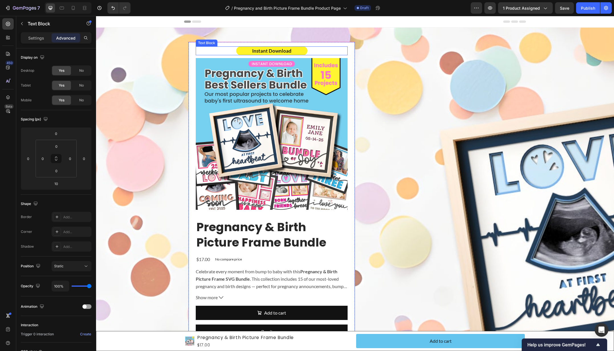
click at [335, 52] on div "Instant Download" at bounding box center [272, 50] width 152 height 9
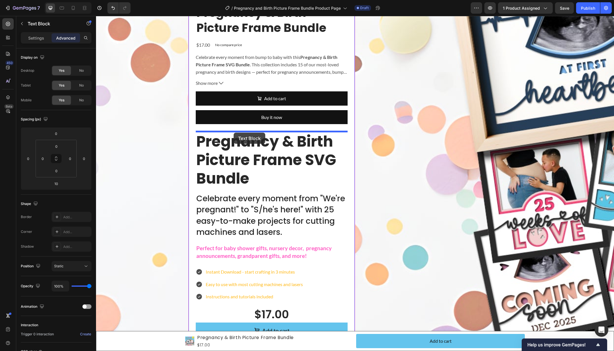
drag, startPoint x: 207, startPoint y: 40, endPoint x: 238, endPoint y: 132, distance: 97.4
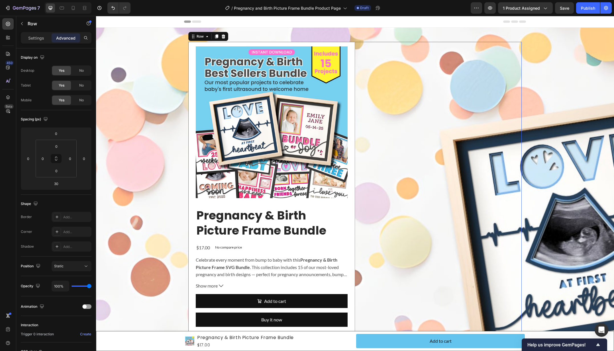
click at [378, 124] on div "Row" at bounding box center [438, 337] width 167 height 591
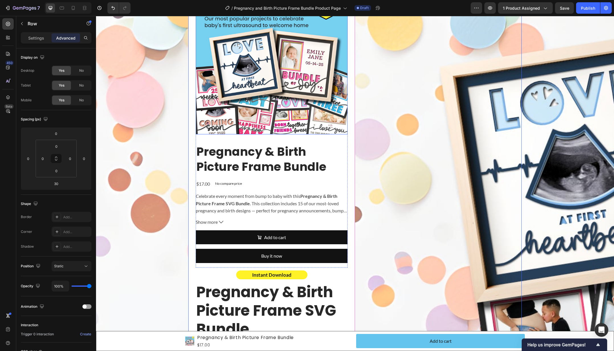
scroll to position [68, 0]
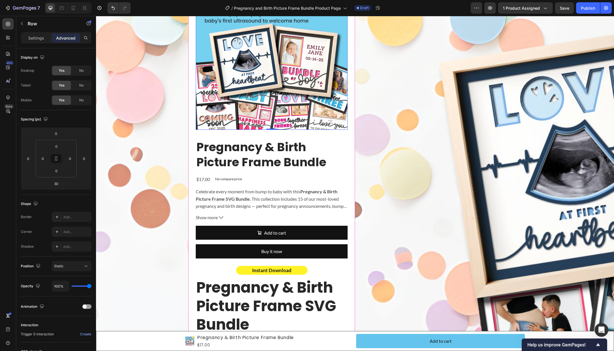
click at [322, 72] on img at bounding box center [272, 54] width 152 height 152
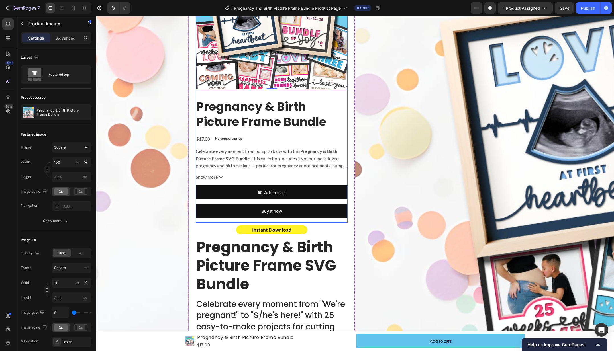
scroll to position [108, 0]
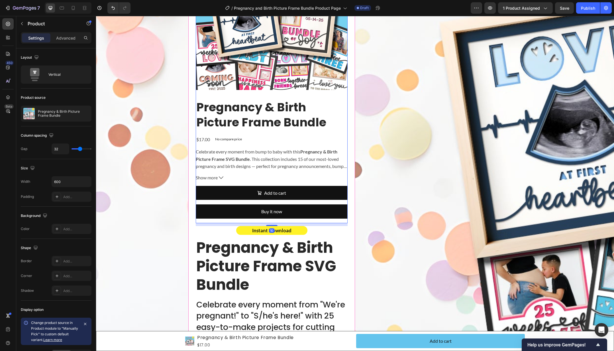
click at [323, 131] on div "Pregnancy & Birth Picture Frame Bundle Product Title $17.00 Product Price Produ…" at bounding box center [272, 161] width 152 height 124
click at [320, 111] on h2 "Pregnancy & Birth Picture Frame Bundle" at bounding box center [272, 115] width 152 height 32
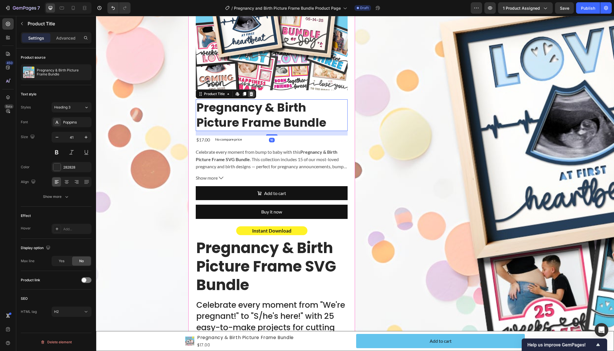
click at [252, 92] on icon at bounding box center [251, 94] width 4 height 4
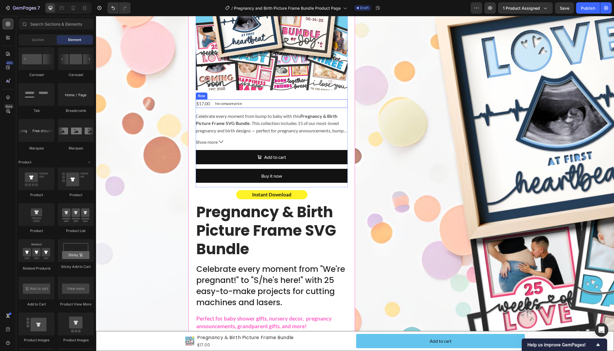
click at [247, 104] on div "$17.00 Product Price Product Price No compare price Product Price Row" at bounding box center [272, 103] width 152 height 9
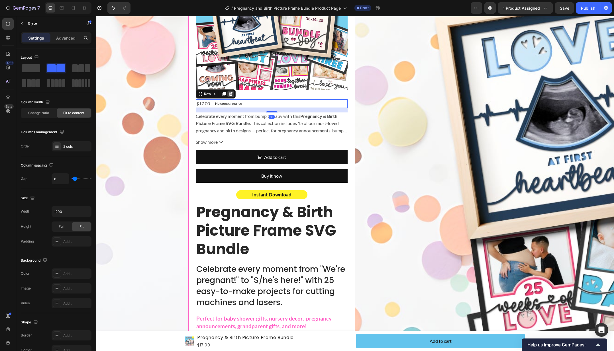
click at [232, 93] on icon at bounding box center [230, 94] width 5 height 5
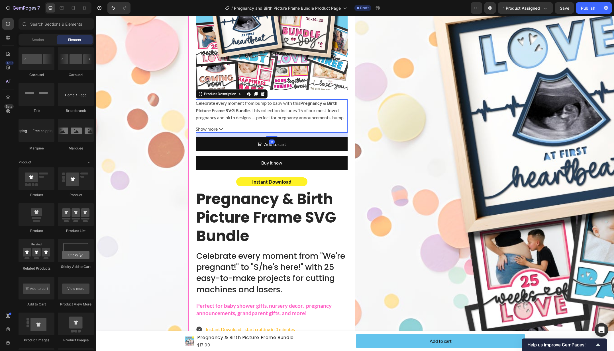
click at [253, 109] on p "Celebrate every moment from bump to baby with this Pregnancy & Birth Picture Fr…" at bounding box center [270, 113] width 148 height 27
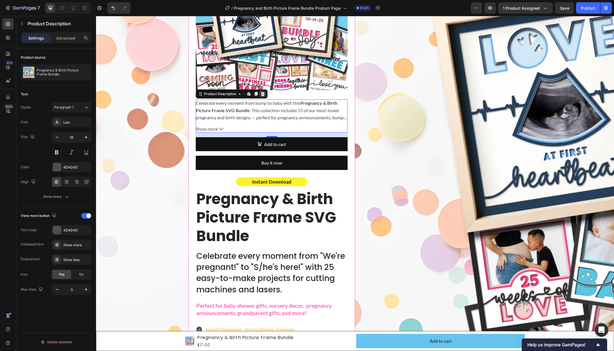
click at [263, 95] on icon at bounding box center [263, 94] width 4 height 4
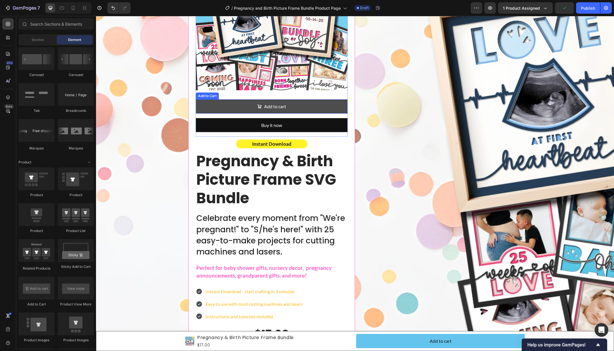
click at [318, 111] on button "Add to cart" at bounding box center [272, 106] width 152 height 14
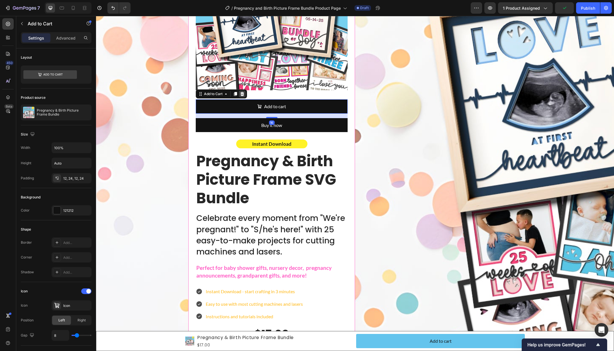
click at [245, 96] on div at bounding box center [242, 94] width 7 height 7
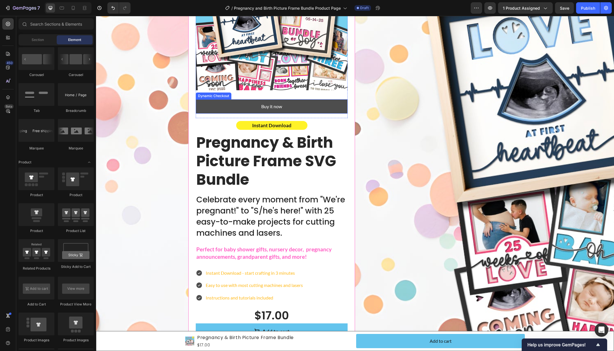
click at [302, 109] on button "Buy it now" at bounding box center [272, 106] width 152 height 14
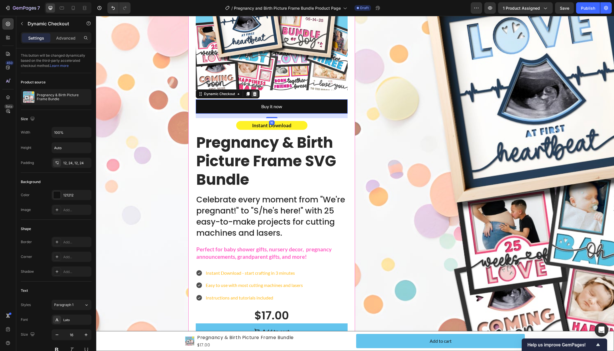
click at [254, 95] on icon at bounding box center [254, 94] width 5 height 5
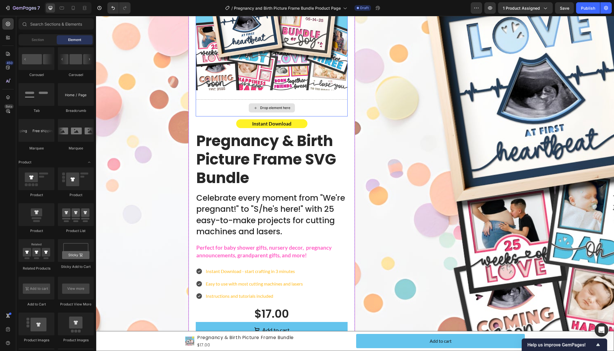
click at [307, 109] on div "Drop element here" at bounding box center [272, 107] width 152 height 17
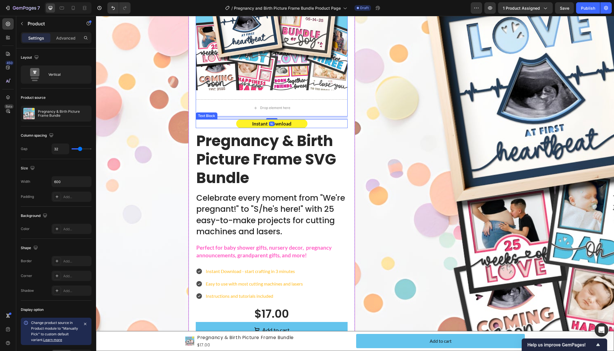
click at [318, 123] on div "Instant Download" at bounding box center [272, 123] width 152 height 9
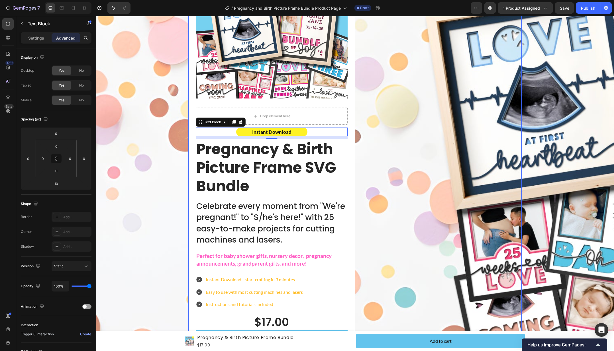
scroll to position [168, 0]
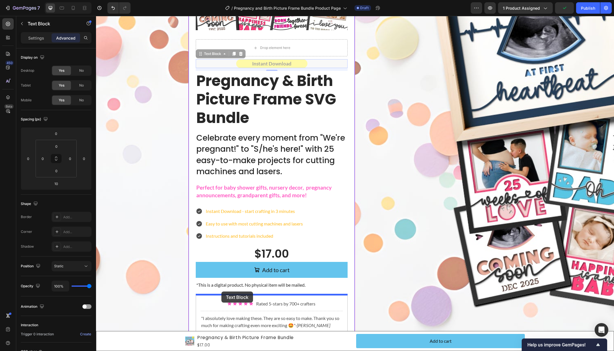
drag, startPoint x: 212, startPoint y: 52, endPoint x: 221, endPoint y: 292, distance: 240.0
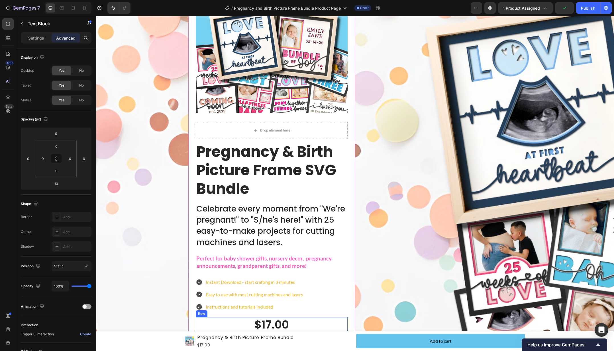
scroll to position [0, 0]
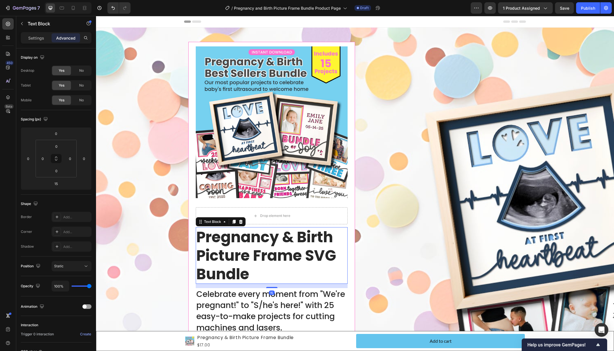
click at [261, 261] on p "Pregnancy & Birth Picture Frame SVG Bundle" at bounding box center [271, 256] width 151 height 56
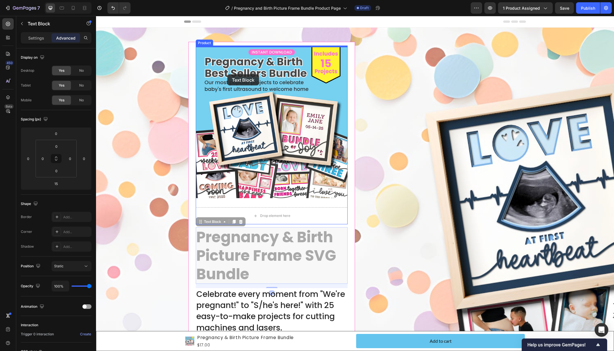
drag, startPoint x: 214, startPoint y: 223, endPoint x: 227, endPoint y: 74, distance: 149.2
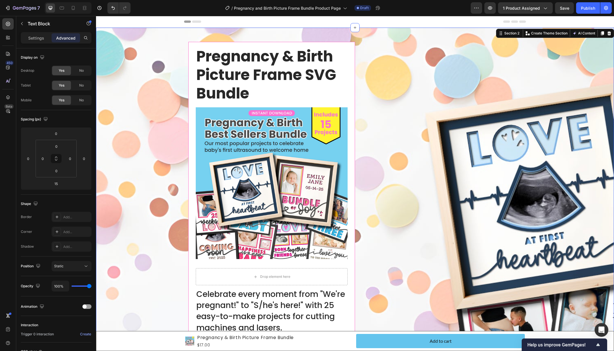
click at [168, 80] on div "Pregnancy & Birth Picture Frame SVG Bundle Text Block Product Images Drop eleme…" at bounding box center [355, 288] width 506 height 492
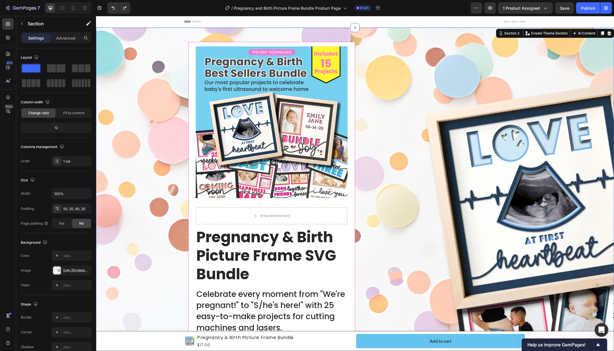
click at [570, 112] on div "Product Images Drop element here Product Pregnancy & Birth Picture Frame SVG Bu…" at bounding box center [355, 288] width 506 height 492
click at [273, 111] on img at bounding box center [272, 122] width 152 height 152
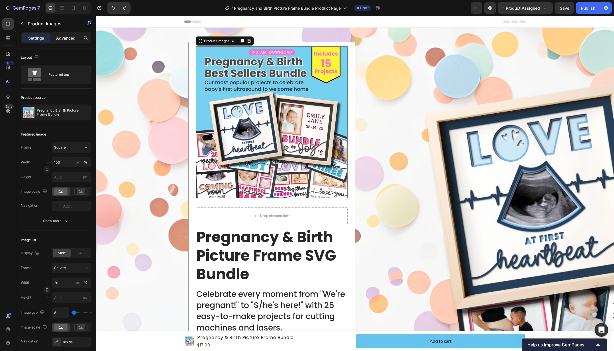
click at [65, 39] on p "Advanced" at bounding box center [65, 38] width 19 height 6
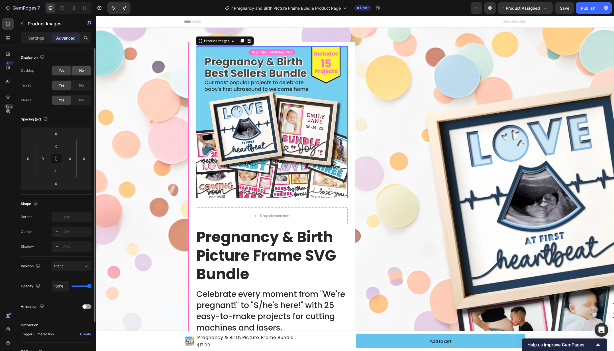
click at [75, 69] on div "No" at bounding box center [81, 70] width 19 height 9
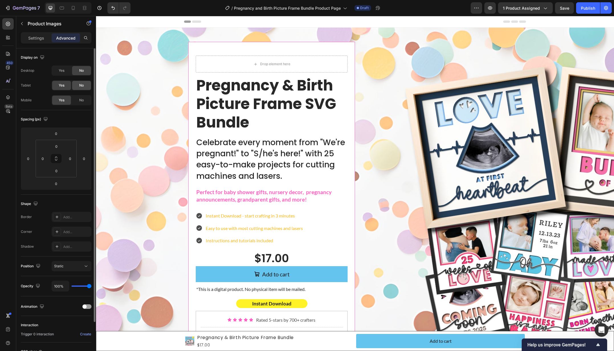
click at [79, 87] on span "No" at bounding box center [81, 85] width 5 height 5
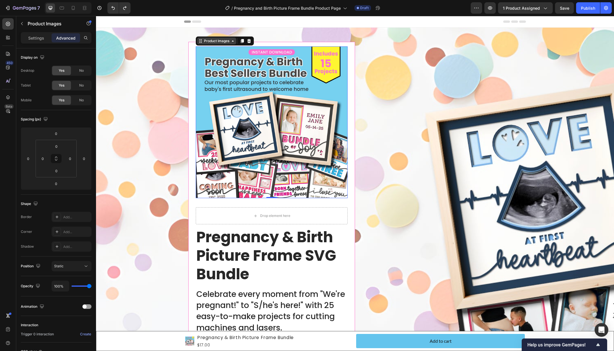
click at [232, 40] on icon at bounding box center [232, 41] width 5 height 5
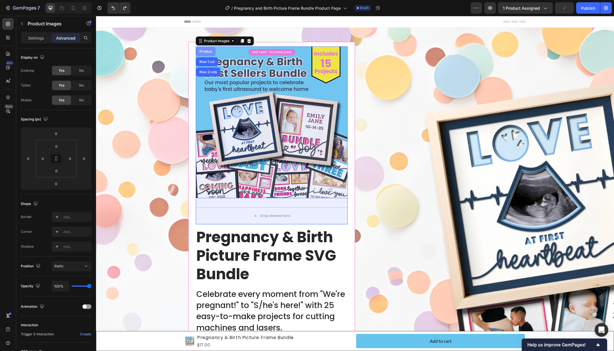
click at [205, 52] on div "Product" at bounding box center [205, 51] width 15 height 3
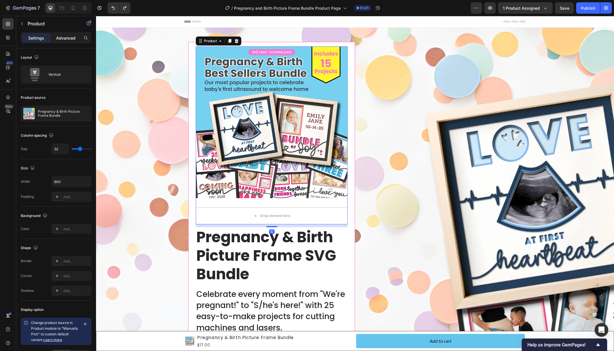
click at [64, 39] on p "Advanced" at bounding box center [65, 38] width 19 height 6
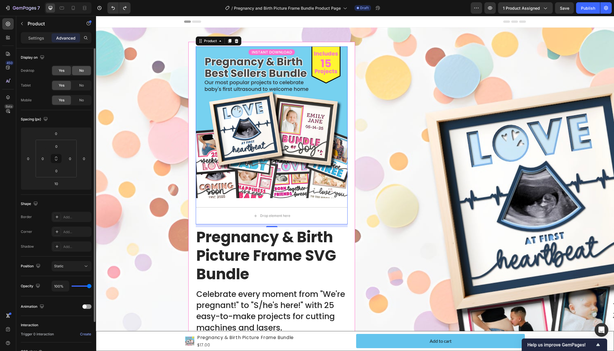
click at [82, 71] on span "No" at bounding box center [81, 70] width 5 height 5
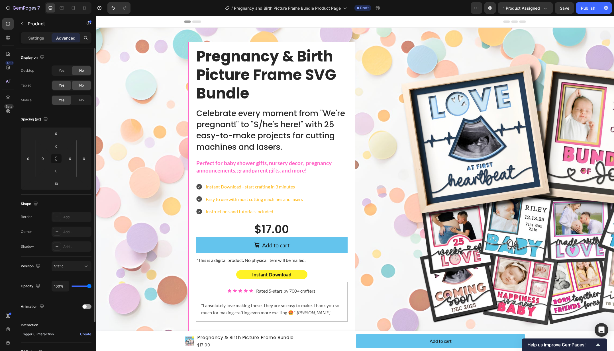
click at [82, 84] on span "No" at bounding box center [81, 85] width 5 height 5
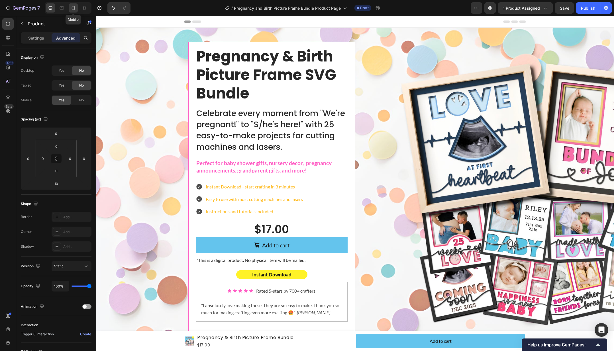
click at [71, 9] on icon at bounding box center [73, 8] width 6 height 6
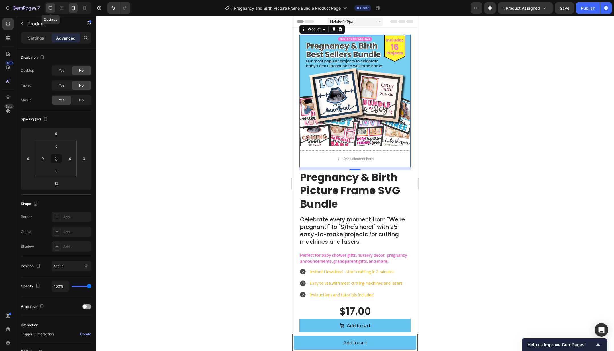
click at [51, 8] on icon at bounding box center [51, 8] width 6 height 6
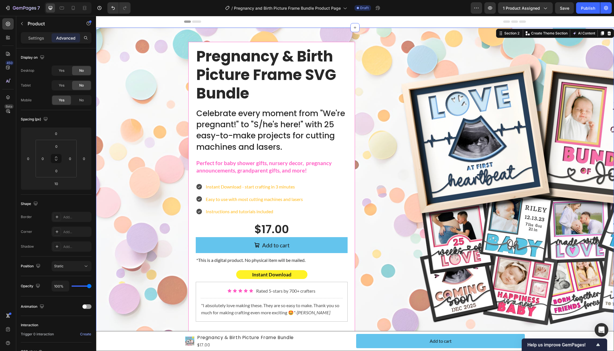
click at [137, 138] on div "Product Images Product Pregnancy & Birth Picture Frame SVG Bundle Text Block Ce…" at bounding box center [355, 198] width 506 height 312
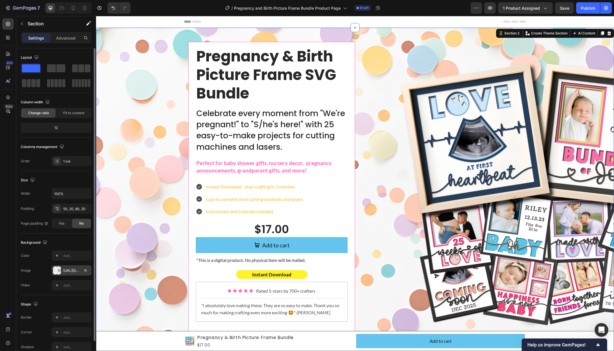
click at [70, 268] on div "[URL][DOMAIN_NAME]" at bounding box center [71, 270] width 17 height 5
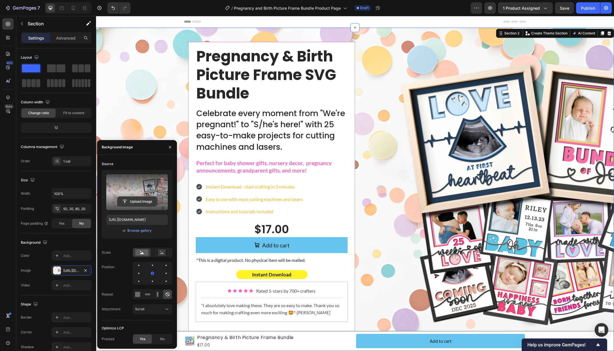
click at [133, 201] on input "file" at bounding box center [136, 202] width 39 height 10
type input "[URL][DOMAIN_NAME]"
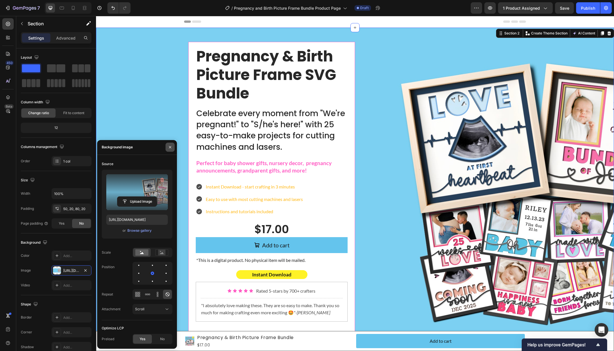
click at [171, 148] on icon "button" at bounding box center [170, 147] width 5 height 5
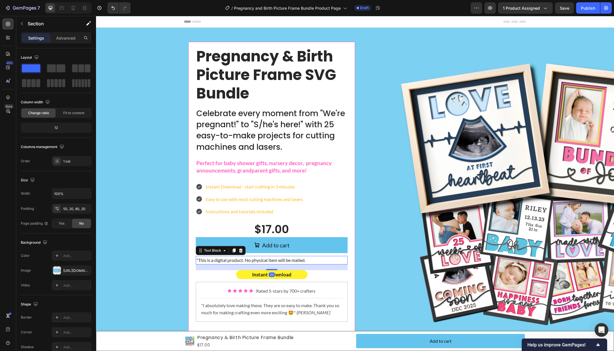
click at [302, 260] on p "*This is a digital product. No physical item will be mailed." at bounding box center [271, 260] width 151 height 7
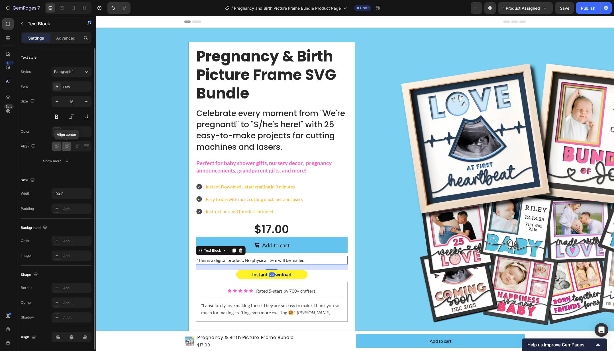
click at [67, 144] on icon at bounding box center [67, 147] width 6 height 6
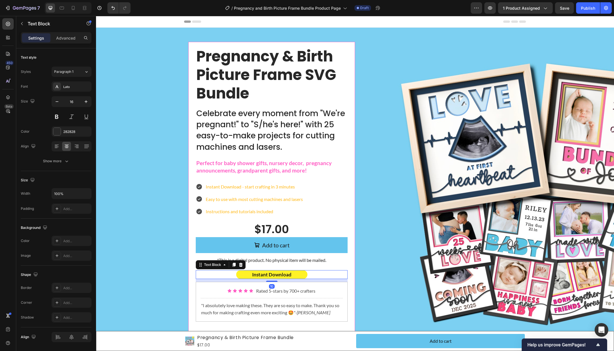
click at [308, 273] on div "Instant Download" at bounding box center [272, 274] width 152 height 9
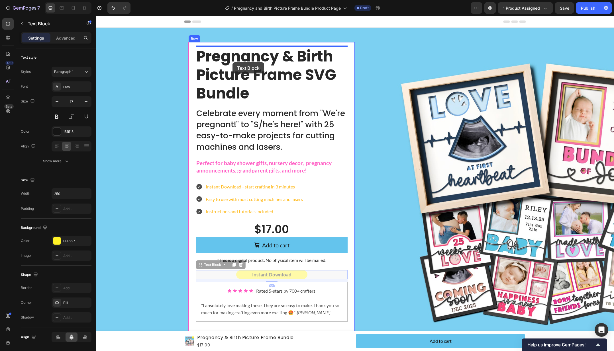
drag, startPoint x: 211, startPoint y: 265, endPoint x: 232, endPoint y: 62, distance: 203.8
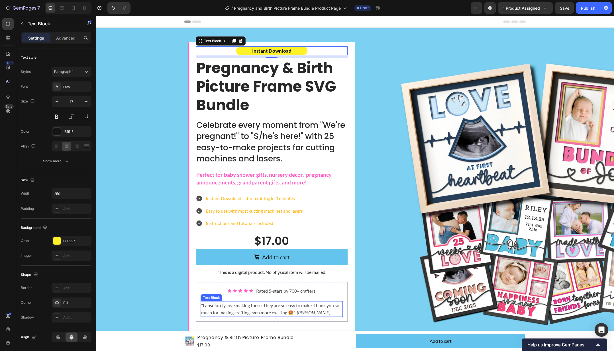
click at [247, 308] on p ""I absolutely love making these. They are so easy to make. Thank you so much fo…" at bounding box center [271, 309] width 141 height 15
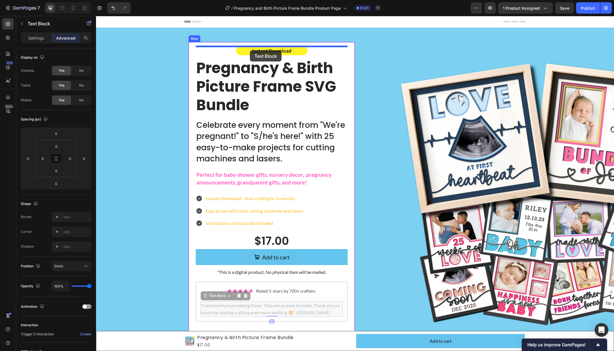
drag, startPoint x: 216, startPoint y: 298, endPoint x: 250, endPoint y: 50, distance: 250.1
type input "10"
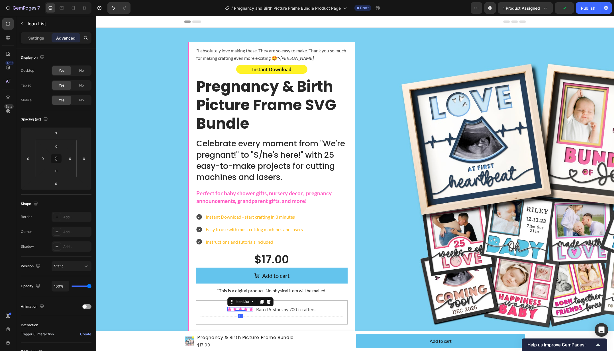
click at [236, 310] on div "Icon Icon Icon Icon Icon" at bounding box center [240, 309] width 26 height 4
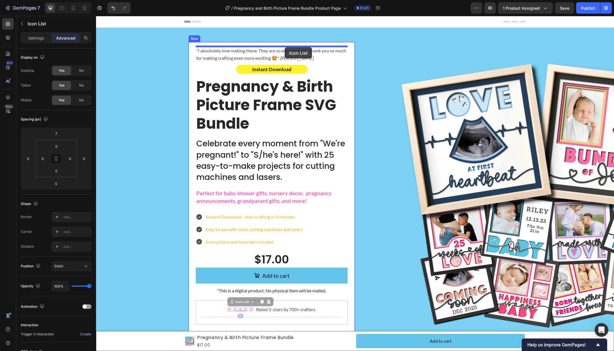
drag, startPoint x: 235, startPoint y: 301, endPoint x: 284, endPoint y: 47, distance: 258.1
type input "10"
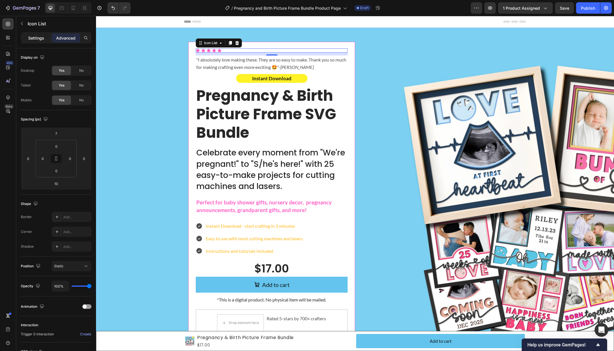
click at [42, 38] on p "Settings" at bounding box center [36, 38] width 16 height 6
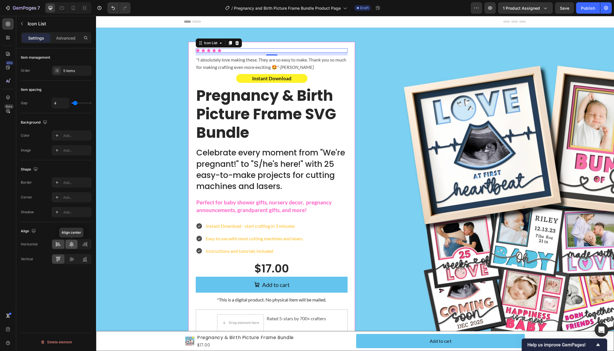
click at [70, 245] on icon at bounding box center [71, 244] width 4 height 5
click at [254, 59] on p ""I absolutely love making these. They are so easy to make. Thank you so much fo…" at bounding box center [271, 63] width 151 height 15
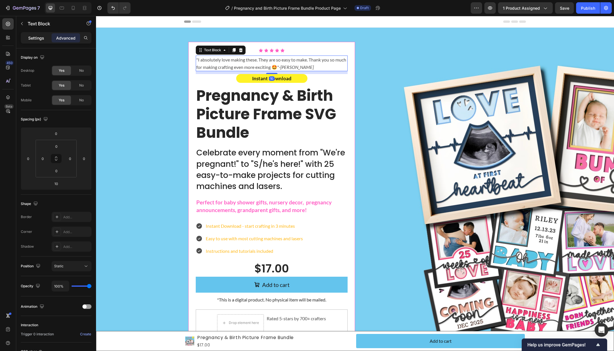
click at [37, 35] on p "Settings" at bounding box center [36, 38] width 16 height 6
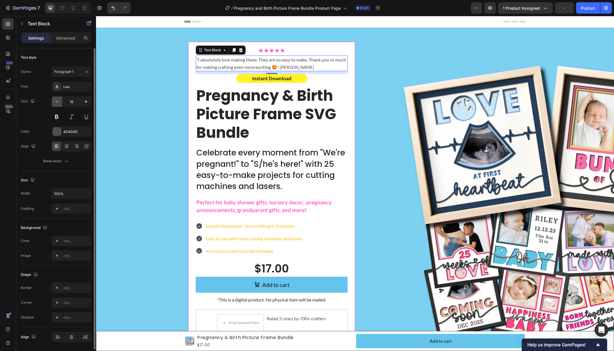
click at [58, 101] on icon "button" at bounding box center [57, 102] width 6 height 6
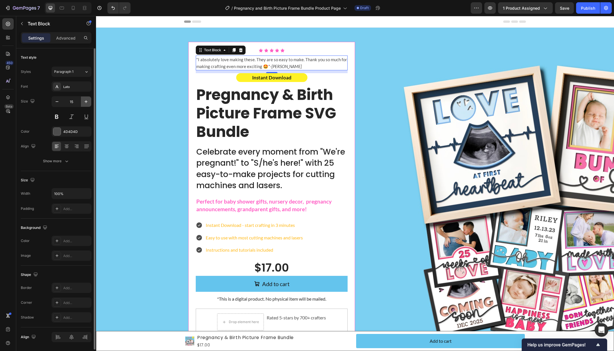
click at [83, 101] on icon "button" at bounding box center [86, 102] width 6 height 6
type input "16"
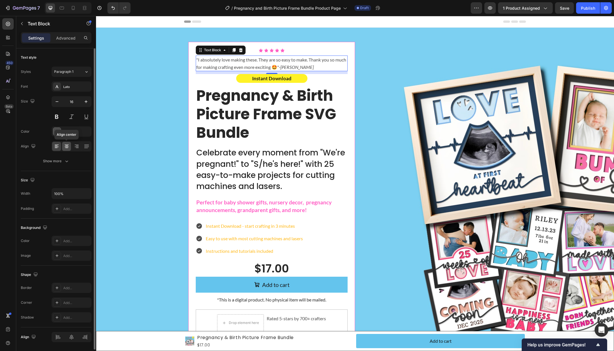
click at [65, 147] on icon at bounding box center [67, 147] width 6 height 6
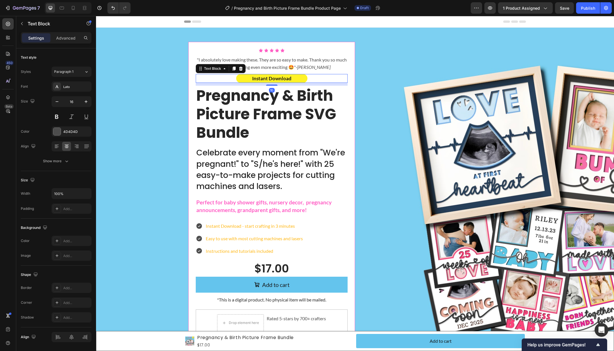
click at [312, 79] on div "Instant Download" at bounding box center [272, 78] width 152 height 9
click at [146, 83] on div "Product Images Product Icon Icon Icon Icon Icon Icon List "I absolutely love ma…" at bounding box center [355, 208] width 506 height 332
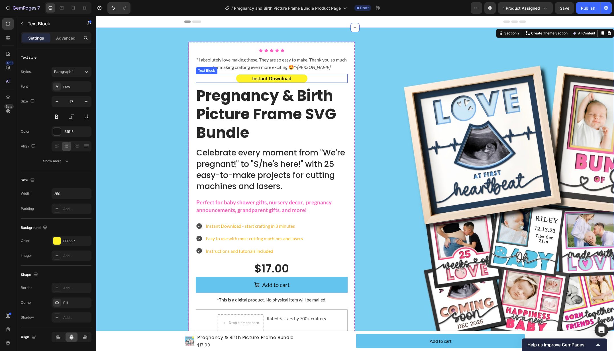
click at [305, 79] on p "Instant Download" at bounding box center [272, 79] width 70 height 8
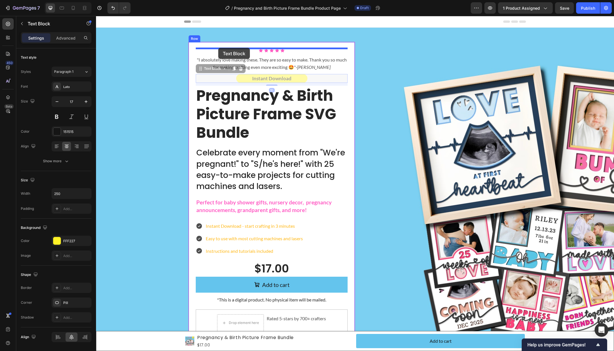
drag, startPoint x: 209, startPoint y: 68, endPoint x: 218, endPoint y: 48, distance: 22.3
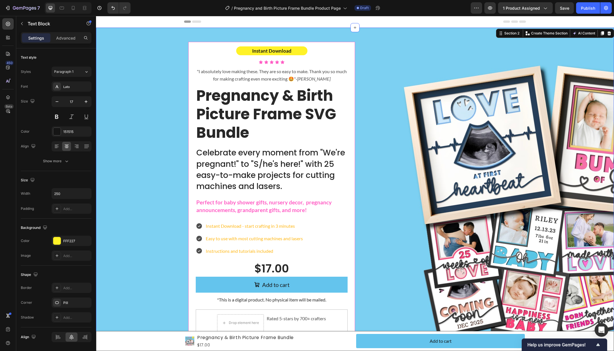
click at [169, 99] on div "Product Images Product Instant Download Text Block Icon Icon Icon Icon Icon Ico…" at bounding box center [355, 208] width 506 height 332
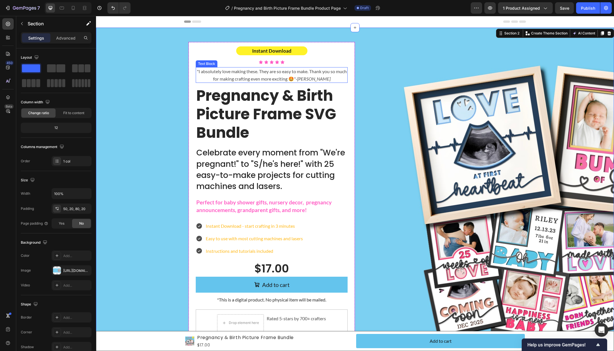
click at [338, 71] on p ""I absolutely love making these. They are so easy to make. Thank you so much fo…" at bounding box center [271, 75] width 151 height 15
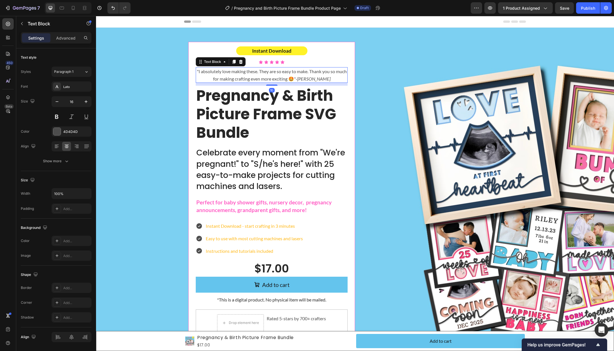
click at [339, 71] on p ""I absolutely love making these. They are so easy to make. Thank you so much fo…" at bounding box center [271, 75] width 151 height 15
drag, startPoint x: 339, startPoint y: 71, endPoint x: 226, endPoint y: 79, distance: 113.0
click at [226, 79] on p ""I absolutely love making these. They are so easy to make. Thank you so much fo…" at bounding box center [271, 75] width 151 height 15
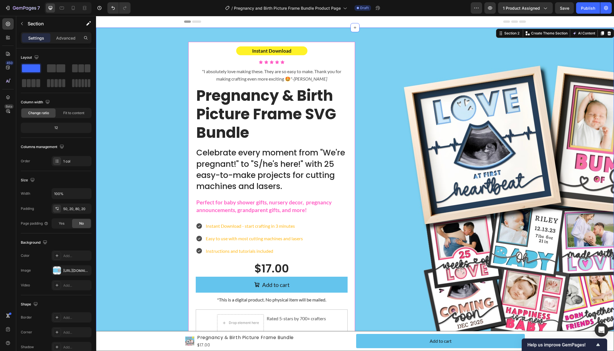
click at [166, 93] on div "Product Images Product Instant Download Text Block Icon Icon Icon Icon Icon Ico…" at bounding box center [355, 208] width 506 height 332
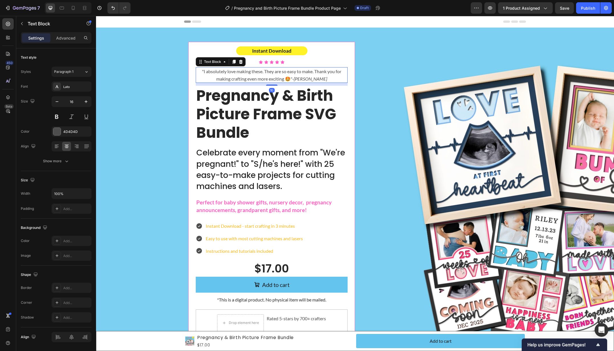
click at [266, 70] on p ""I absolutely love making these. They are so easy to make. Thank you for making…" at bounding box center [271, 75] width 151 height 15
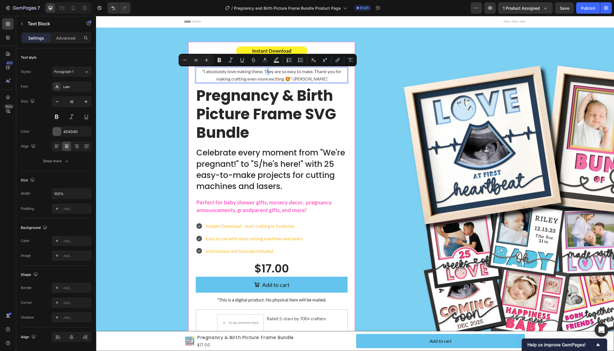
click at [268, 71] on p ""I absolutely love making these. They are so easy to make. Thank you for making…" at bounding box center [271, 75] width 151 height 15
drag, startPoint x: 268, startPoint y: 71, endPoint x: 314, endPoint y: 70, distance: 46.2
click at [314, 70] on p ""I absolutely love making these. They are so easy to make. Thank you for making…" at bounding box center [271, 75] width 151 height 15
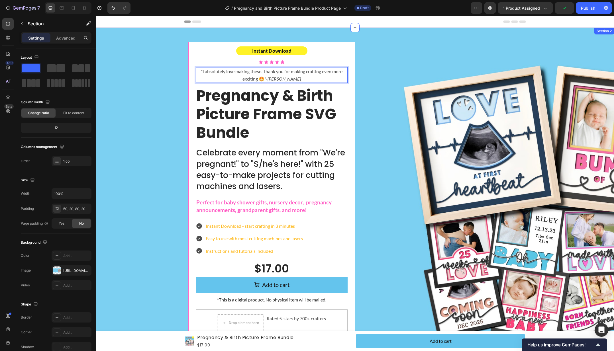
click at [146, 93] on div "Product Images Product Instant Download Text Block Icon Icon Icon Icon Icon Ico…" at bounding box center [355, 208] width 506 height 332
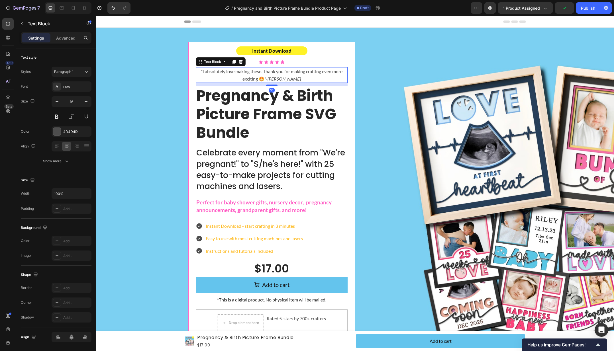
click at [283, 74] on p ""I absolutely love making these. Thank you for making crafting even more exciti…" at bounding box center [271, 75] width 151 height 15
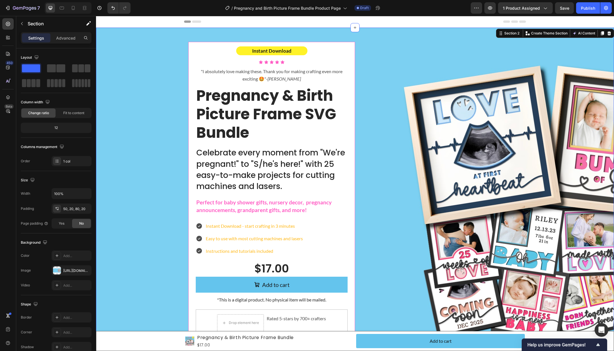
click at [166, 74] on div "Product Images Product Instant Download Text Block Icon Icon Icon Icon Icon Ico…" at bounding box center [355, 208] width 506 height 332
click at [289, 75] on p ""I absolutely love making these. Thank you for making crafting even more exciti…" at bounding box center [271, 75] width 151 height 15
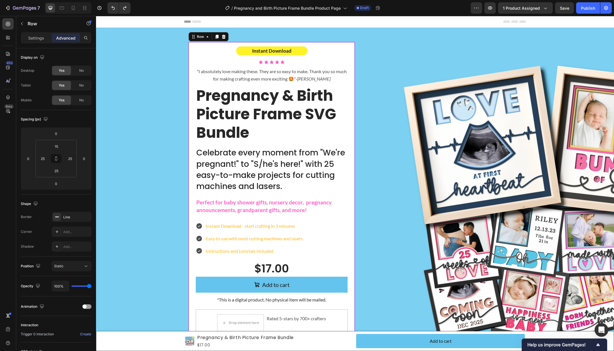
click at [188, 75] on div "Product Images Product Instant Download Text Block Icon Icon Icon Icon Icon Ico…" at bounding box center [271, 203] width 167 height 323
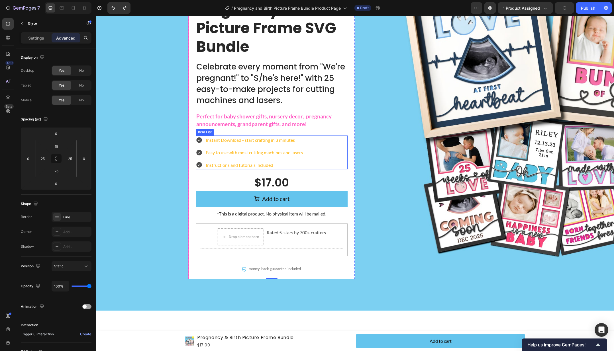
scroll to position [87, 0]
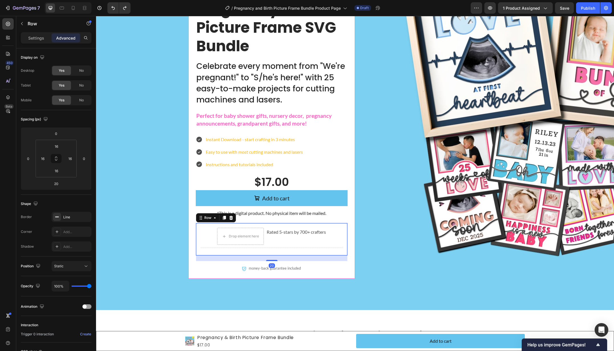
click at [334, 226] on div "Drop element here Rated 5-stars by 700+ crafters Text Block Row Row 20" at bounding box center [272, 239] width 152 height 33
click at [230, 219] on icon at bounding box center [231, 218] width 4 height 4
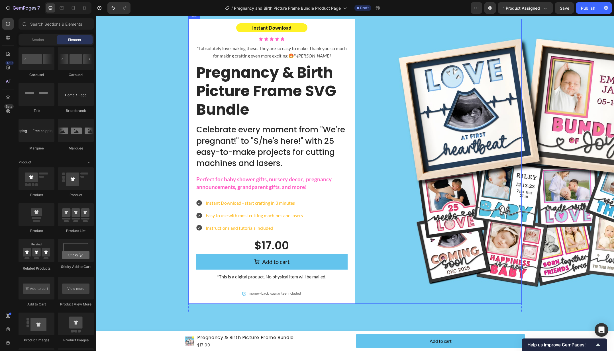
scroll to position [0, 0]
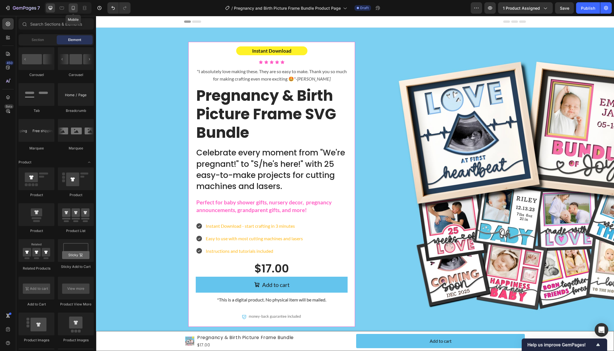
click at [72, 7] on icon at bounding box center [73, 8] width 3 height 4
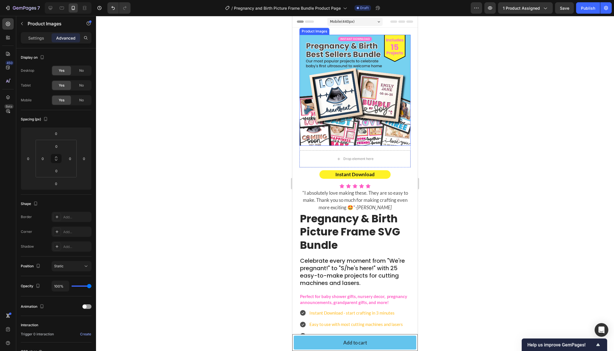
click at [371, 111] on img at bounding box center [354, 90] width 111 height 111
click at [326, 40] on div "Product Images" at bounding box center [320, 40] width 28 height 5
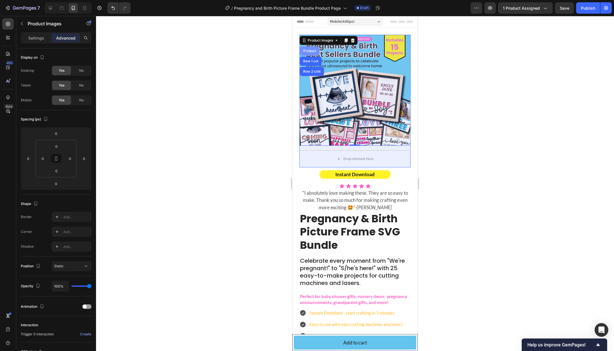
click at [310, 50] on div "Product" at bounding box center [309, 50] width 15 height 3
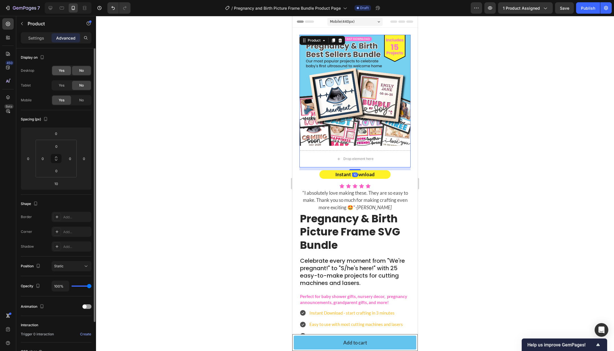
click at [58, 73] on div "Yes" at bounding box center [61, 70] width 19 height 9
click at [60, 85] on span "Yes" at bounding box center [62, 85] width 6 height 5
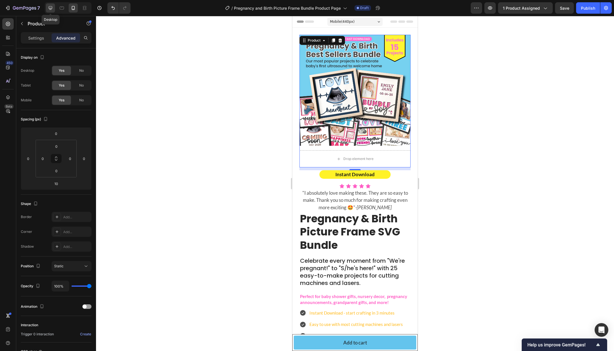
click at [51, 7] on icon at bounding box center [51, 8] width 6 height 6
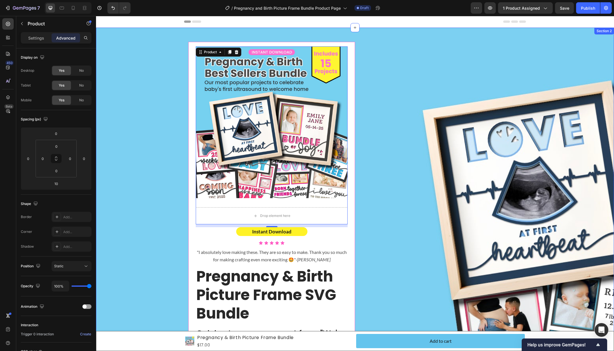
scroll to position [11, 0]
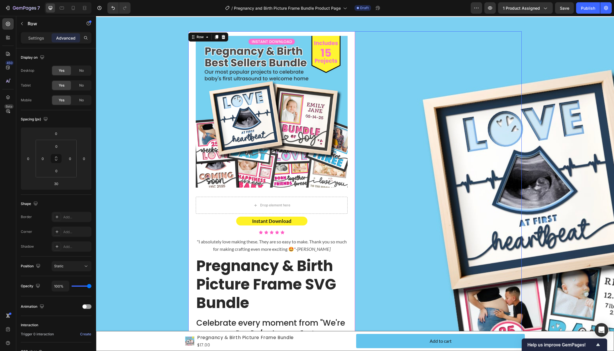
click at [402, 251] on div "Row" at bounding box center [438, 264] width 167 height 466
click at [33, 36] on p "Settings" at bounding box center [36, 38] width 16 height 6
click at [221, 53] on img at bounding box center [272, 112] width 152 height 152
click at [220, 34] on div "Product Images" at bounding box center [225, 30] width 58 height 9
click at [218, 31] on div "Product Images" at bounding box center [217, 30] width 28 height 5
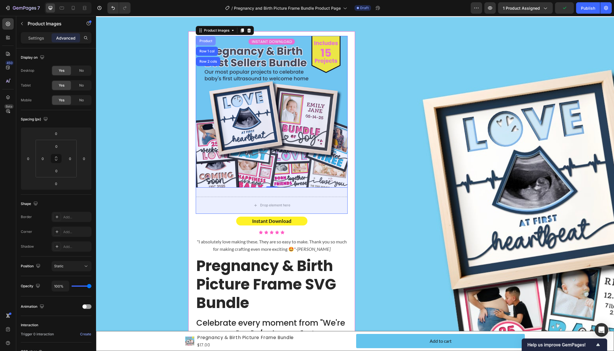
click at [209, 42] on div "Product" at bounding box center [205, 40] width 15 height 3
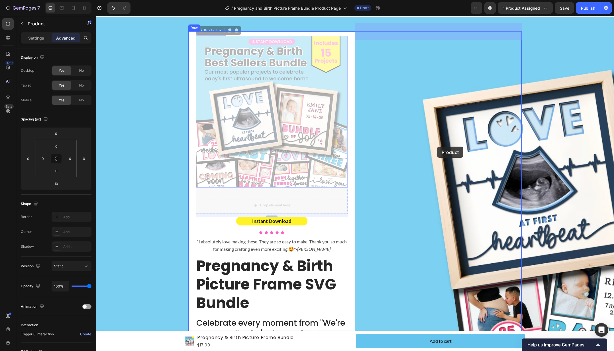
drag, startPoint x: 202, startPoint y: 30, endPoint x: 437, endPoint y: 147, distance: 262.7
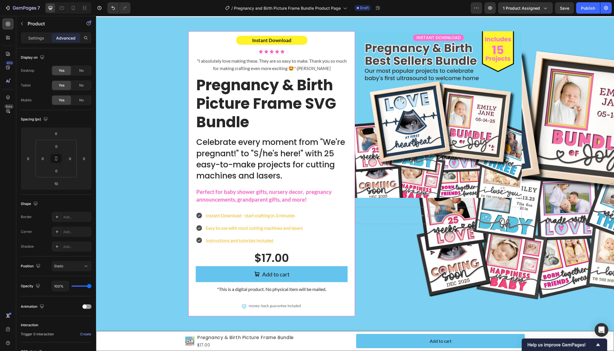
scroll to position [13, 0]
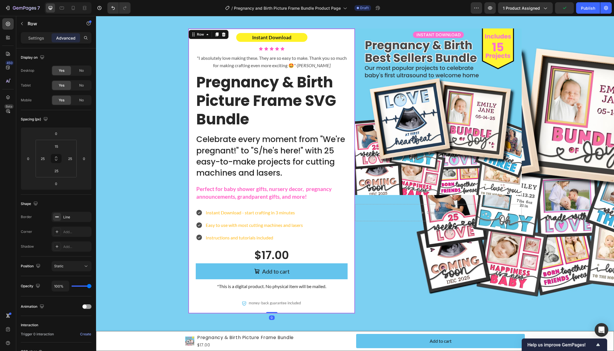
click at [347, 31] on div "Instant Download Text Block Icon Icon Icon Icon Icon Icon List "I absolutely lo…" at bounding box center [271, 170] width 167 height 285
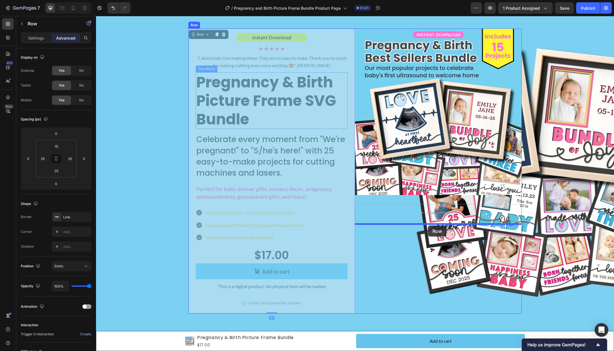
drag, startPoint x: 202, startPoint y: 33, endPoint x: 428, endPoint y: 226, distance: 296.1
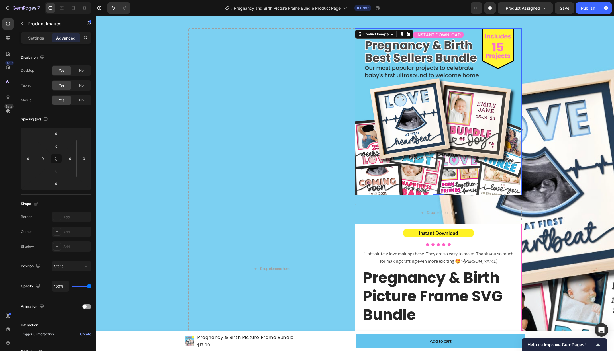
click at [442, 182] on img at bounding box center [438, 111] width 167 height 167
click at [368, 32] on div "Product Images" at bounding box center [376, 34] width 28 height 5
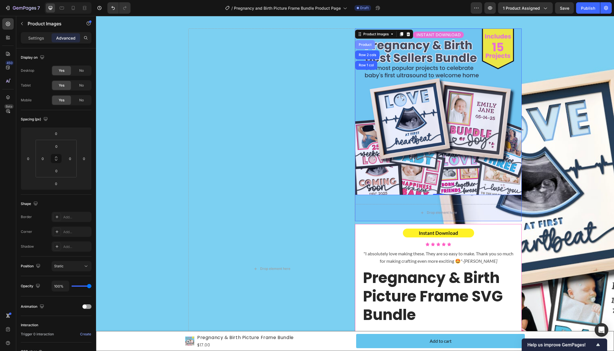
click at [366, 44] on div "Product" at bounding box center [364, 44] width 15 height 3
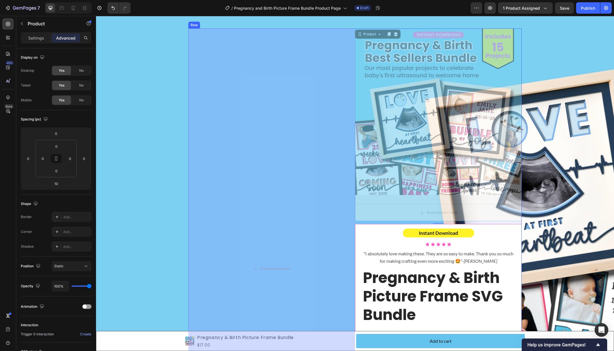
scroll to position [13, 0]
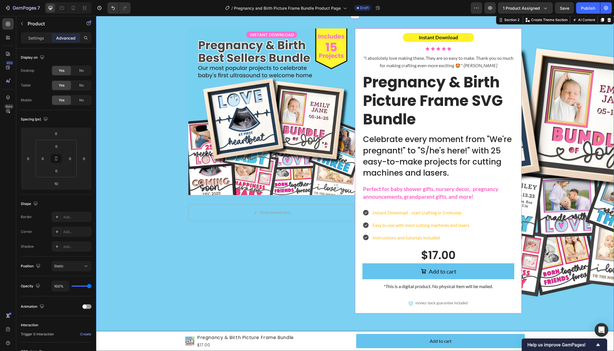
click at [160, 86] on div "Product Images Drop element here Product Row Instant Download Text Block Icon I…" at bounding box center [355, 175] width 506 height 294
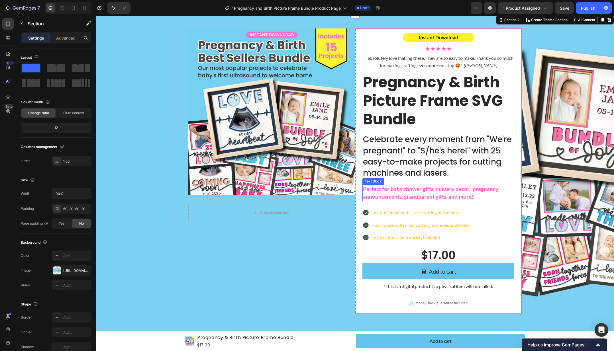
click at [421, 193] on p "Perfect for baby shower gifts, nursery decor, pregnancy announcements, grandpar…" at bounding box center [438, 192] width 151 height 15
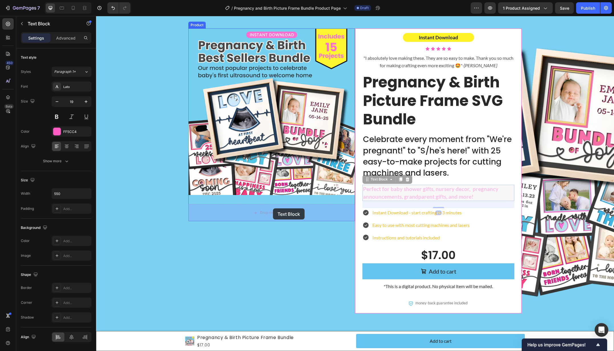
drag, startPoint x: 380, startPoint y: 180, endPoint x: 273, endPoint y: 208, distance: 111.0
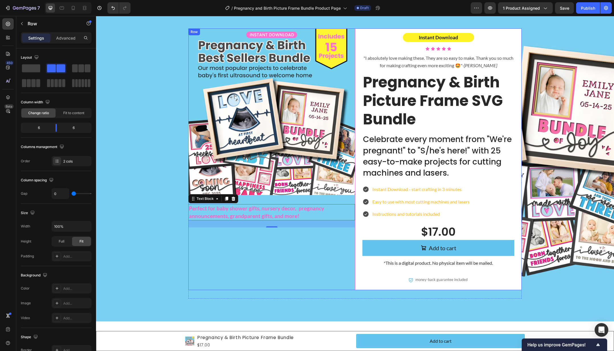
click at [341, 244] on div "Product Images Perfect for baby shower gifts, nursery decor, pregnancy announce…" at bounding box center [271, 159] width 167 height 262
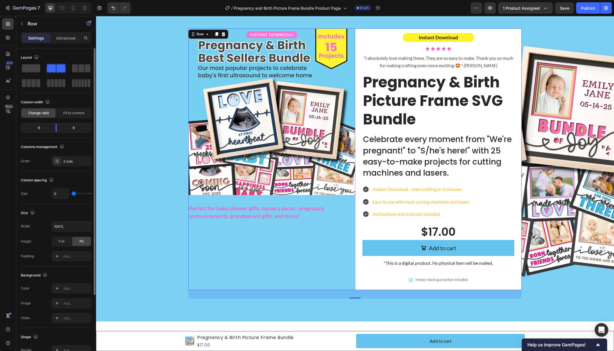
type input "30"
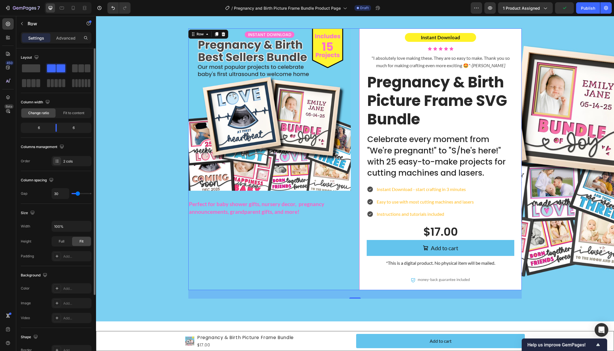
drag, startPoint x: 74, startPoint y: 194, endPoint x: 77, endPoint y: 194, distance: 3.4
type input "30"
click at [77, 194] on input "range" at bounding box center [81, 193] width 20 height 1
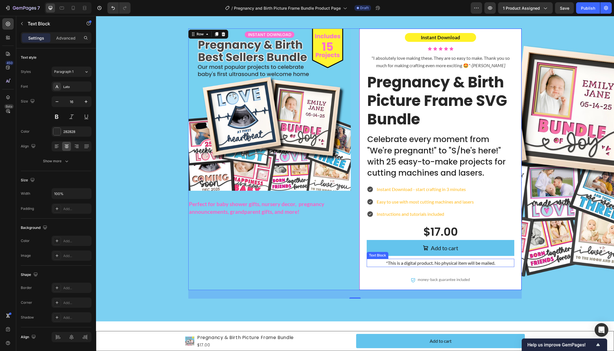
click at [458, 265] on p "*This is a digital product. No physical item will be mailed." at bounding box center [440, 262] width 146 height 7
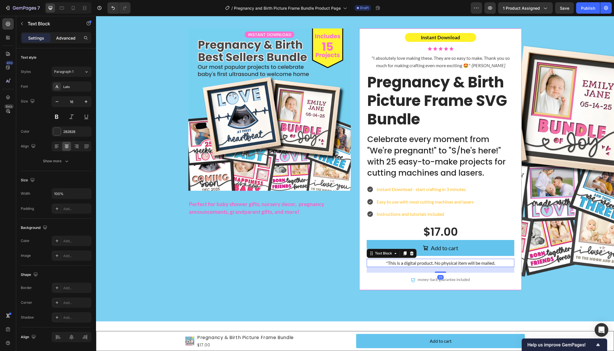
click at [69, 37] on p "Advanced" at bounding box center [65, 38] width 19 height 6
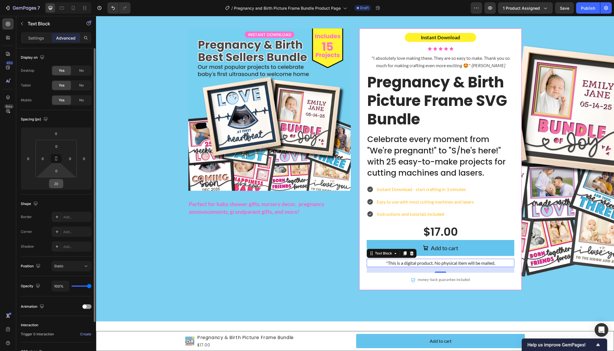
click at [56, 183] on input "20" at bounding box center [55, 183] width 11 height 9
type input "0"
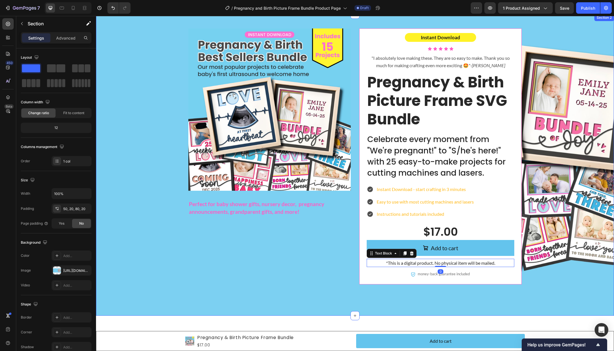
click at [583, 114] on div "Product Images Perfect for baby shower gifts, nursery decor, pregnancy announce…" at bounding box center [355, 160] width 506 height 265
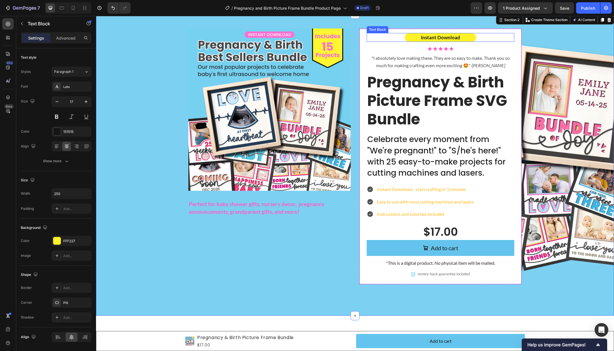
click at [477, 37] on div "Instant Download" at bounding box center [440, 37] width 148 height 9
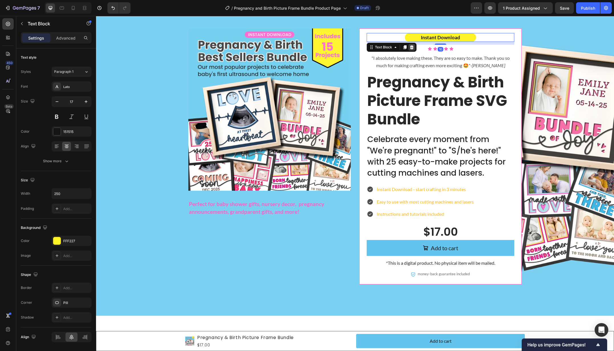
click at [411, 48] on icon at bounding box center [412, 47] width 4 height 4
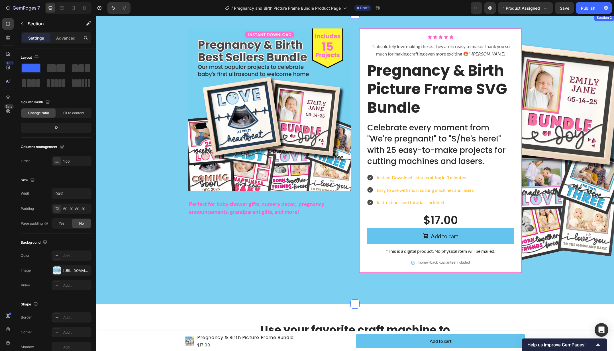
click at [135, 159] on div "Product Images Perfect for baby shower gifts, nursery decor, pregnancy announce…" at bounding box center [355, 154] width 506 height 253
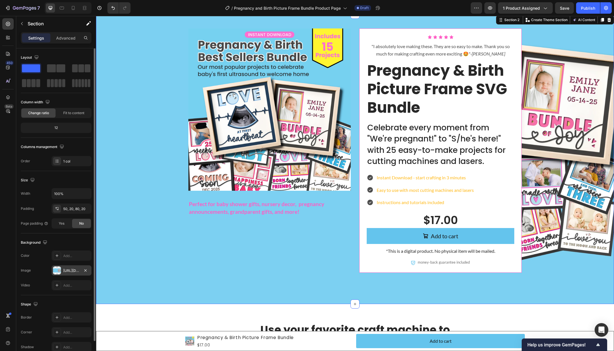
click at [73, 273] on div "[URL][DOMAIN_NAME]" at bounding box center [72, 270] width 40 height 10
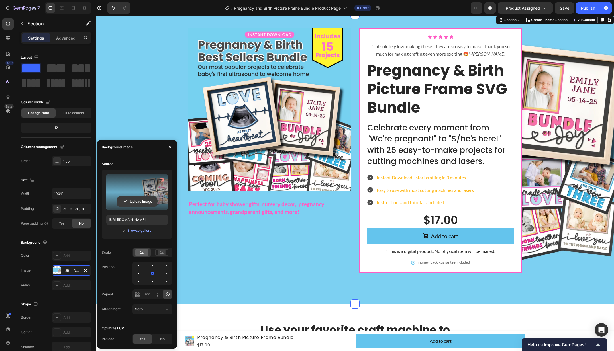
click at [135, 200] on input "file" at bounding box center [136, 202] width 39 height 10
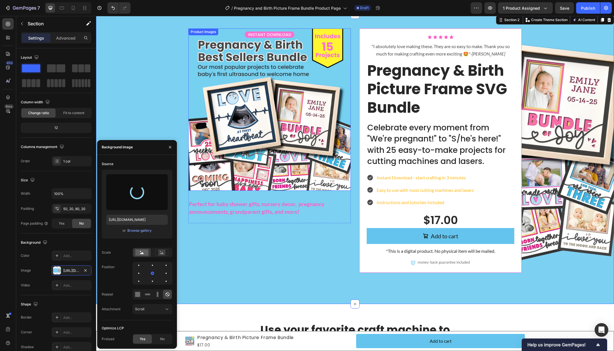
type input "https://cdn.shopify.com/s/files/1/0808/1820/9065/files/gempages_528053216466699…"
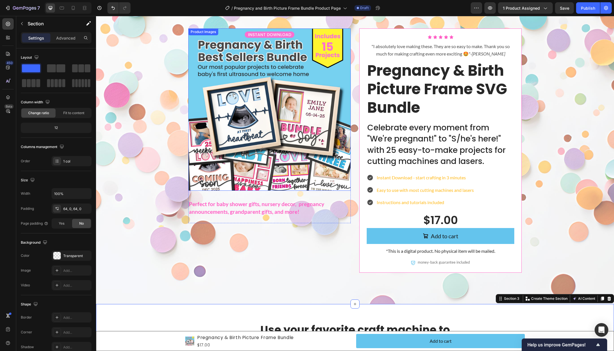
click at [304, 85] on img at bounding box center [269, 109] width 162 height 162
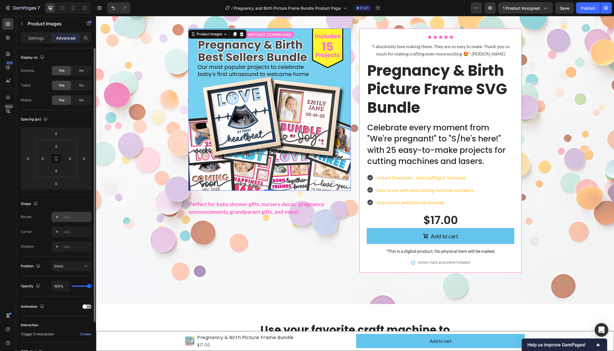
click at [67, 219] on div "Add..." at bounding box center [76, 217] width 27 height 5
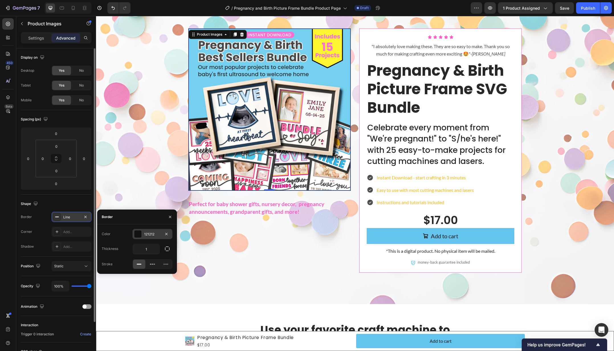
click at [146, 234] on div "121212" at bounding box center [152, 234] width 17 height 5
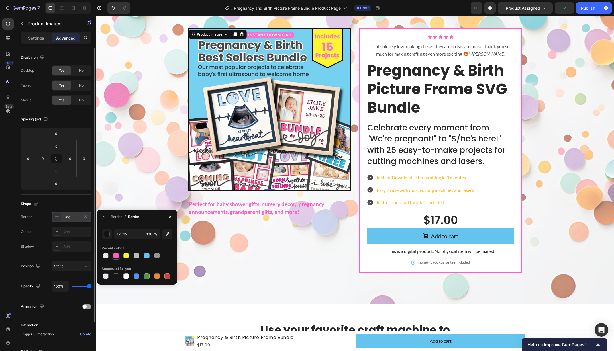
click at [116, 255] on div at bounding box center [116, 256] width 6 height 6
type input "FF5CC4"
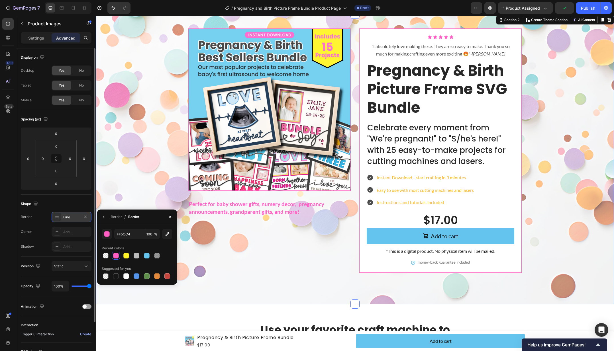
click at [259, 293] on div "Product Images Perfect for baby shower gifts, nursery decor, pregnancy announce…" at bounding box center [355, 159] width 518 height 290
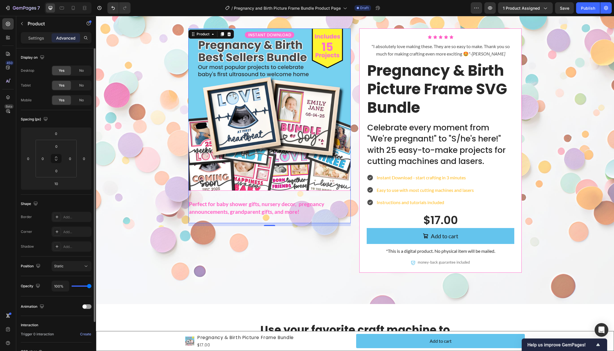
click at [255, 193] on div "Product Images Perfect for baby shower gifts, nursery decor, pregnancy announce…" at bounding box center [269, 125] width 162 height 195
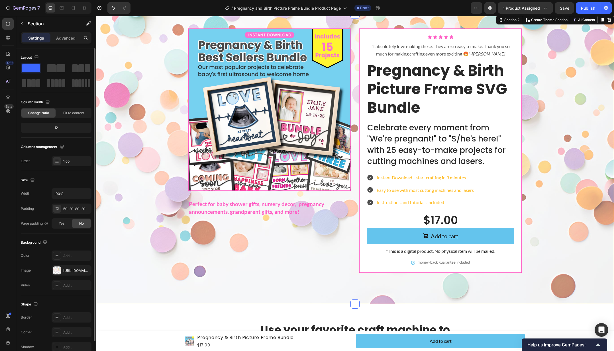
click at [187, 255] on div "Product Images Perfect for baby shower gifts, nursery decor, pregnancy announce…" at bounding box center [355, 154] width 506 height 253
click at [73, 253] on div "Add..." at bounding box center [72, 256] width 40 height 10
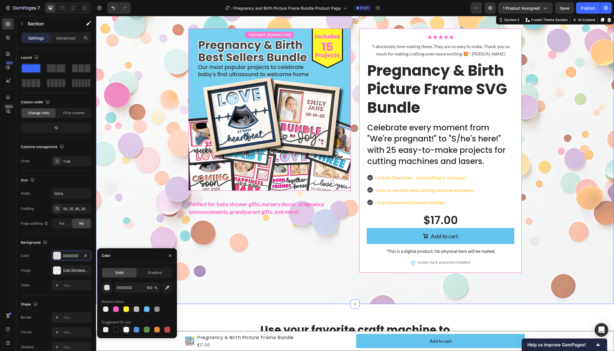
click at [127, 329] on div at bounding box center [126, 330] width 6 height 6
type input "FFFFFF"
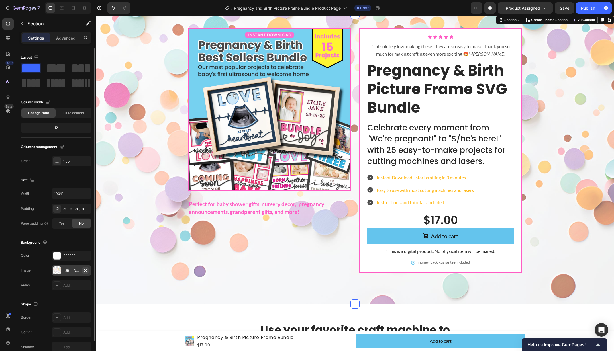
click at [86, 269] on icon "button" at bounding box center [85, 270] width 5 height 5
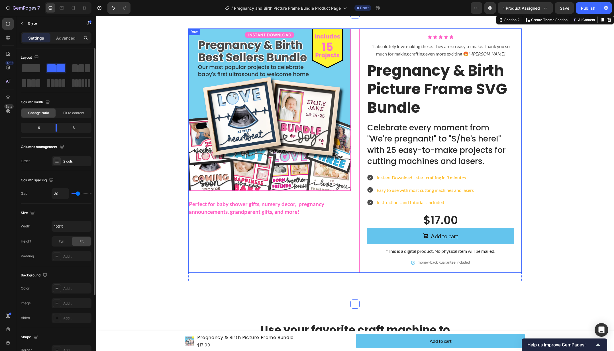
click at [244, 255] on div "Product Images Perfect for baby shower gifts, nursery decor, pregnancy announce…" at bounding box center [269, 150] width 162 height 244
click at [182, 230] on div "Product Images Perfect for baby shower gifts, nursery decor, pregnancy announce…" at bounding box center [355, 154] width 506 height 253
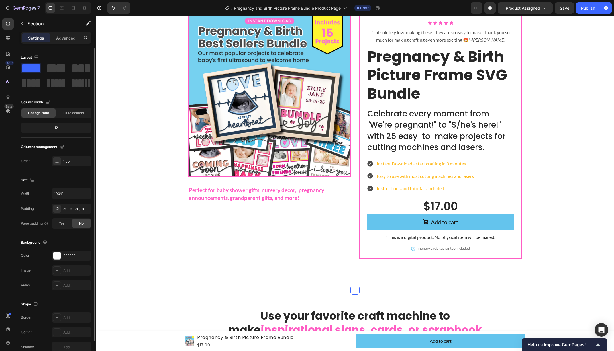
scroll to position [0, 0]
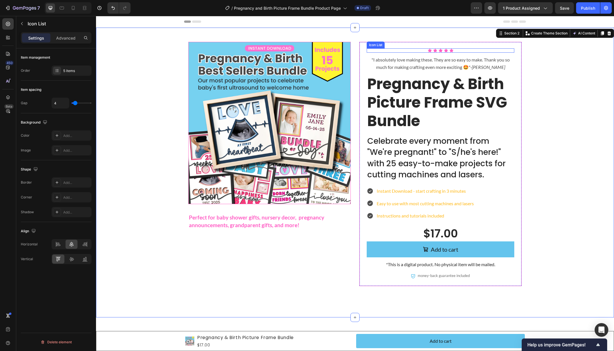
click at [461, 50] on div "Icon Icon Icon Icon Icon" at bounding box center [440, 50] width 148 height 4
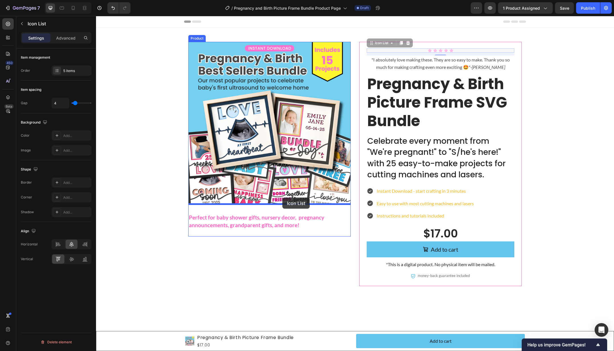
drag, startPoint x: 387, startPoint y: 44, endPoint x: 282, endPoint y: 198, distance: 185.9
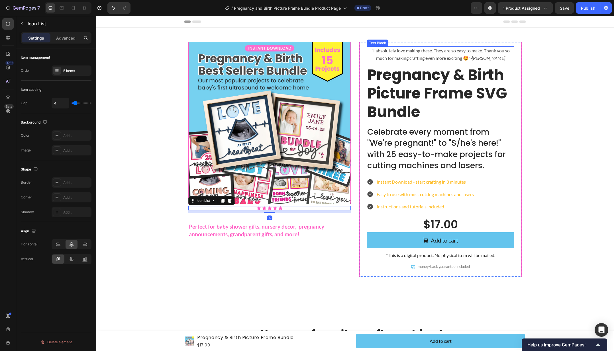
click at [431, 52] on p ""I absolutely love making these. They are so easy to make. Thank you so much fo…" at bounding box center [440, 54] width 146 height 15
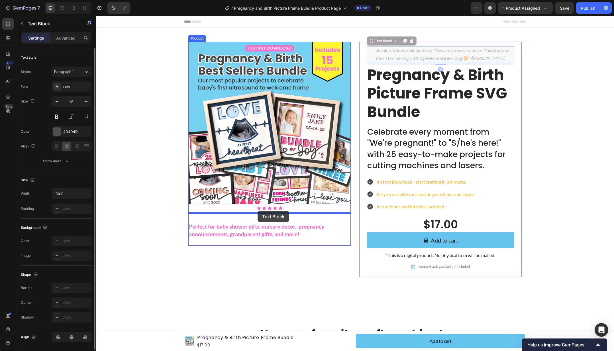
drag, startPoint x: 384, startPoint y: 41, endPoint x: 257, endPoint y: 211, distance: 212.4
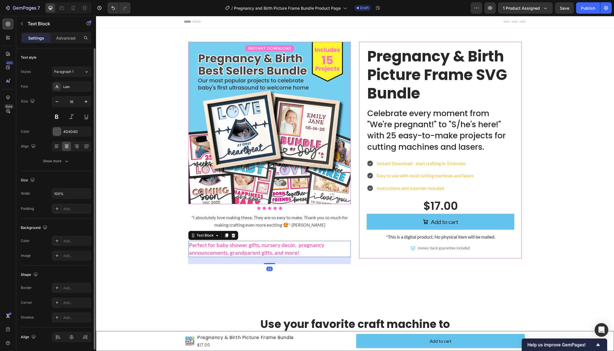
click at [292, 244] on p "Perfect for baby shower gifts, nursery decor, pregnancy announcements, grandpar…" at bounding box center [266, 248] width 155 height 15
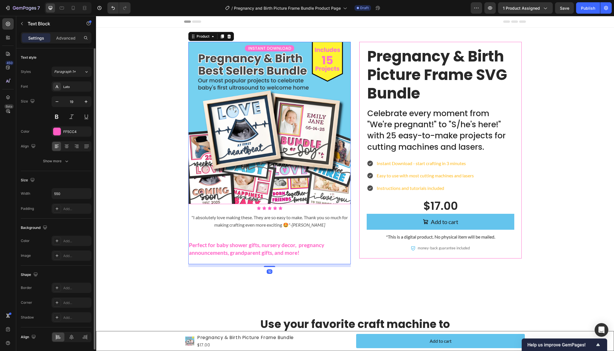
click at [288, 230] on div "Product Images Icon Icon Icon Icon Icon Icon List "I absolutely love making the…" at bounding box center [269, 137] width 162 height 190
click at [301, 217] on p ""I absolutely love making these. They are so easy to make. Thank you so much fo…" at bounding box center [269, 221] width 161 height 15
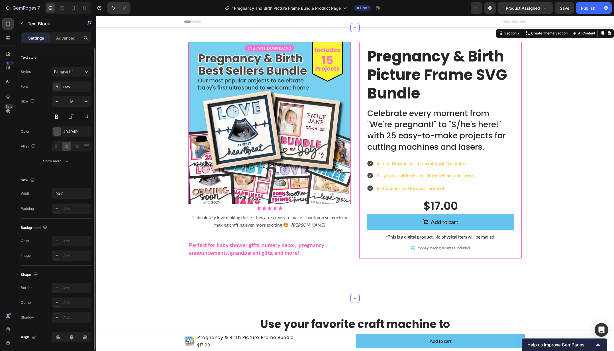
click at [532, 162] on div "Product Images Icon Icon Icon Icon Icon Icon List "I absolutely love making the…" at bounding box center [355, 159] width 506 height 234
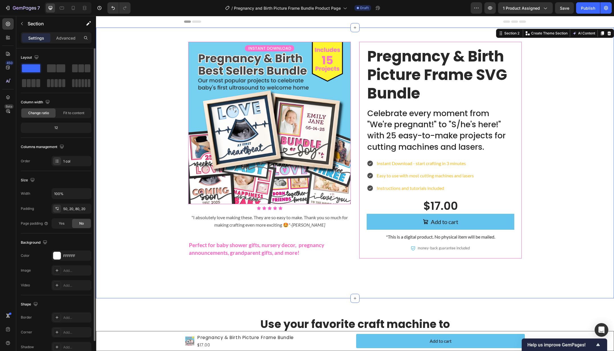
click at [159, 153] on div "Product Images Icon Icon Icon Icon Icon Icon List "I absolutely love making the…" at bounding box center [355, 159] width 506 height 234
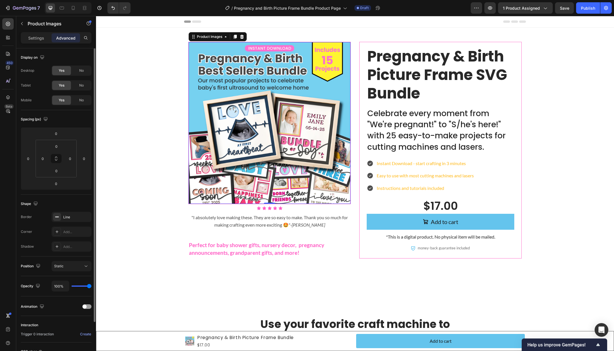
click at [292, 110] on img at bounding box center [270, 123] width 162 height 162
click at [36, 38] on p "Settings" at bounding box center [36, 38] width 16 height 6
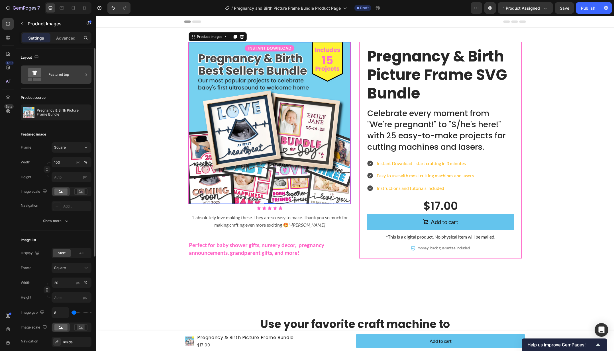
click at [61, 76] on div "Featured top" at bounding box center [65, 74] width 35 height 13
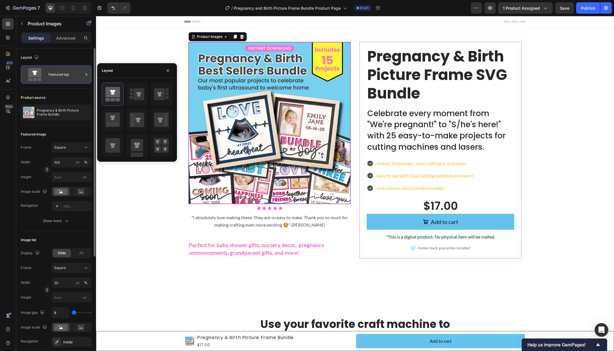
click at [61, 76] on div "Featured top" at bounding box center [65, 74] width 35 height 13
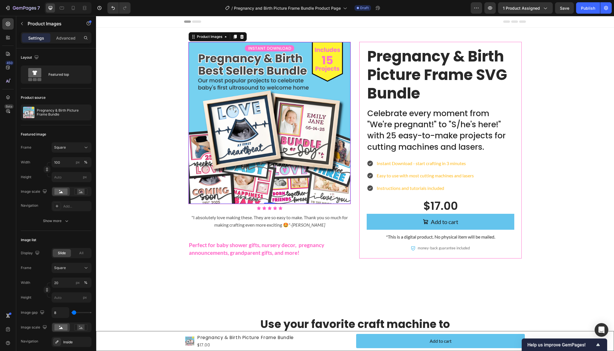
click at [260, 109] on img at bounding box center [270, 123] width 162 height 162
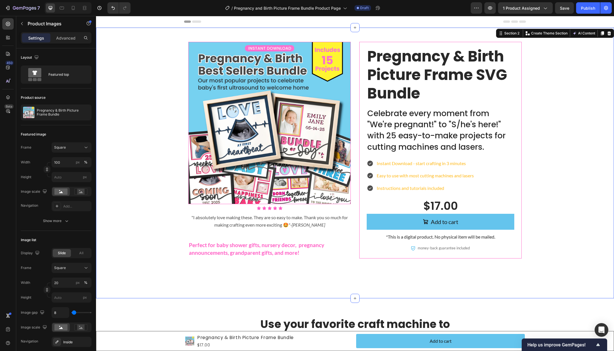
click at [165, 133] on div "Product Images Icon Icon Icon Icon Icon Icon List "I absolutely love making the…" at bounding box center [355, 159] width 506 height 234
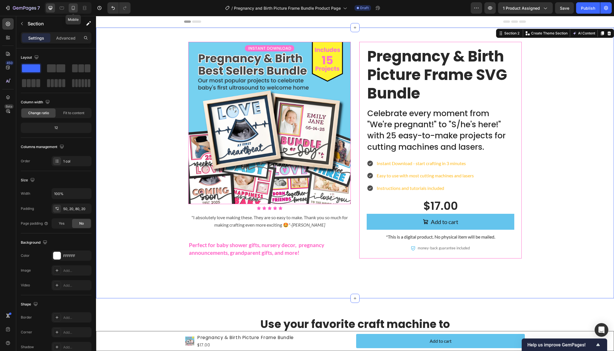
click at [74, 8] on icon at bounding box center [73, 8] width 6 height 6
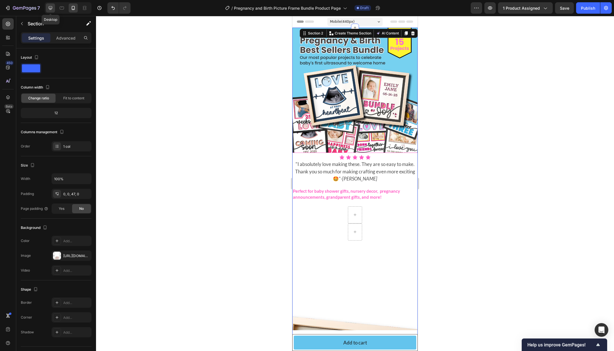
click at [50, 9] on icon at bounding box center [51, 8] width 4 height 4
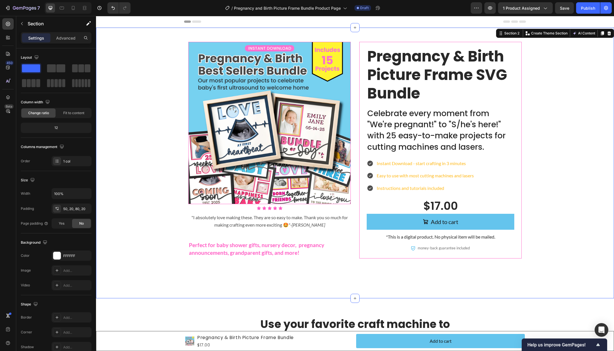
click at [554, 157] on div "Product Images Icon Icon Icon Icon Icon Icon List "I absolutely love making the…" at bounding box center [355, 159] width 506 height 234
click at [566, 8] on span "Save" at bounding box center [564, 8] width 9 height 5
